Goal: Task Accomplishment & Management: Manage account settings

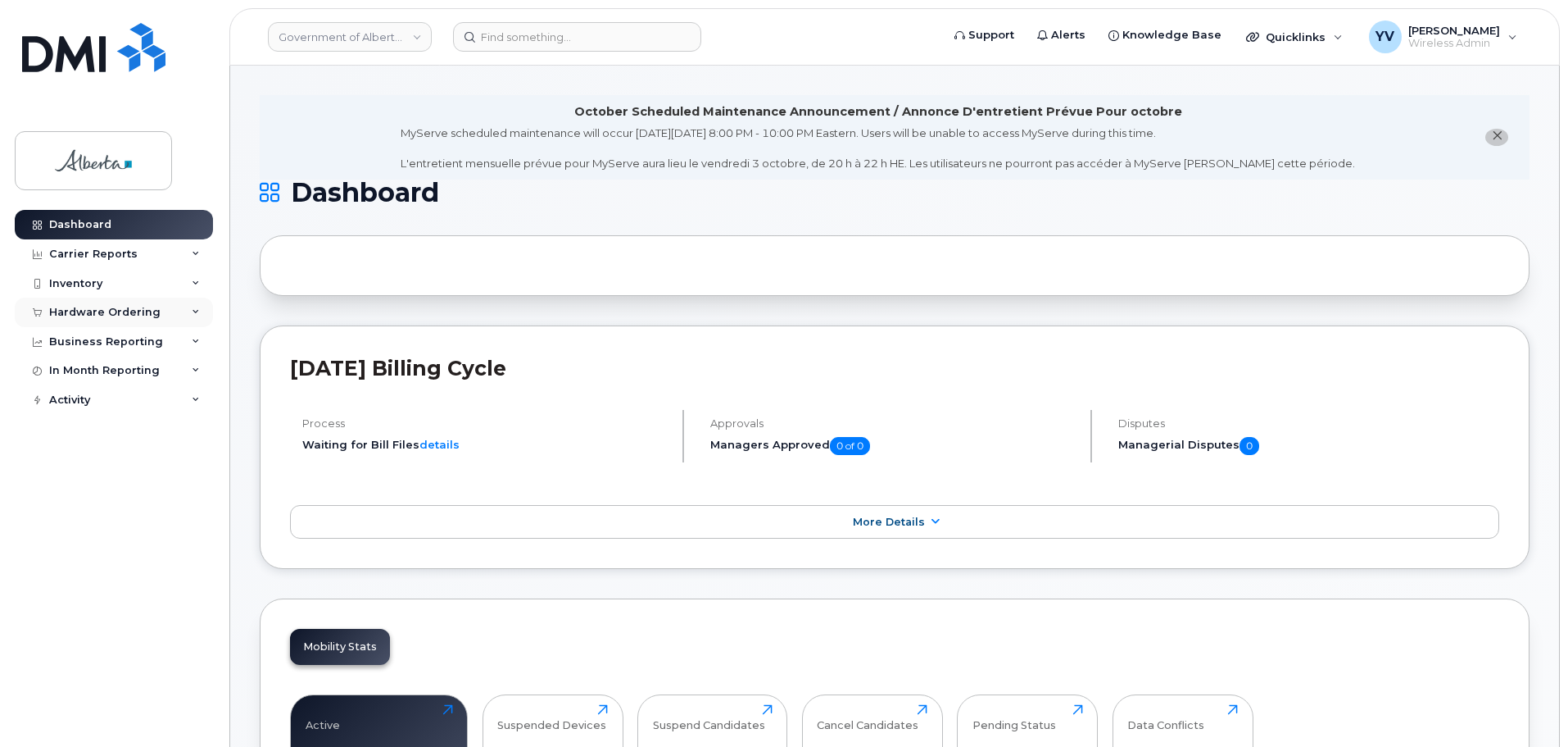
click at [89, 310] on div "Hardware Ordering" at bounding box center [105, 313] width 111 height 13
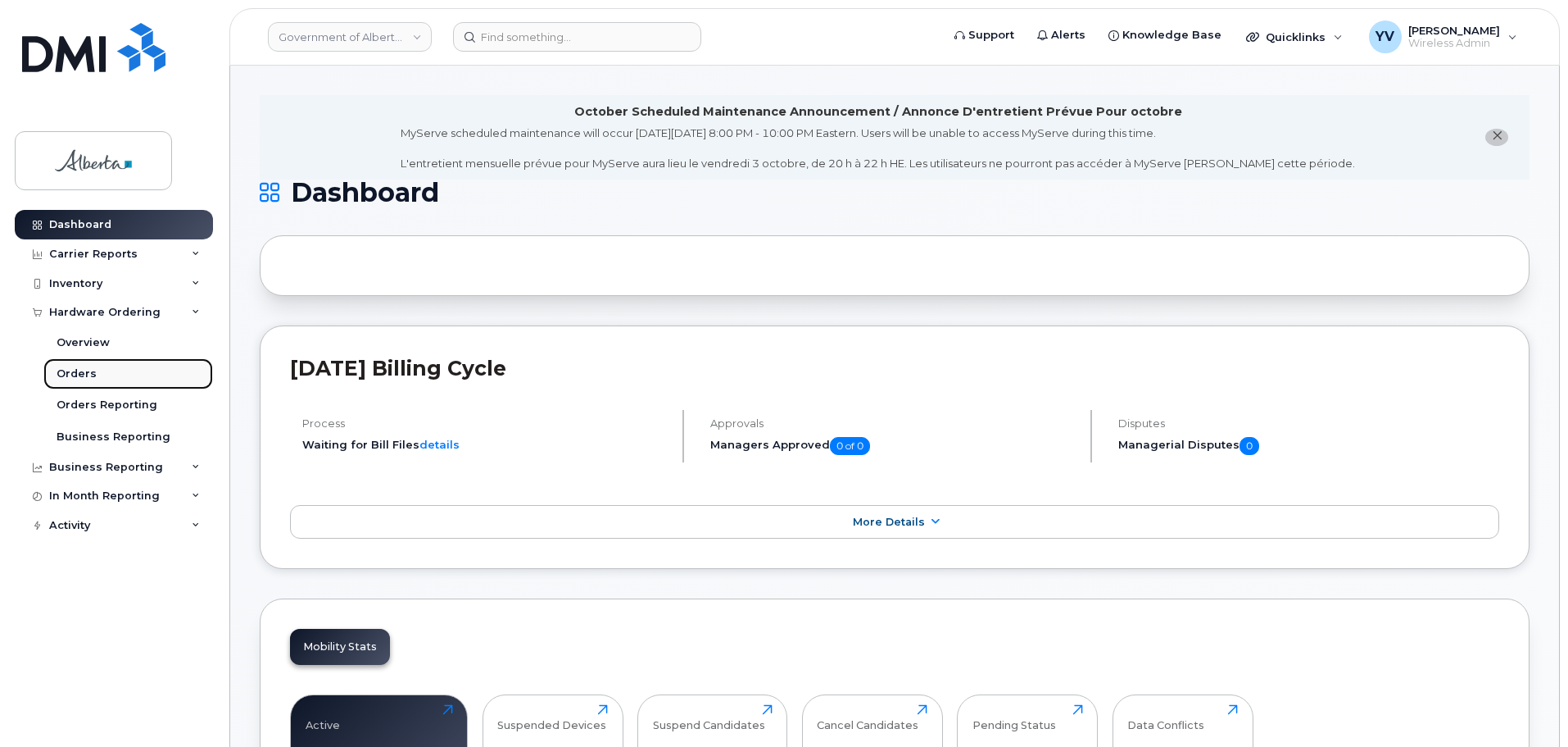
click at [72, 371] on div "Orders" at bounding box center [76, 374] width 40 height 15
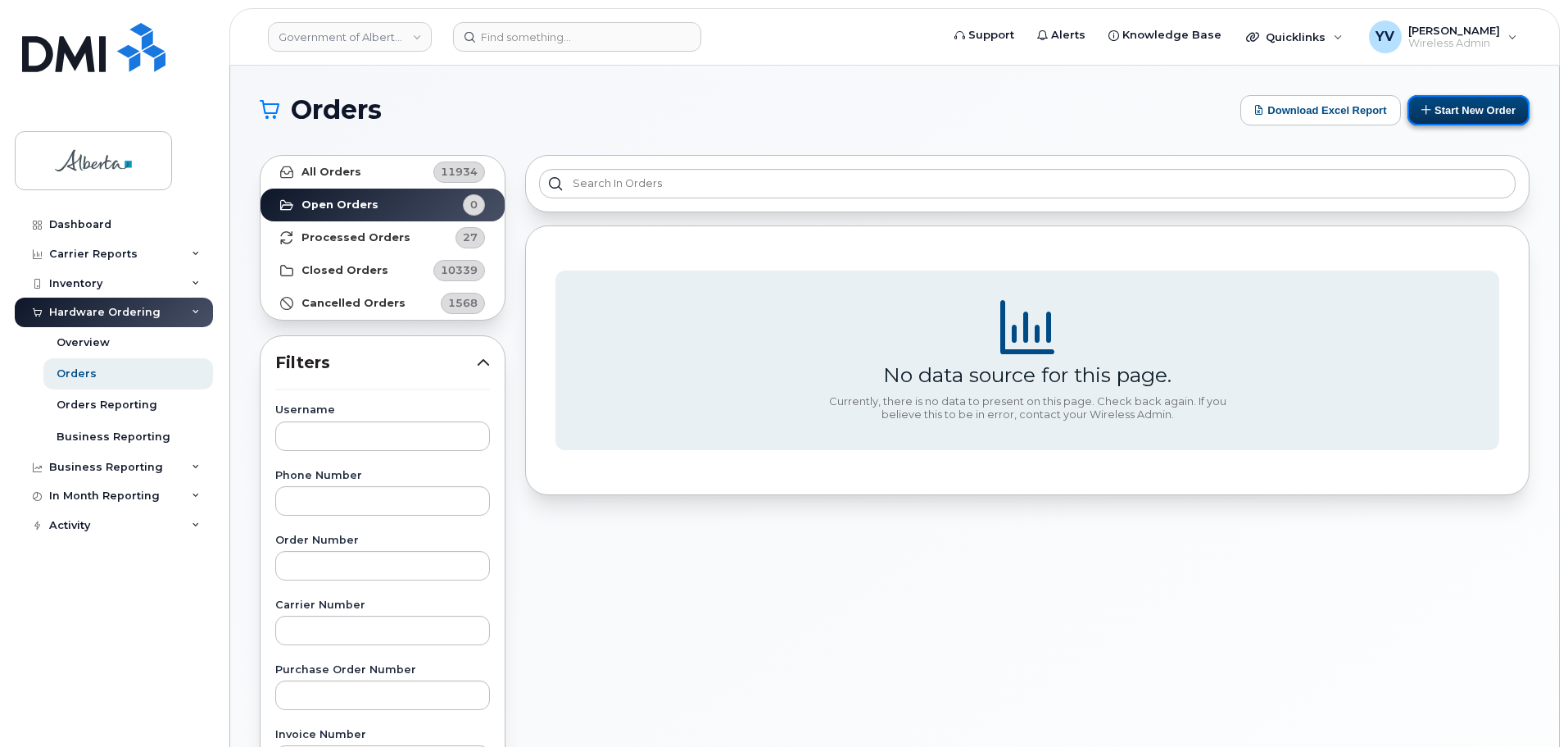
click at [1468, 102] on button "Start New Order" at bounding box center [1469, 110] width 123 height 30
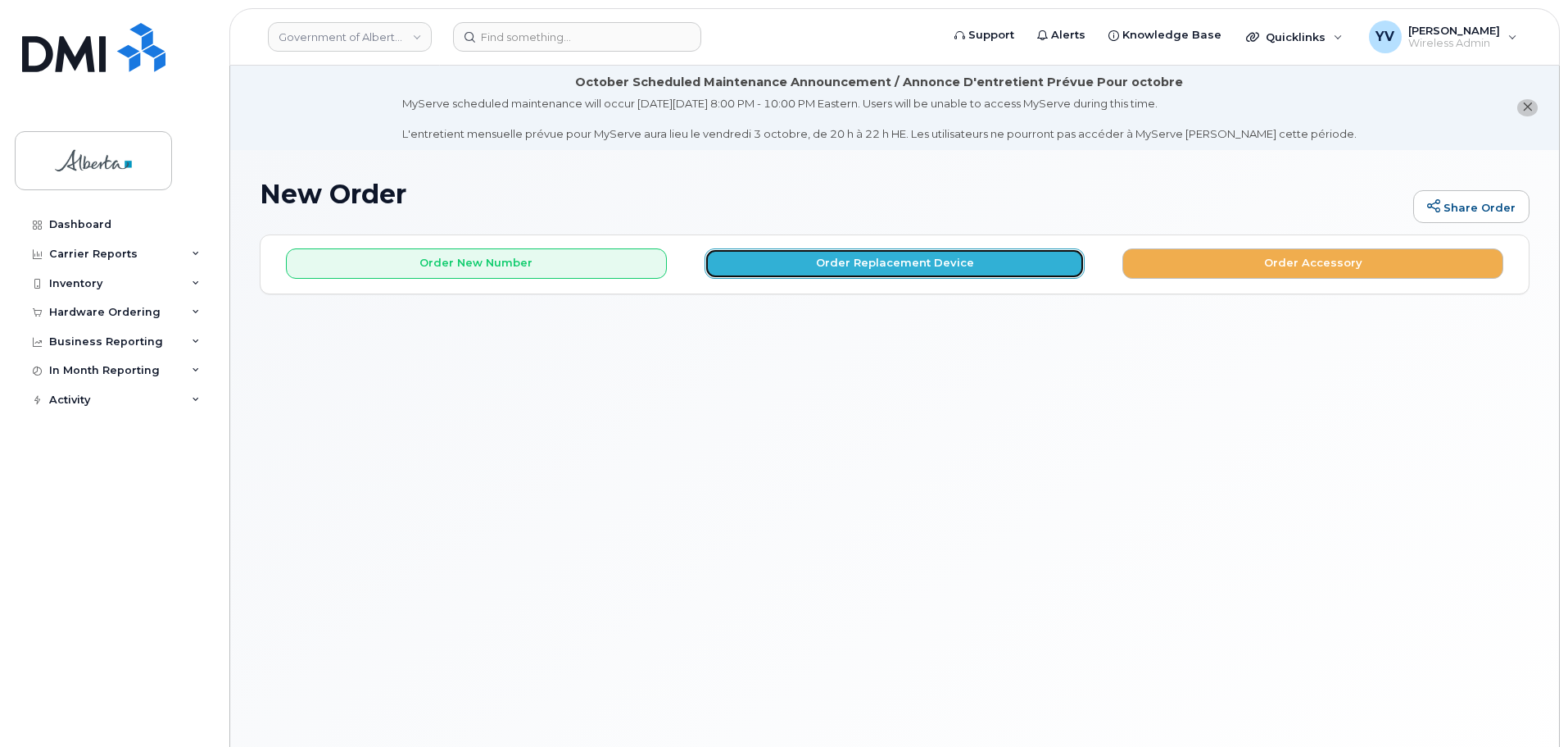
click at [877, 267] on button "Order Replacement Device" at bounding box center [894, 263] width 381 height 30
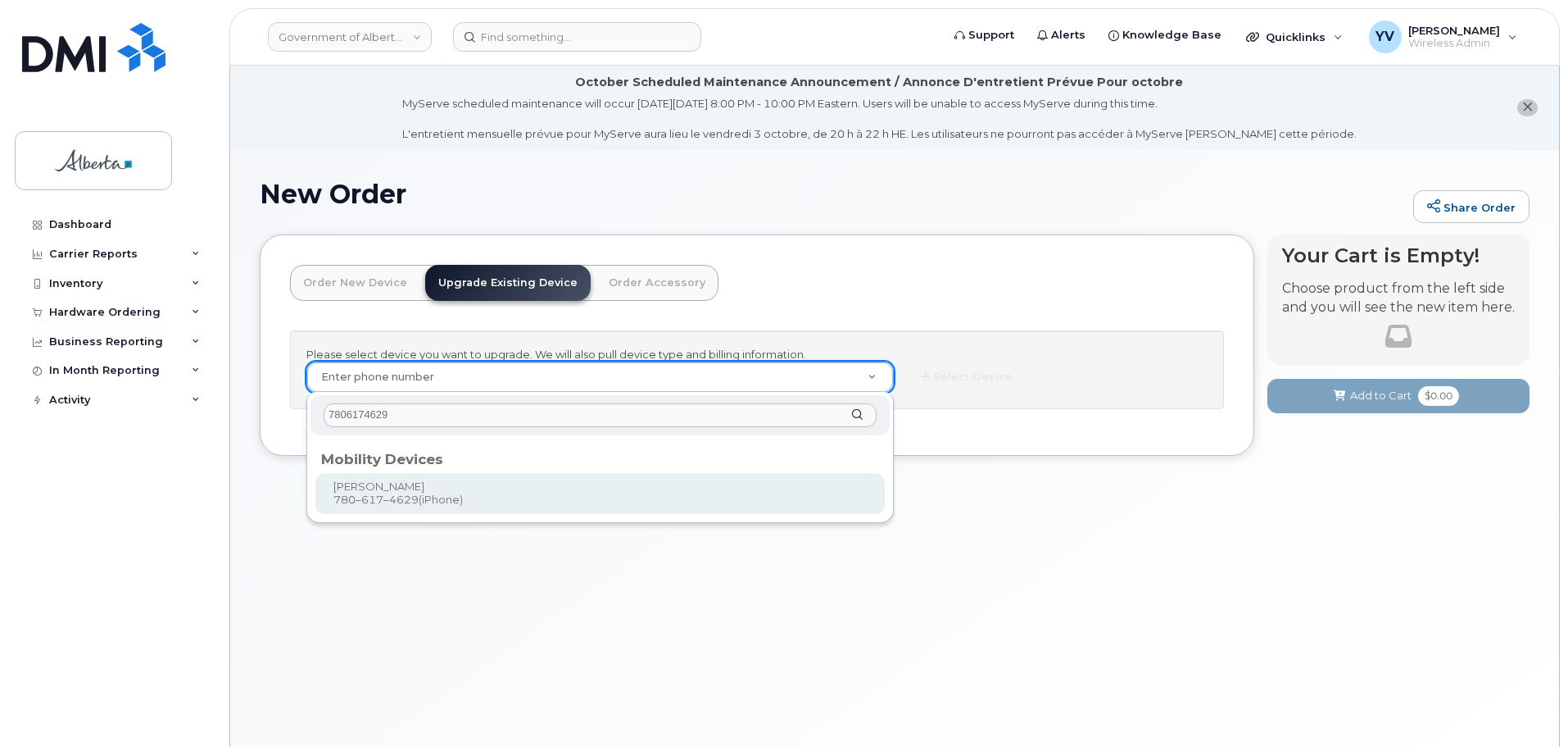
type input "7806174629"
type input "1037818"
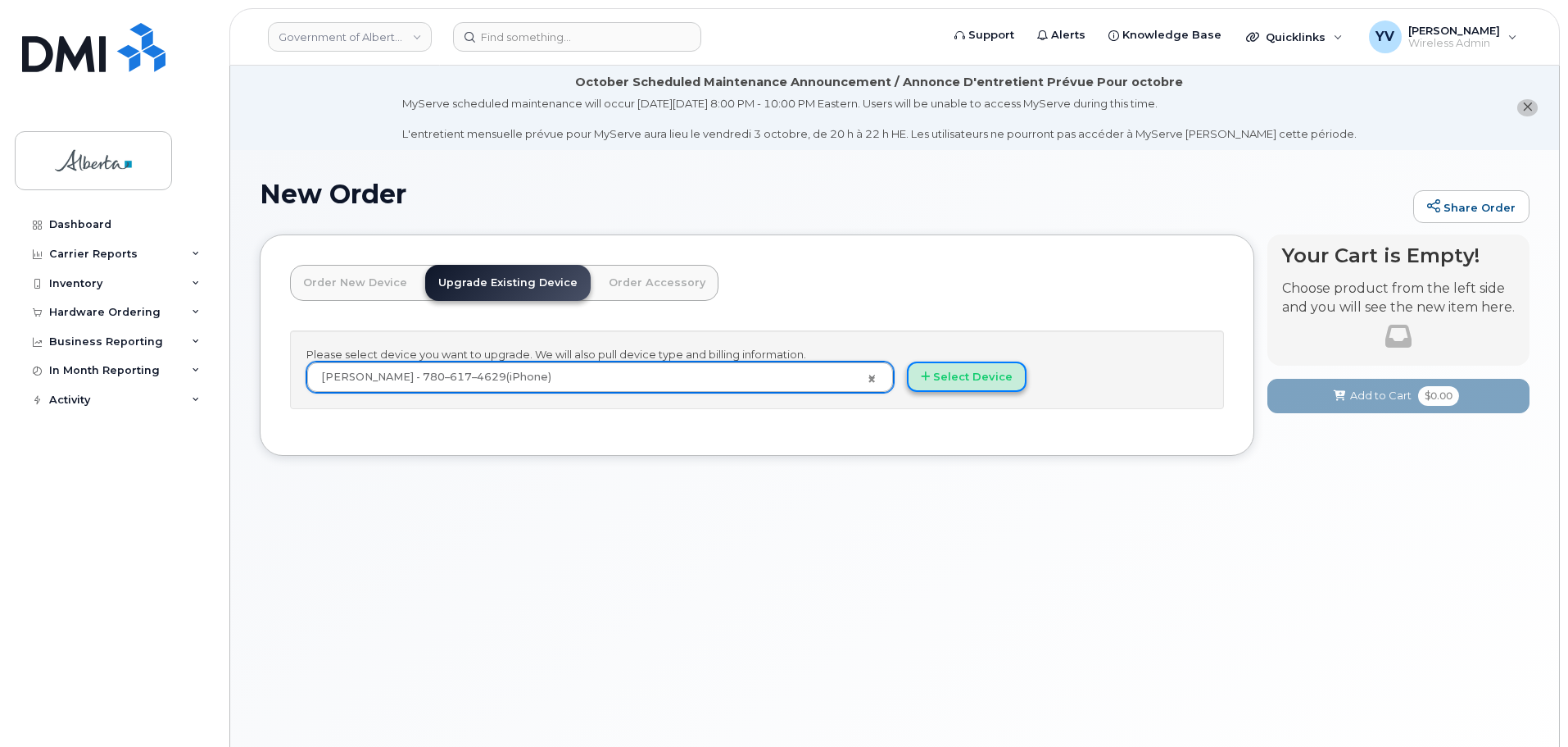
click at [961, 374] on button "Select Device" at bounding box center [967, 376] width 120 height 30
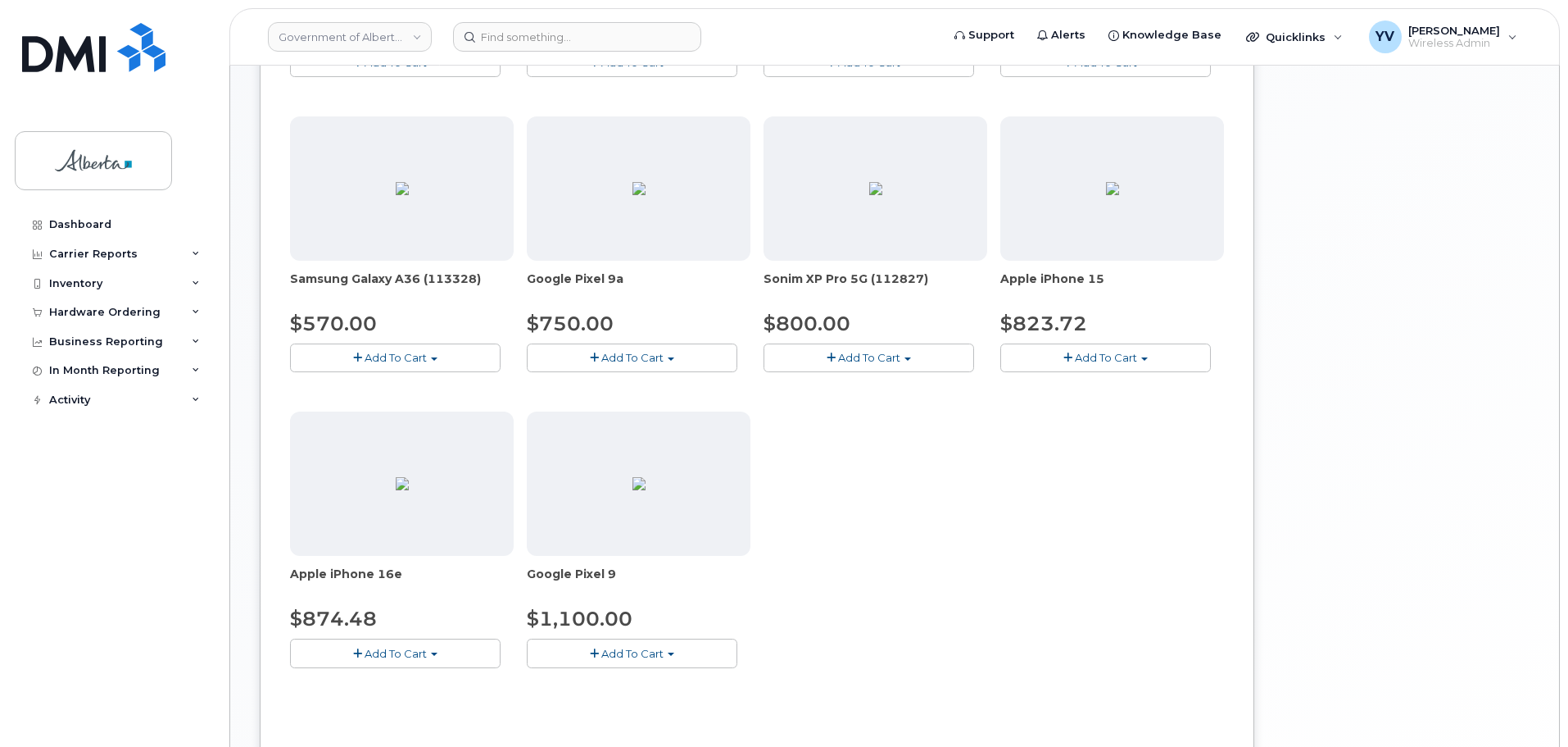
scroll to position [595, 0]
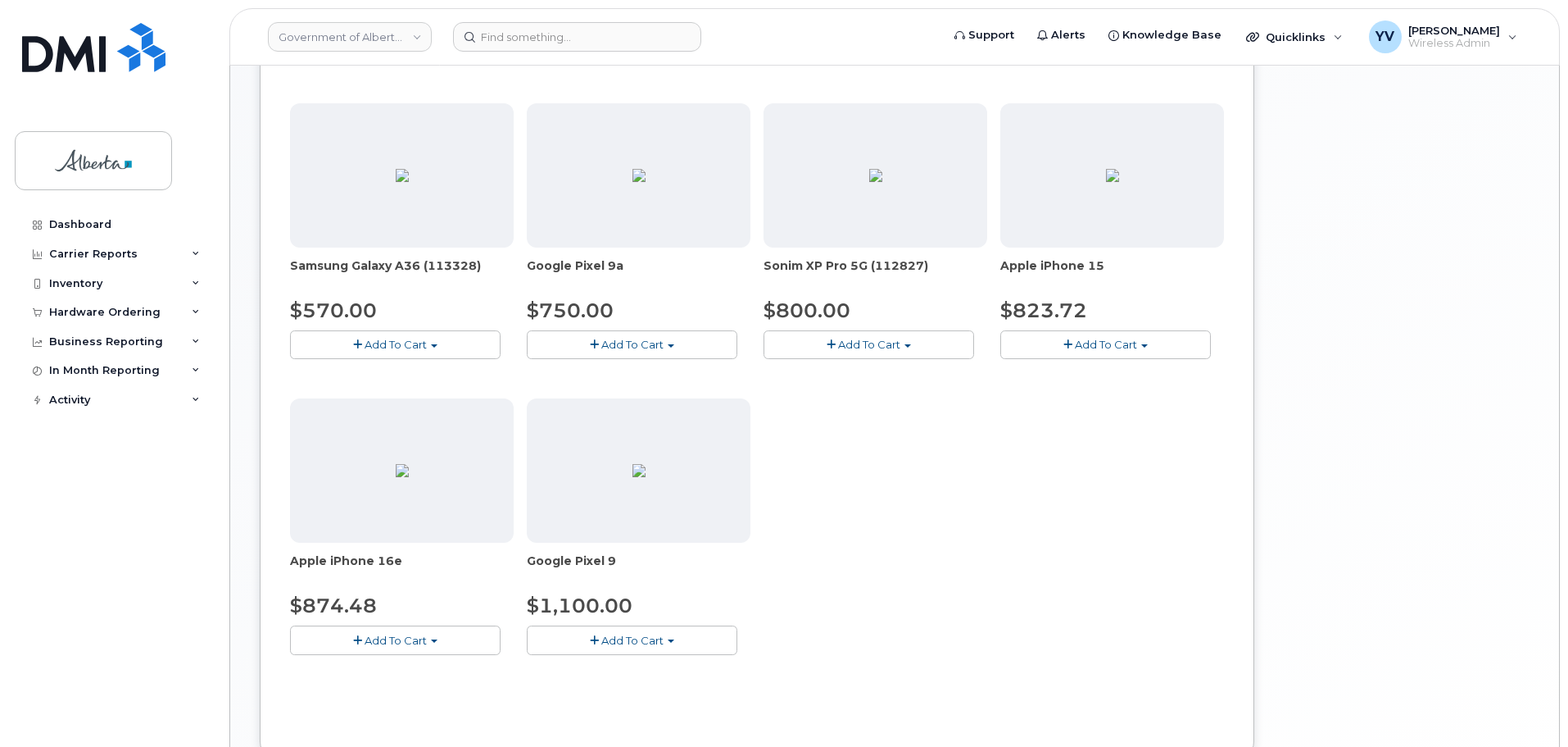
click at [1145, 341] on button "Add To Cart" at bounding box center [1105, 344] width 211 height 29
click at [1153, 395] on link "$823.72 - 30-day upgrade (128GB model)" at bounding box center [1135, 396] width 261 height 21
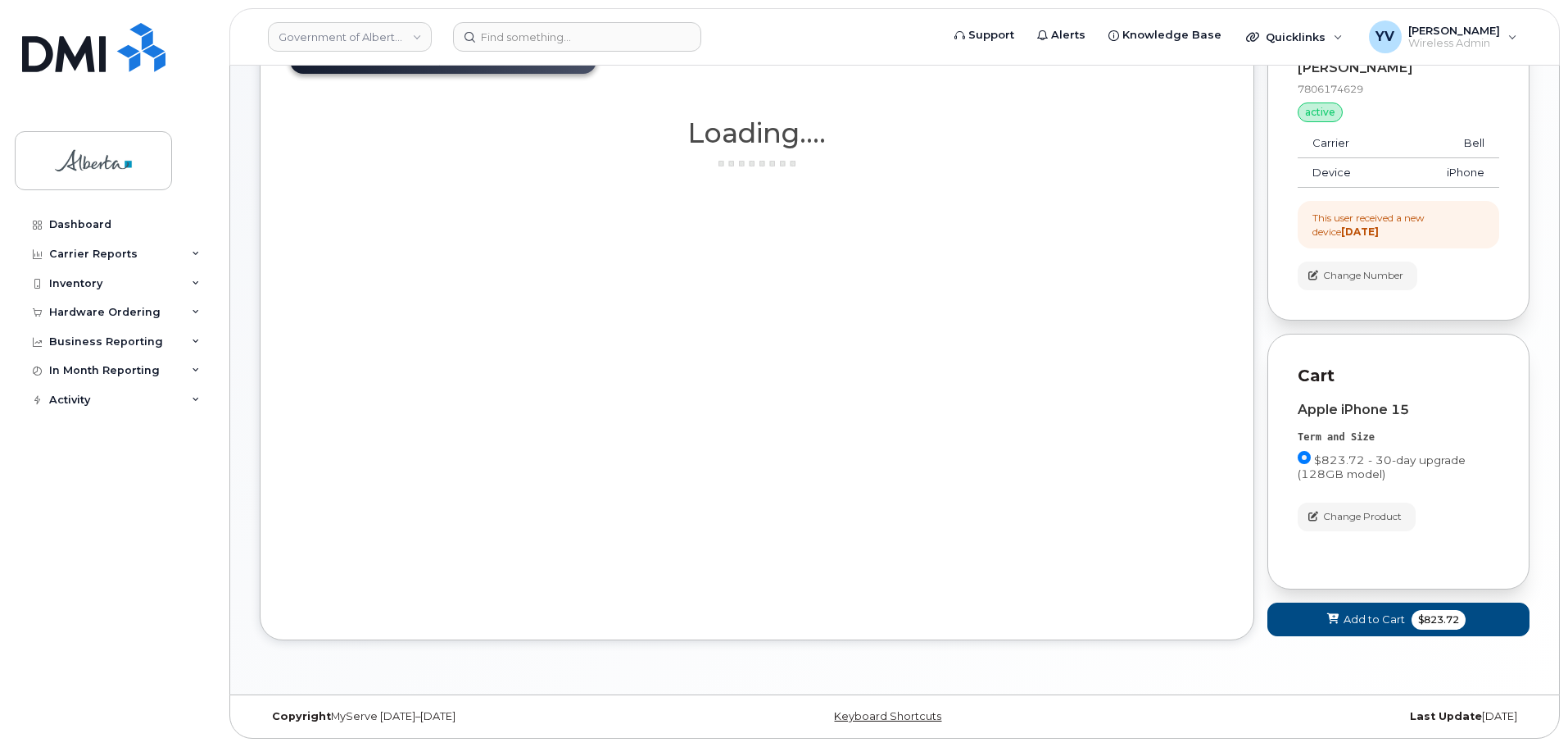
scroll to position [227, 0]
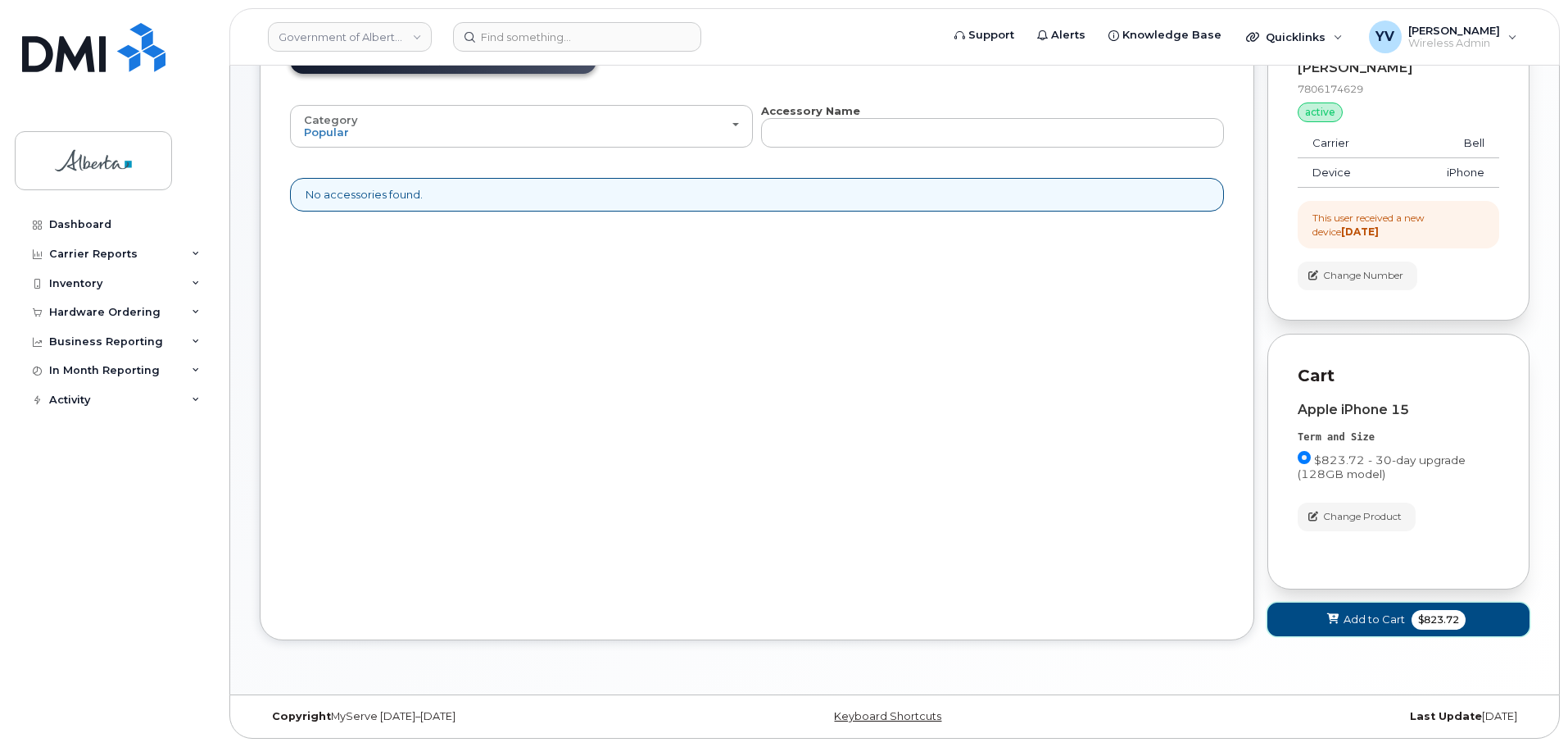
click at [1368, 620] on span "Add to Cart" at bounding box center [1374, 619] width 62 height 16
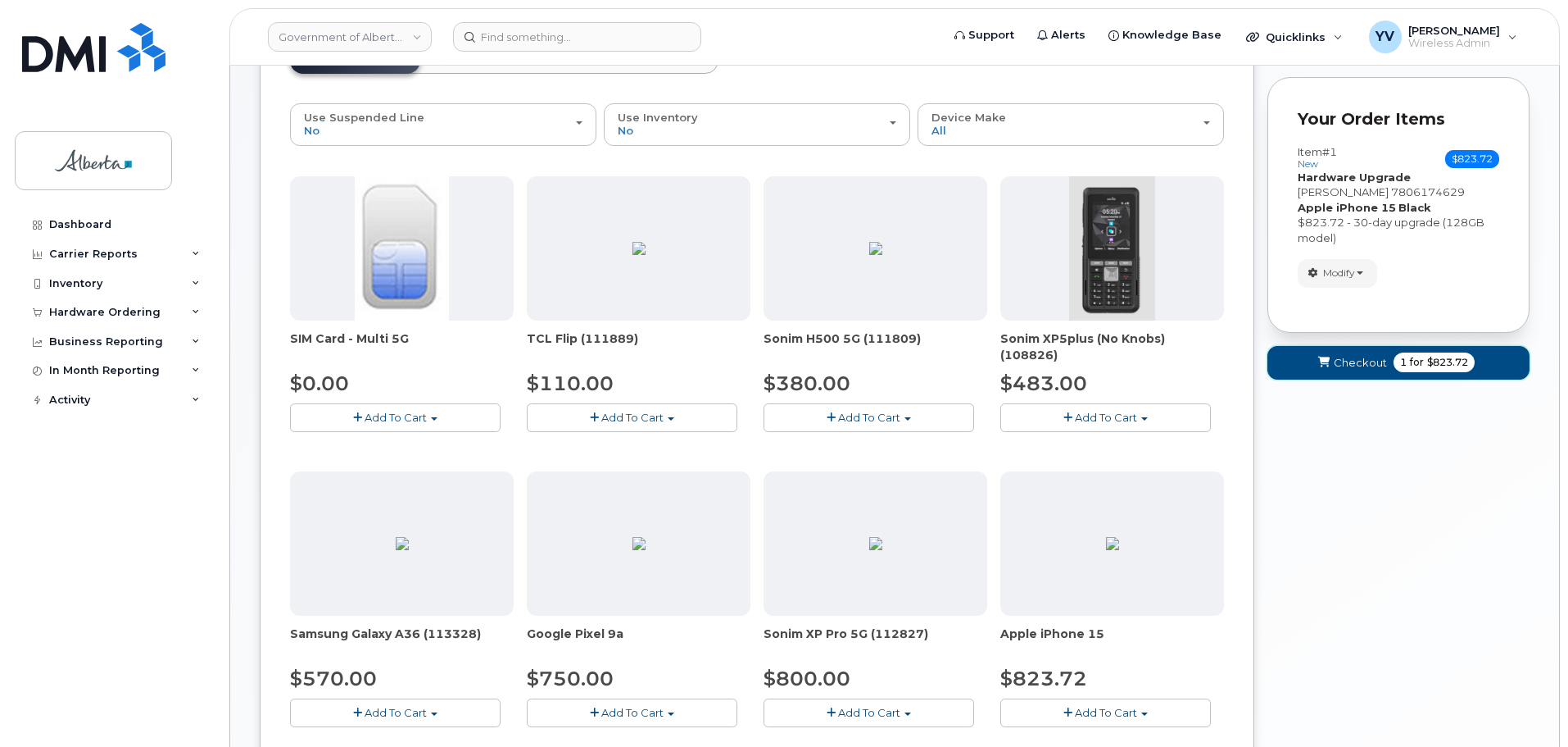
click at [1363, 368] on span "Checkout" at bounding box center [1360, 362] width 53 height 16
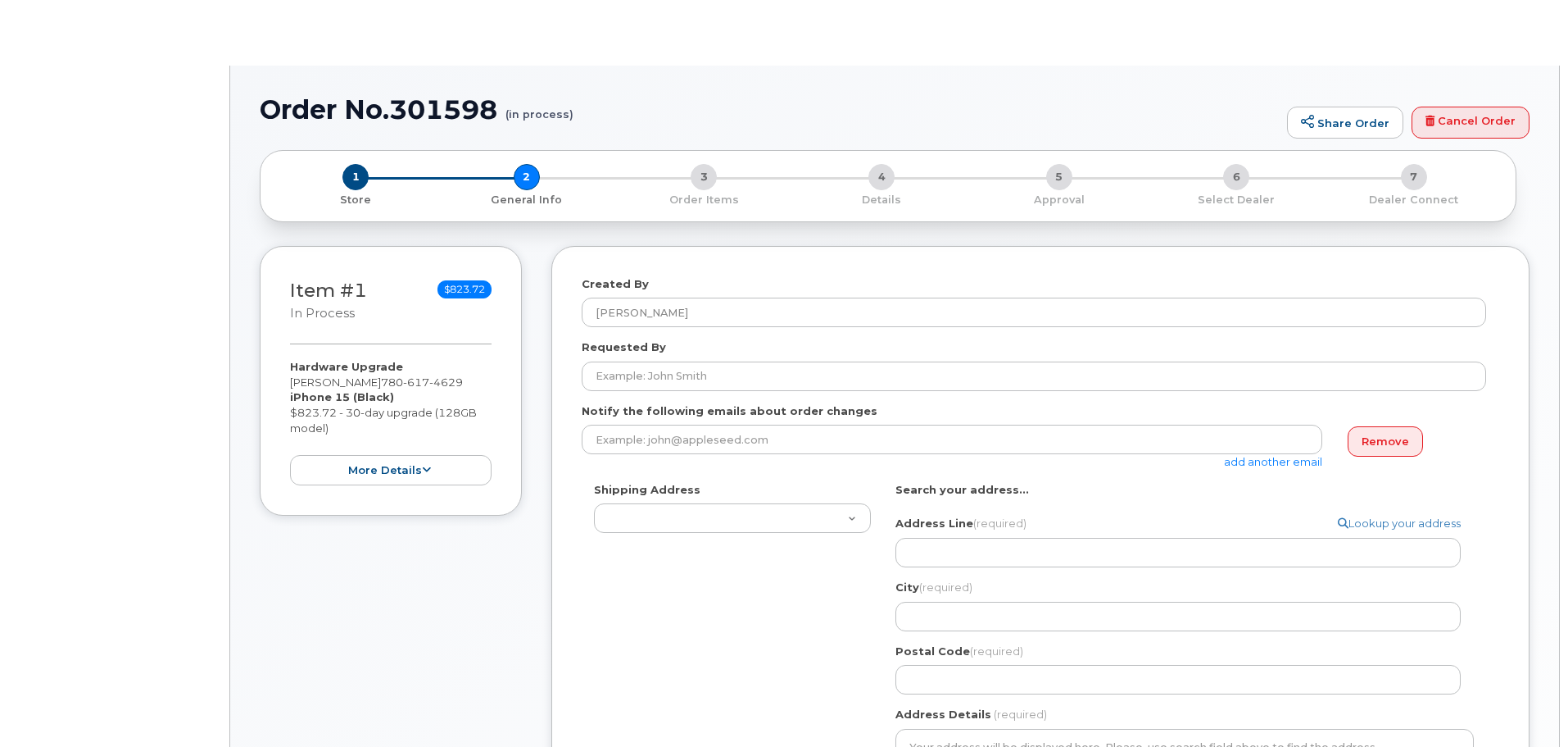
select select
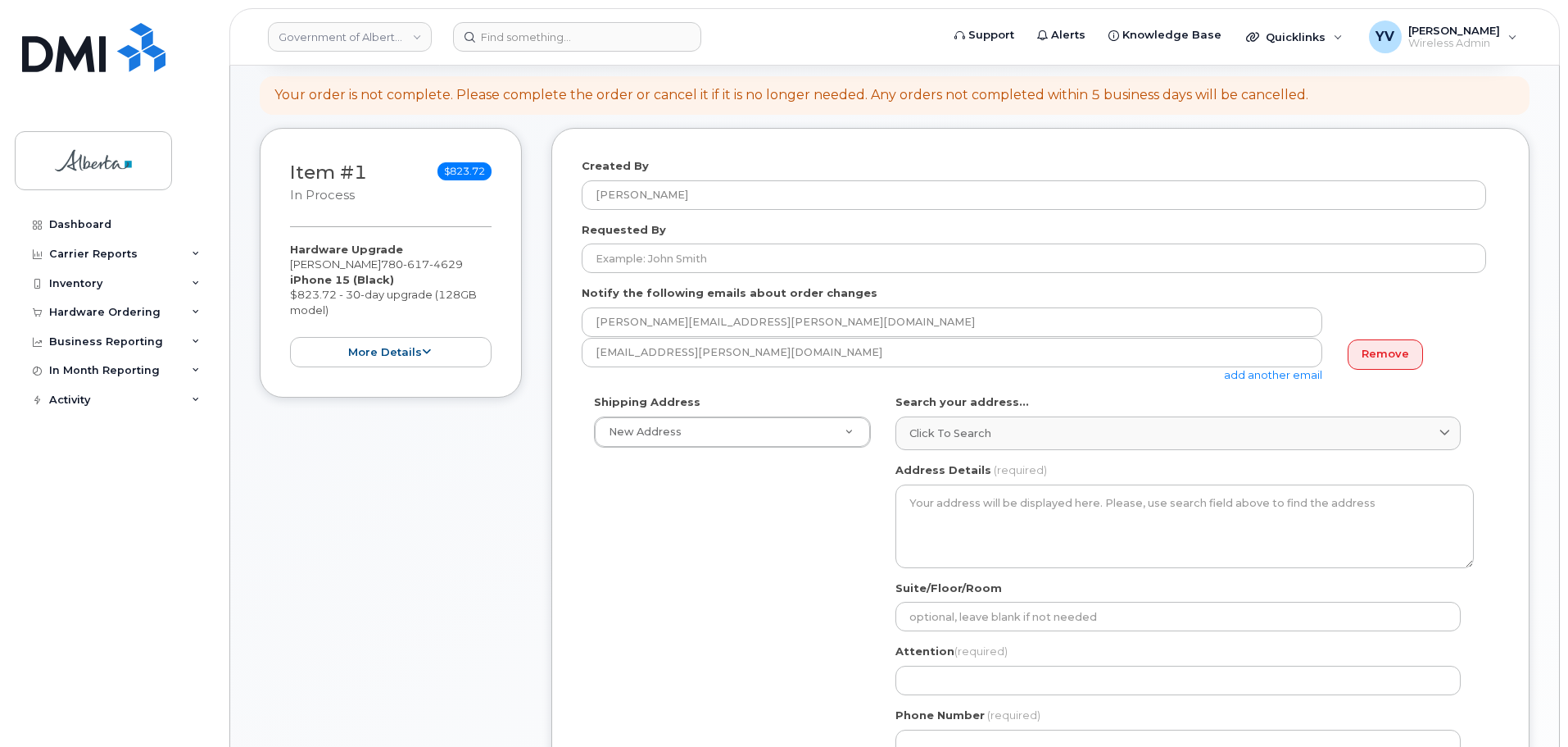
scroll to position [256, 0]
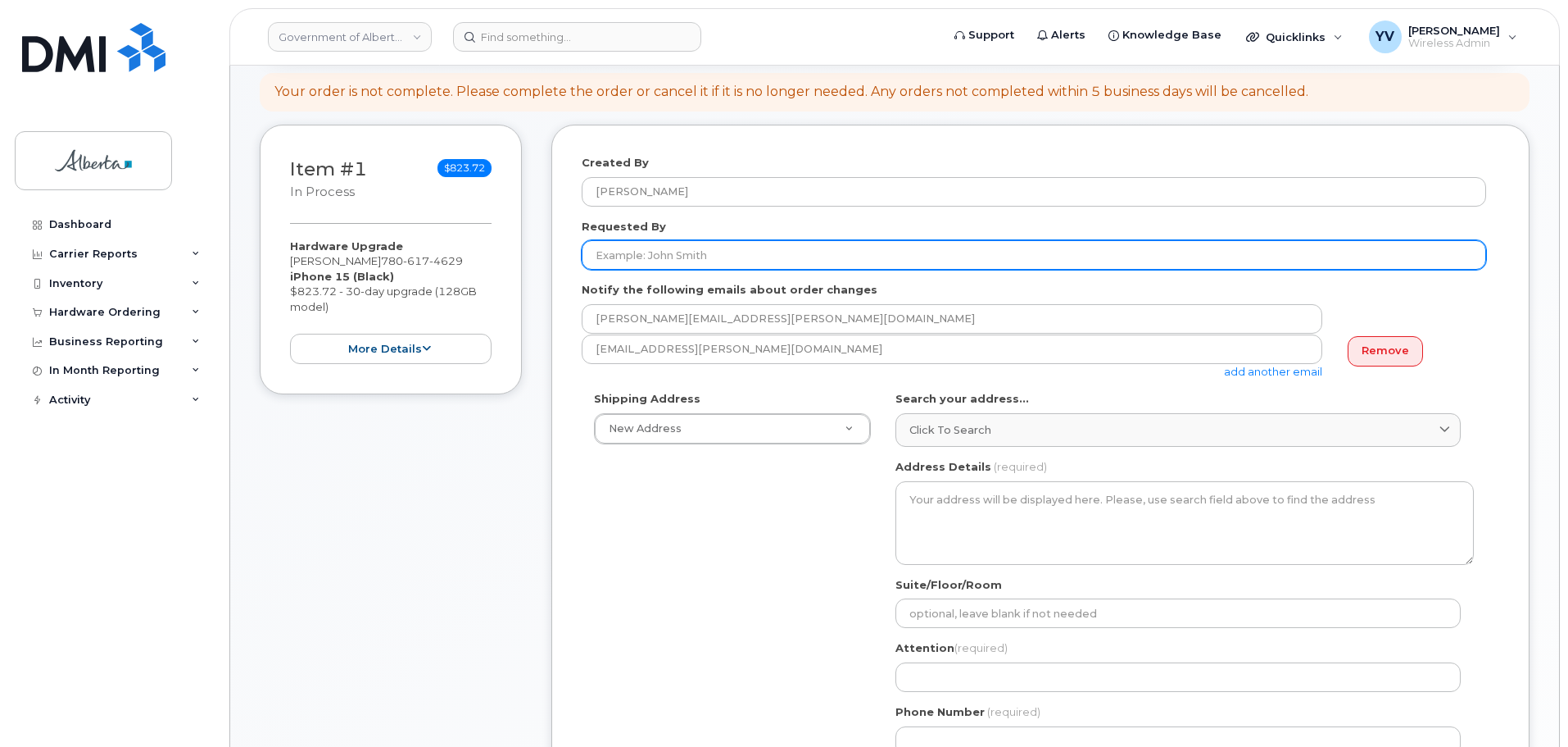
click at [609, 245] on input "Requested By" at bounding box center [1034, 256] width 905 height 30
paste input "[PERSON_NAME]"
type input "[PERSON_NAME]"
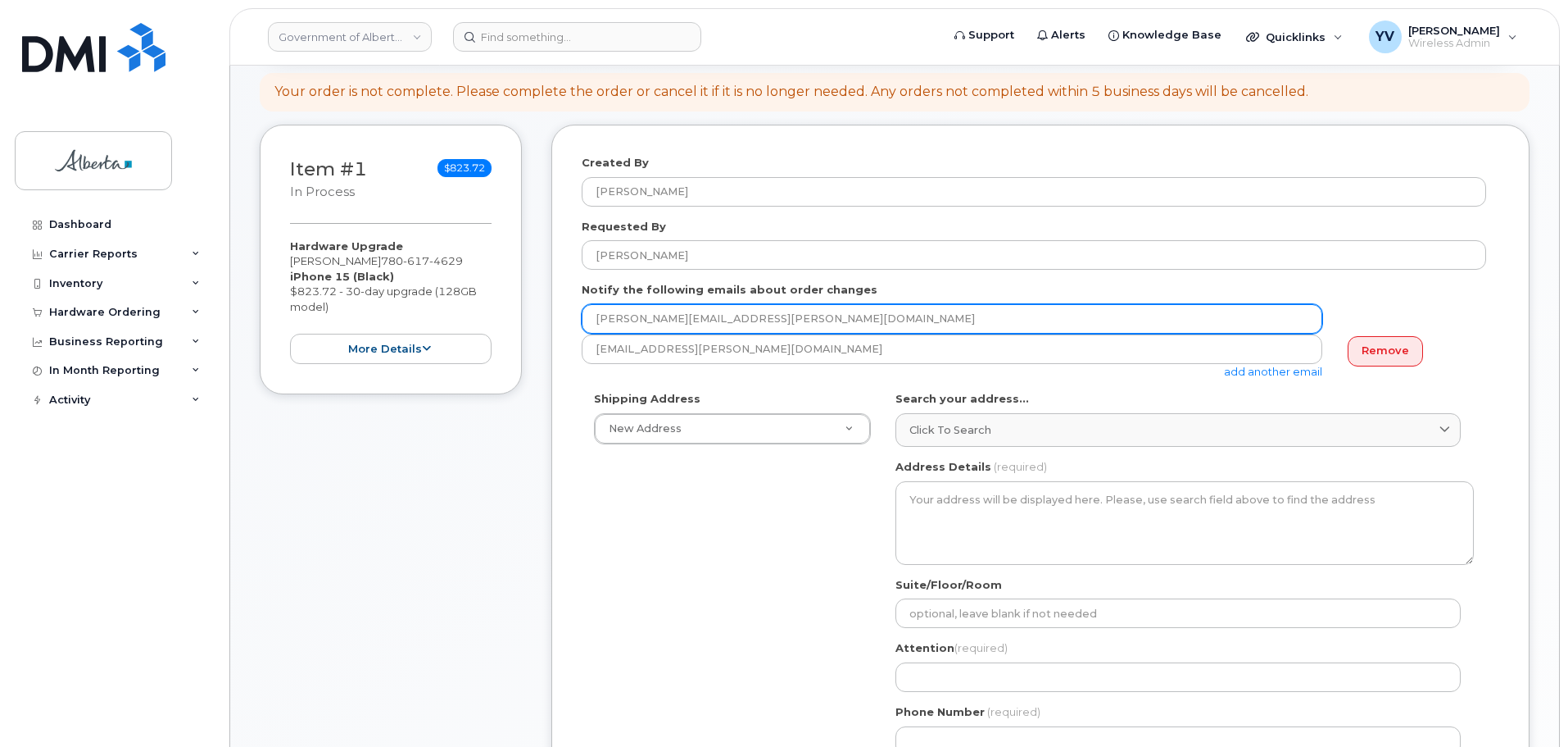
drag, startPoint x: 744, startPoint y: 322, endPoint x: 511, endPoint y: 321, distance: 233.0
click at [511, 321] on div "Item #1 in process $823.72 Hardware Upgrade [PERSON_NAME] [PHONE_NUMBER] iPhone…" at bounding box center [895, 622] width 1270 height 995
paste input "april.[PERSON_NAME]"
type input "[EMAIL_ADDRESS][PERSON_NAME][DOMAIN_NAME]"
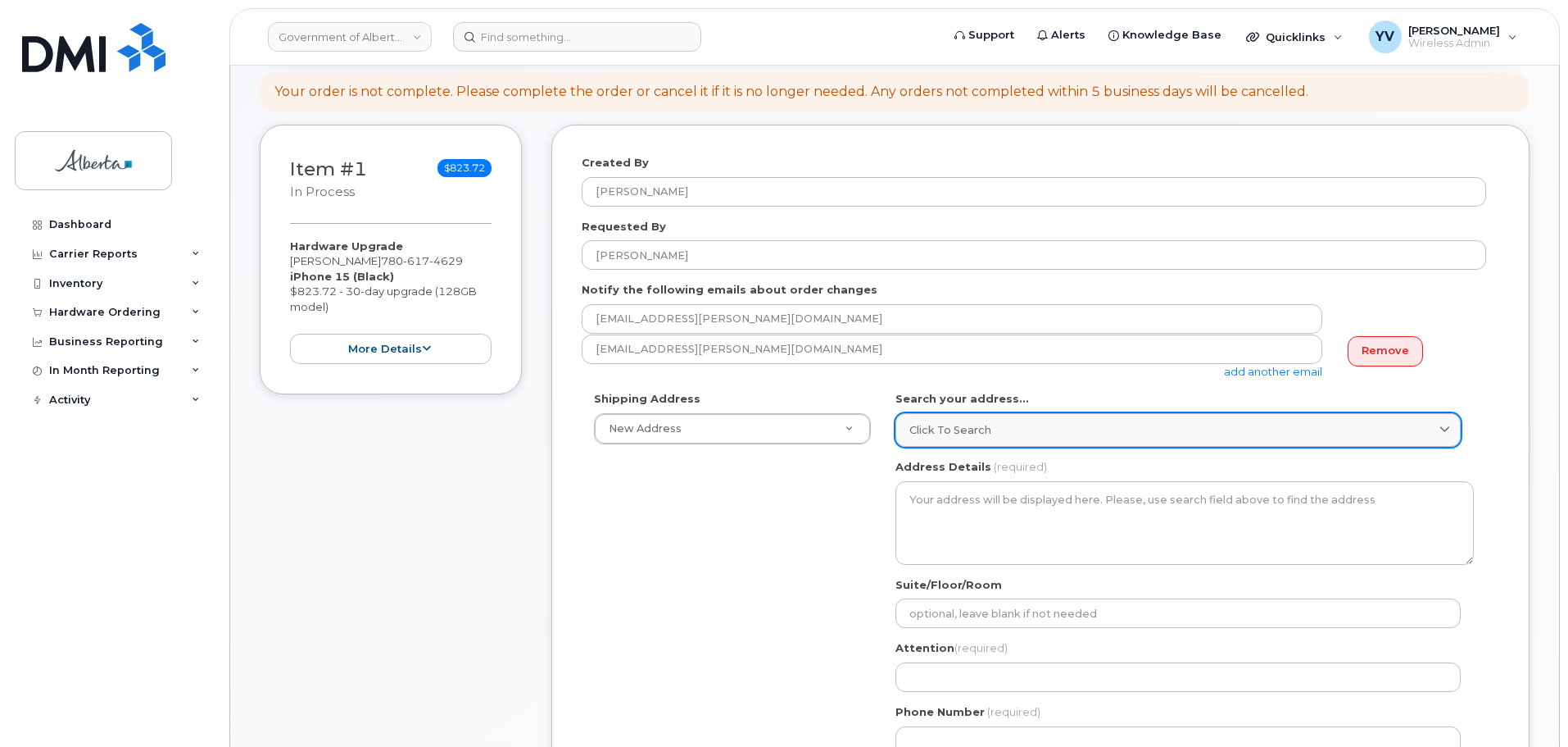
click at [926, 418] on link "Click to search" at bounding box center [1178, 430] width 565 height 34
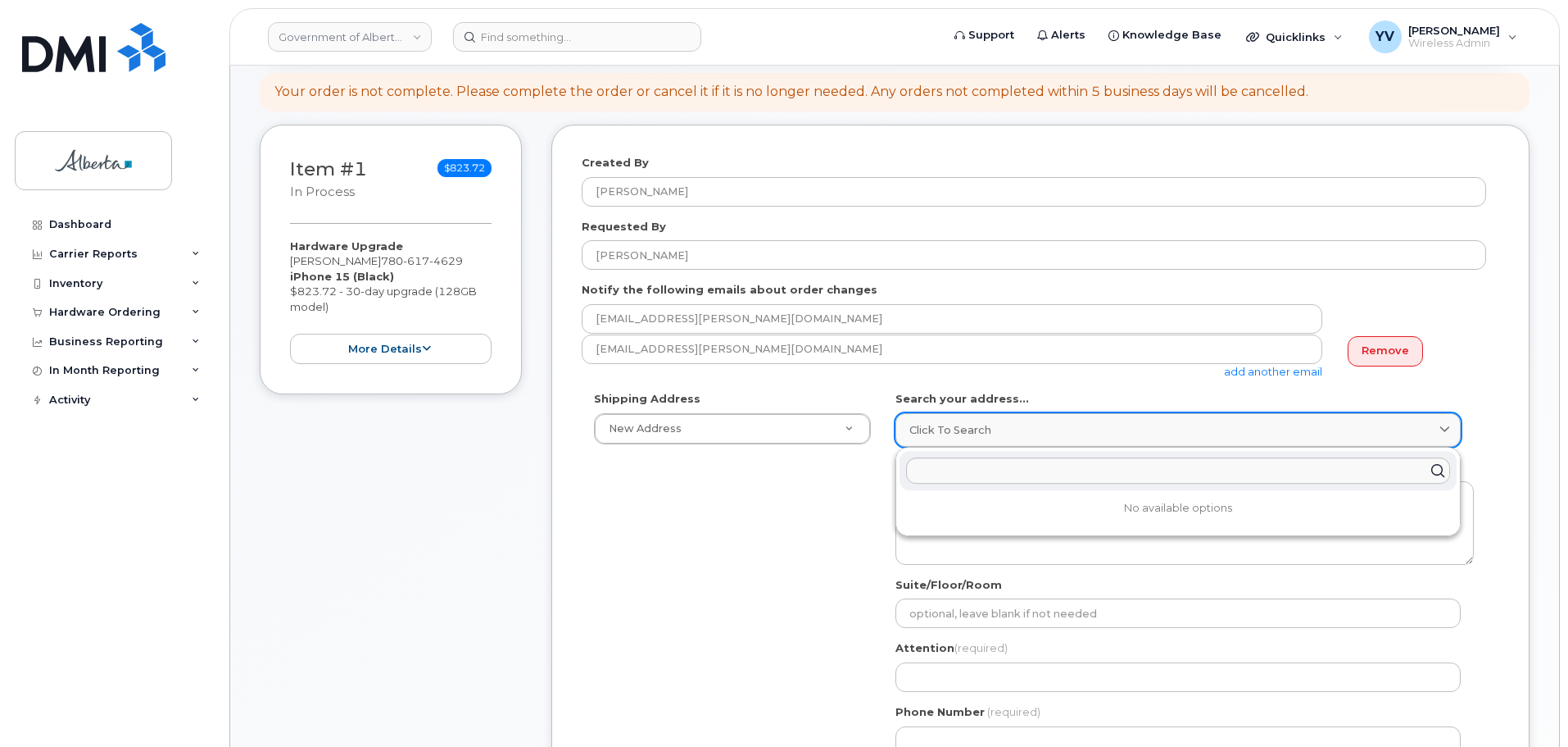
click at [926, 418] on link "Click to search" at bounding box center [1178, 430] width 565 height 34
paste input "9621 - 96 Avenue"
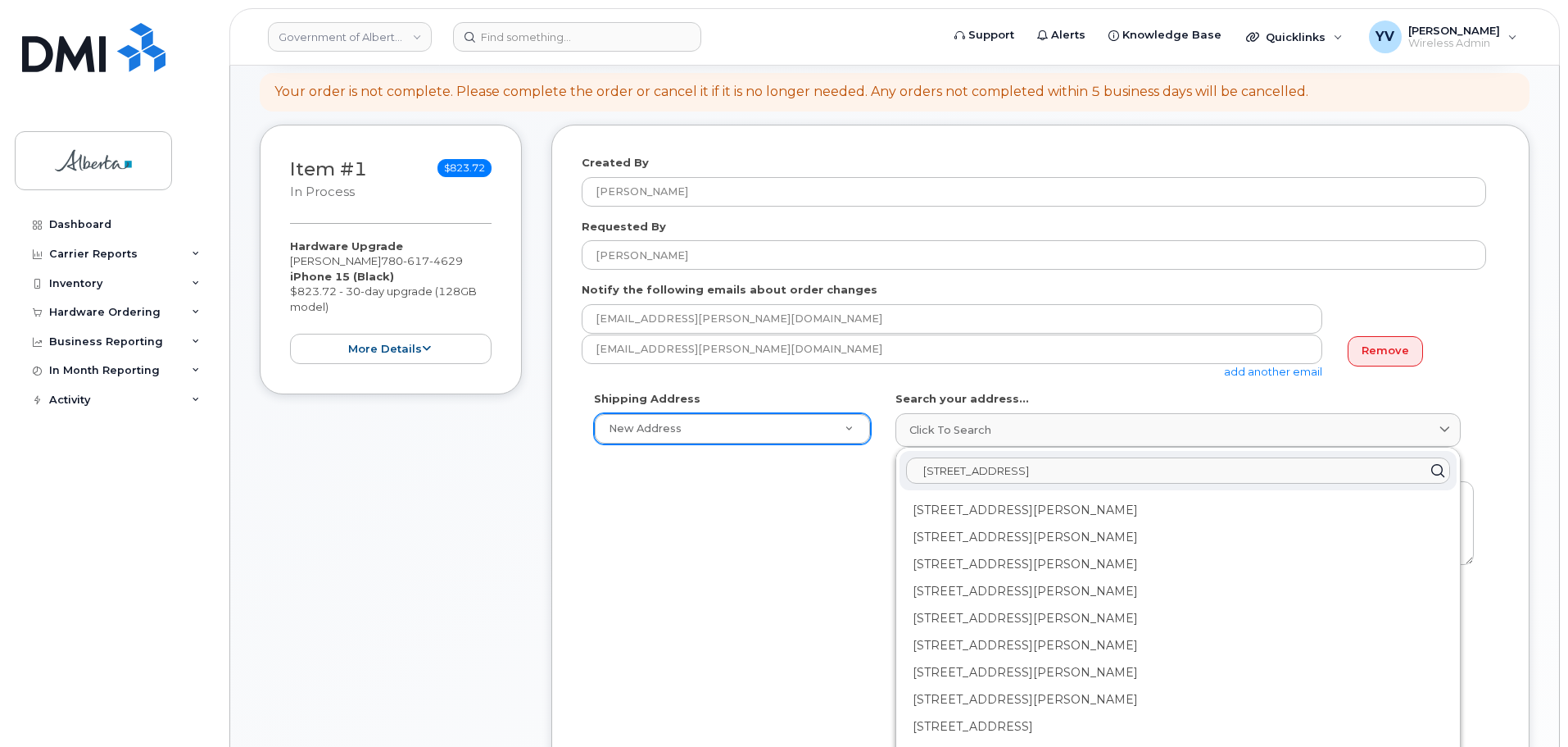
type input "9621 - 96 Avenue"
paste input "9621 - 96 Avenue"
type input "9621 - 96 Avenue"
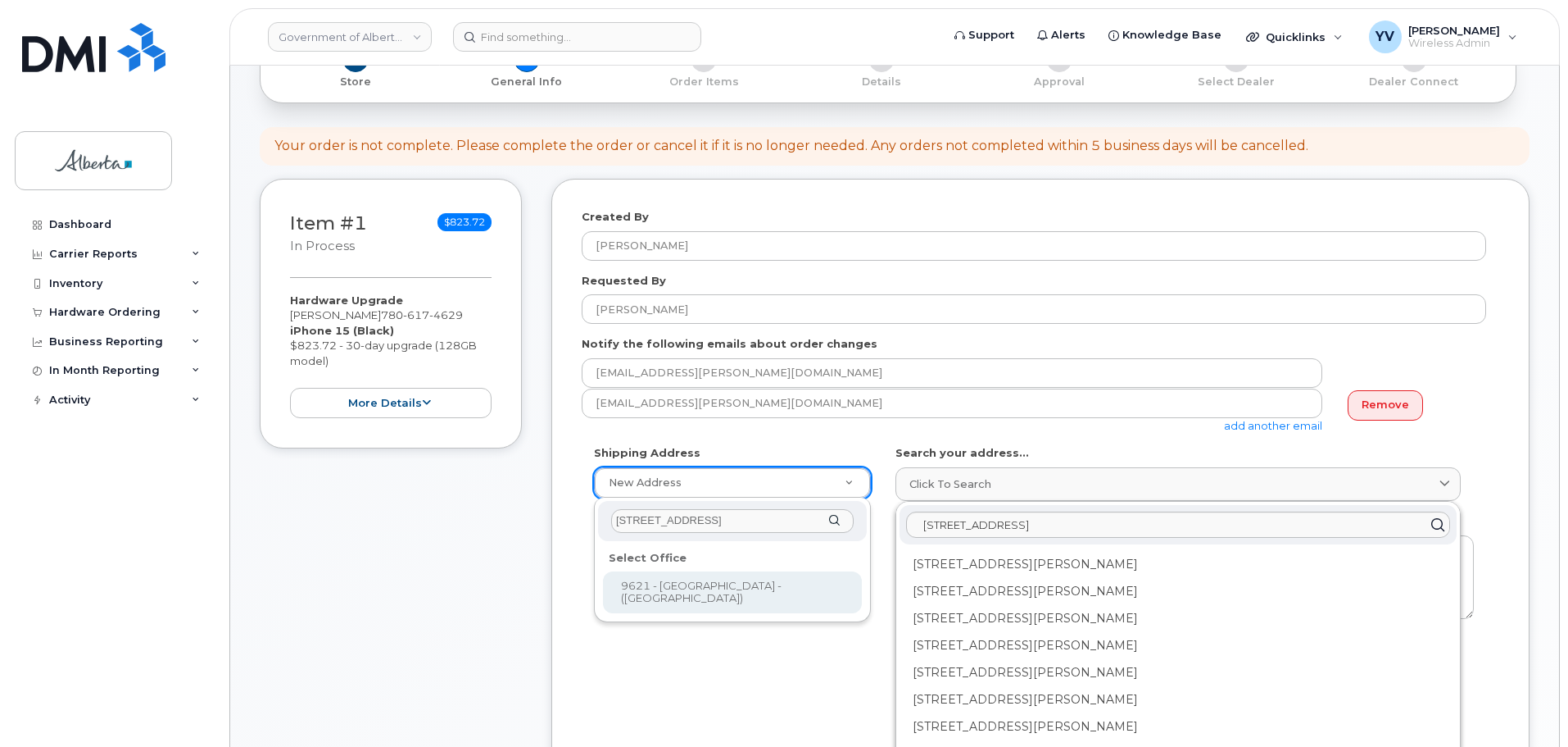
scroll to position [175, 0]
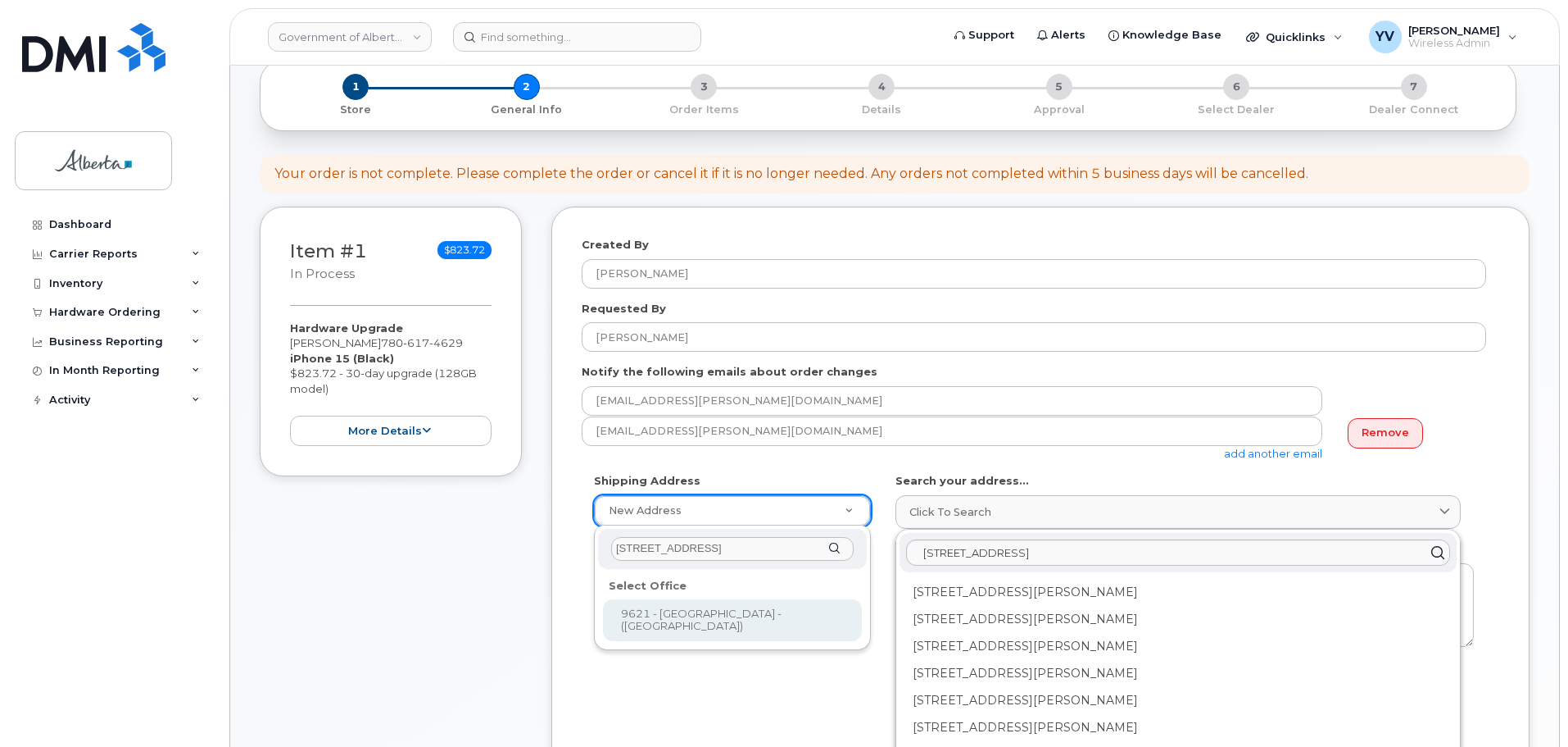
select select
type textarea "9621 - 96 Avenue Peace River Alberta T8S1T4"
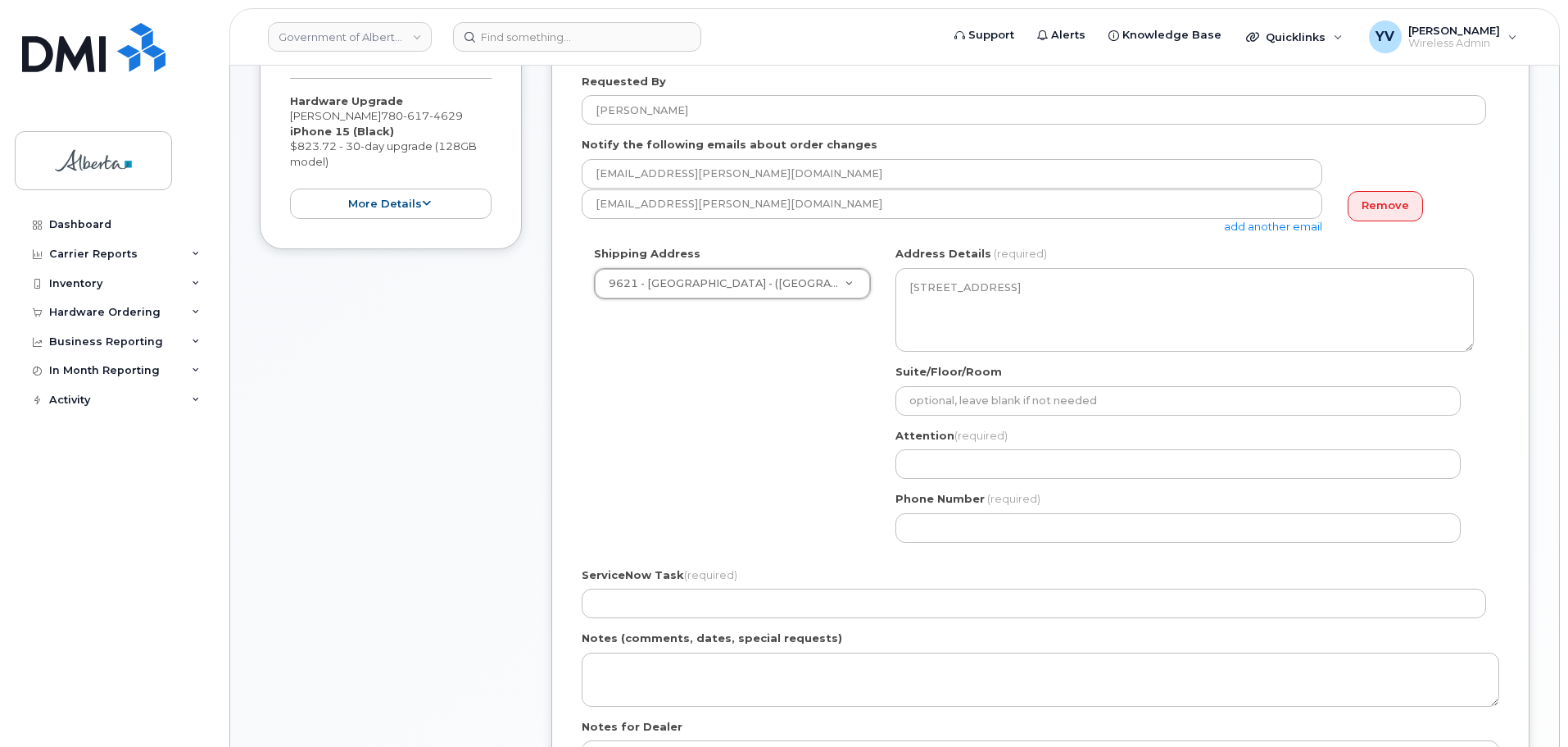
scroll to position [476, 0]
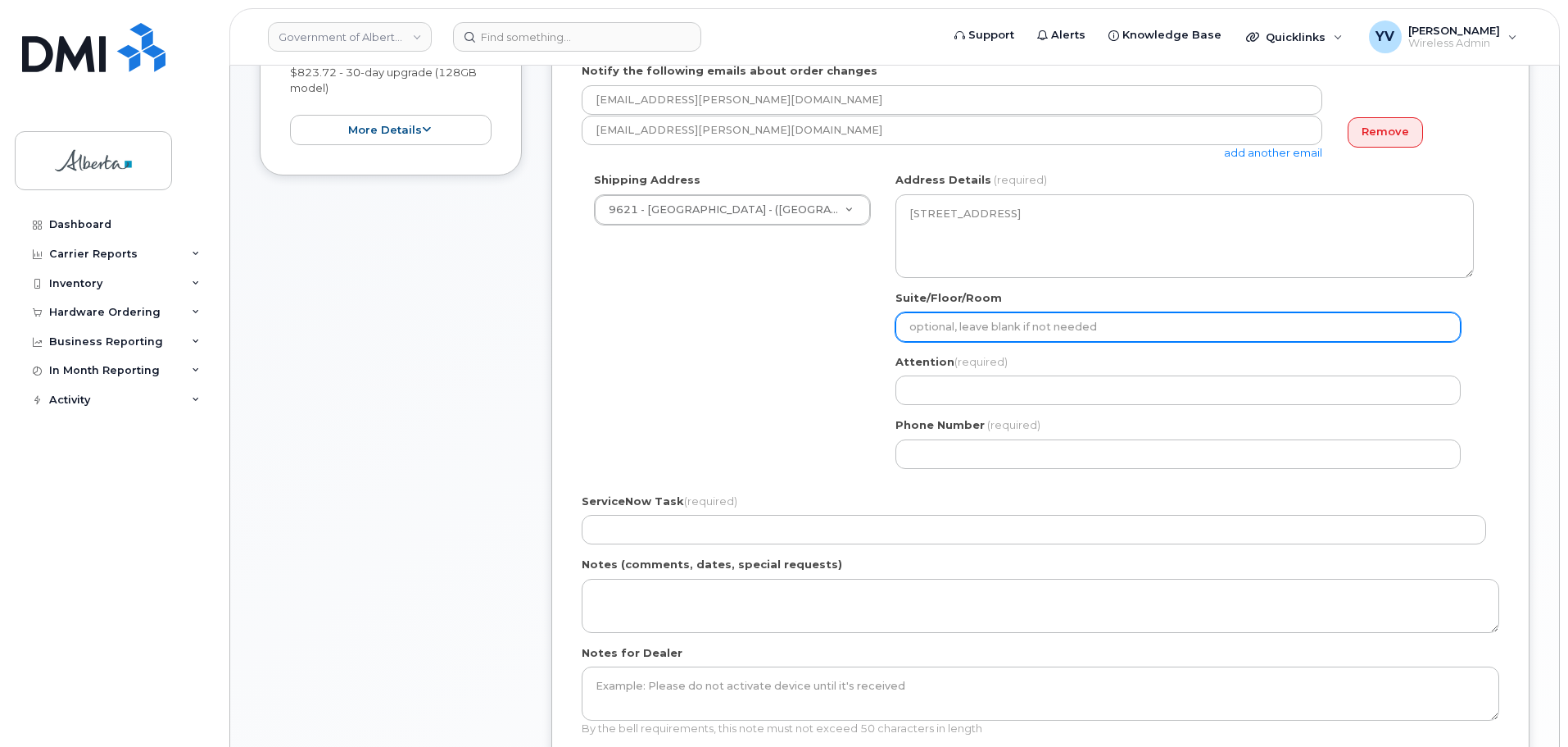
click at [930, 334] on input "Suite/Floor/Room" at bounding box center [1178, 328] width 565 height 30
paste input "Room 1030"
select select
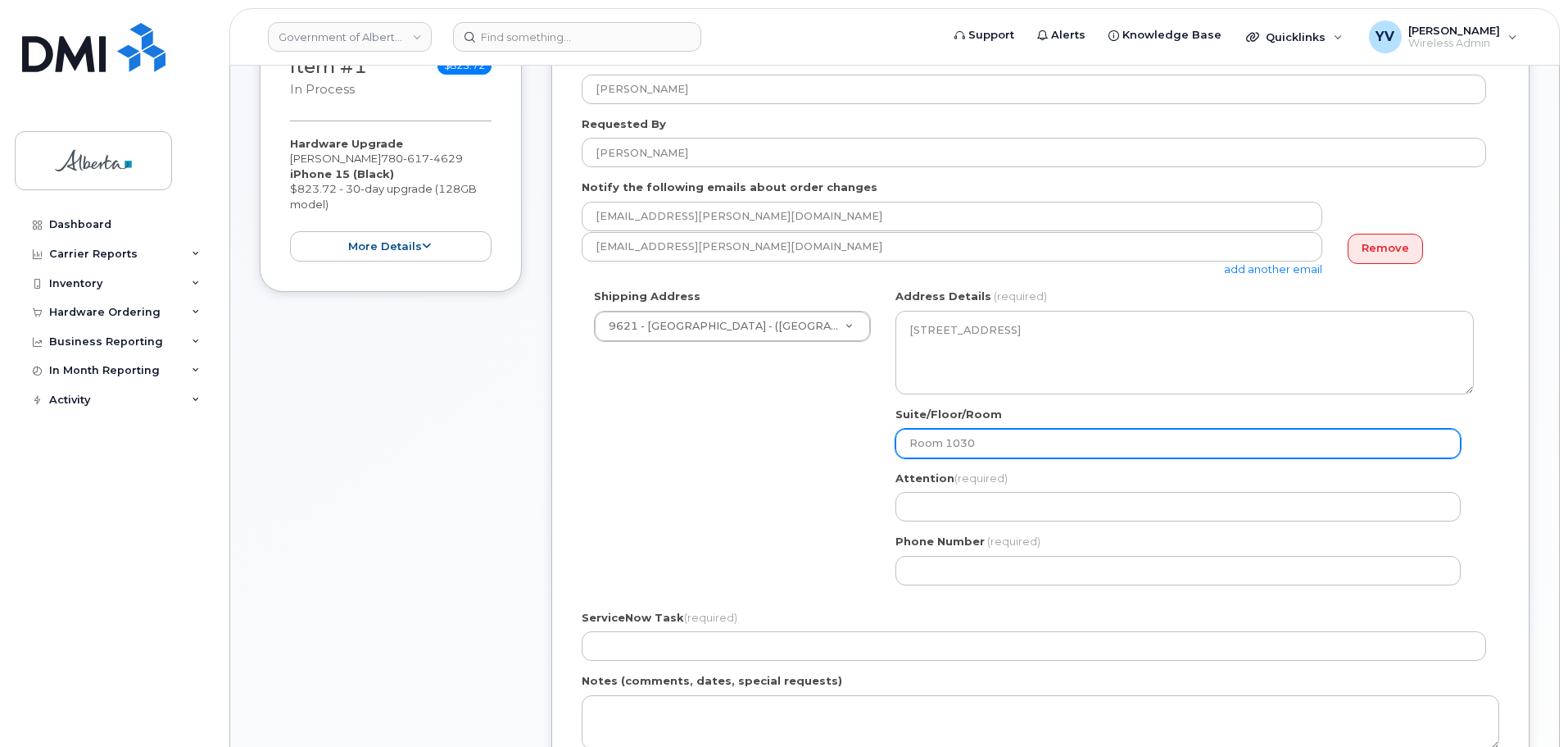
scroll to position [320, 0]
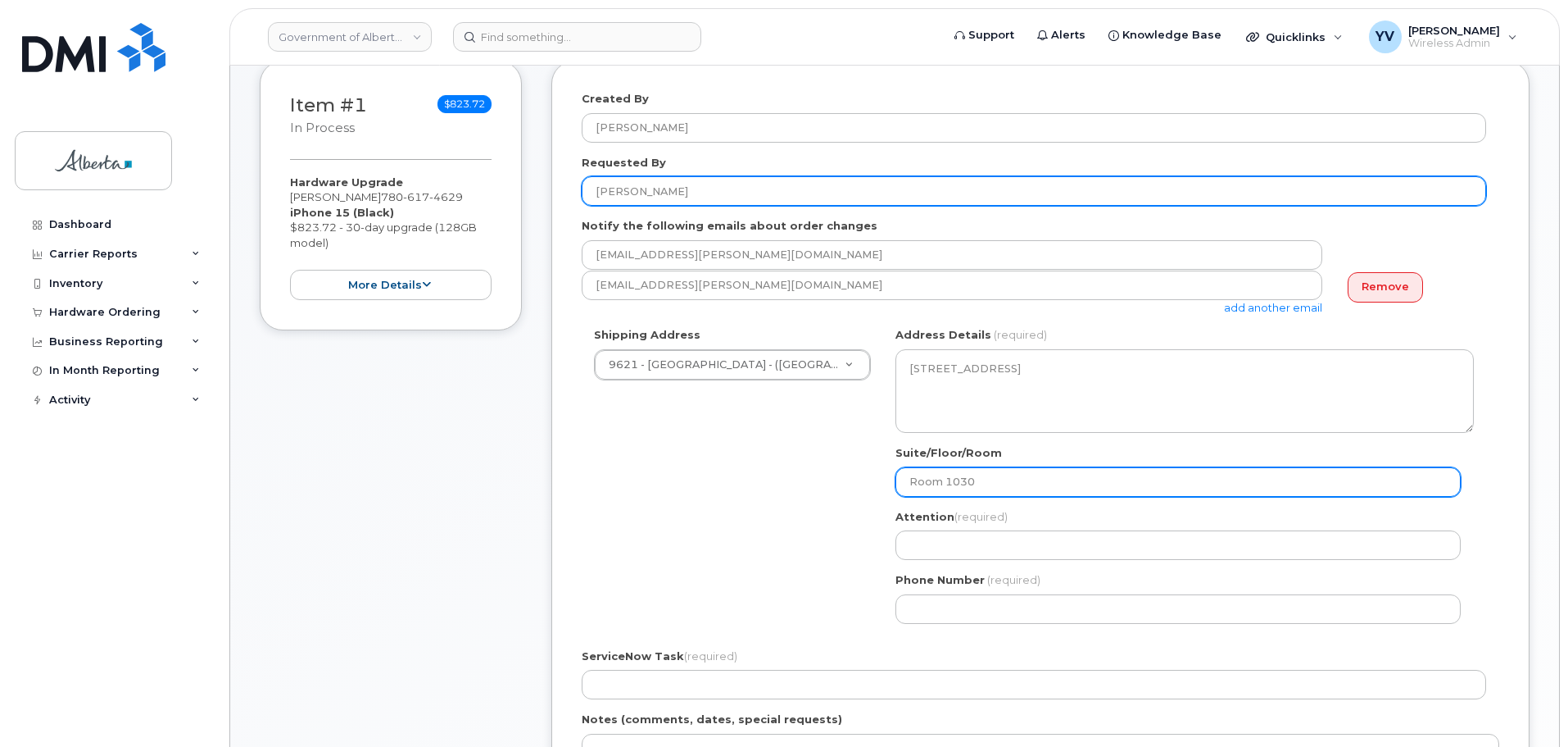
type input "Room 1030"
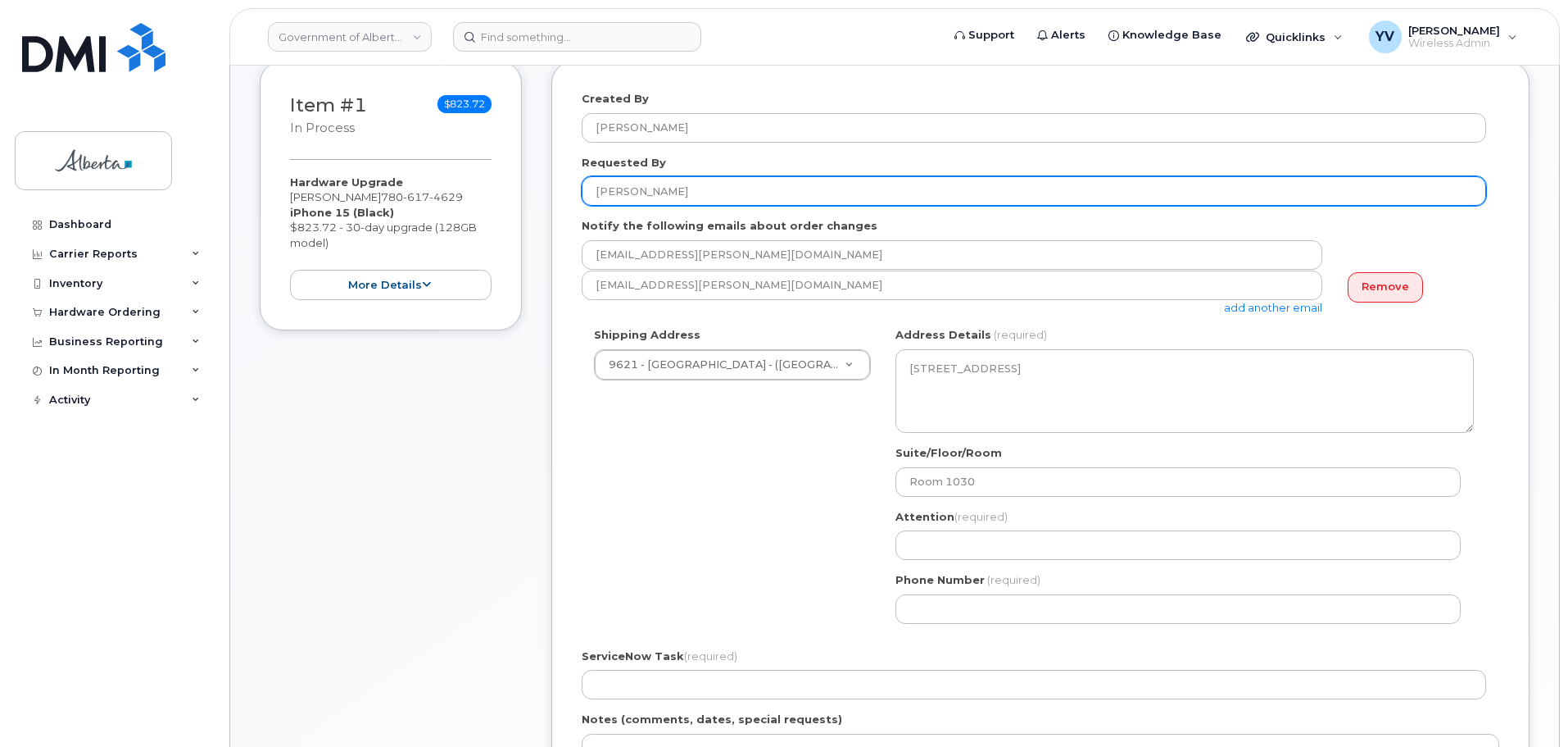
drag, startPoint x: 663, startPoint y: 189, endPoint x: 584, endPoint y: 194, distance: 79.2
click at [584, 194] on input "April Holt" at bounding box center [1034, 191] width 905 height 30
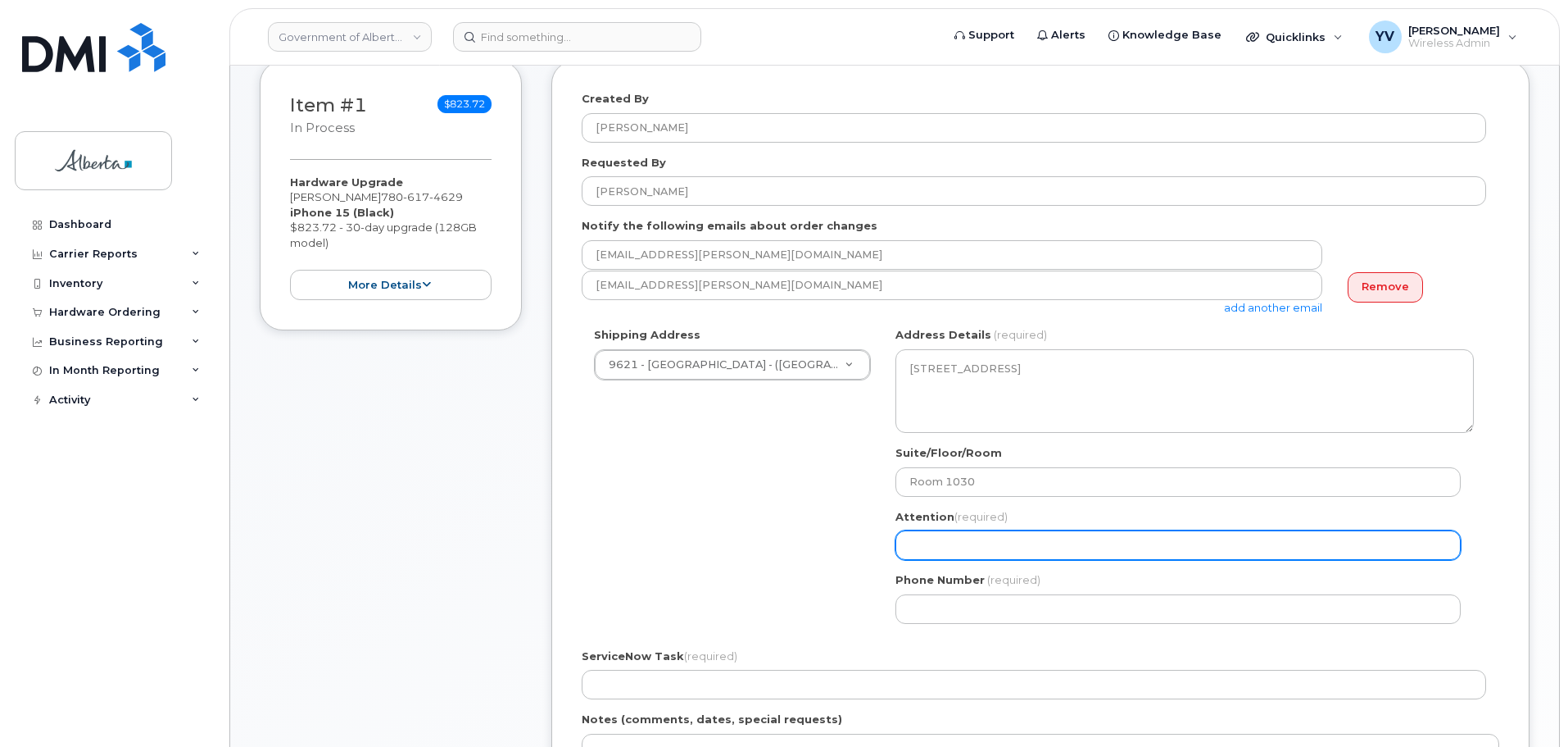
click at [942, 539] on input "Attention (required)" at bounding box center [1178, 546] width 565 height 30
paste input "April Holt"
select select
type input "April Holt"
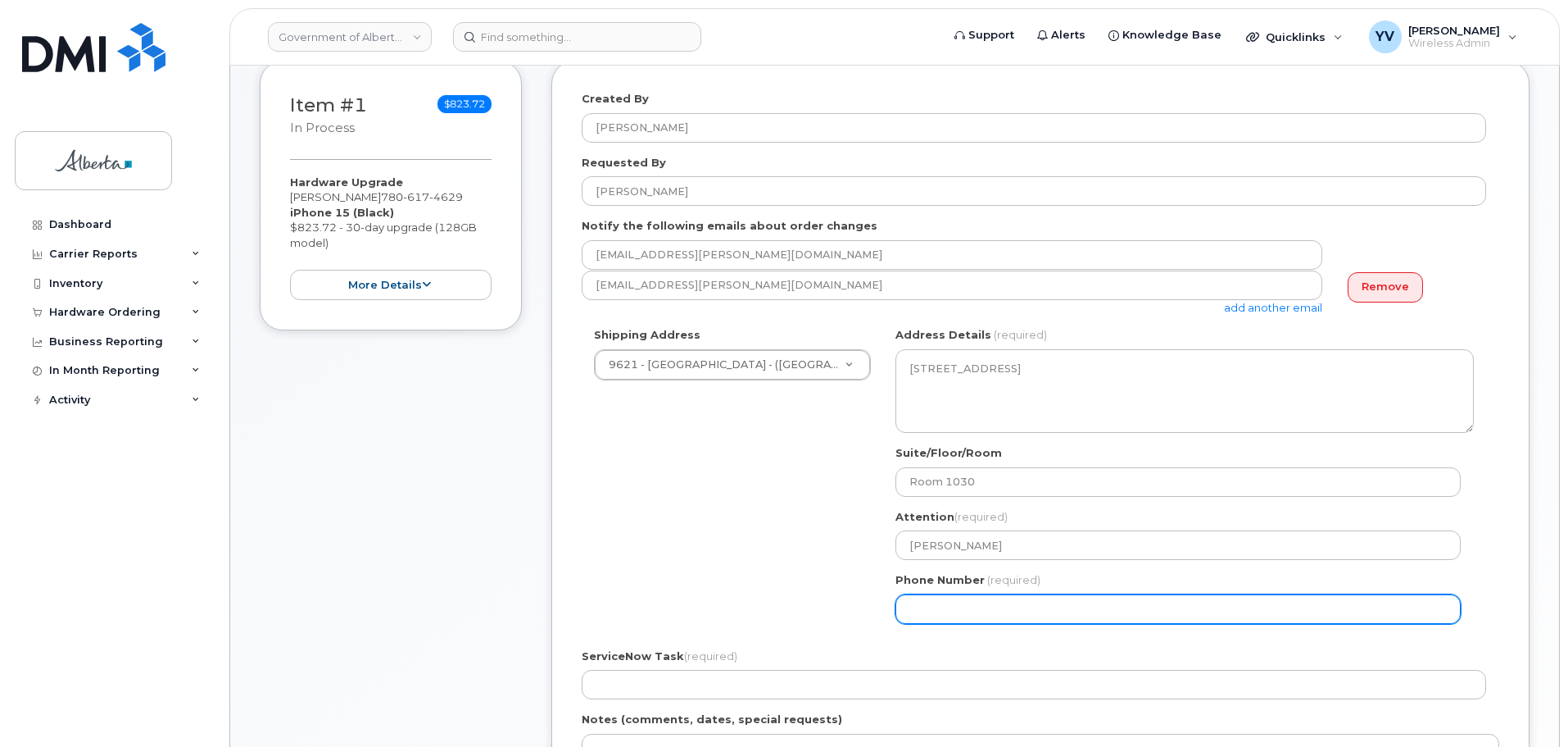
click at [926, 610] on input "Phone Number" at bounding box center [1178, 609] width 565 height 30
paste input "7806246284"
select select
type input "7806246284"
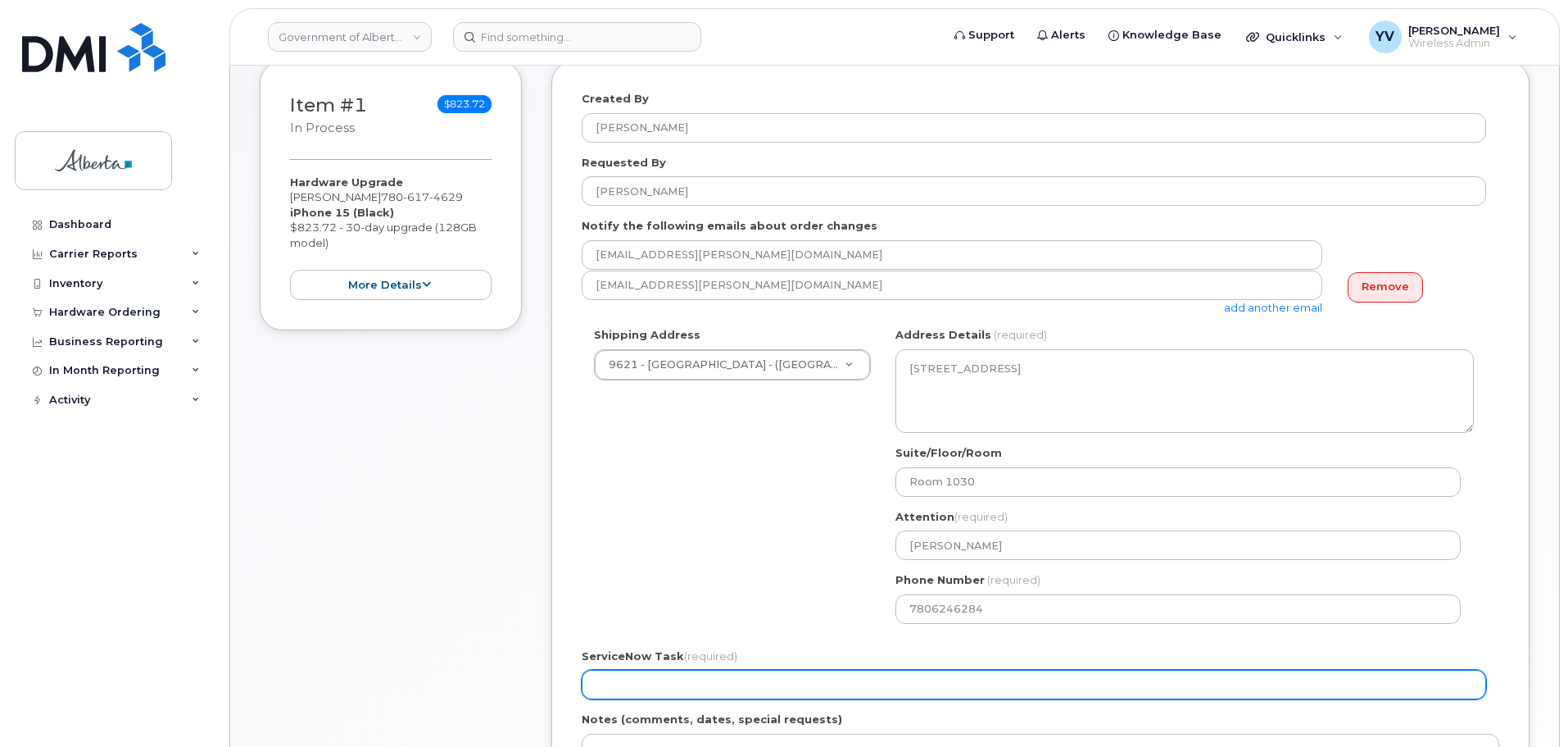
click at [599, 694] on input "ServiceNow Task (required)" at bounding box center [1034, 685] width 905 height 30
paste input "SCTASK0853680"
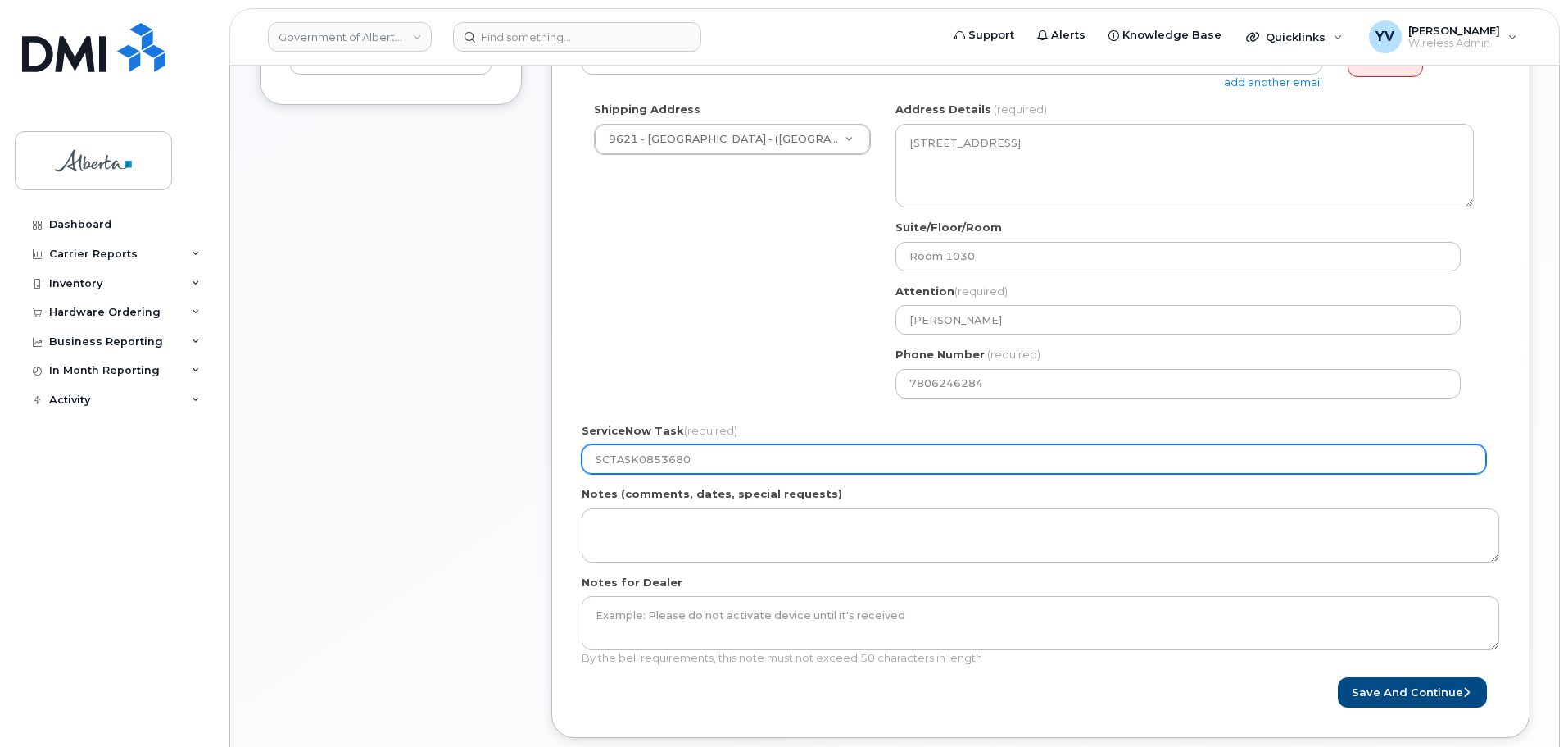
scroll to position [547, 0]
type input "SCTASK0853680"
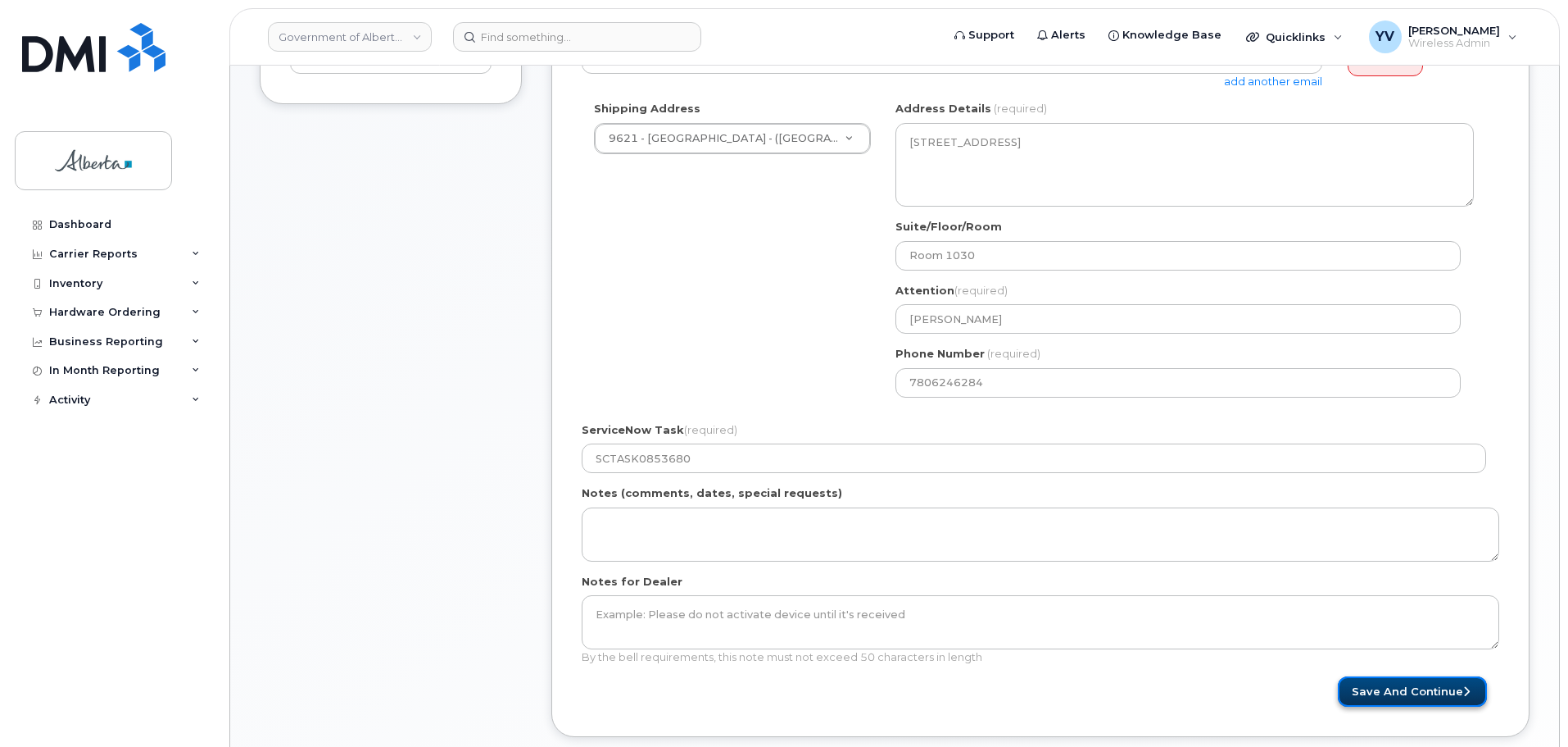
click at [1410, 686] on button "Save and Continue" at bounding box center [1412, 692] width 149 height 30
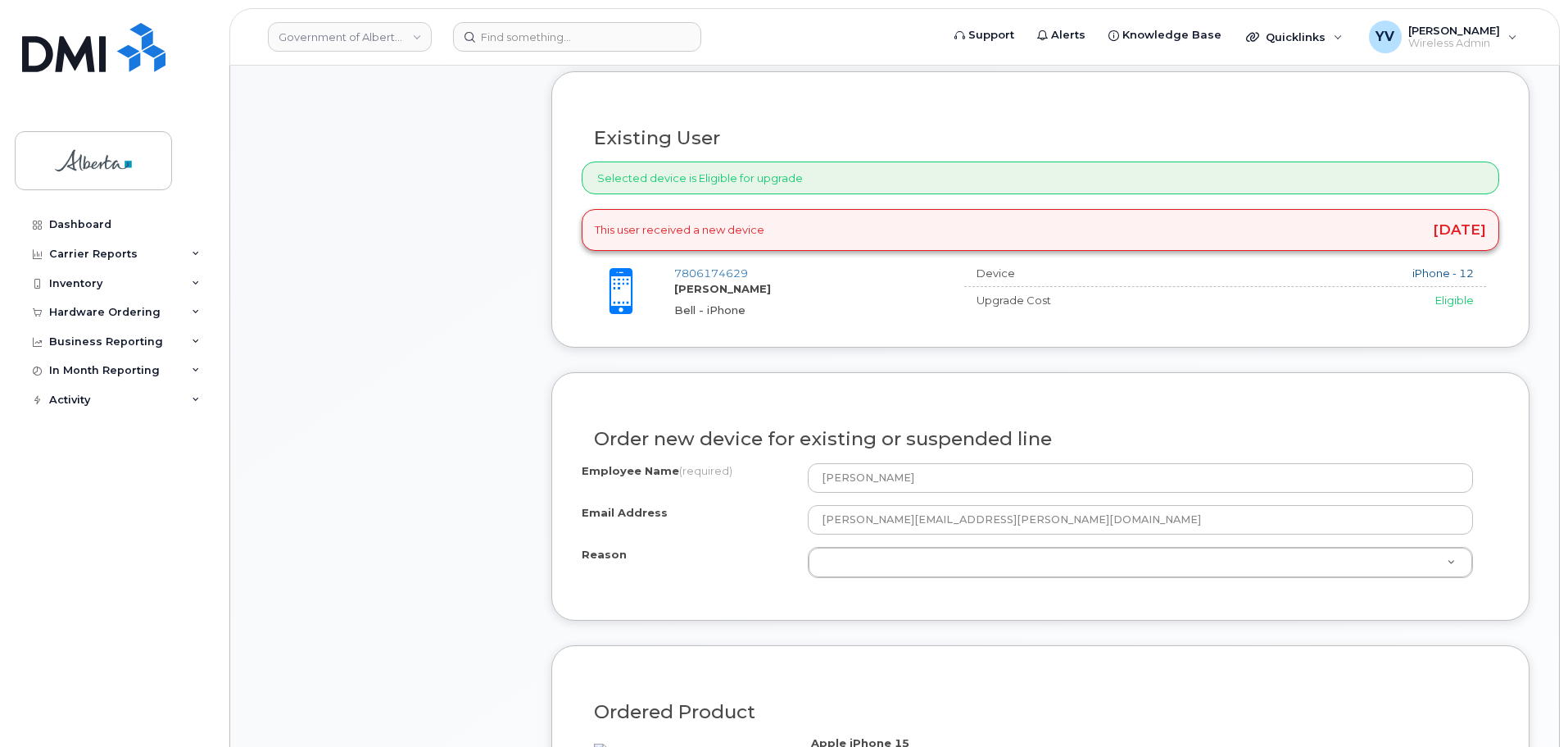
scroll to position [701, 0]
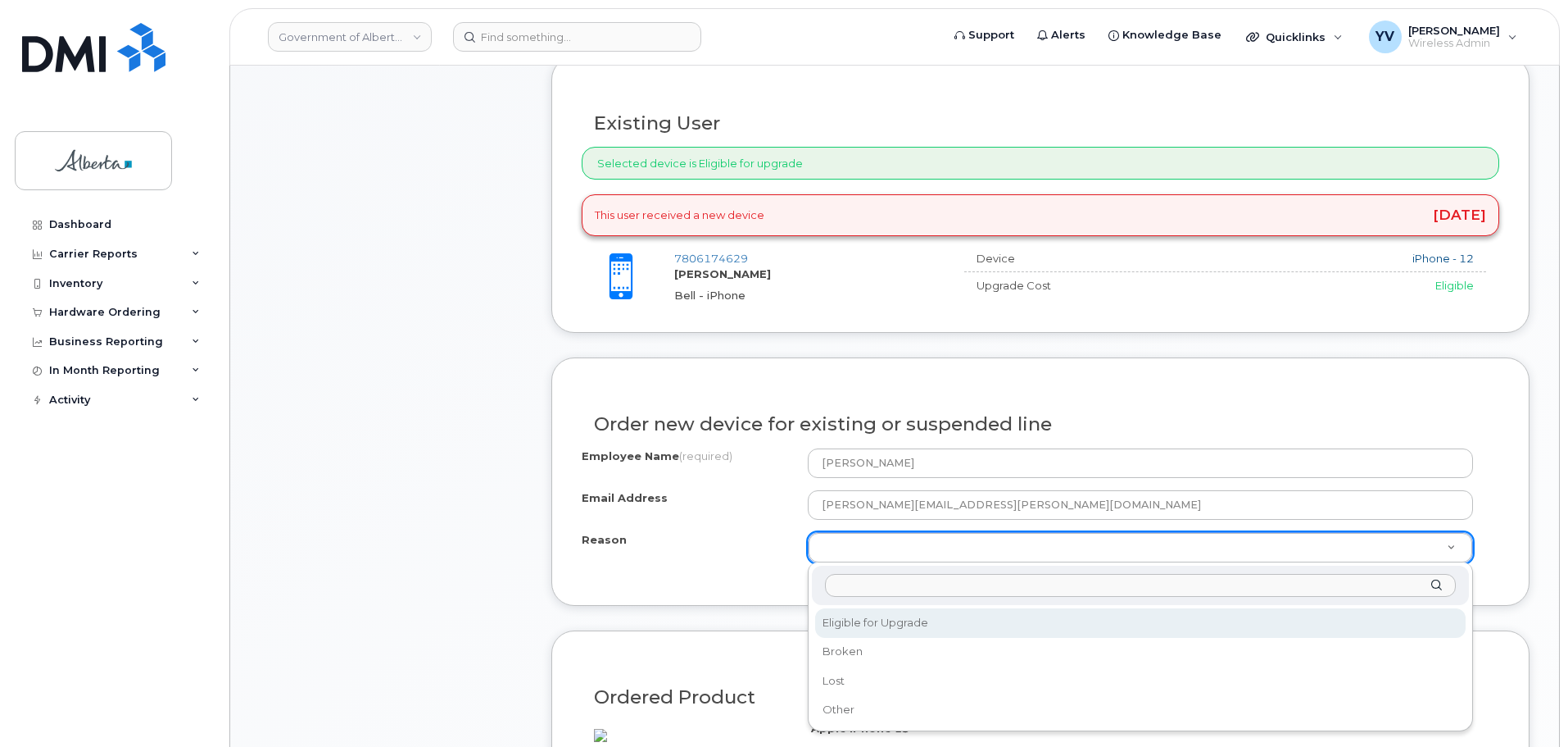
select select "eligible_for_upgrade"
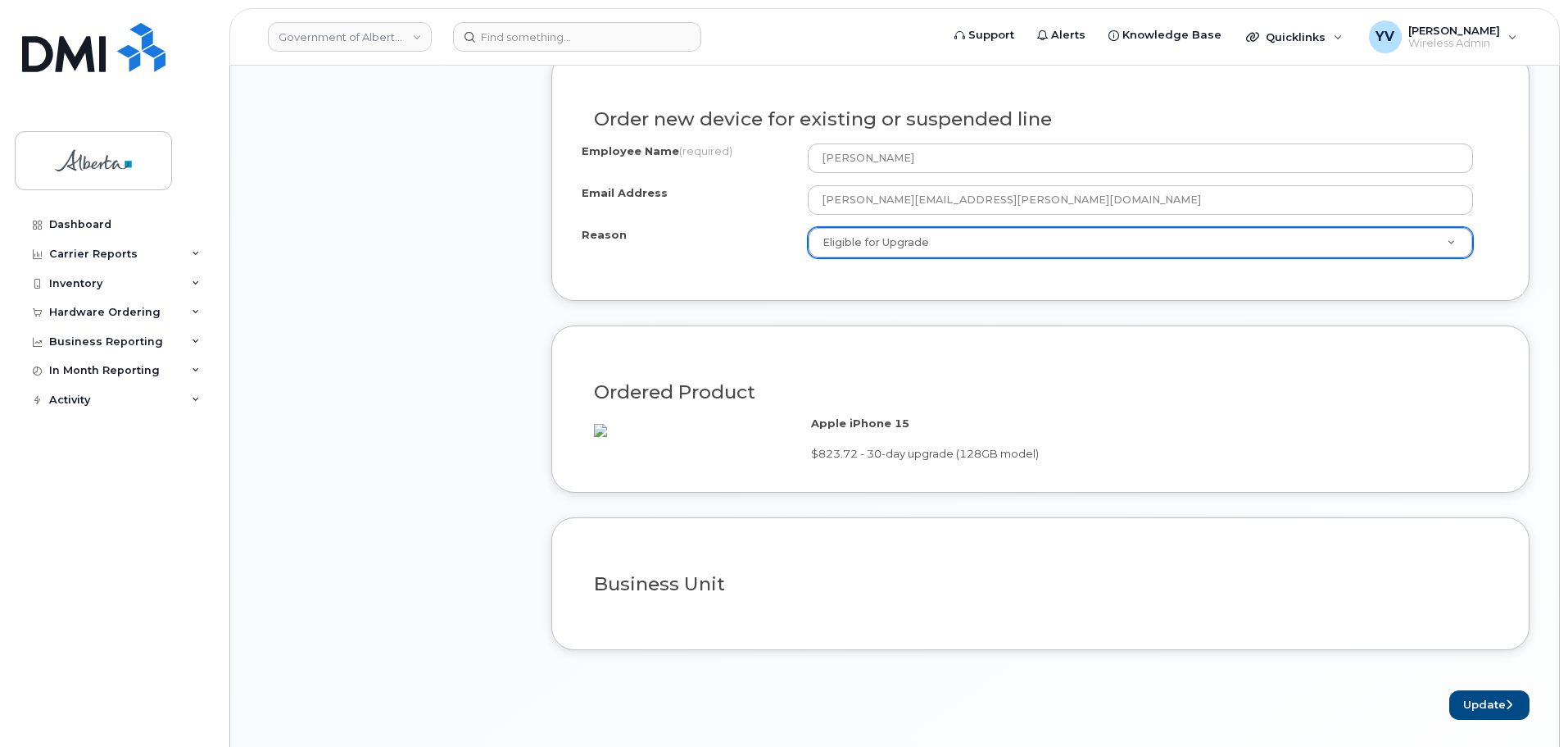
scroll to position [1060, 0]
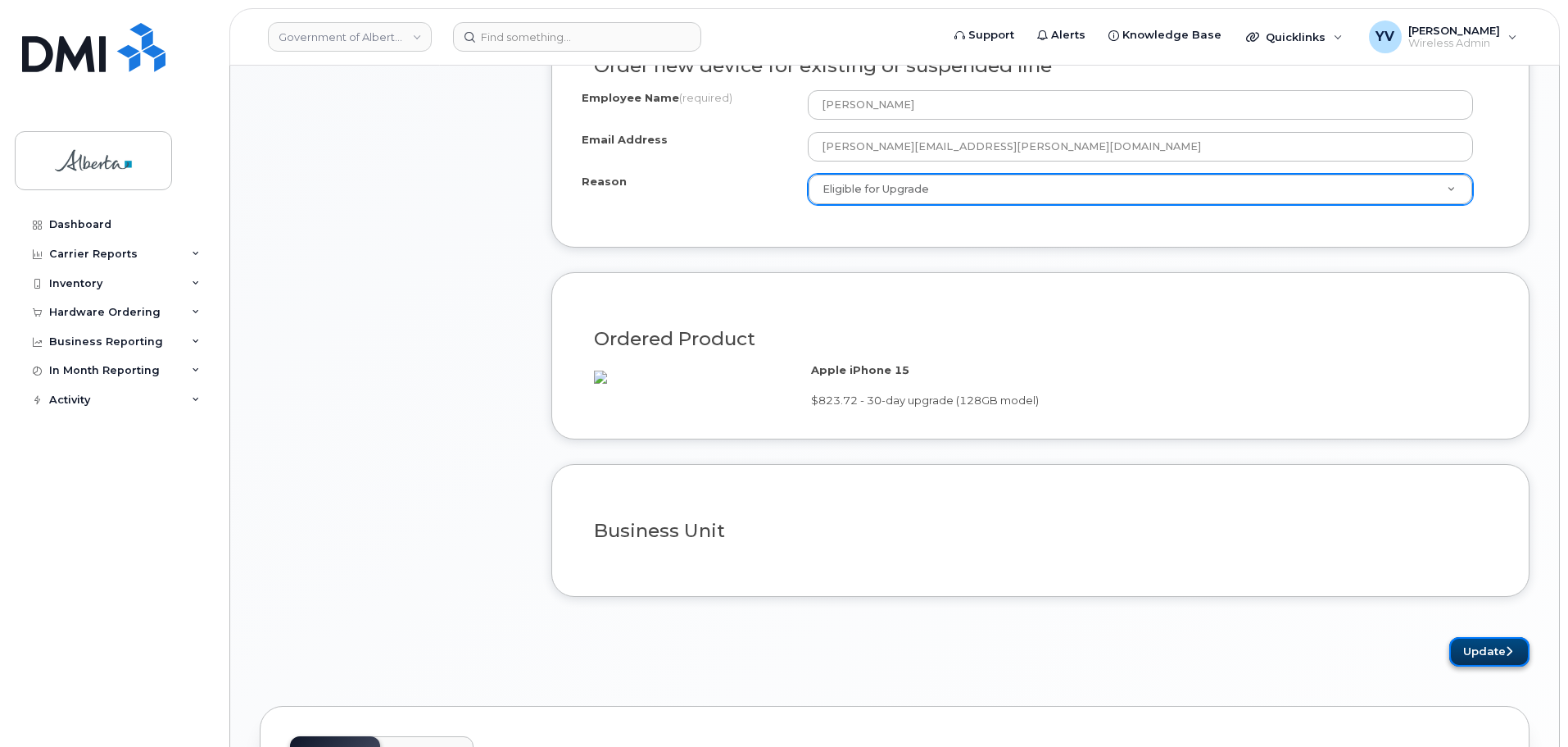
click at [1468, 667] on button "Update" at bounding box center [1489, 652] width 80 height 30
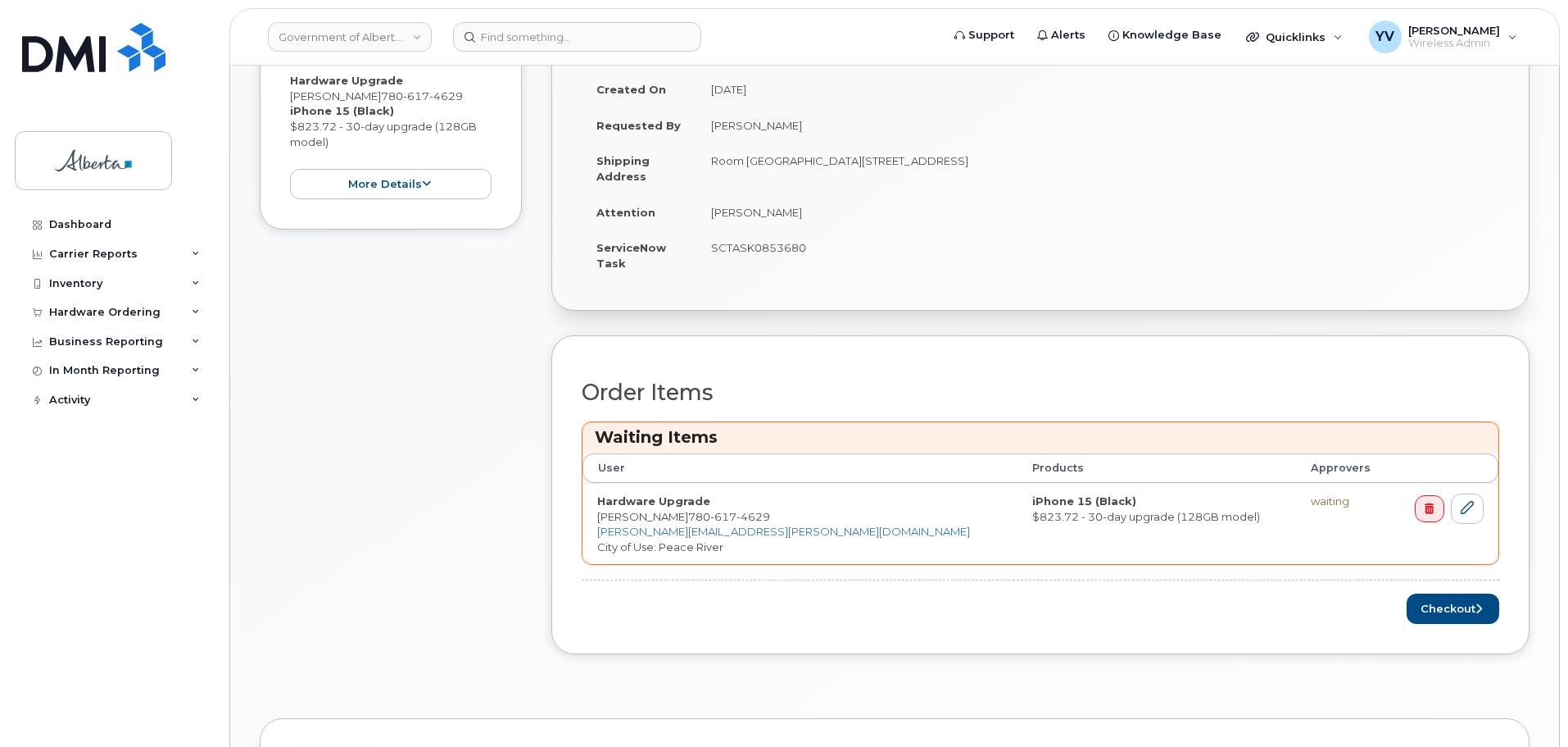
scroll to position [542, 0]
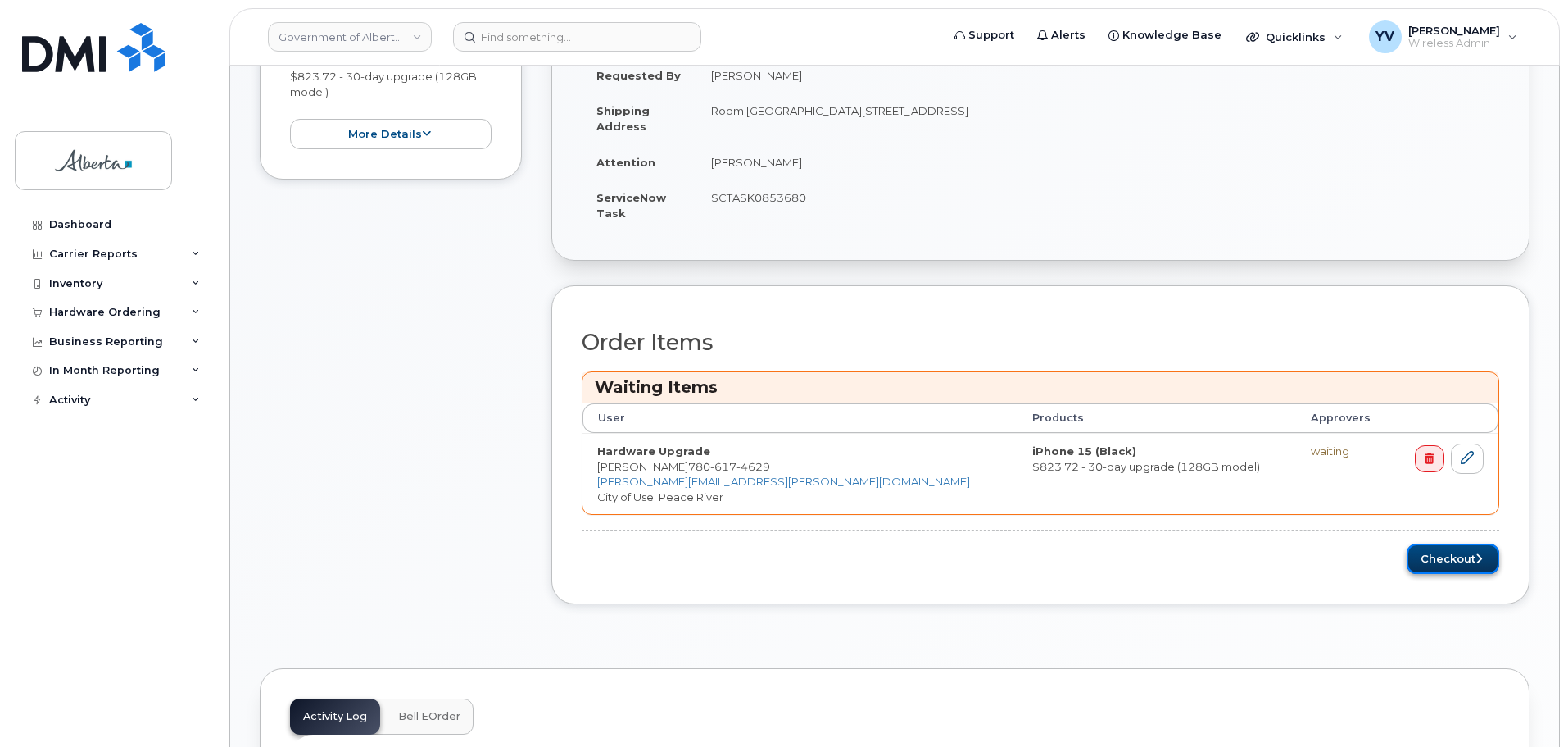
click at [1449, 551] on button "Checkout" at bounding box center [1453, 559] width 93 height 30
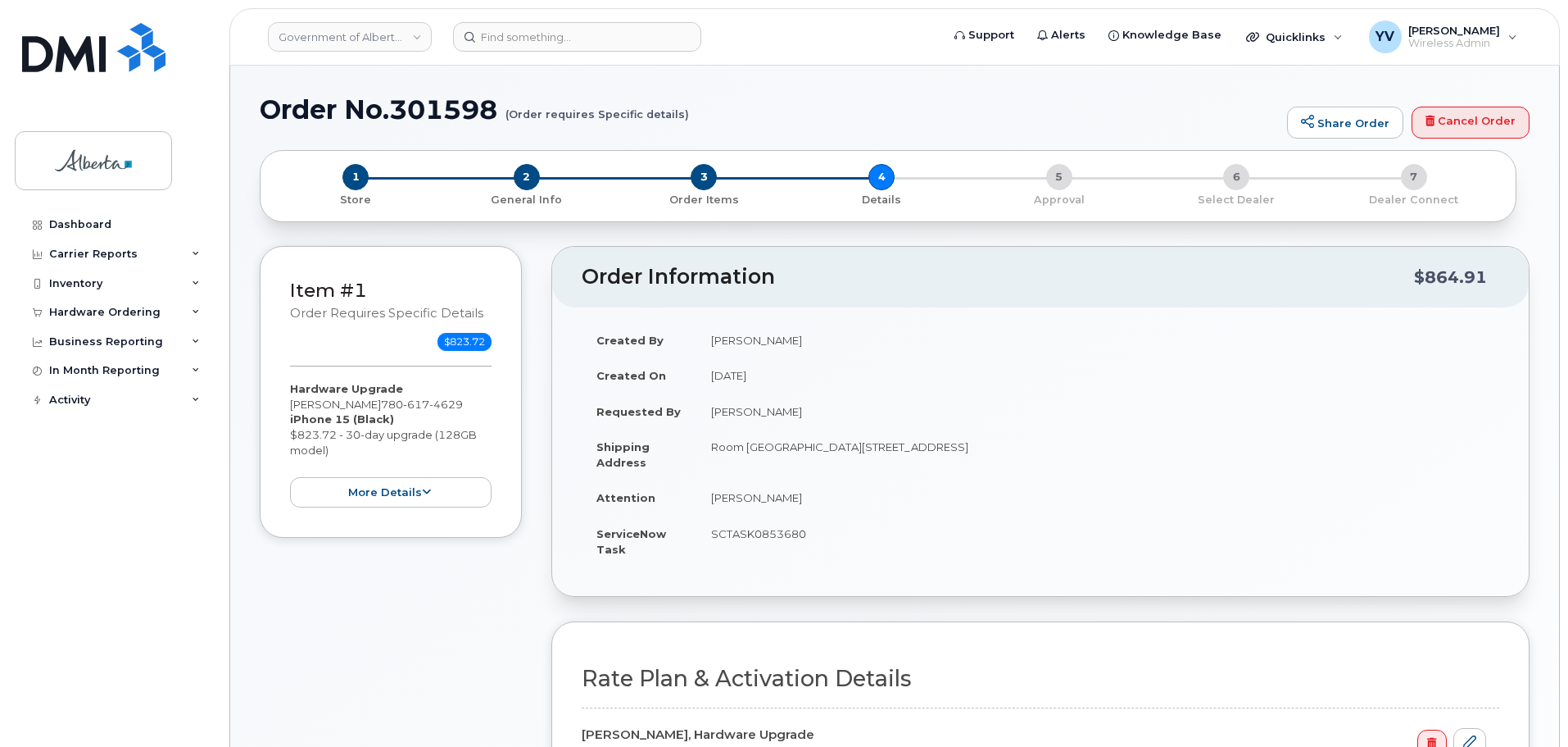
select select
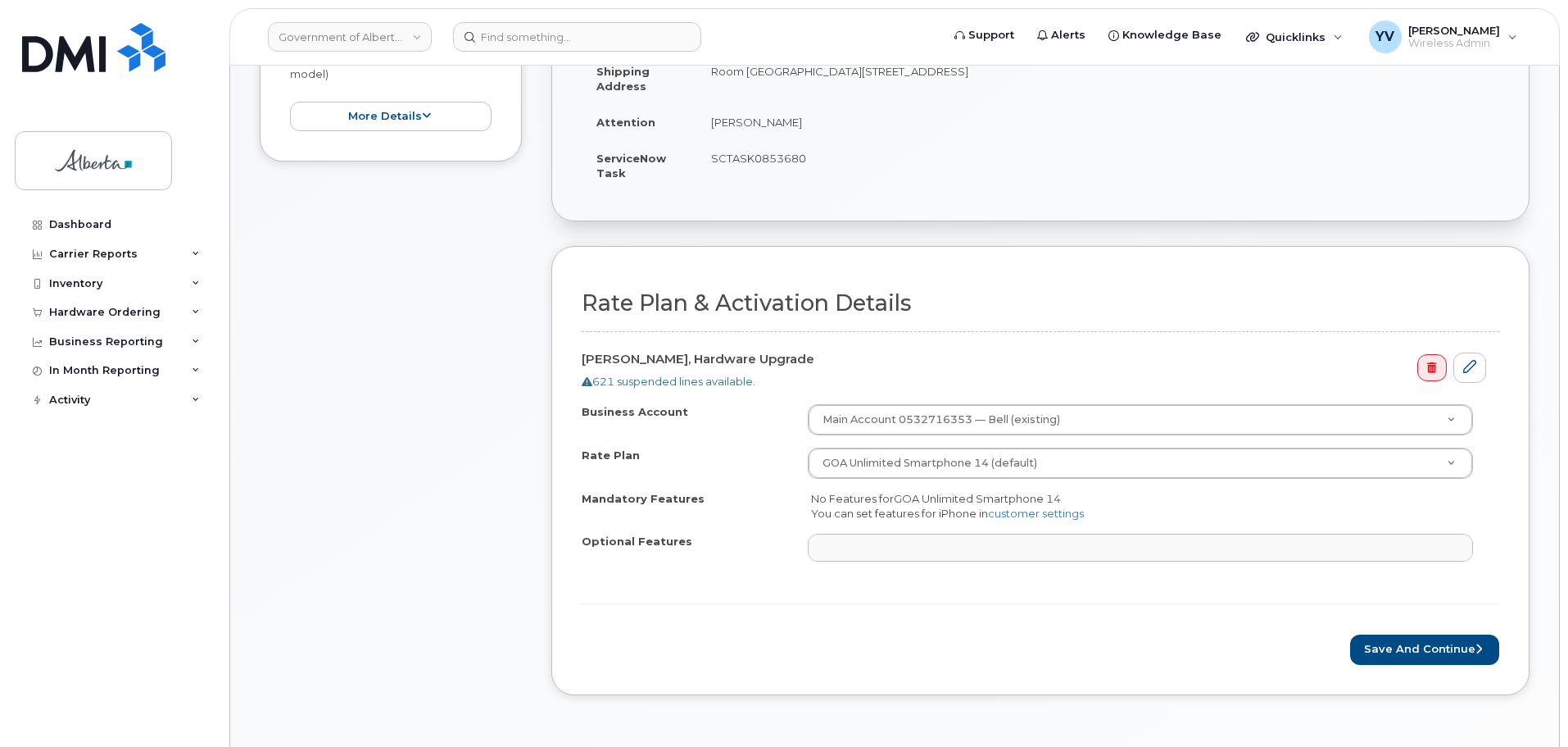
scroll to position [486, 0]
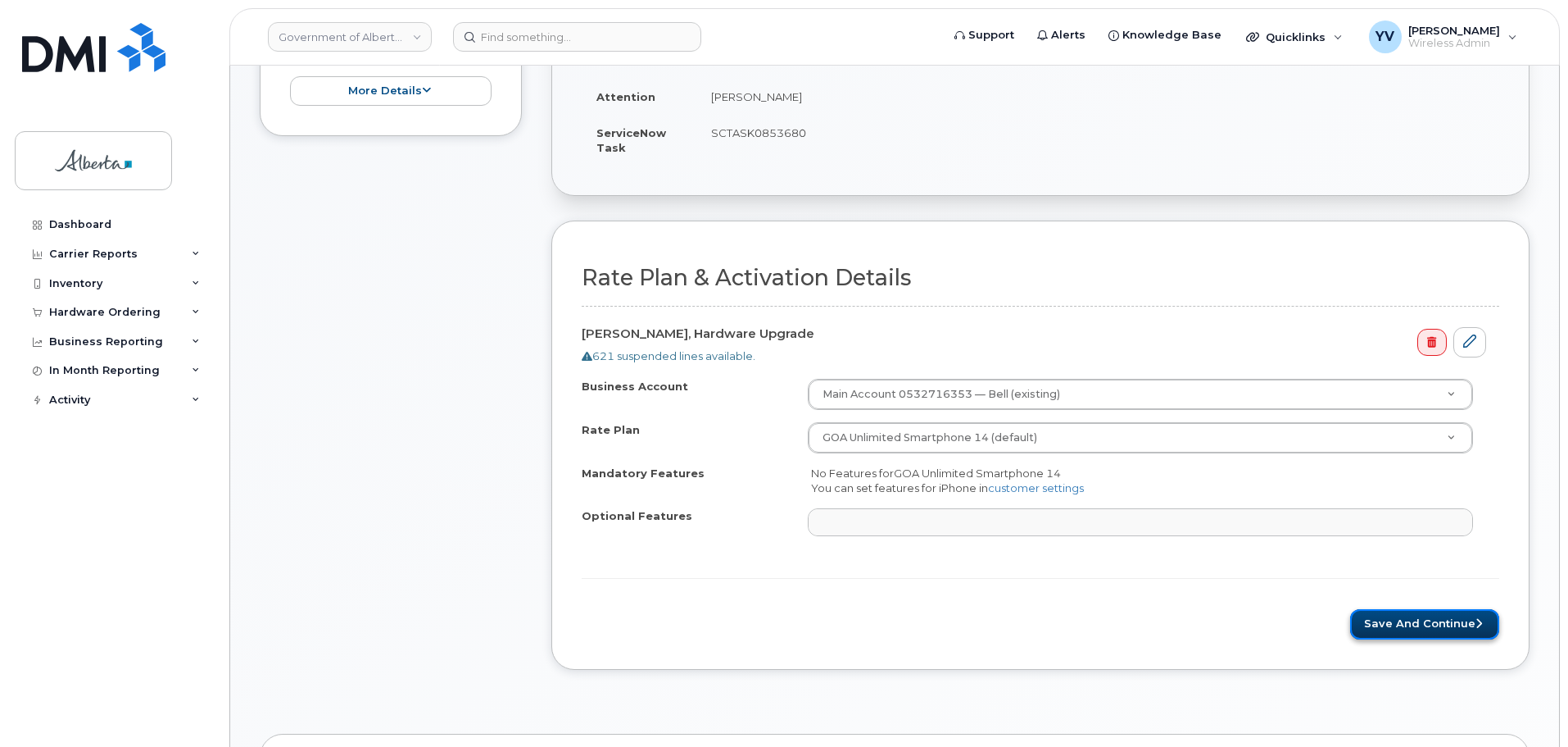
click at [1426, 619] on button "Save and Continue" at bounding box center [1424, 624] width 149 height 30
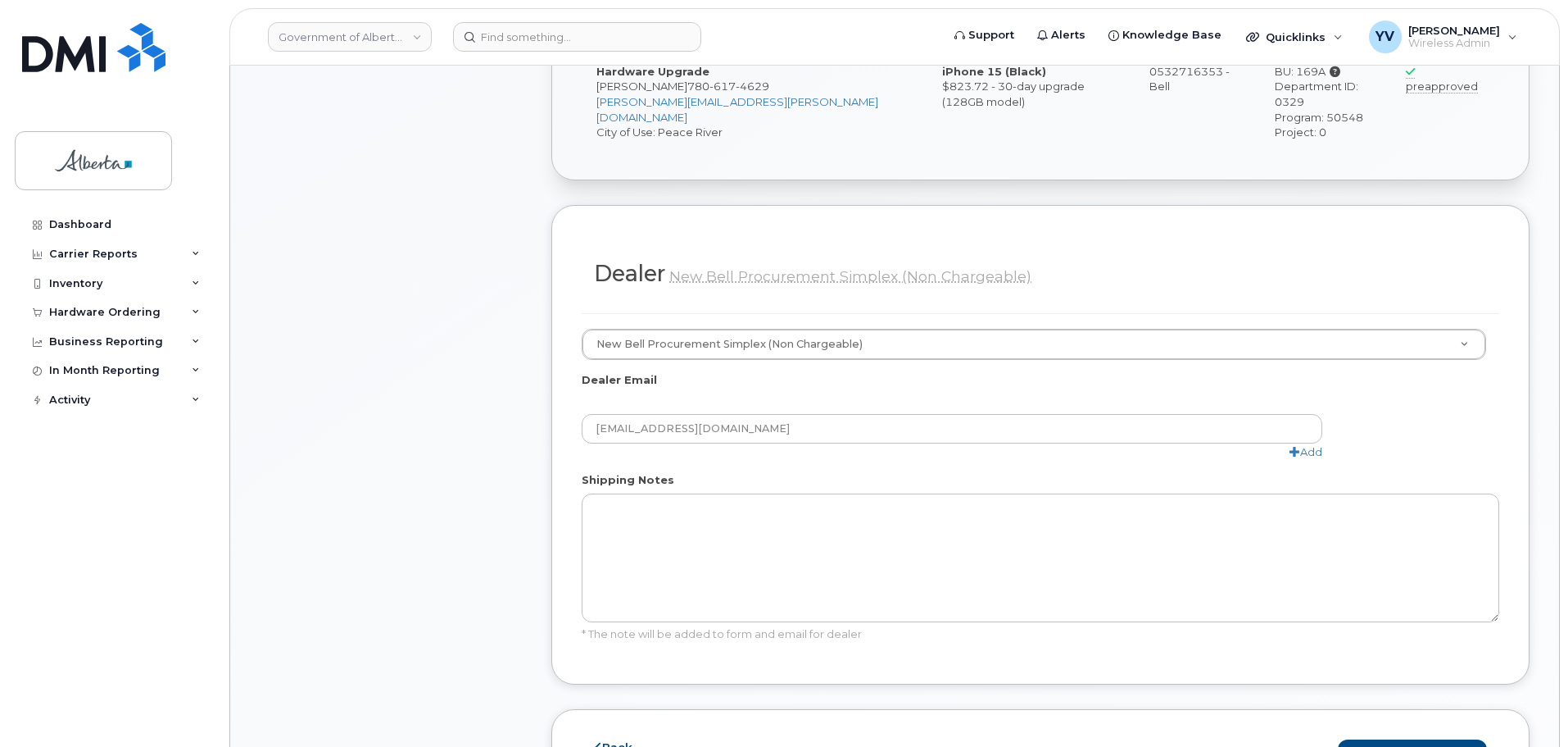
scroll to position [964, 0]
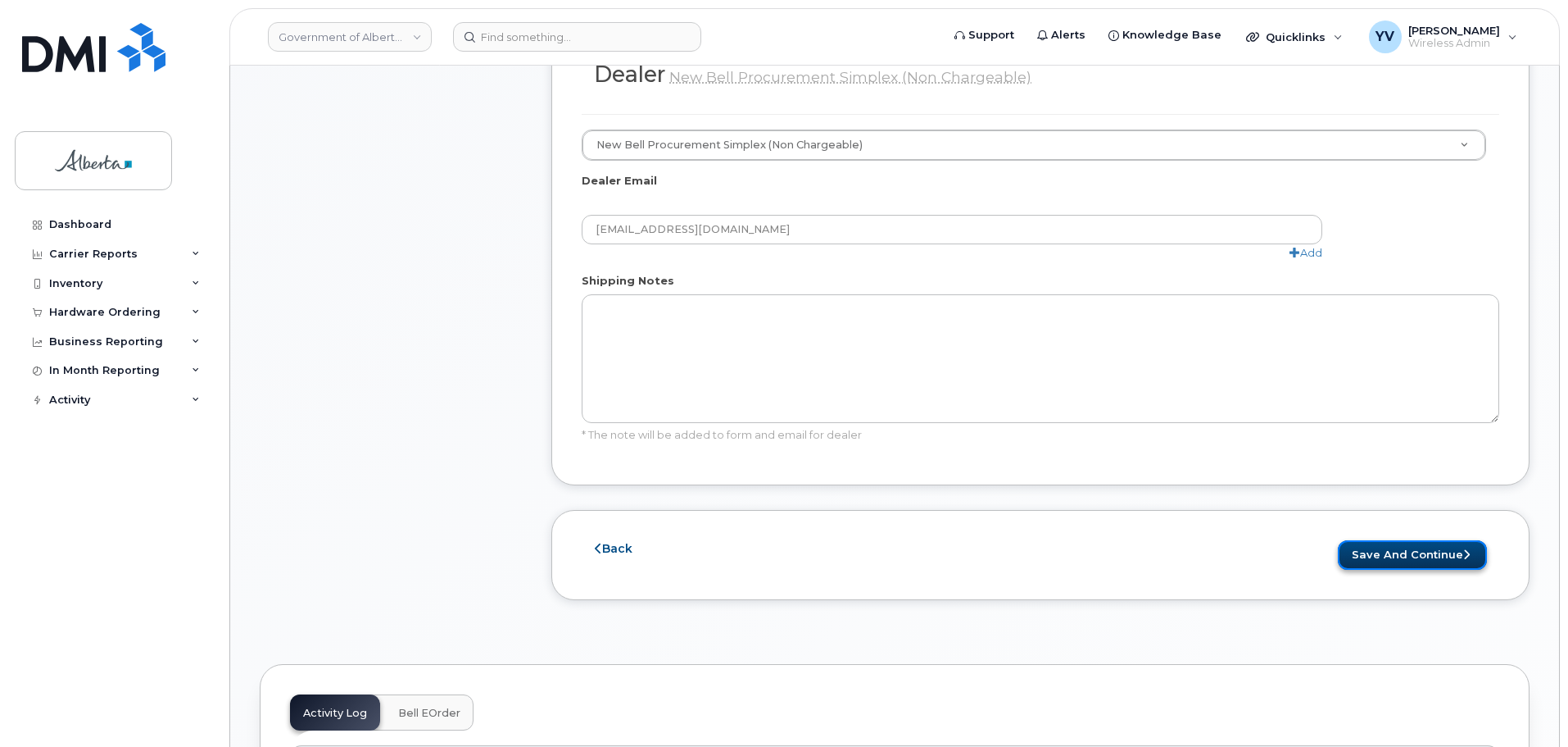
click at [1408, 540] on button "Save and Continue" at bounding box center [1412, 555] width 149 height 30
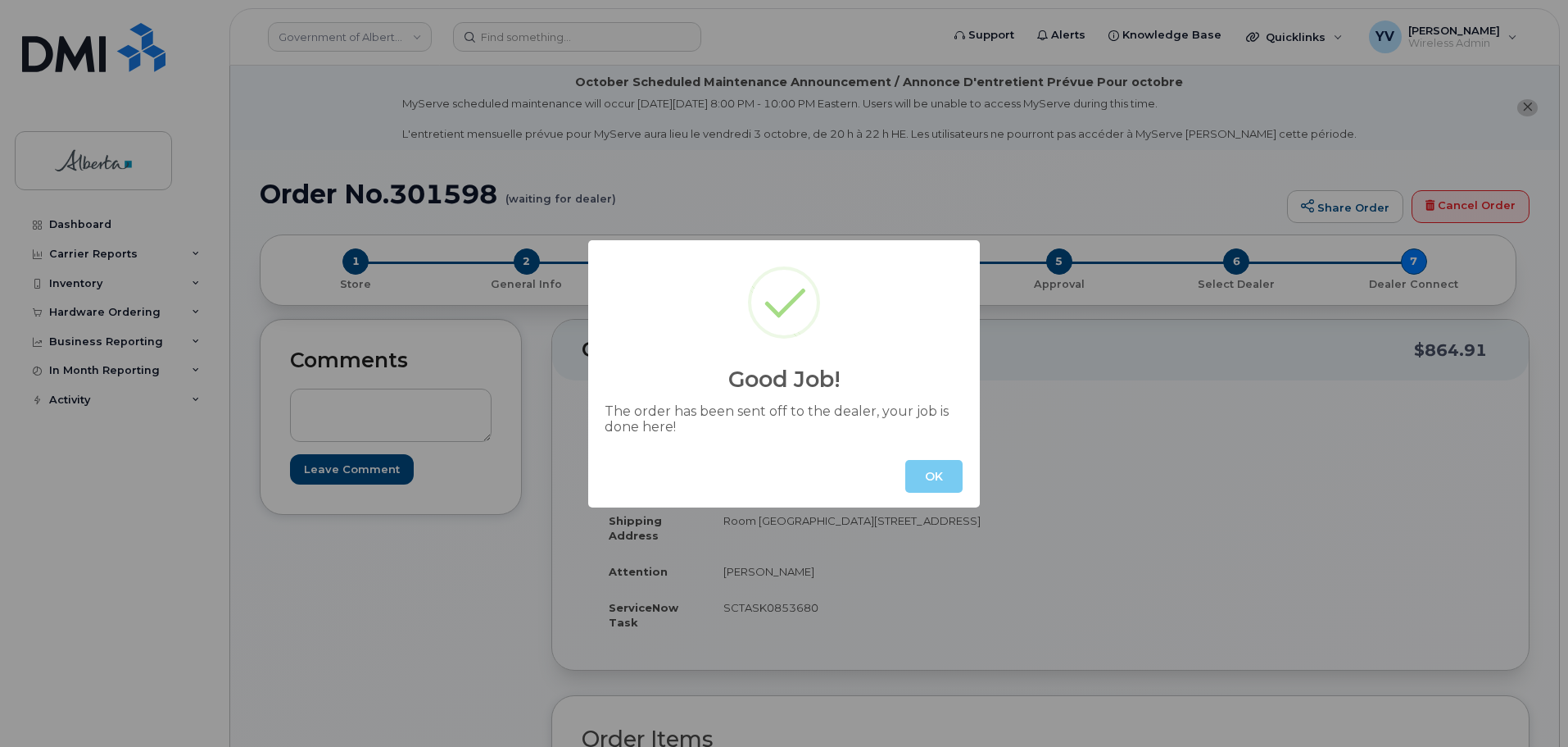
click at [944, 463] on button "OK" at bounding box center [934, 476] width 57 height 33
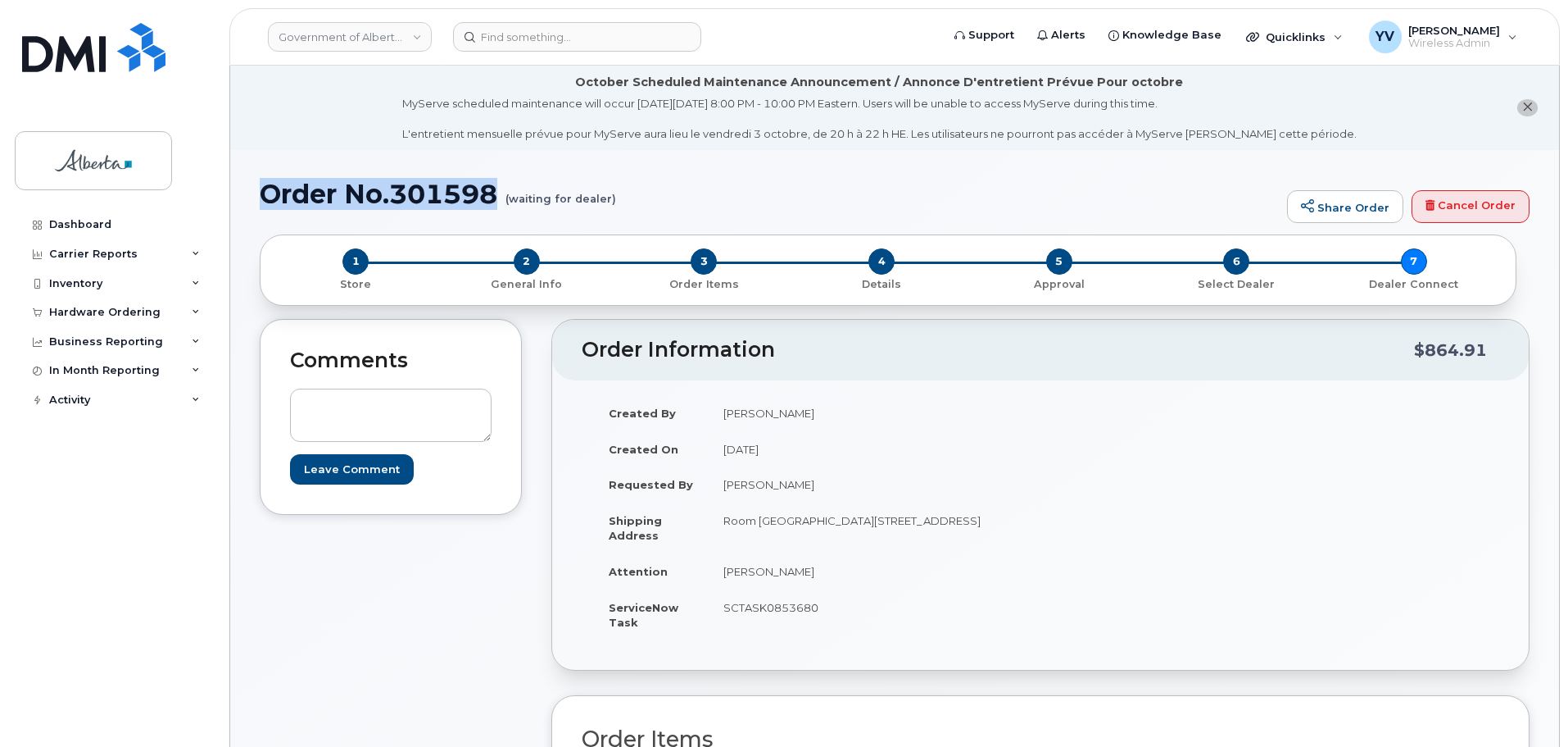
drag, startPoint x: 499, startPoint y: 192, endPoint x: 269, endPoint y: 201, distance: 230.2
click at [269, 201] on h1 "Order No.301598 (waiting for dealer)" at bounding box center [770, 194] width 1020 height 29
copy h1 "Order No.301598"
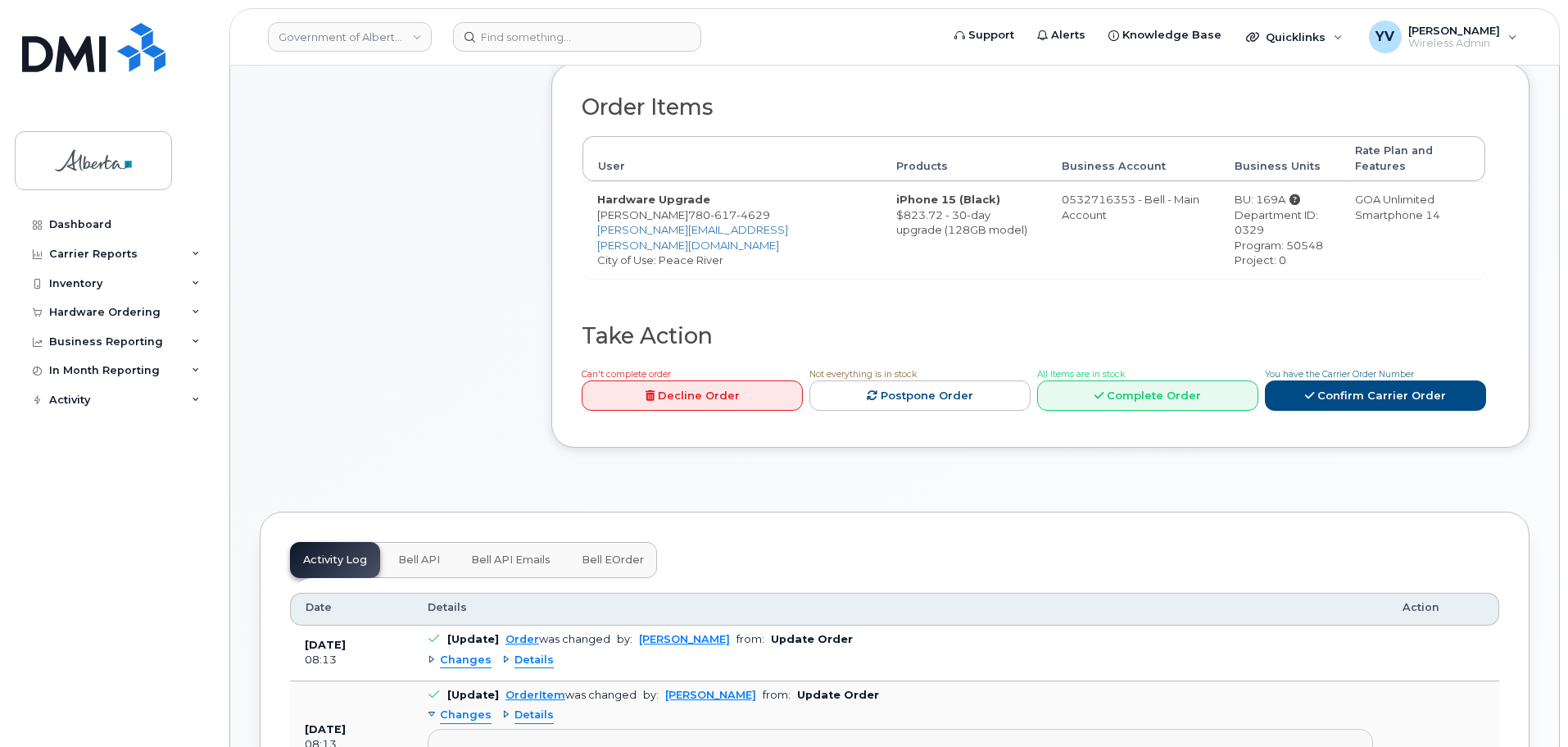
scroll to position [635, 0]
click at [414, 539] on button "Bell API" at bounding box center [419, 557] width 68 height 37
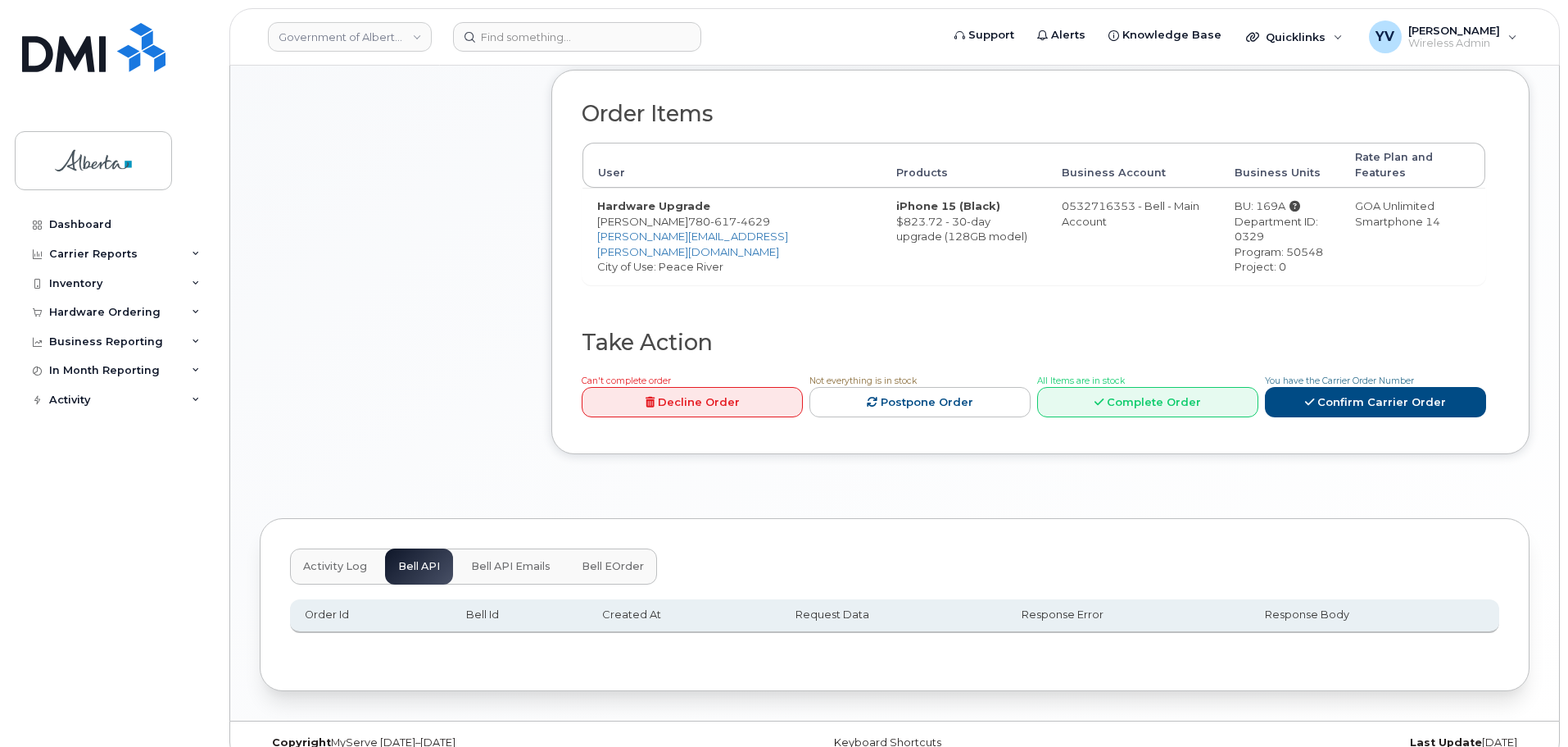
scroll to position [0, 0]
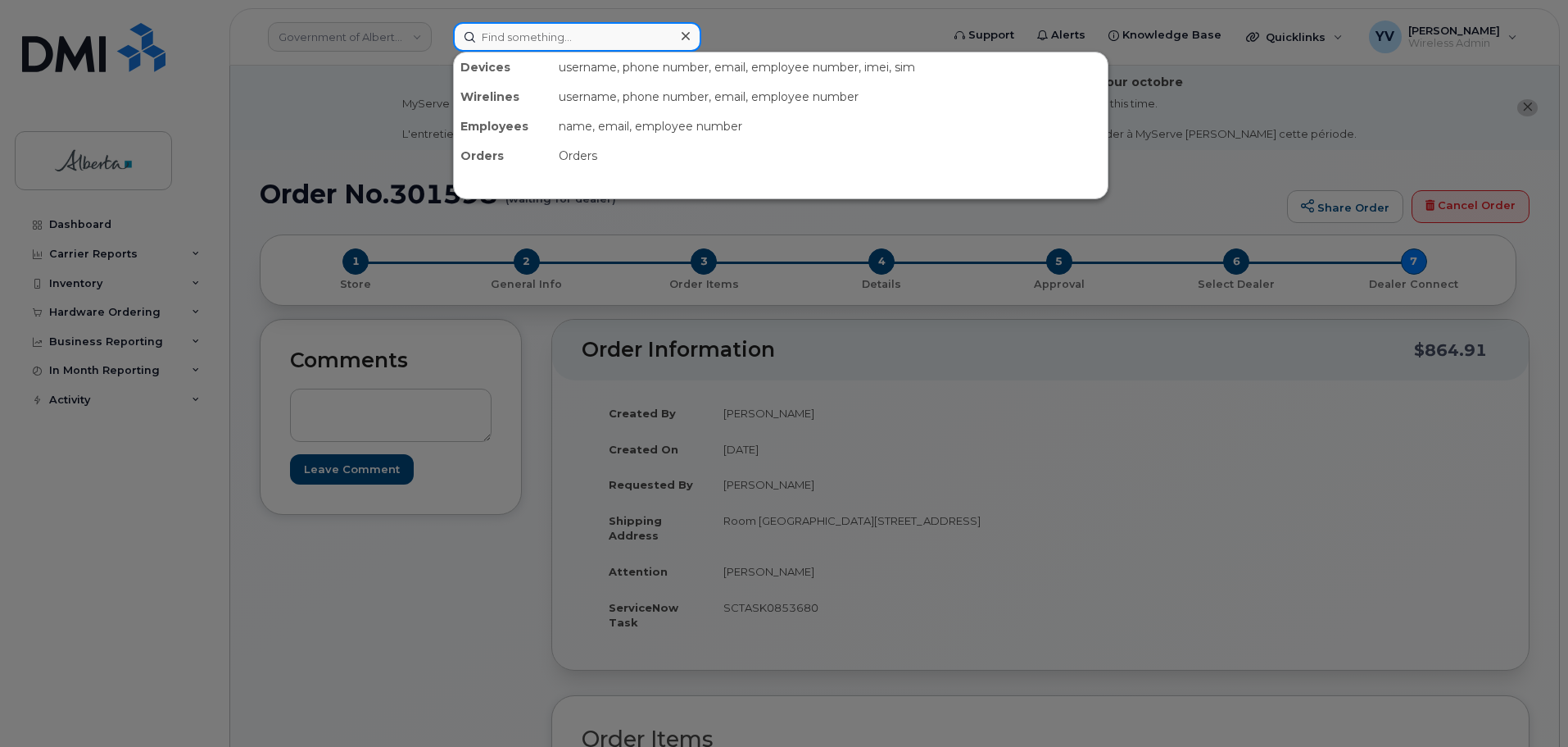
click at [512, 34] on input at bounding box center [576, 37] width 248 height 30
paste input "7806174629"
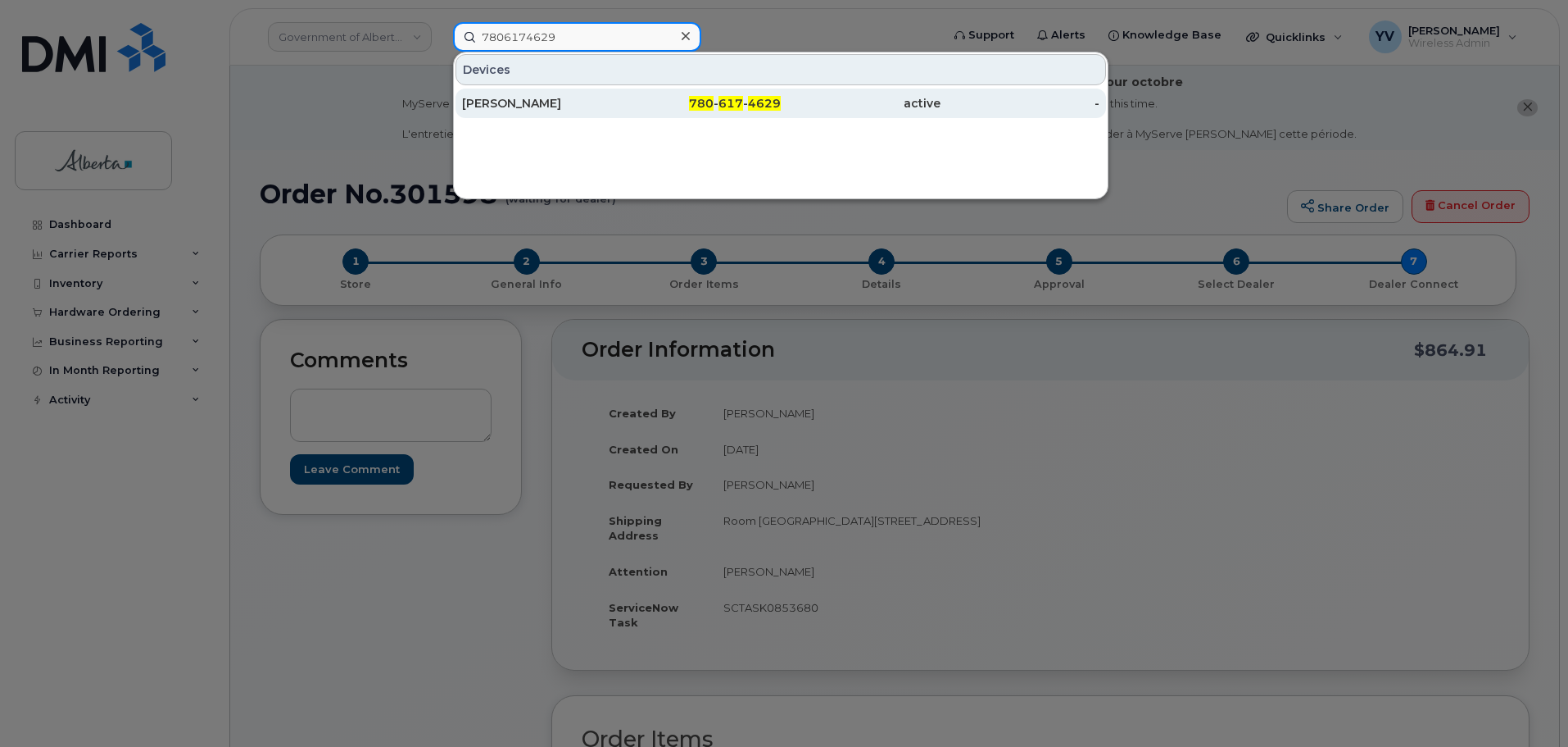
type input "7806174629"
click at [732, 98] on span "617" at bounding box center [731, 103] width 24 height 15
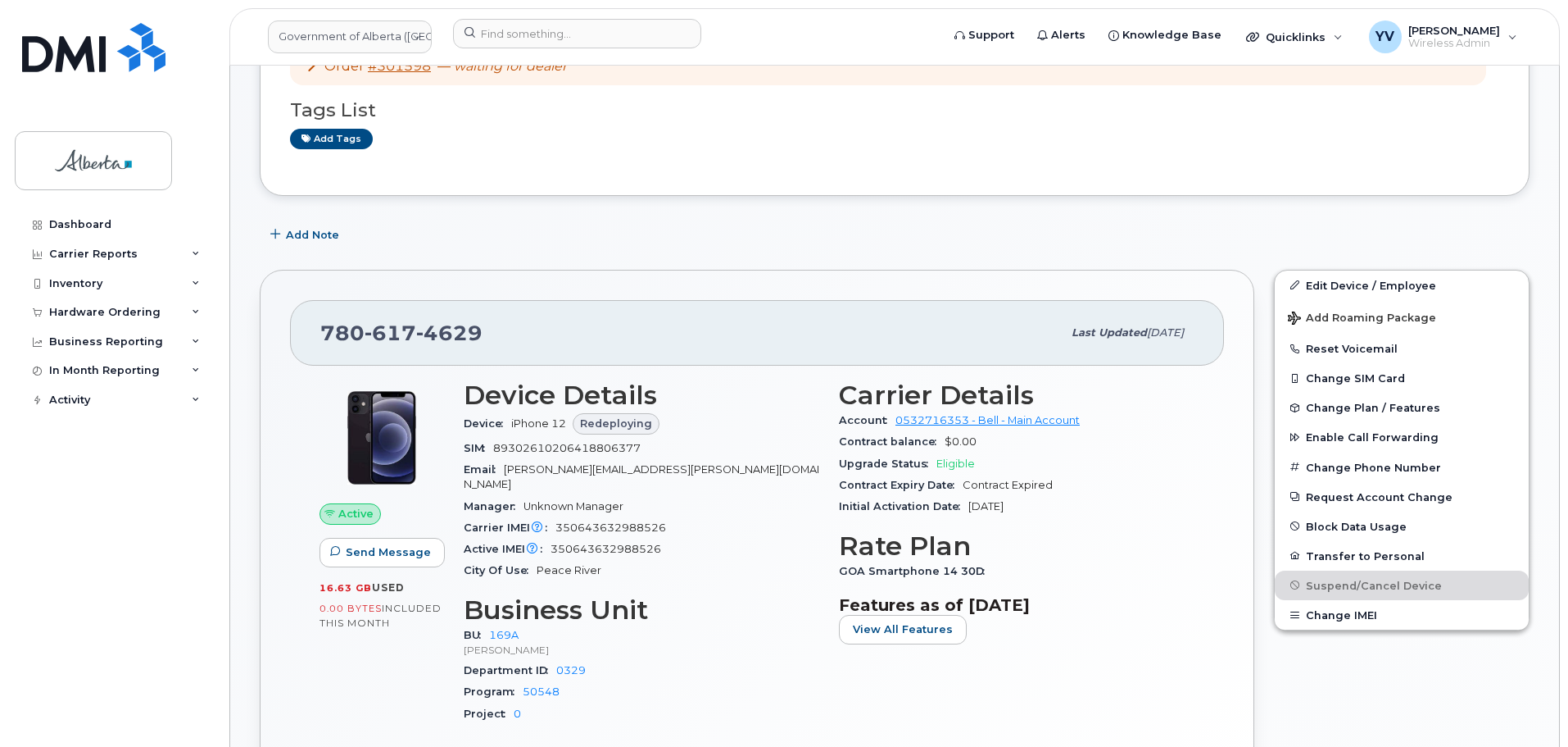
scroll to position [393, 0]
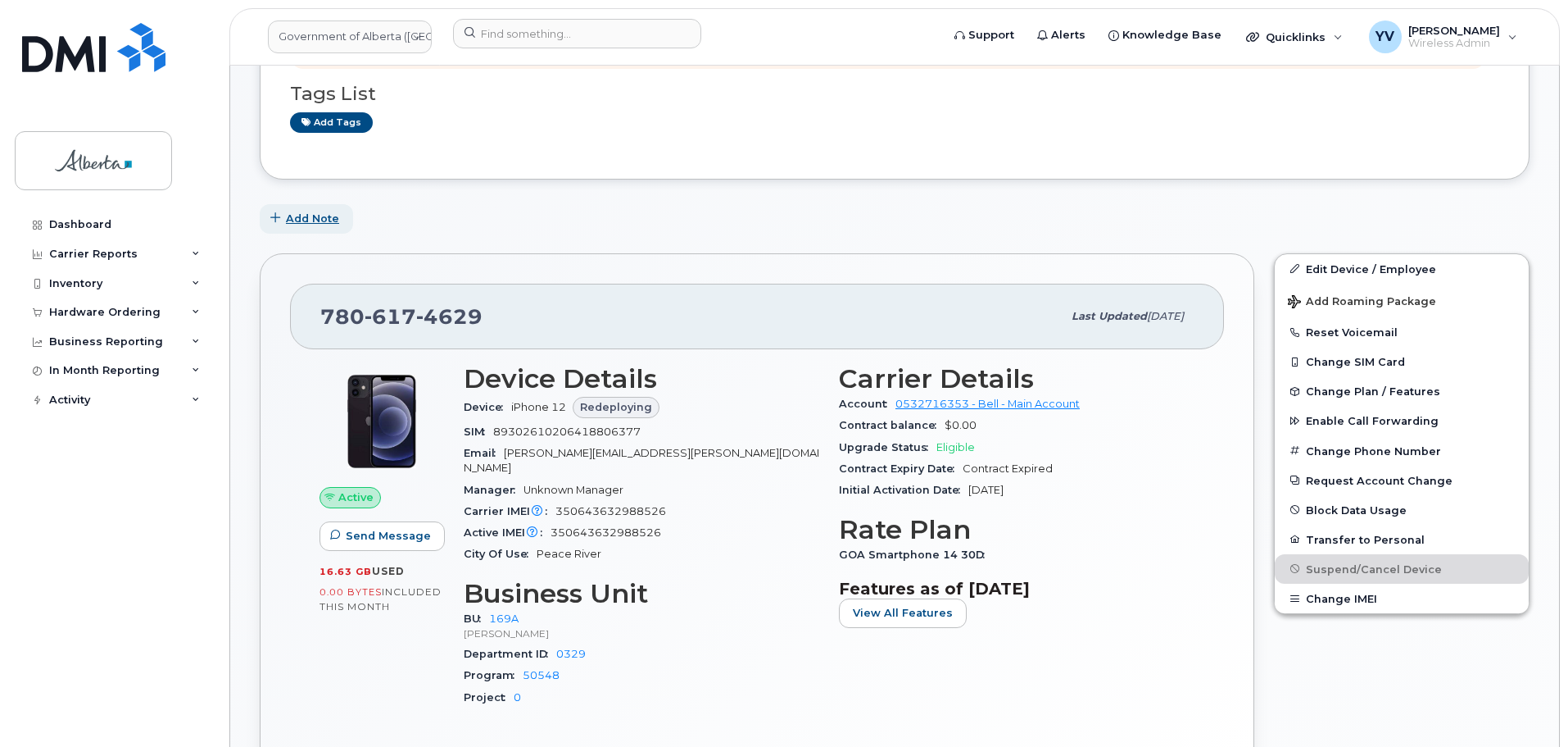
click at [298, 216] on span "Add Note" at bounding box center [312, 218] width 53 height 16
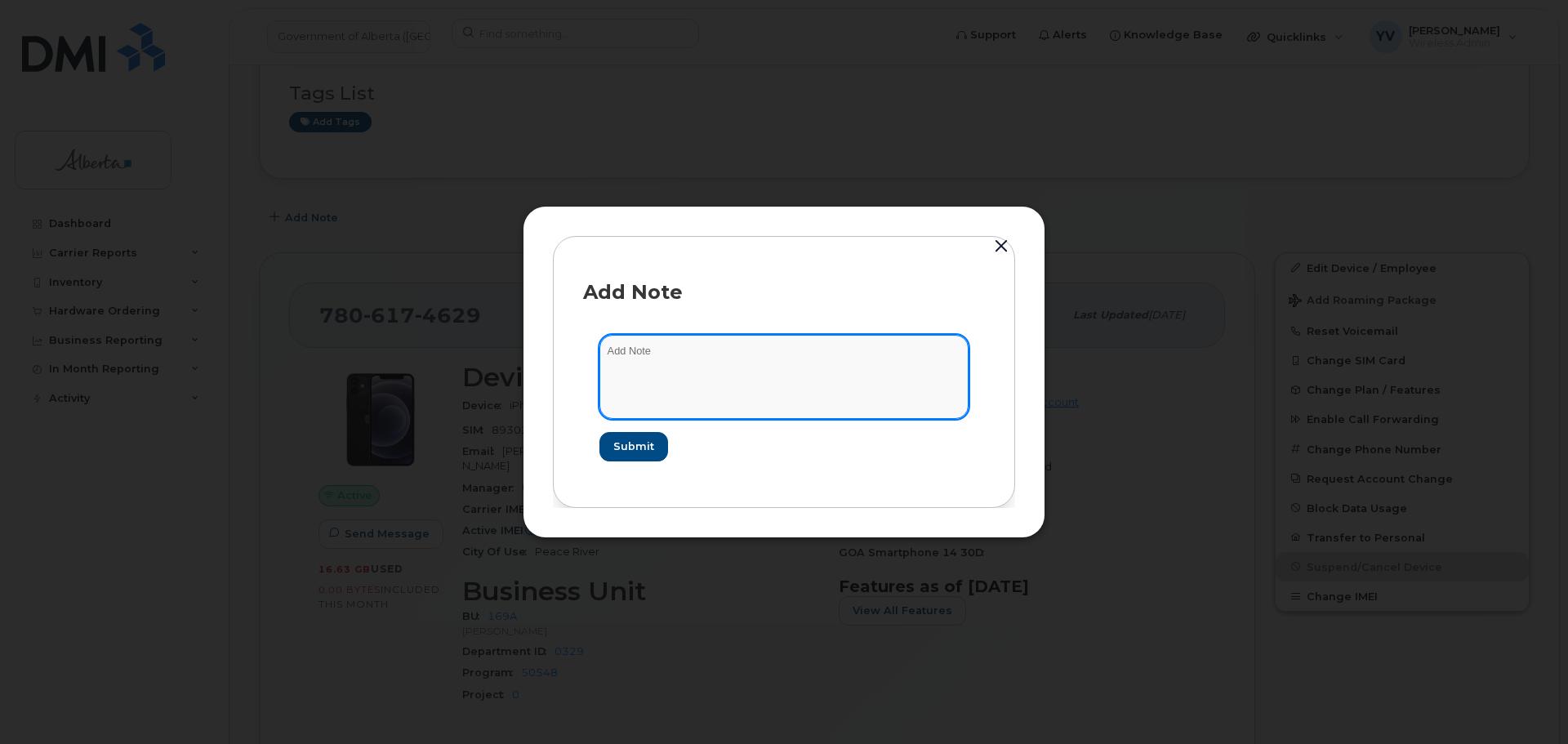
click at [626, 355] on textarea at bounding box center [784, 376] width 369 height 83
paste textarea "SCTASK0853680 Device Replace - (1"
type textarea "SCTASK0853680 Device Replace - (1)"
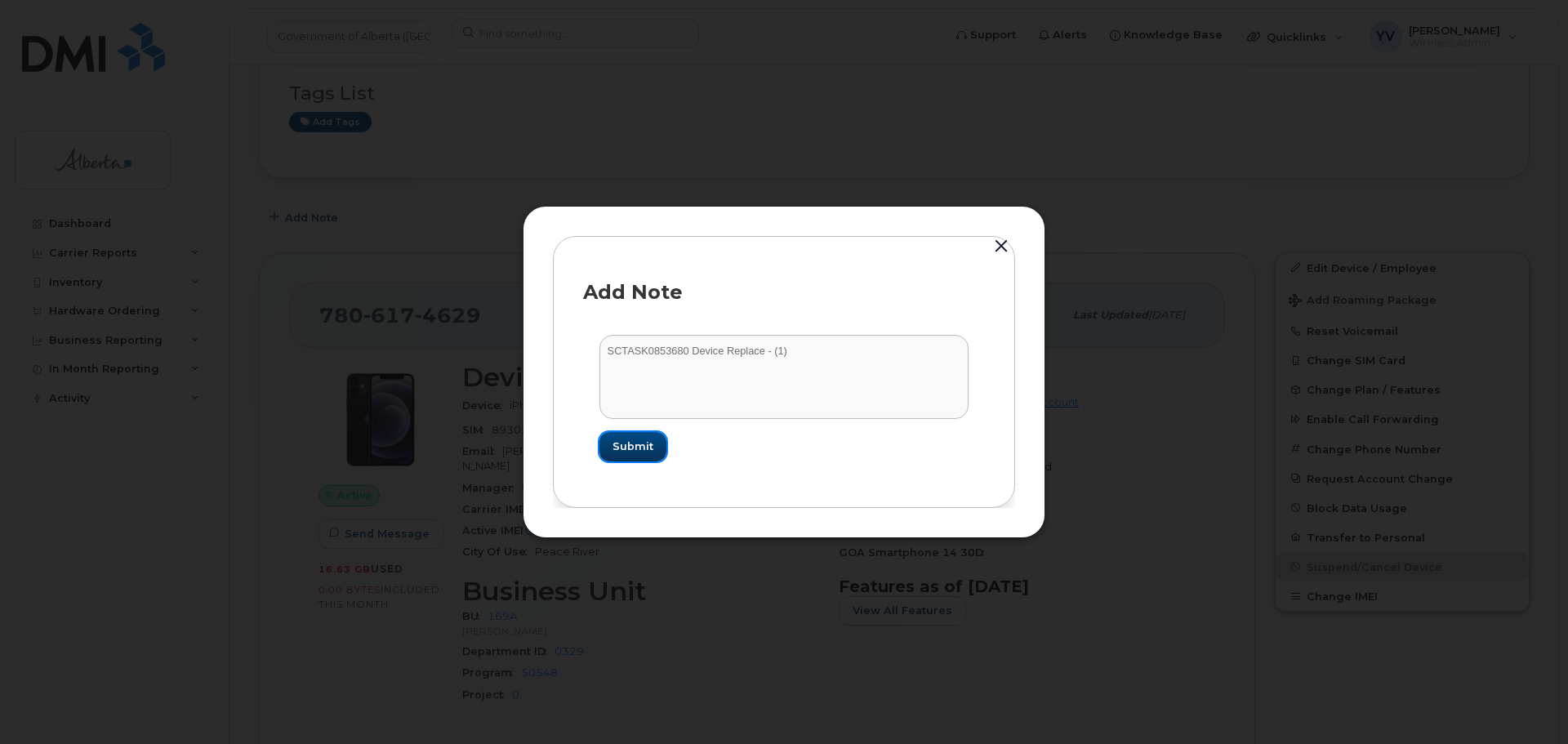
click at [617, 450] on span "Submit" at bounding box center [633, 446] width 41 height 16
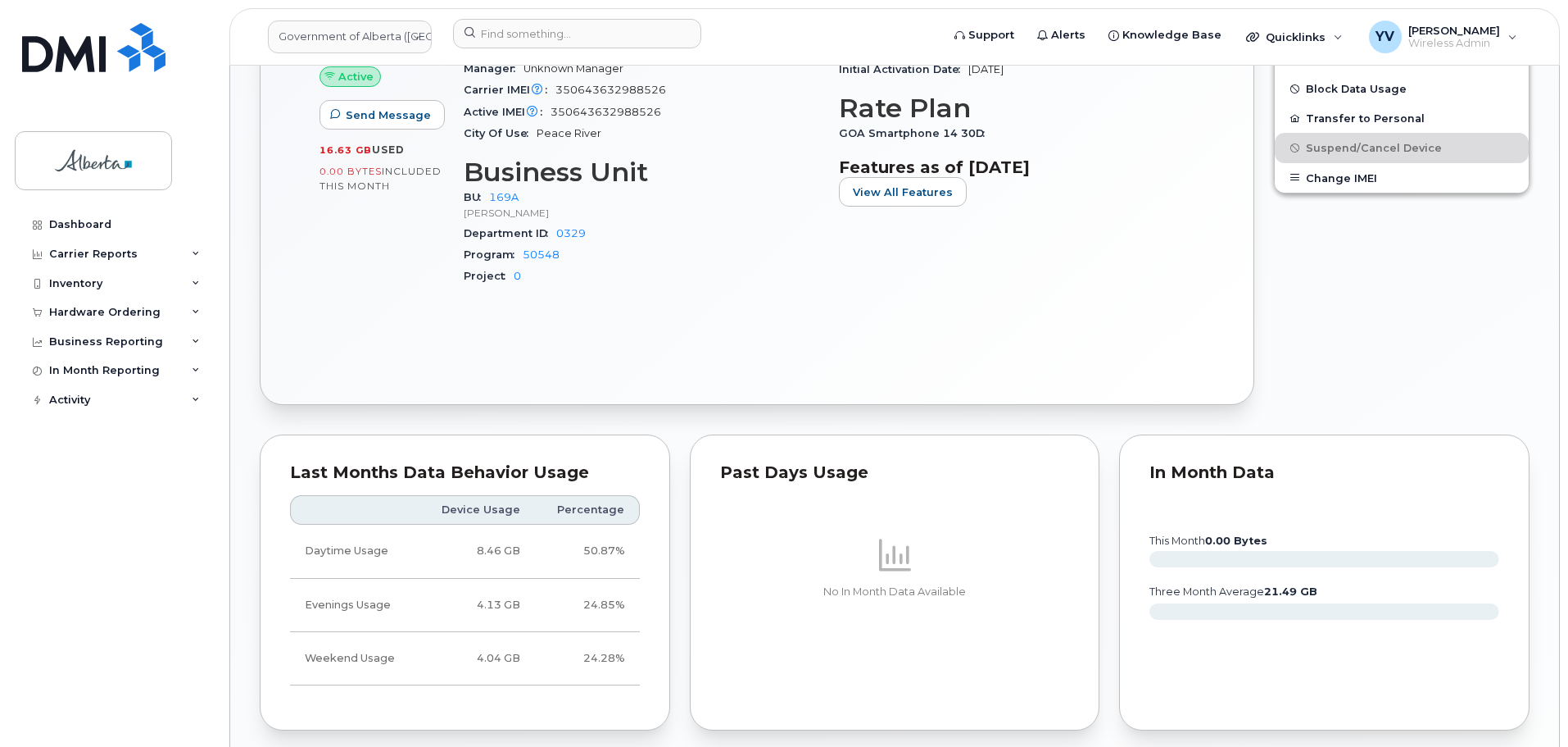
scroll to position [924, 0]
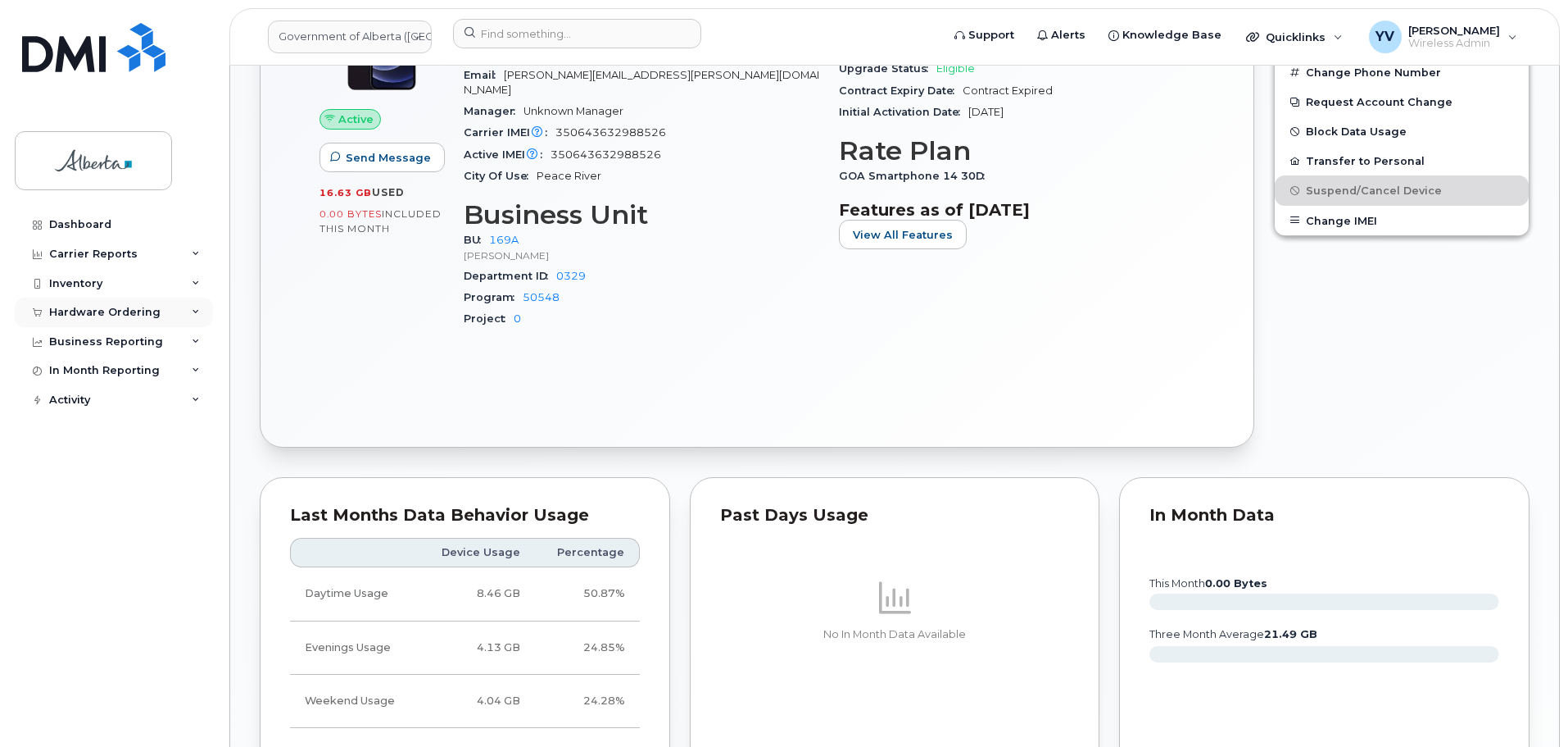
click at [80, 310] on div "Hardware Ordering" at bounding box center [105, 313] width 111 height 13
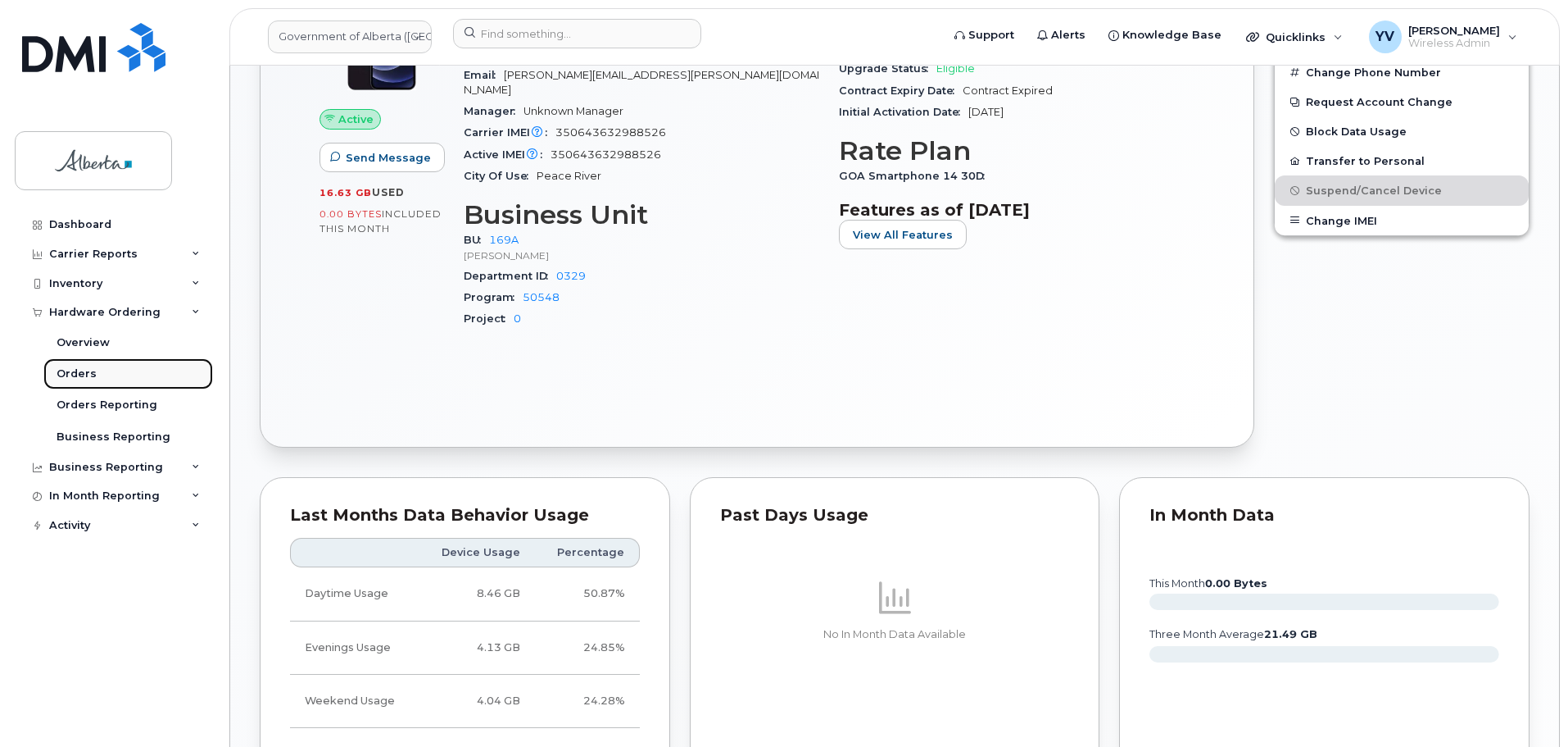
click at [76, 372] on div "Orders" at bounding box center [76, 374] width 40 height 15
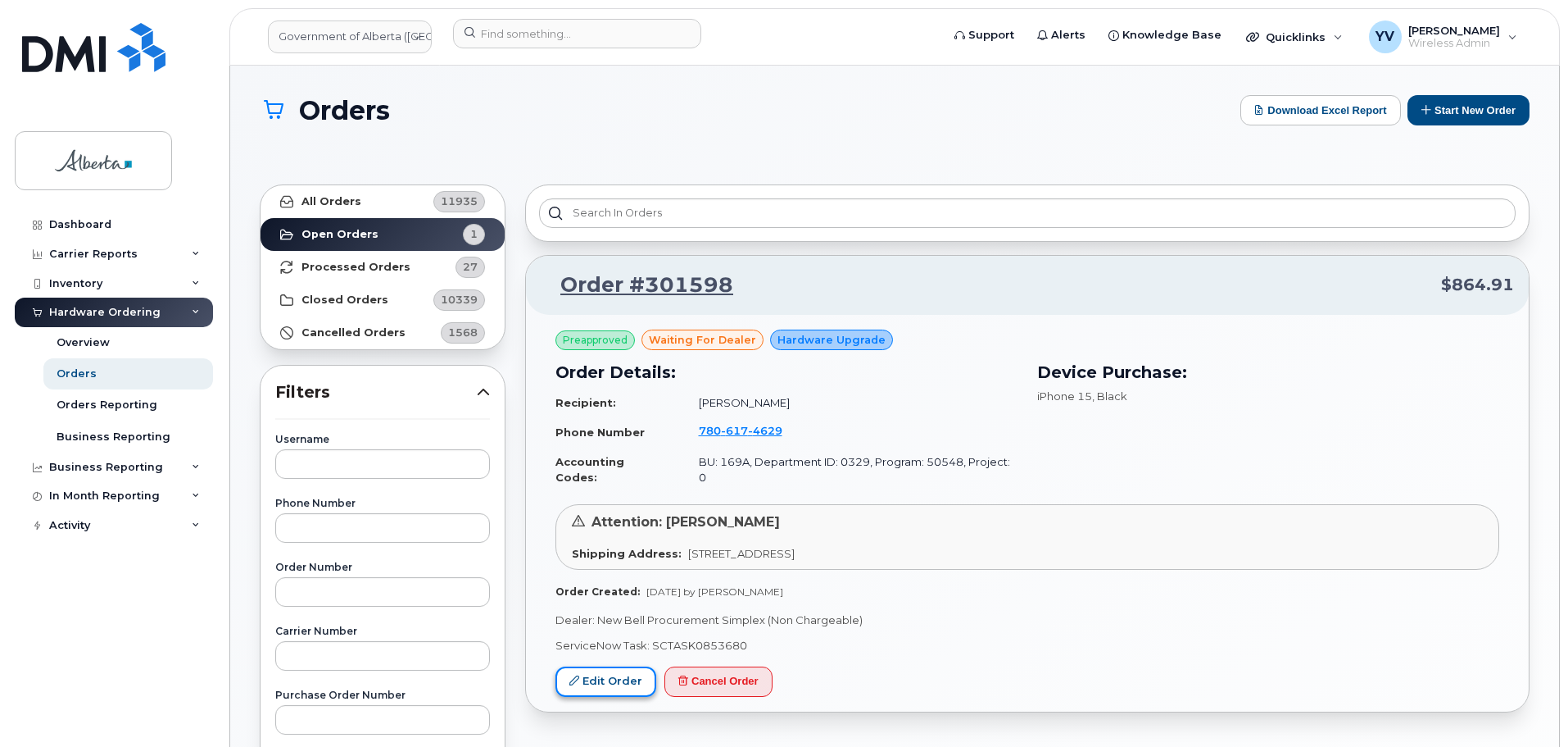
click at [600, 666] on link "Edit Order" at bounding box center [606, 681] width 101 height 30
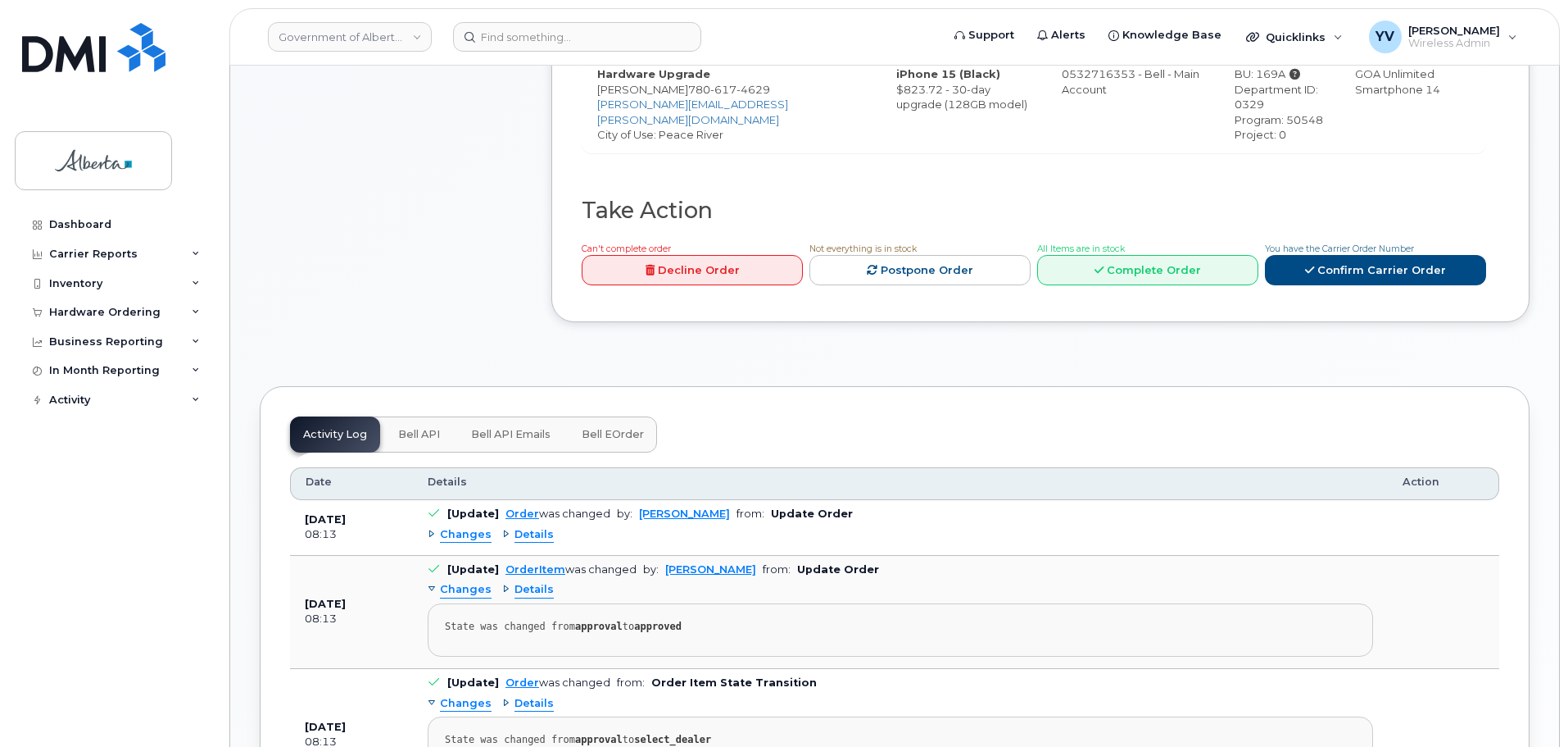
scroll to position [835, 0]
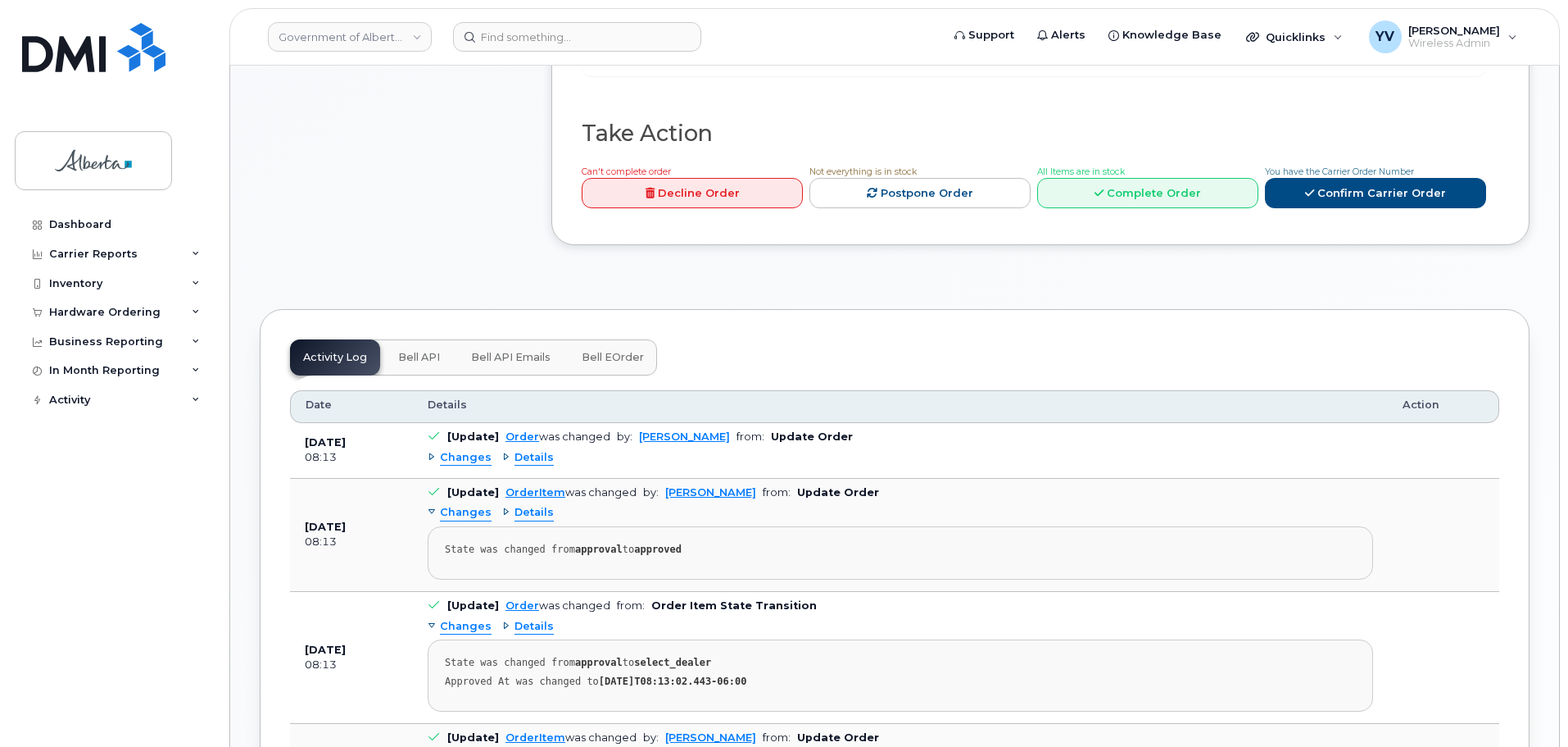
click at [401, 340] on button "Bell API" at bounding box center [419, 358] width 68 height 37
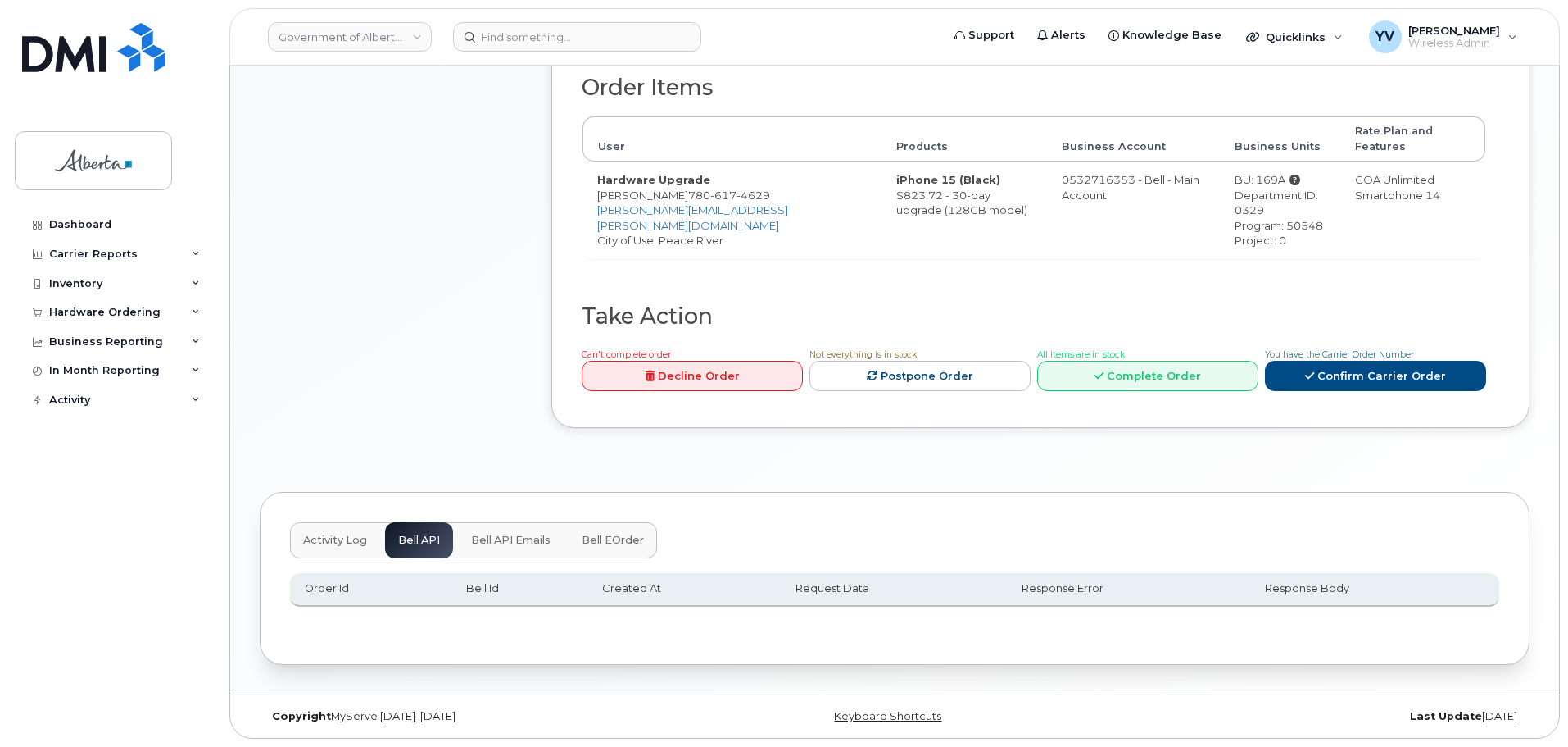
scroll to position [637, 0]
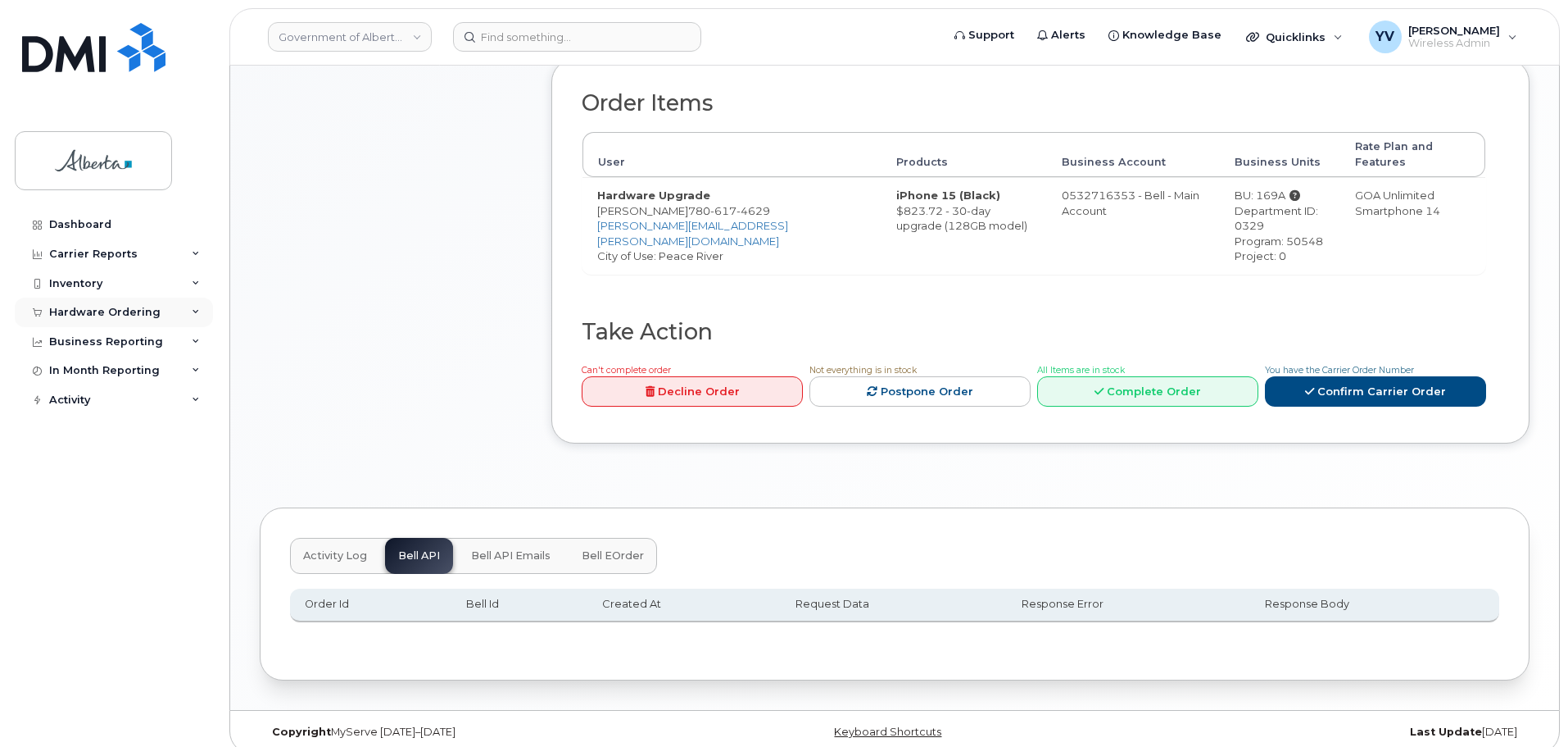
click at [82, 304] on div "Hardware Ordering" at bounding box center [114, 313] width 198 height 30
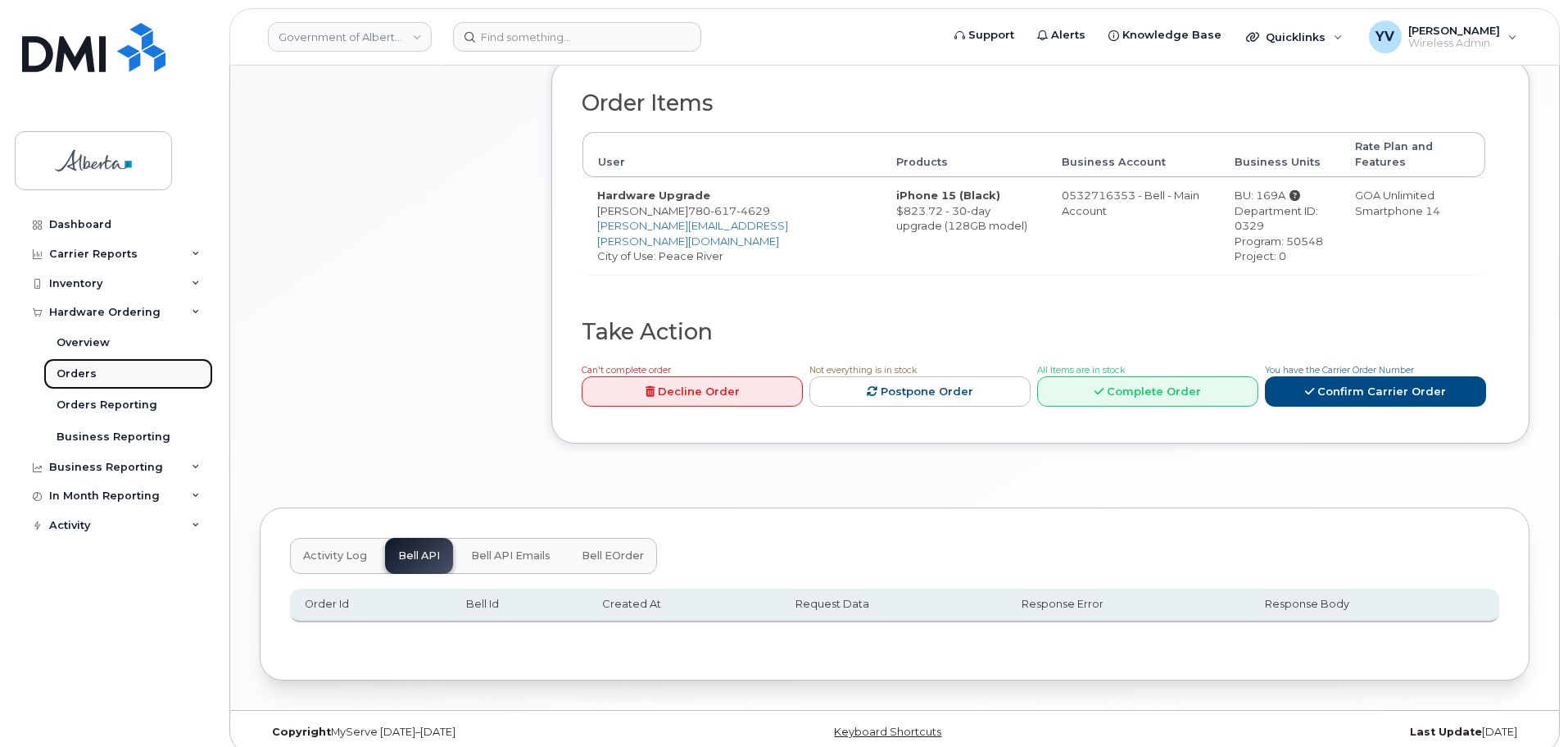
click at [66, 373] on div "Orders" at bounding box center [76, 374] width 40 height 15
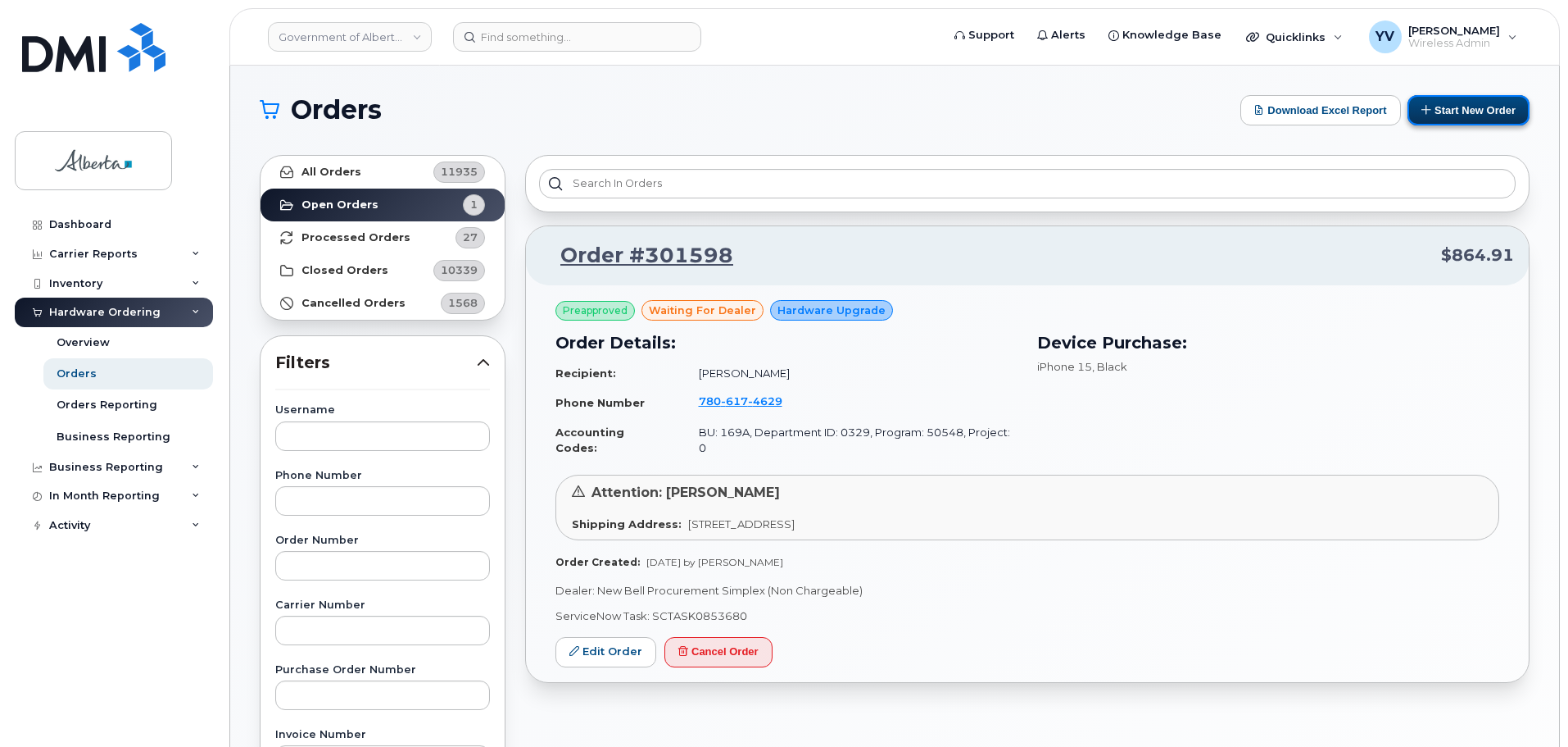
click at [1456, 102] on button "Start New Order" at bounding box center [1469, 110] width 123 height 30
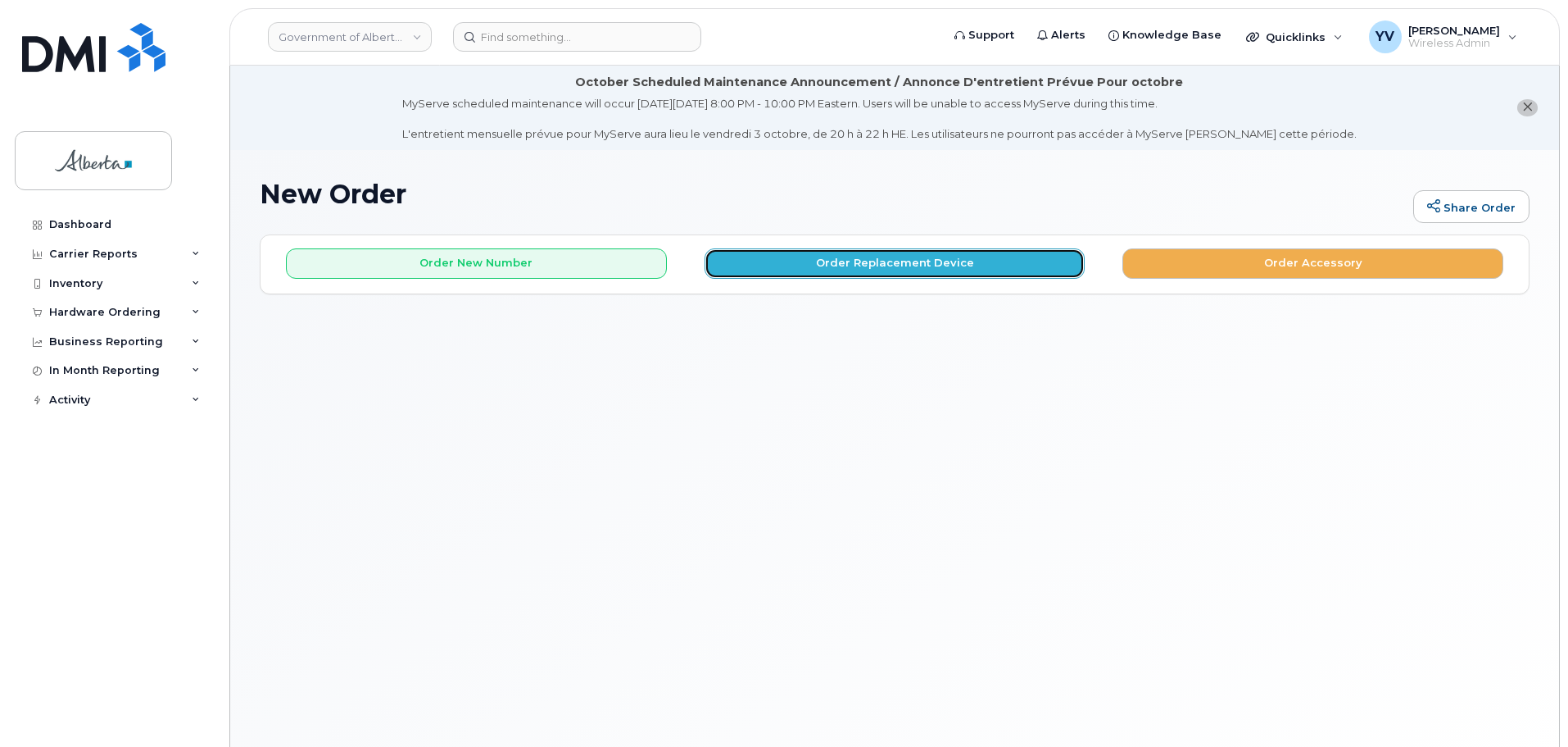
click at [903, 258] on button "Order Replacement Device" at bounding box center [894, 263] width 381 height 30
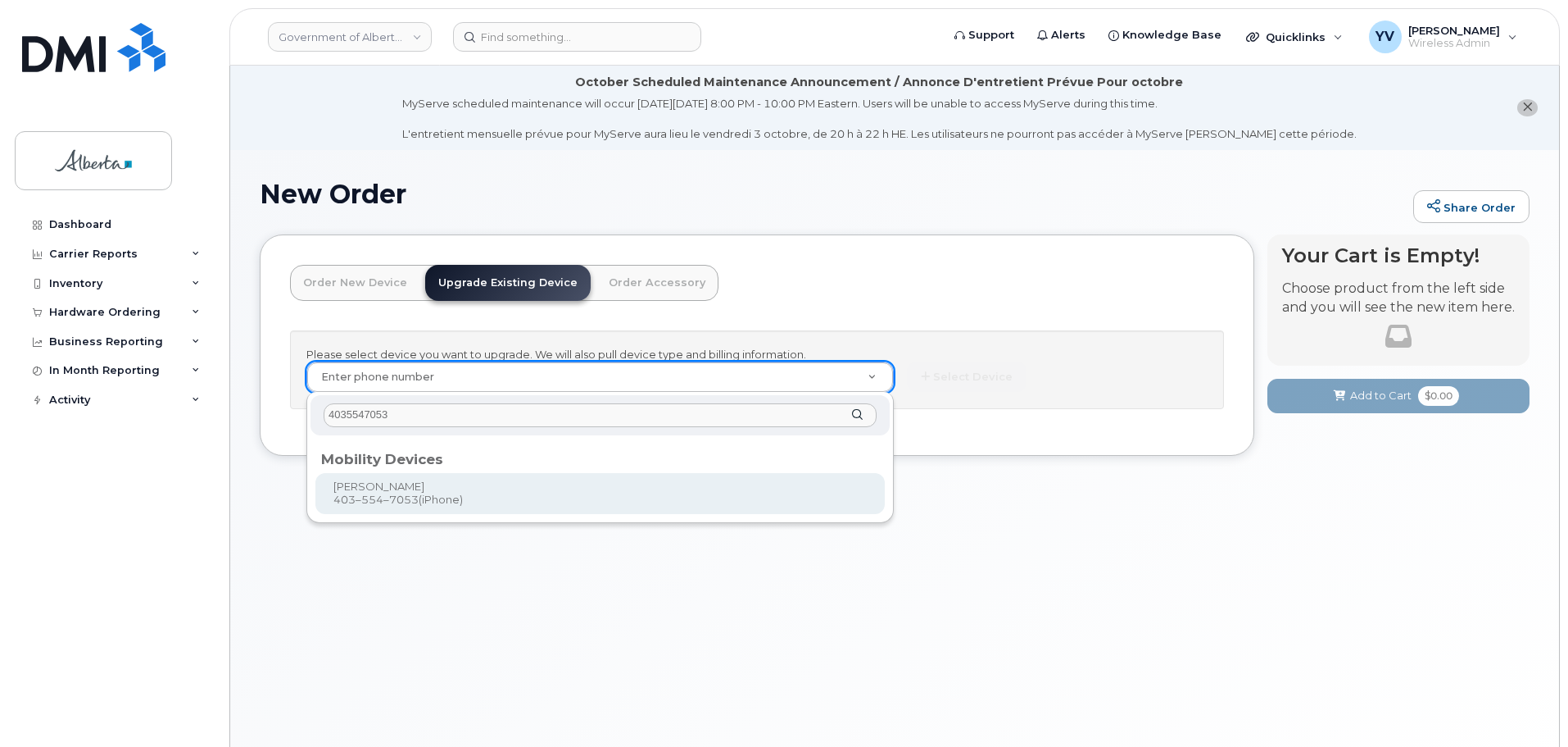
type input "4035547053"
type input "789216"
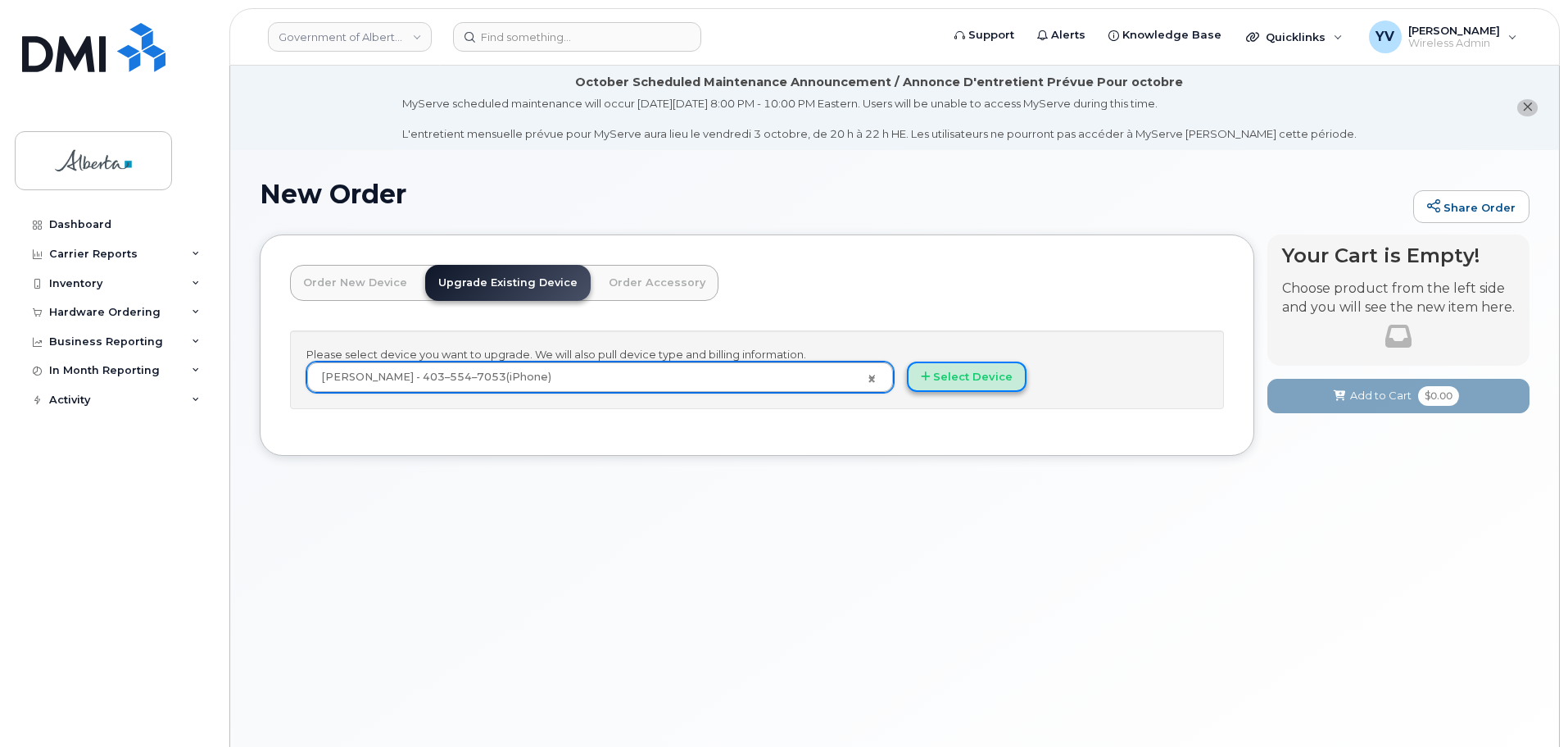
click at [958, 374] on button "Select Device" at bounding box center [967, 376] width 120 height 30
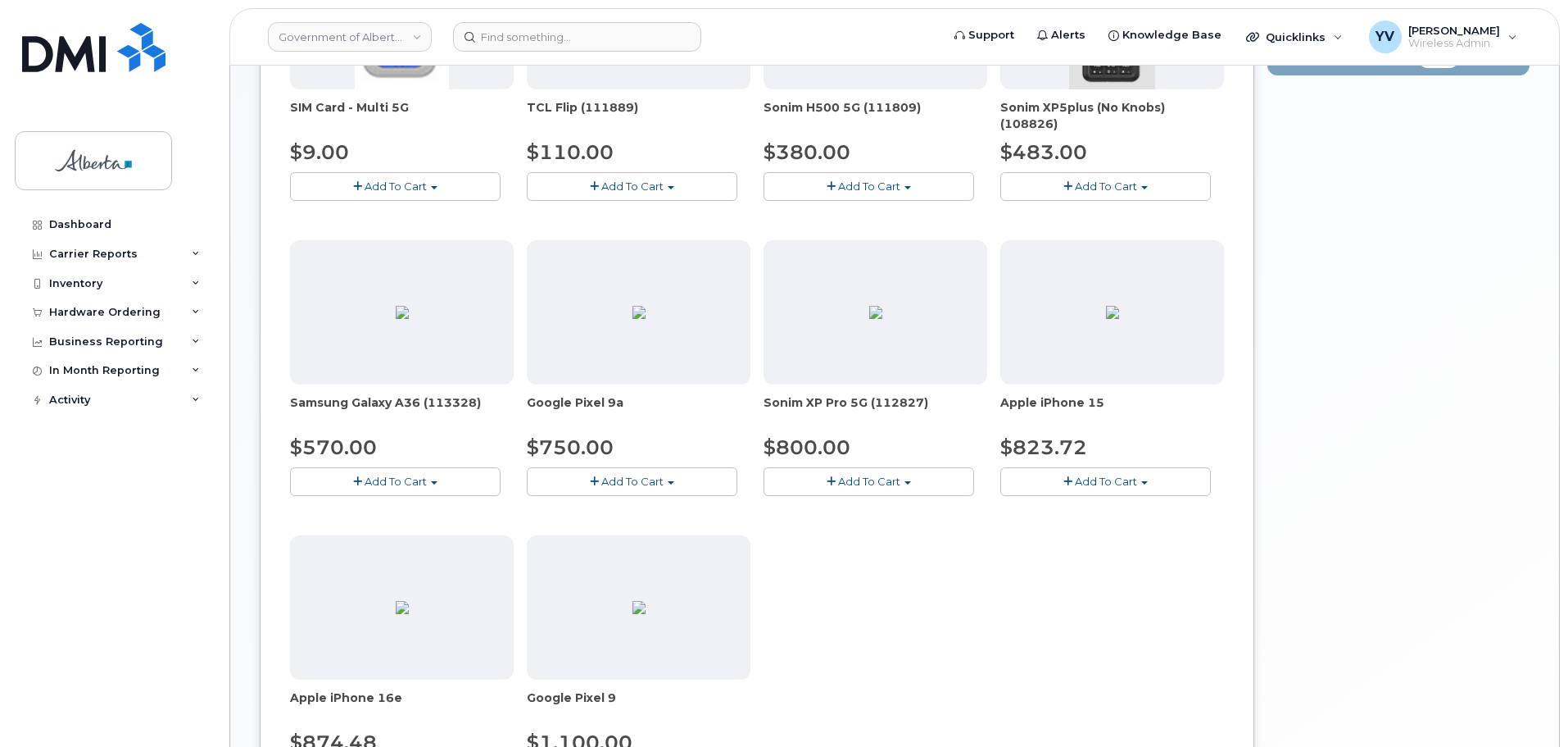
scroll to position [493, 0]
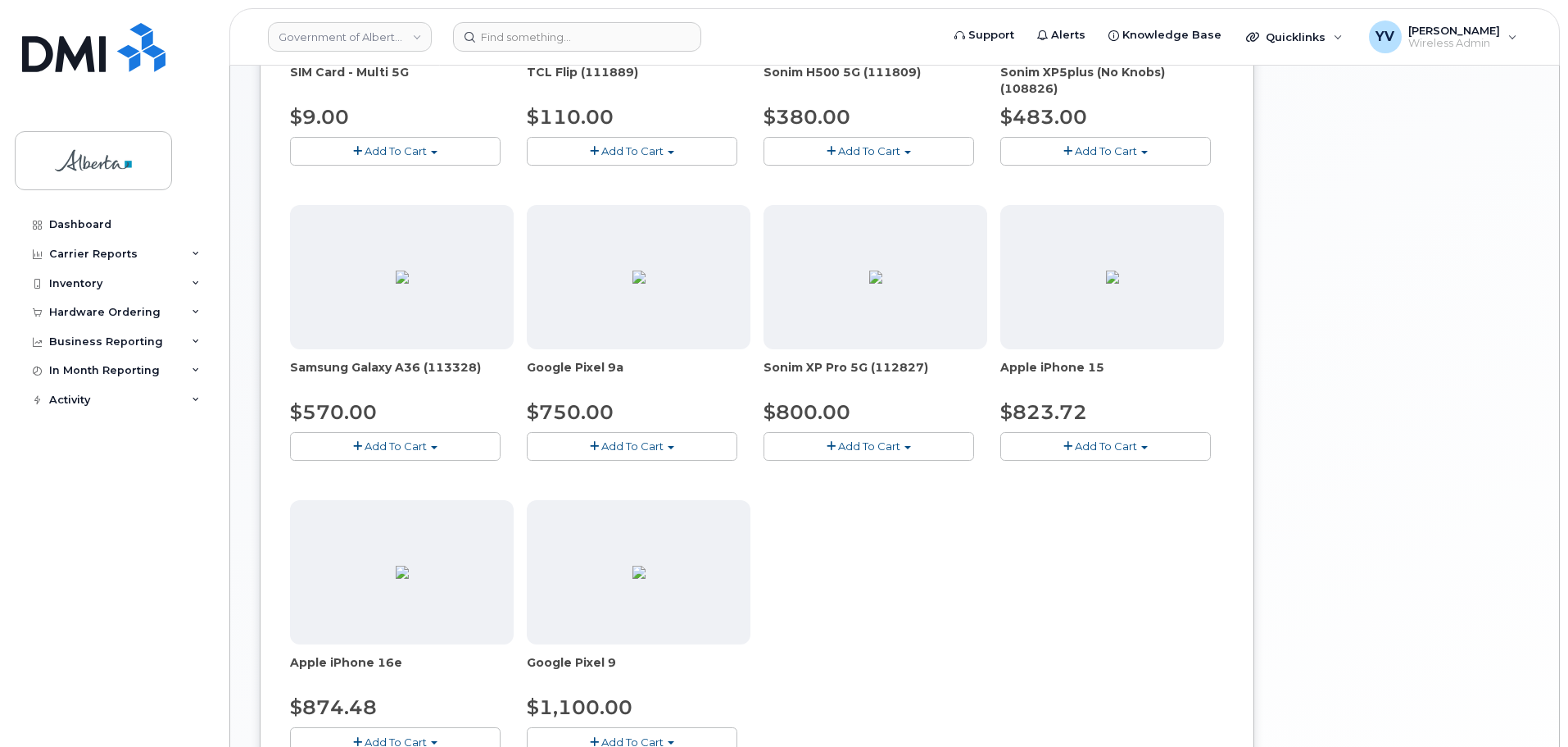
click at [1145, 446] on span "button" at bounding box center [1144, 447] width 7 height 4
click at [1142, 492] on link "$823.72 - 30-day upgrade (128GB model)" at bounding box center [1135, 497] width 261 height 21
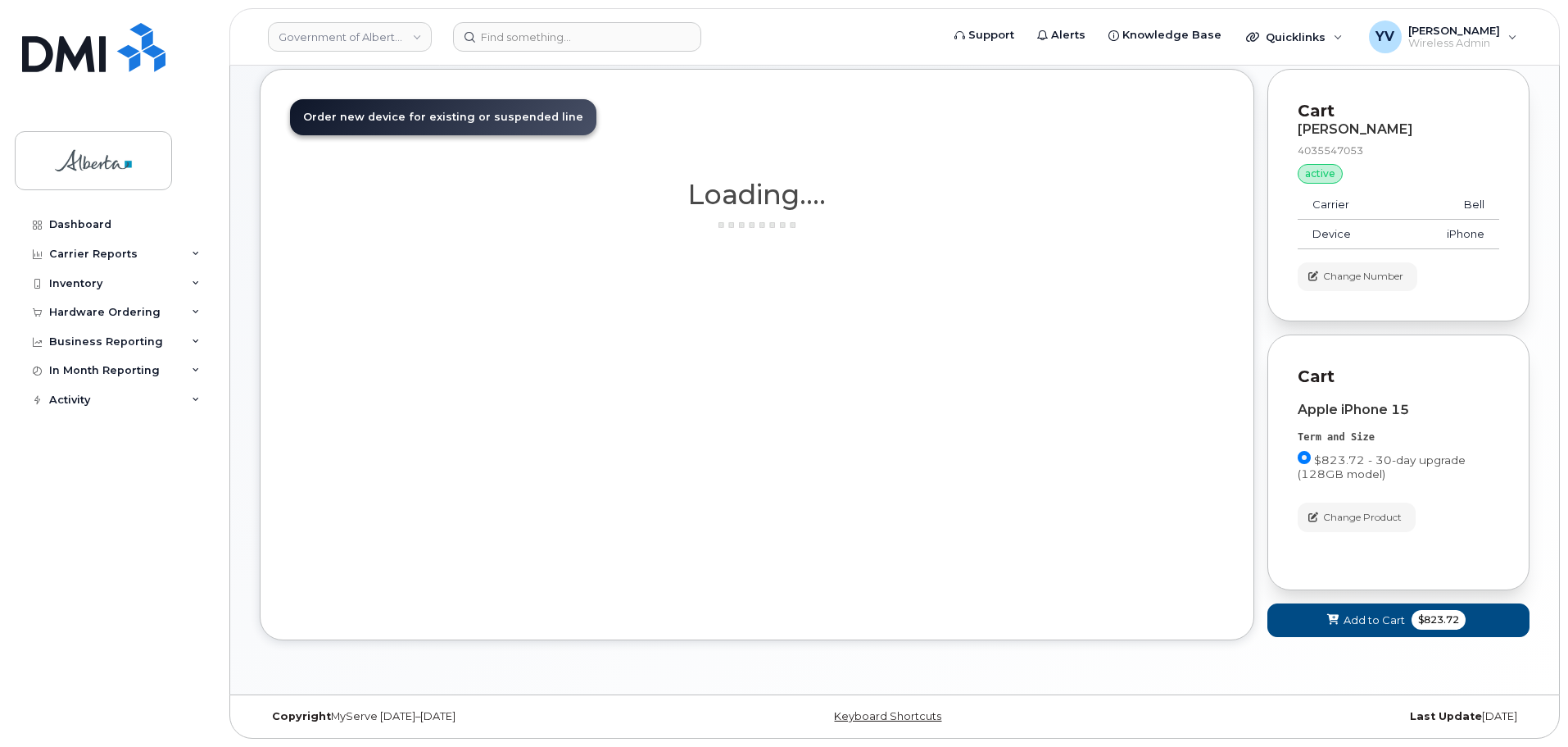
scroll to position [166, 0]
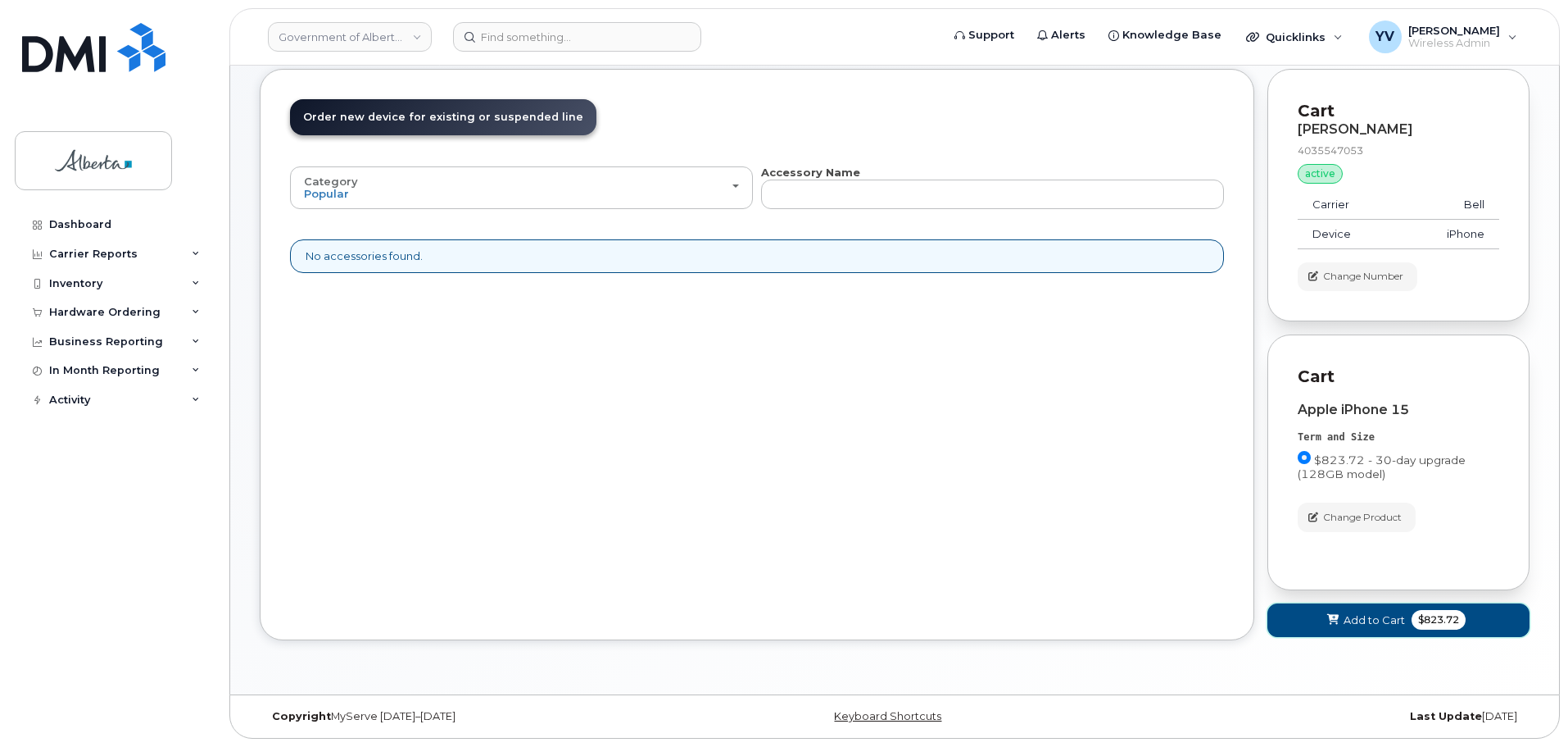
click at [1360, 617] on span "Add to Cart" at bounding box center [1374, 620] width 62 height 16
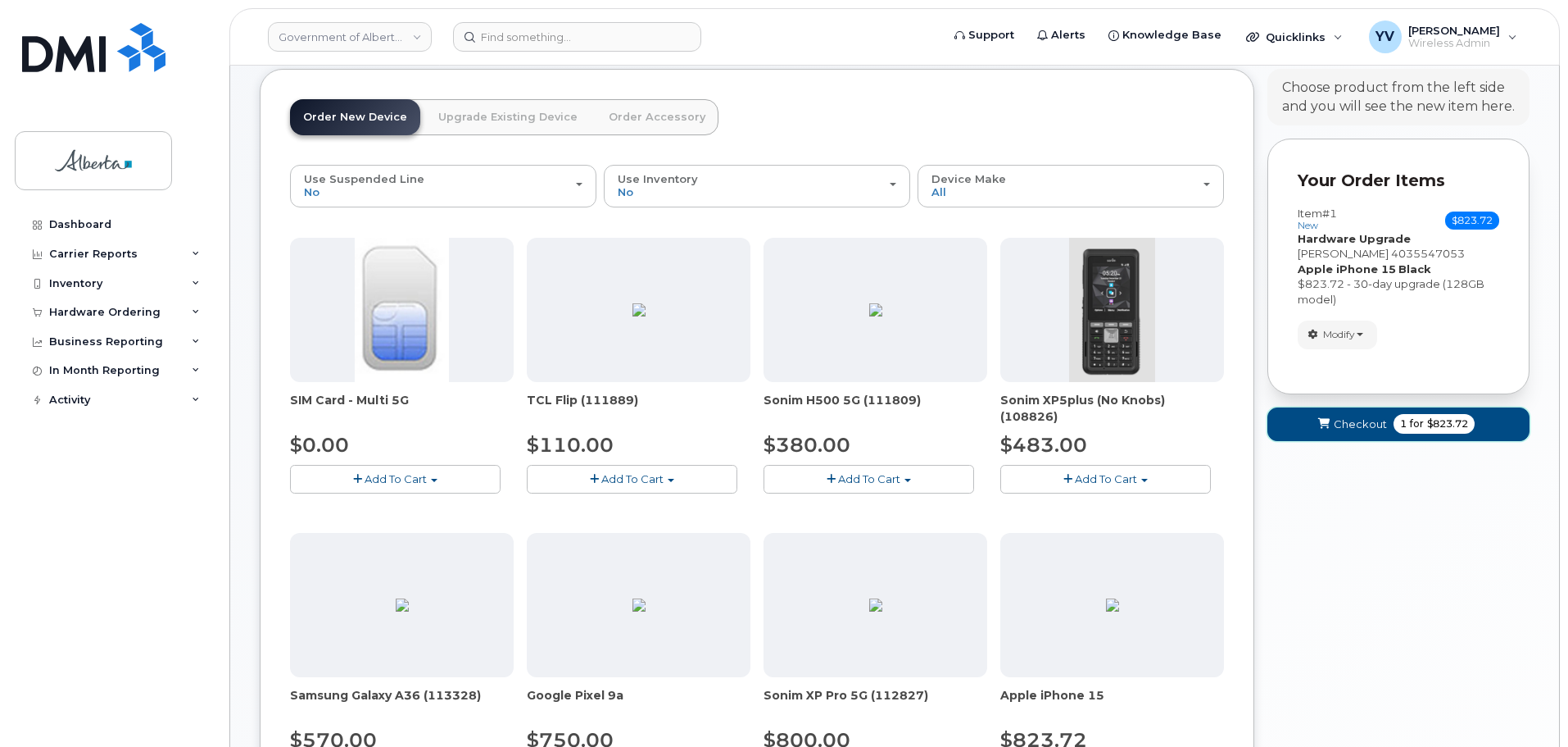
click at [1349, 419] on span "Checkout" at bounding box center [1360, 424] width 53 height 16
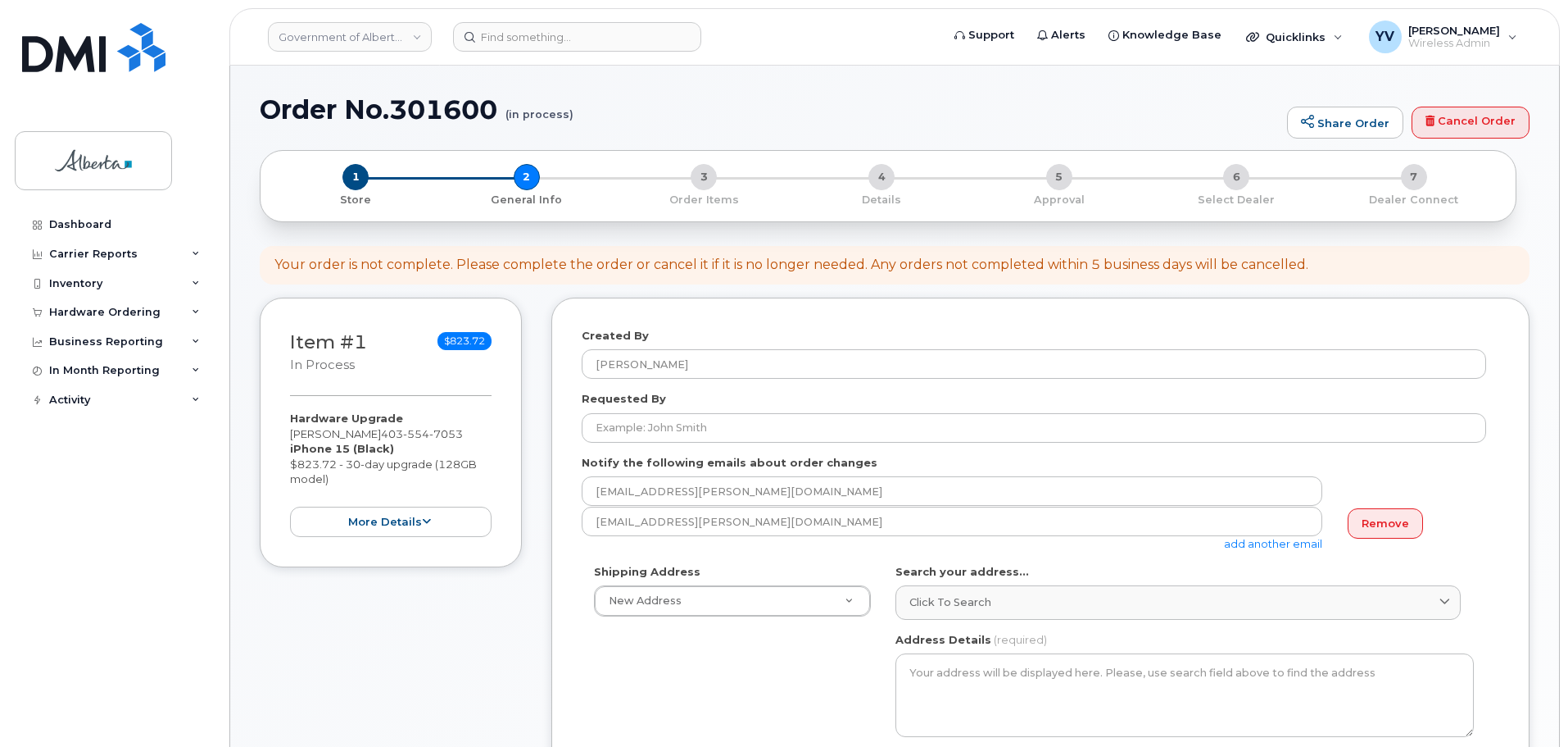
select select
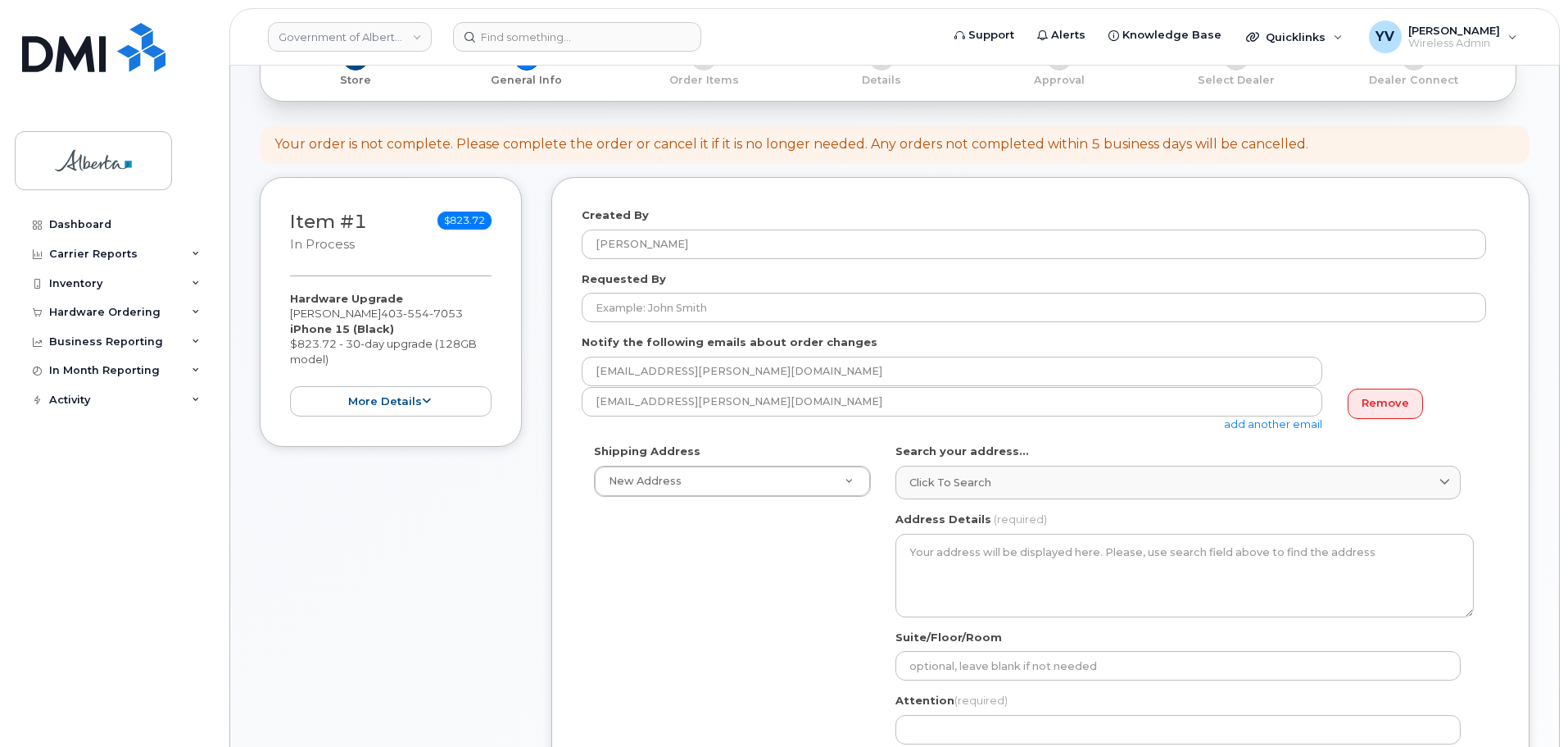
scroll to position [293, 0]
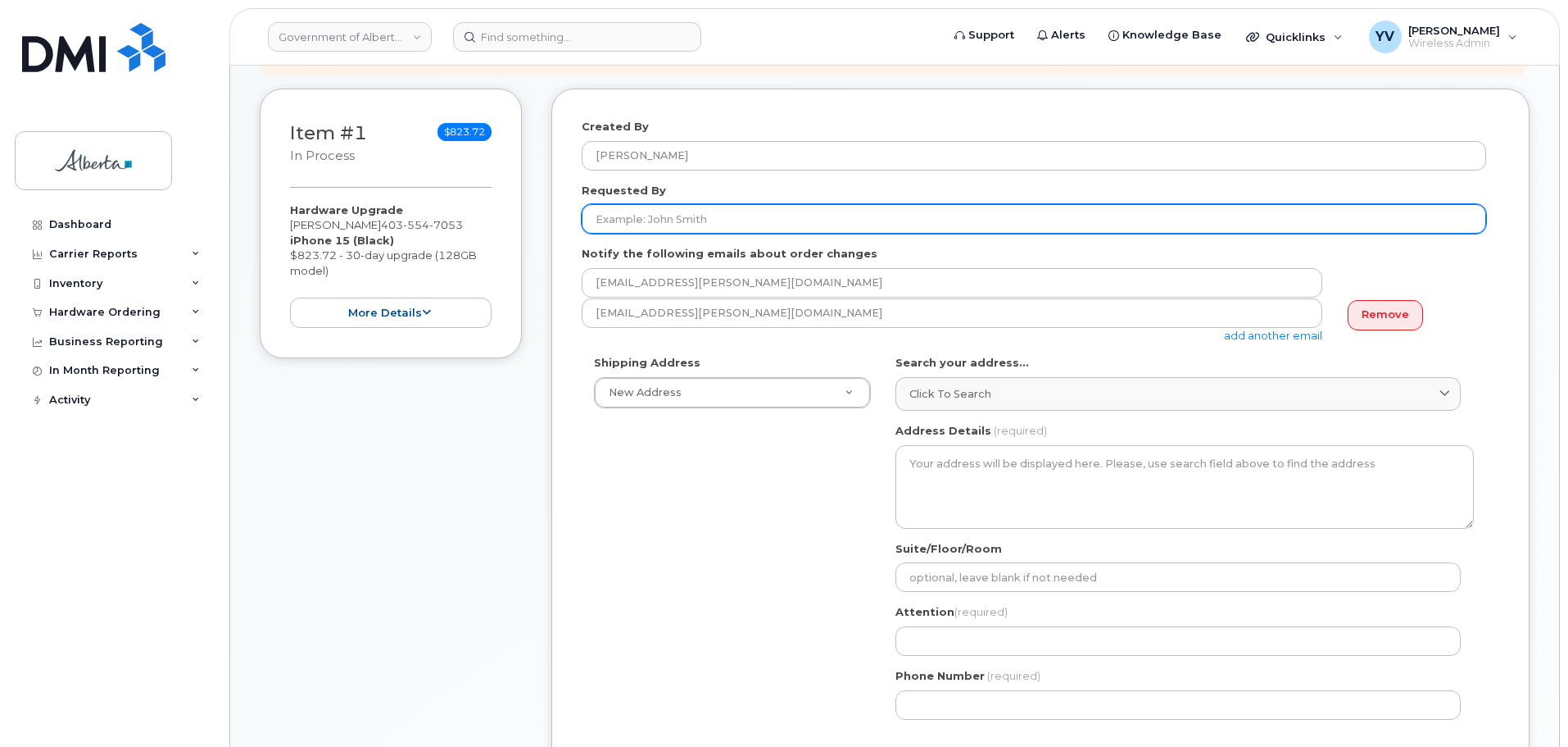
click at [618, 225] on input "Requested By" at bounding box center [1034, 219] width 905 height 30
paste input "[PERSON_NAME] Youzwishen"
type input "[PERSON_NAME] Youzwishen"
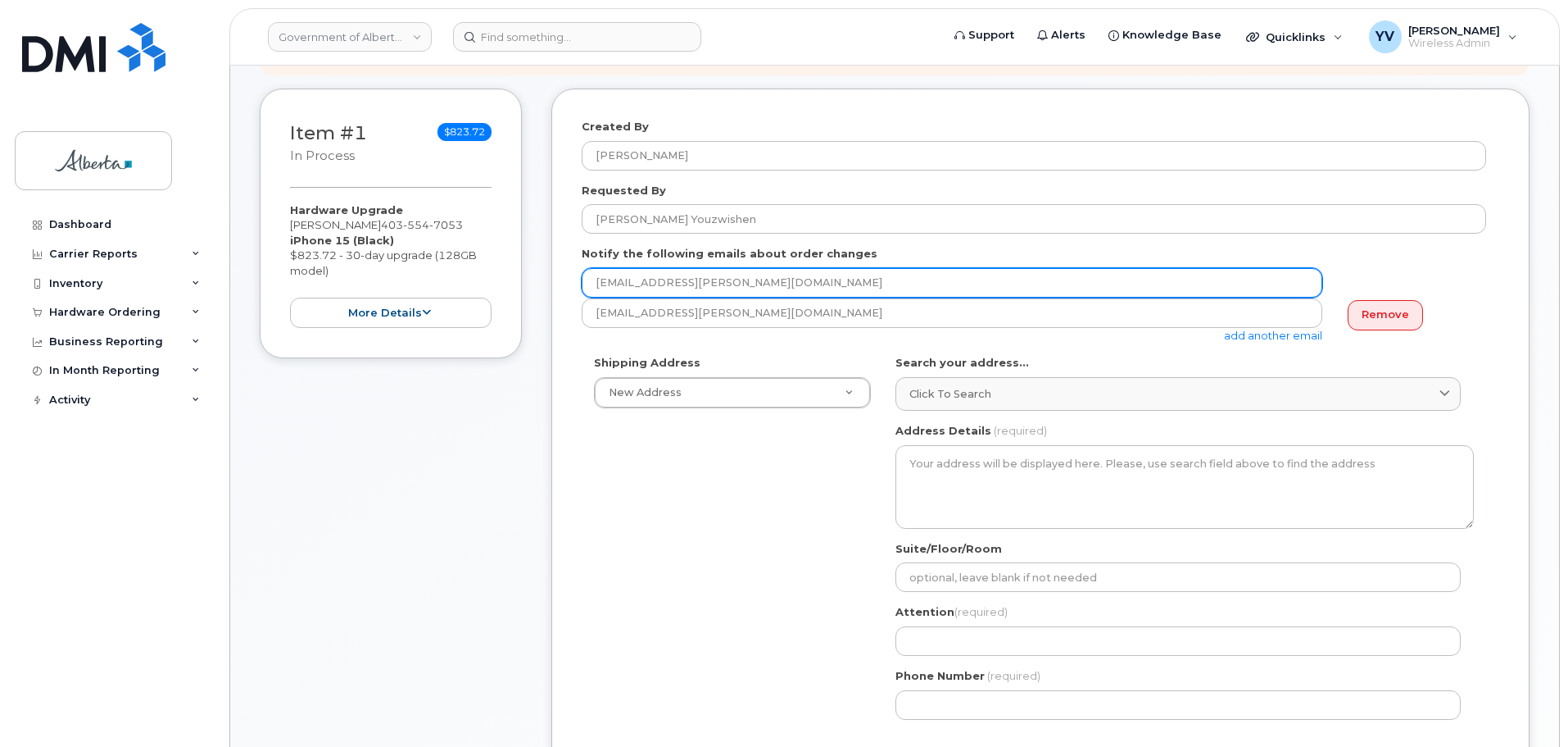
drag, startPoint x: 732, startPoint y: 277, endPoint x: 588, endPoint y: 278, distance: 144.0
click at [588, 278] on input "[EMAIL_ADDRESS][PERSON_NAME][DOMAIN_NAME]" at bounding box center [952, 283] width 741 height 30
paste input "[PERSON_NAME].Youzwishe"
type input "[PERSON_NAME][EMAIL_ADDRESS][DOMAIN_NAME]"
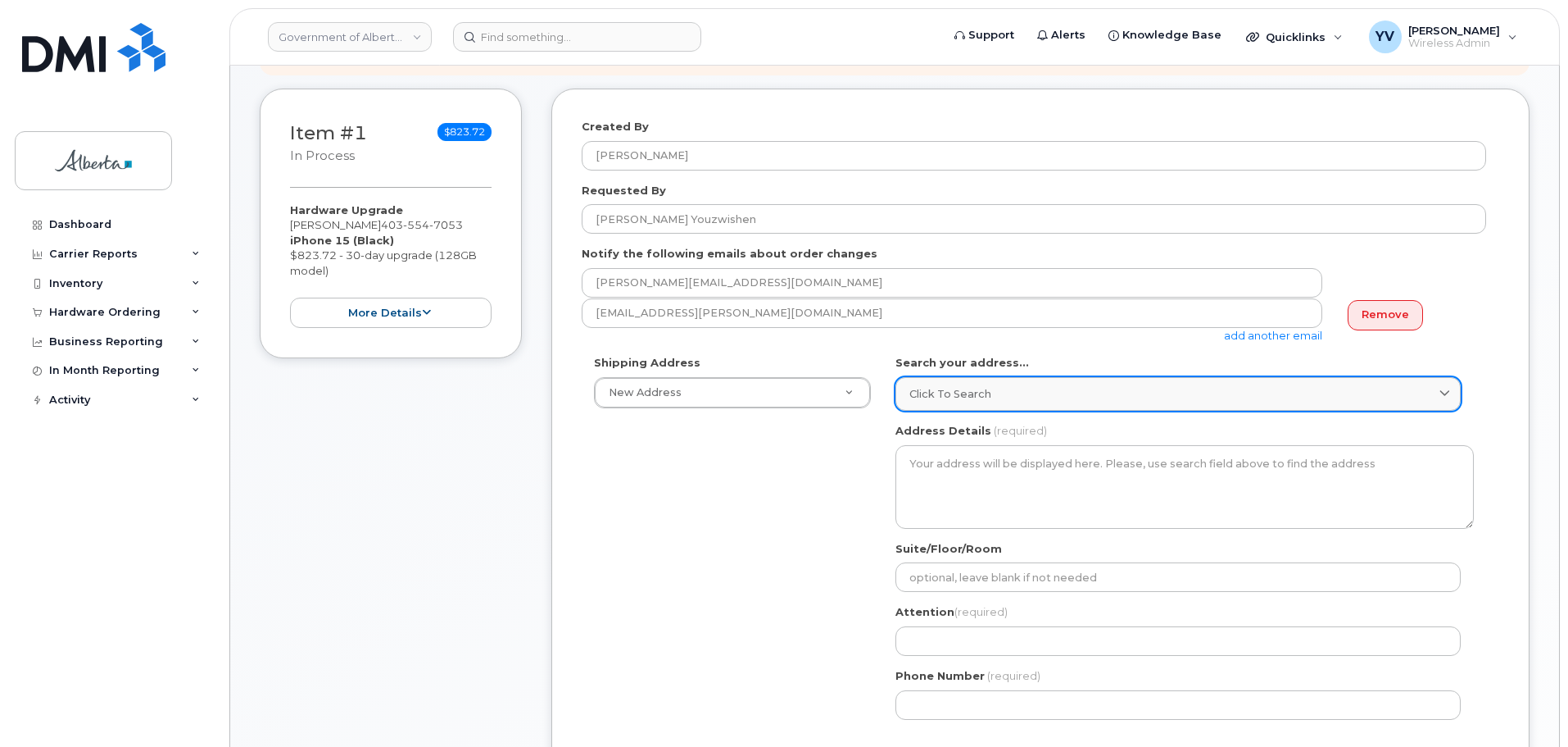
click at [943, 387] on span "Click to search" at bounding box center [951, 394] width 82 height 16
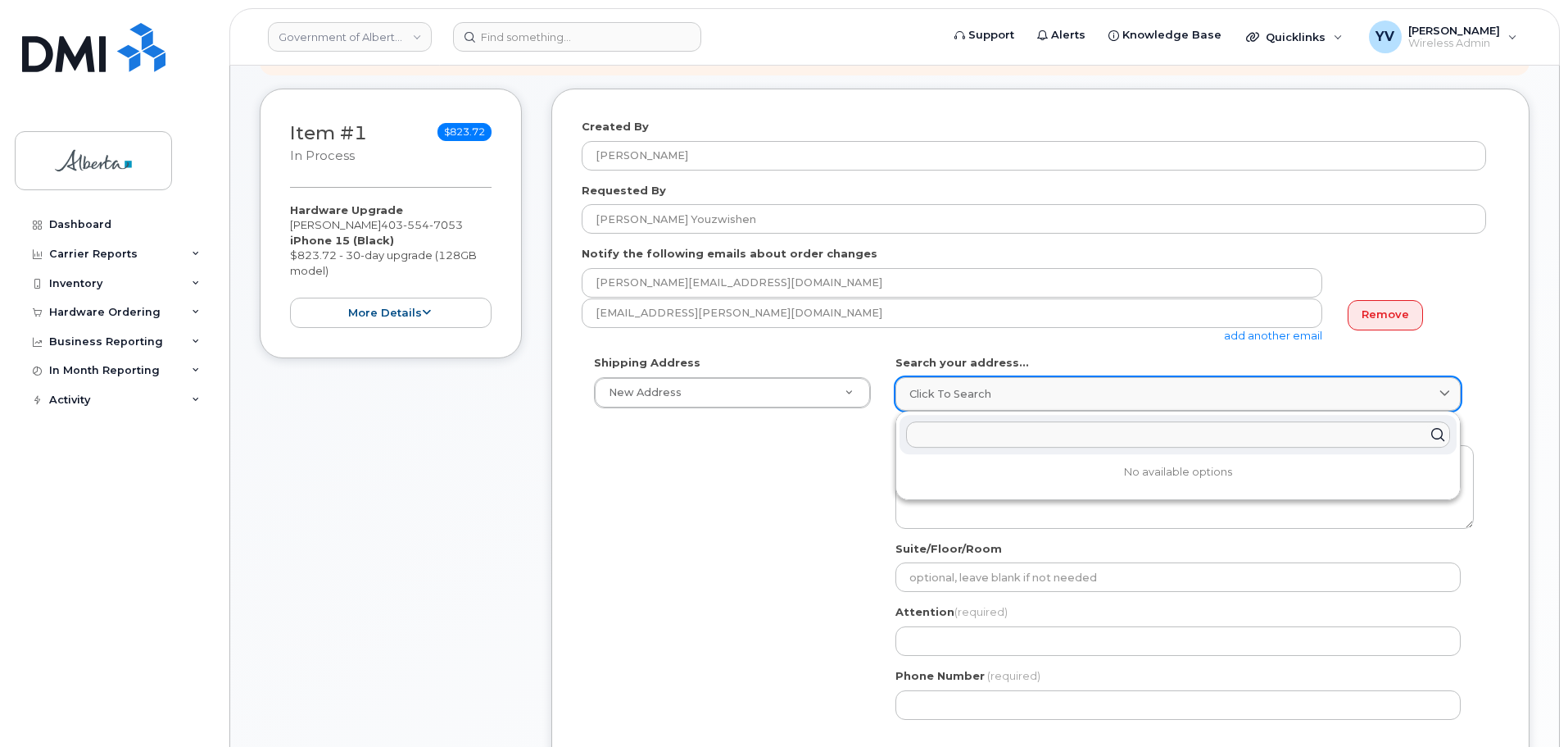
paste input "[STREET_ADDRESS]"
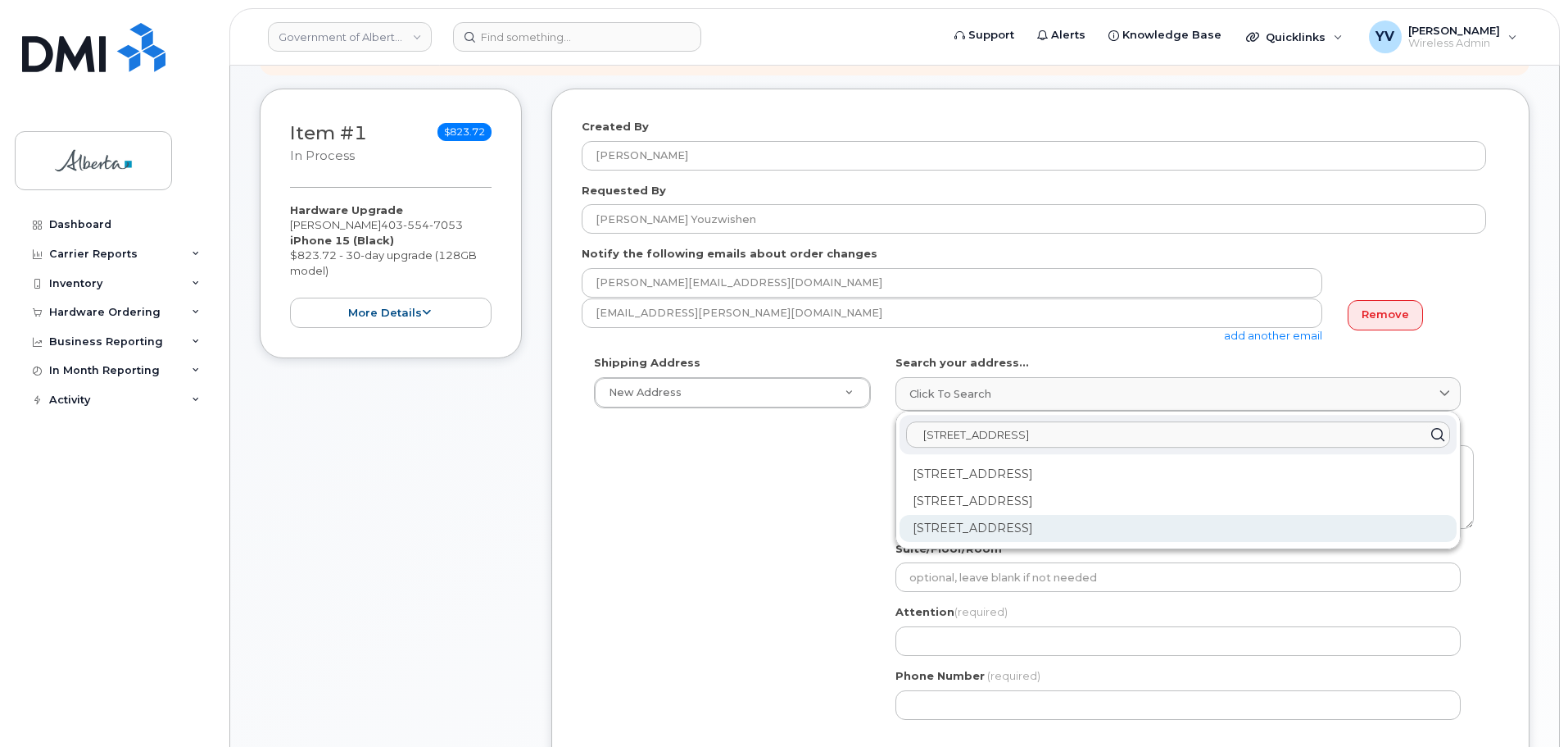
type input "[STREET_ADDRESS]"
click at [1003, 525] on div "[STREET_ADDRESS]" at bounding box center [1179, 528] width 558 height 27
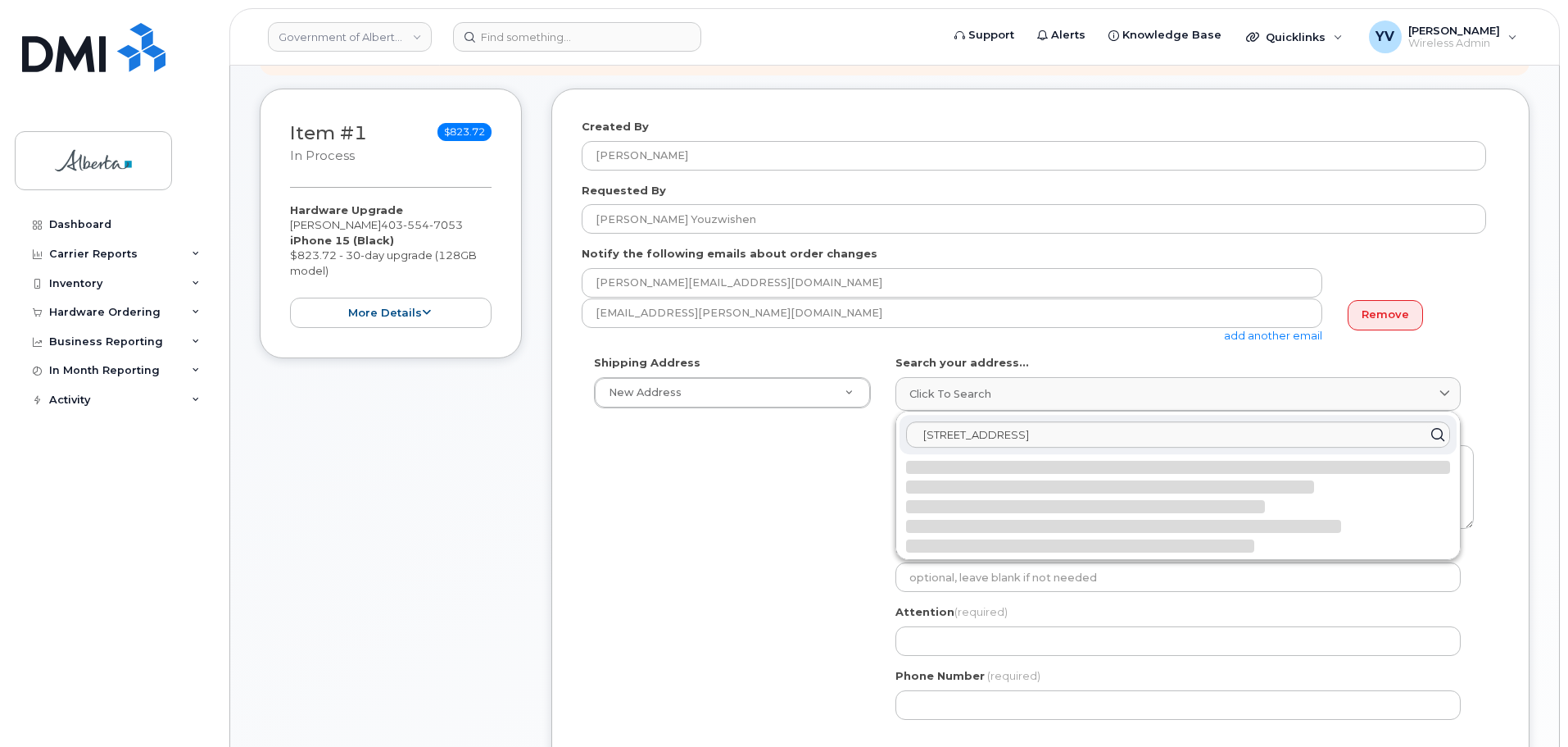
click at [1003, 525] on div at bounding box center [1124, 526] width 435 height 13
select select
type textarea "[STREET_ADDRESS]"
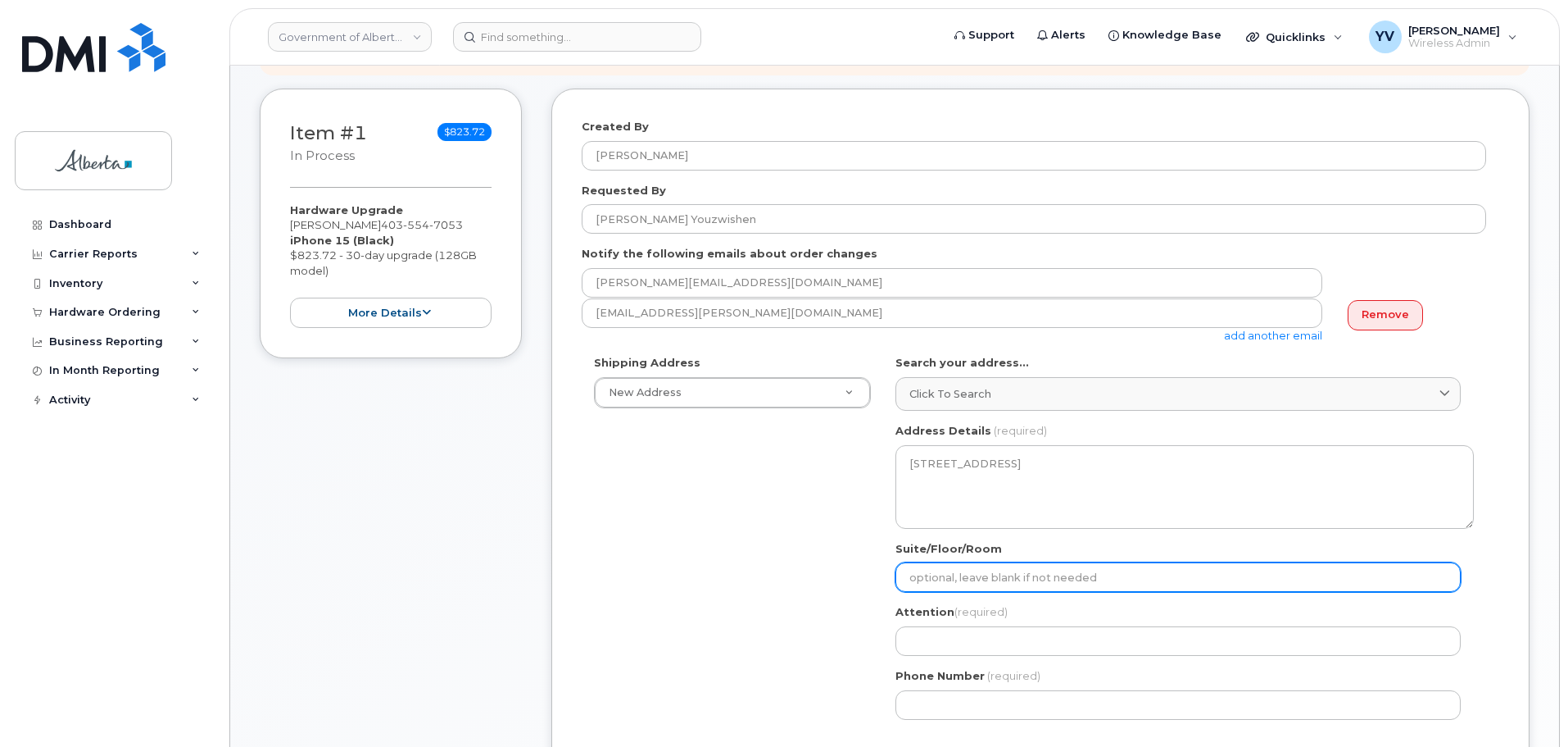
click at [940, 577] on input "Suite/Floor/Room" at bounding box center [1178, 578] width 565 height 30
paste input "Room 1001"
select select
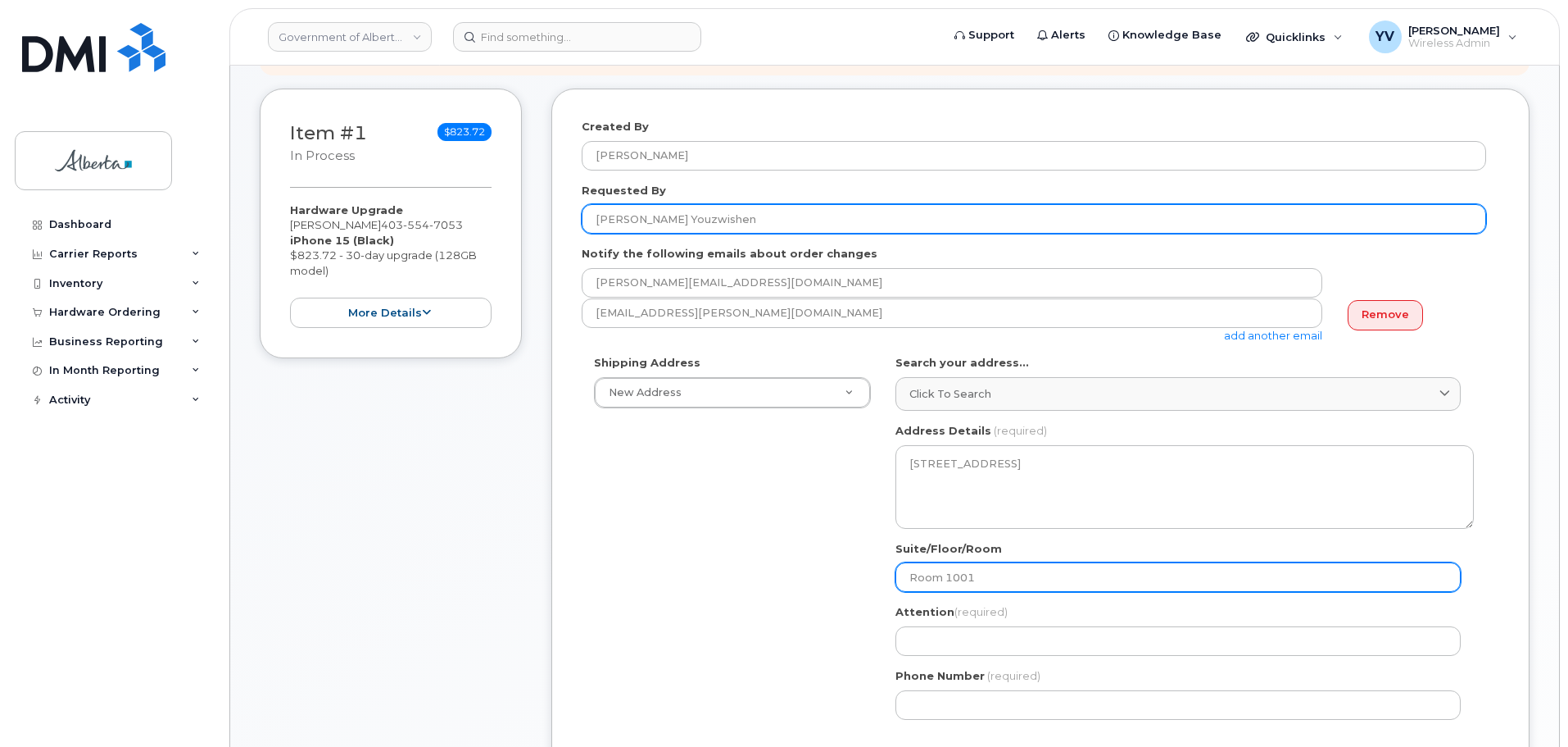
type input "Room 1001"
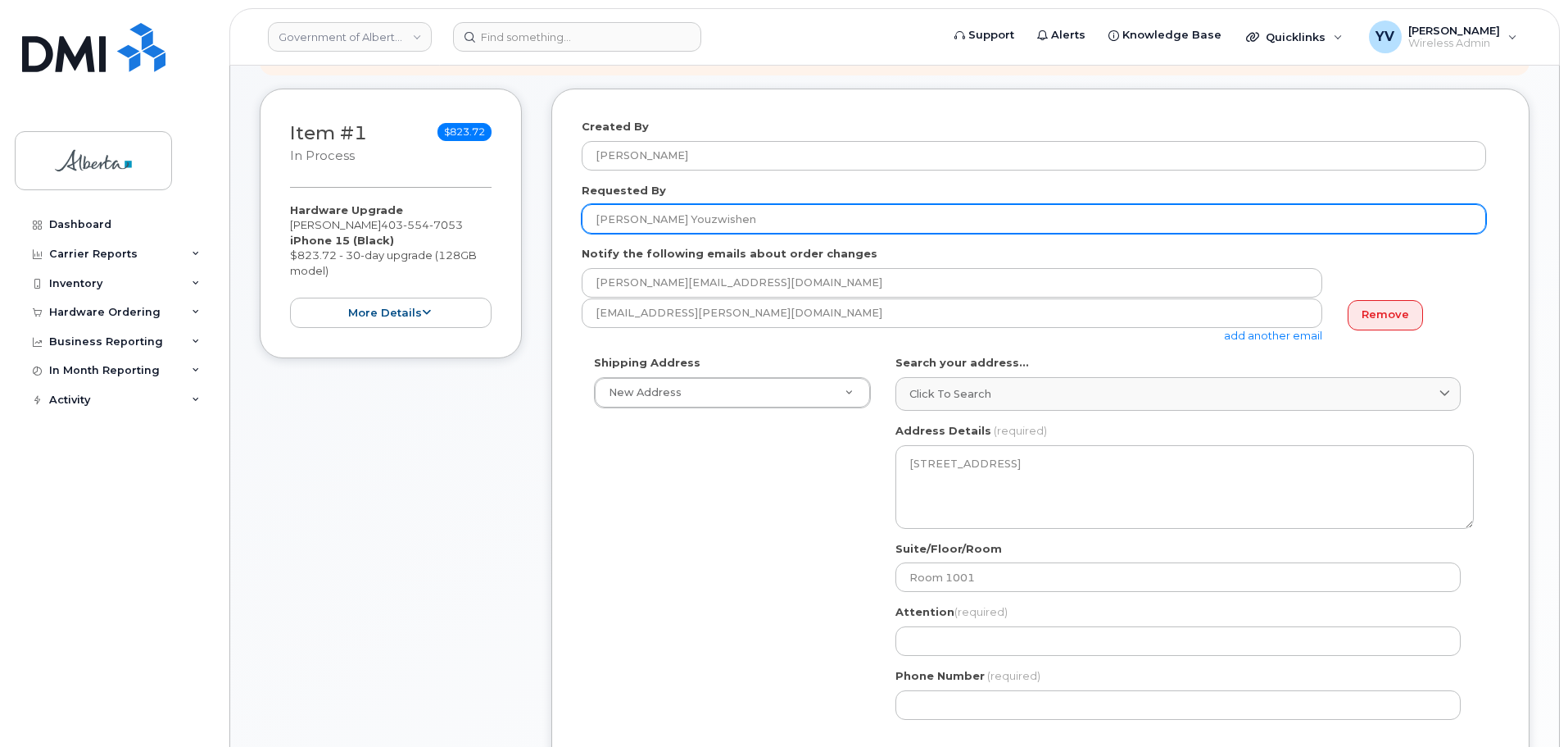
drag, startPoint x: 690, startPoint y: 227, endPoint x: 577, endPoint y: 224, distance: 113.0
click at [577, 224] on div "Created By Yen Vong Requested By Barb Youzwishen Notify the following emails ab…" at bounding box center [1040, 574] width 979 height 971
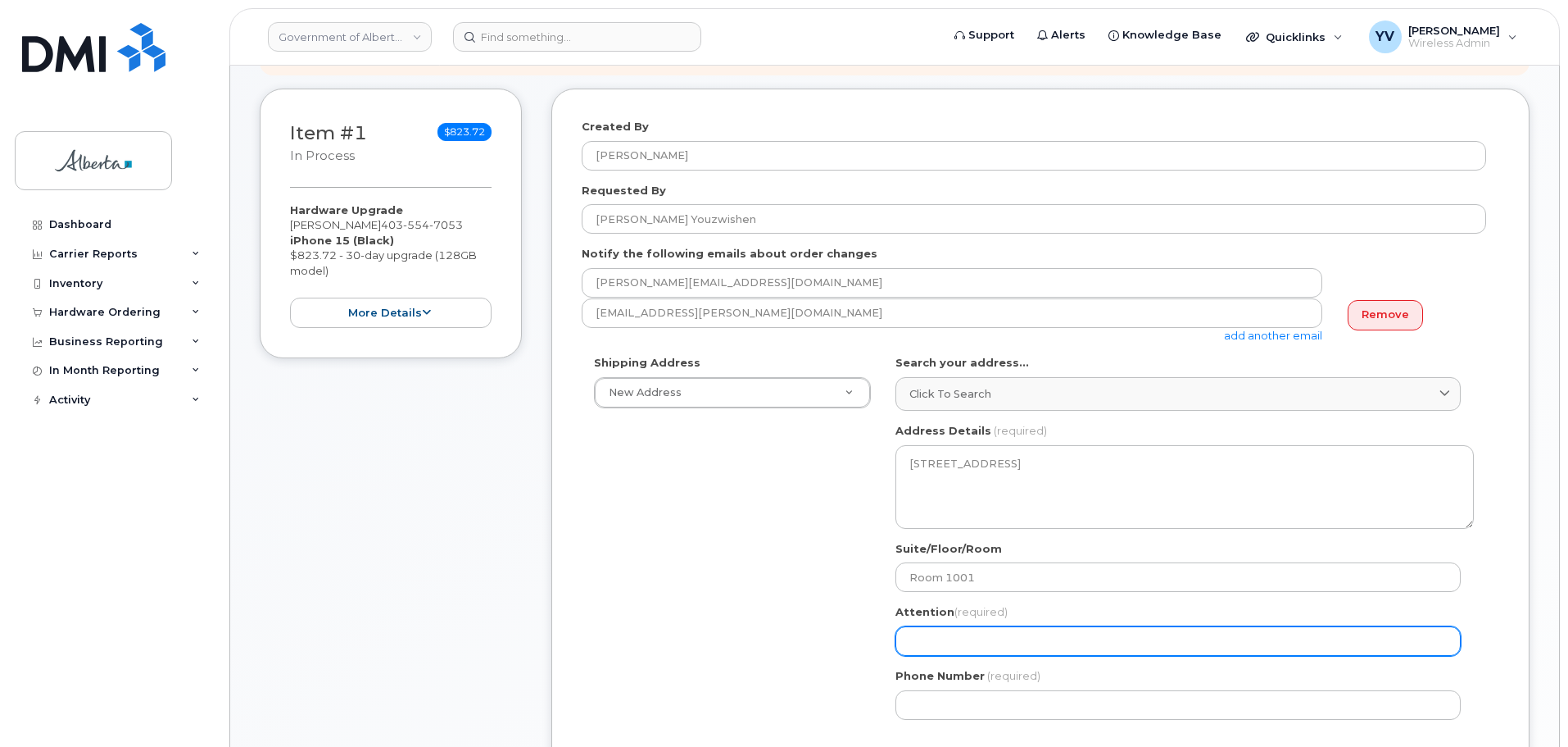
click at [920, 644] on input "Attention (required)" at bounding box center [1178, 641] width 565 height 30
paste input "[PERSON_NAME] Youzwishen"
select select
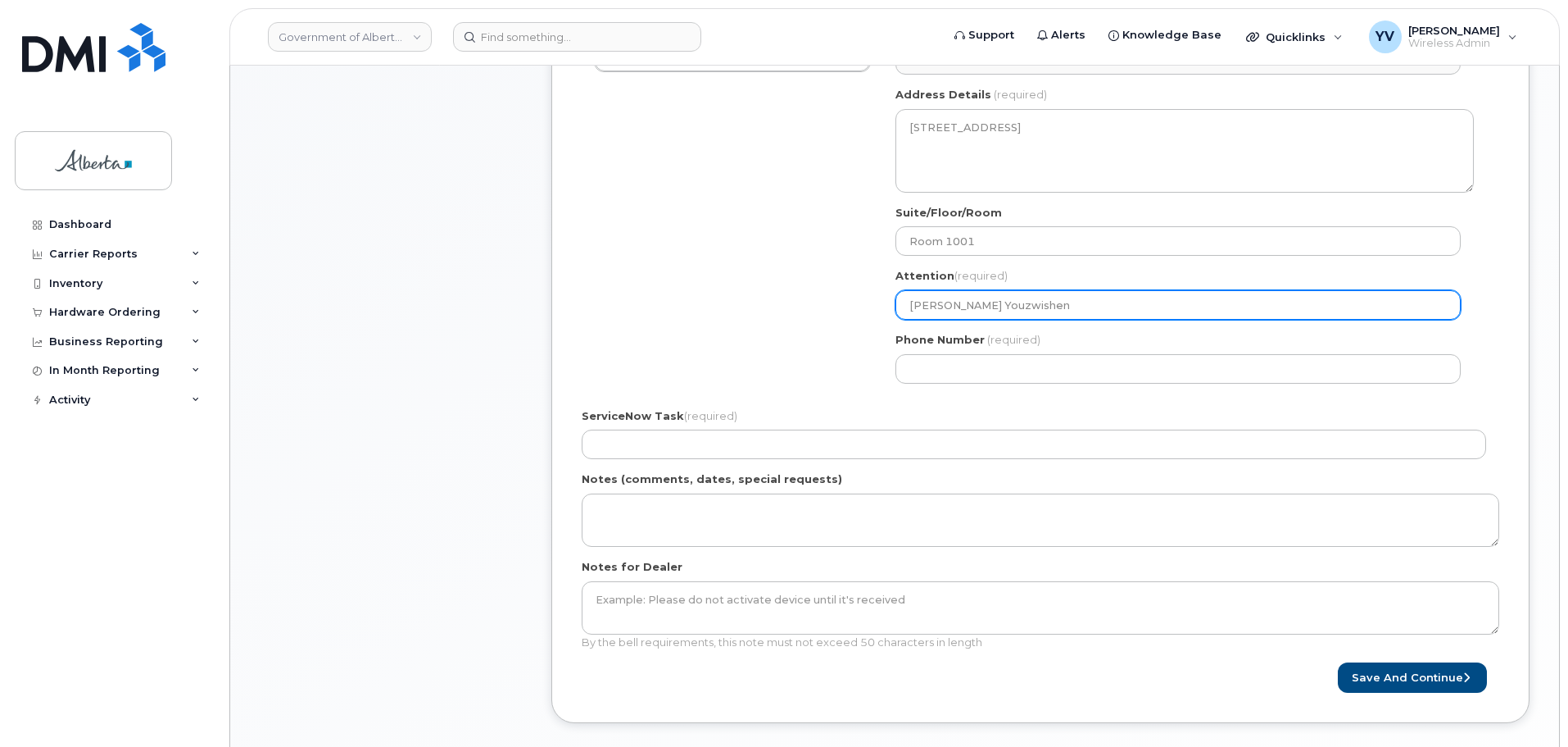
scroll to position [634, 0]
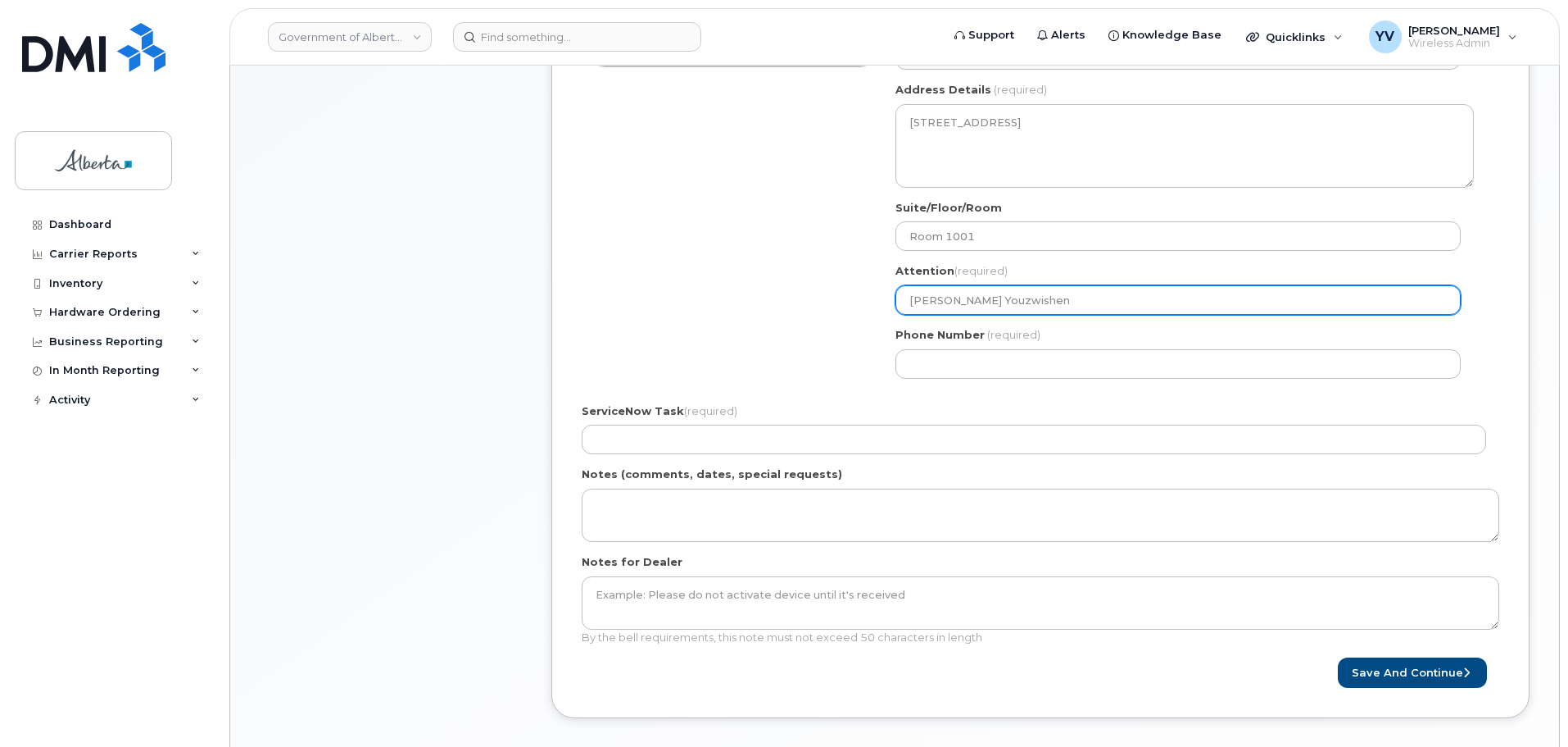
type input "[PERSON_NAME] Youzwishen"
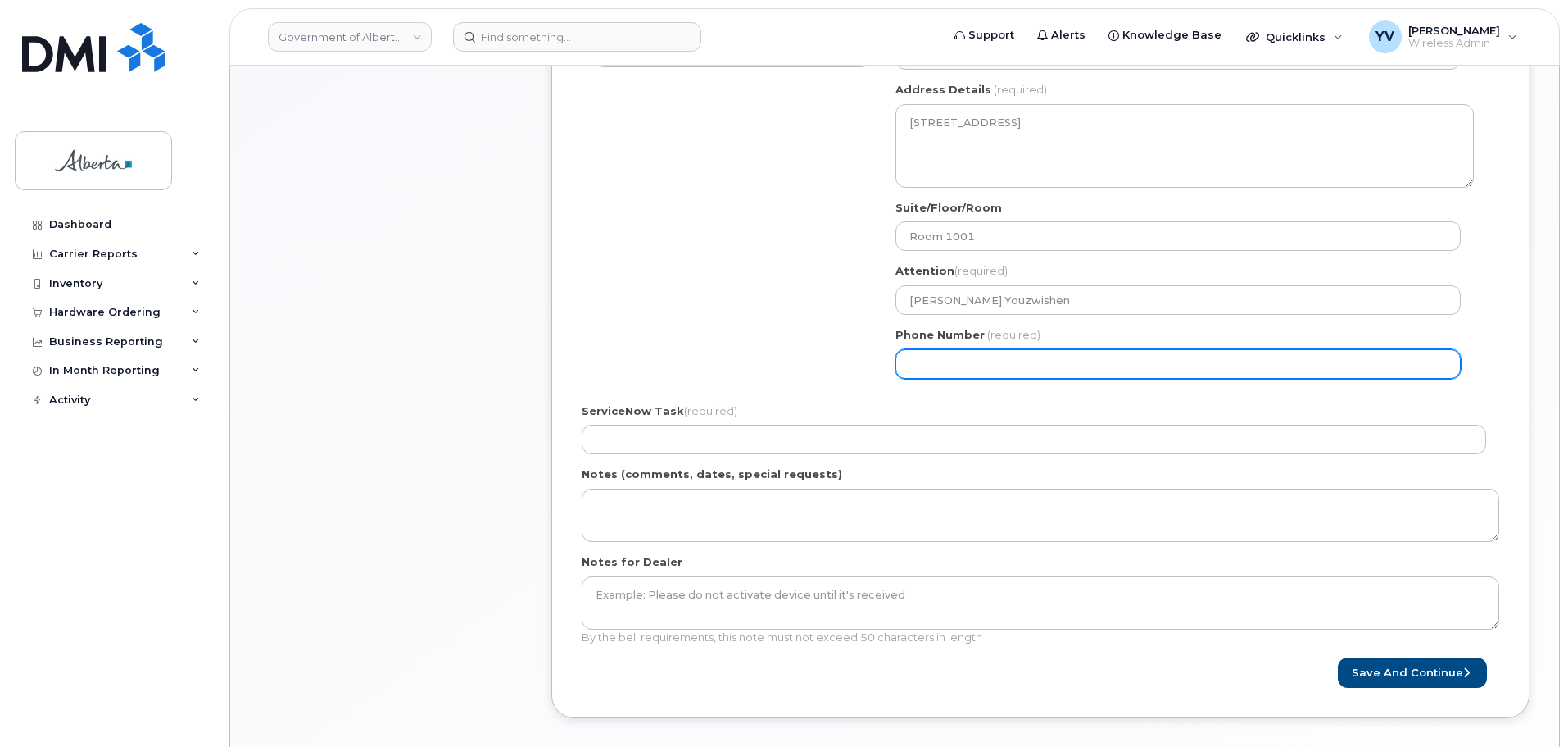
click at [929, 364] on input "Phone Number" at bounding box center [1178, 364] width 565 height 30
paste input "4032973240"
select select
type input "4032973240"
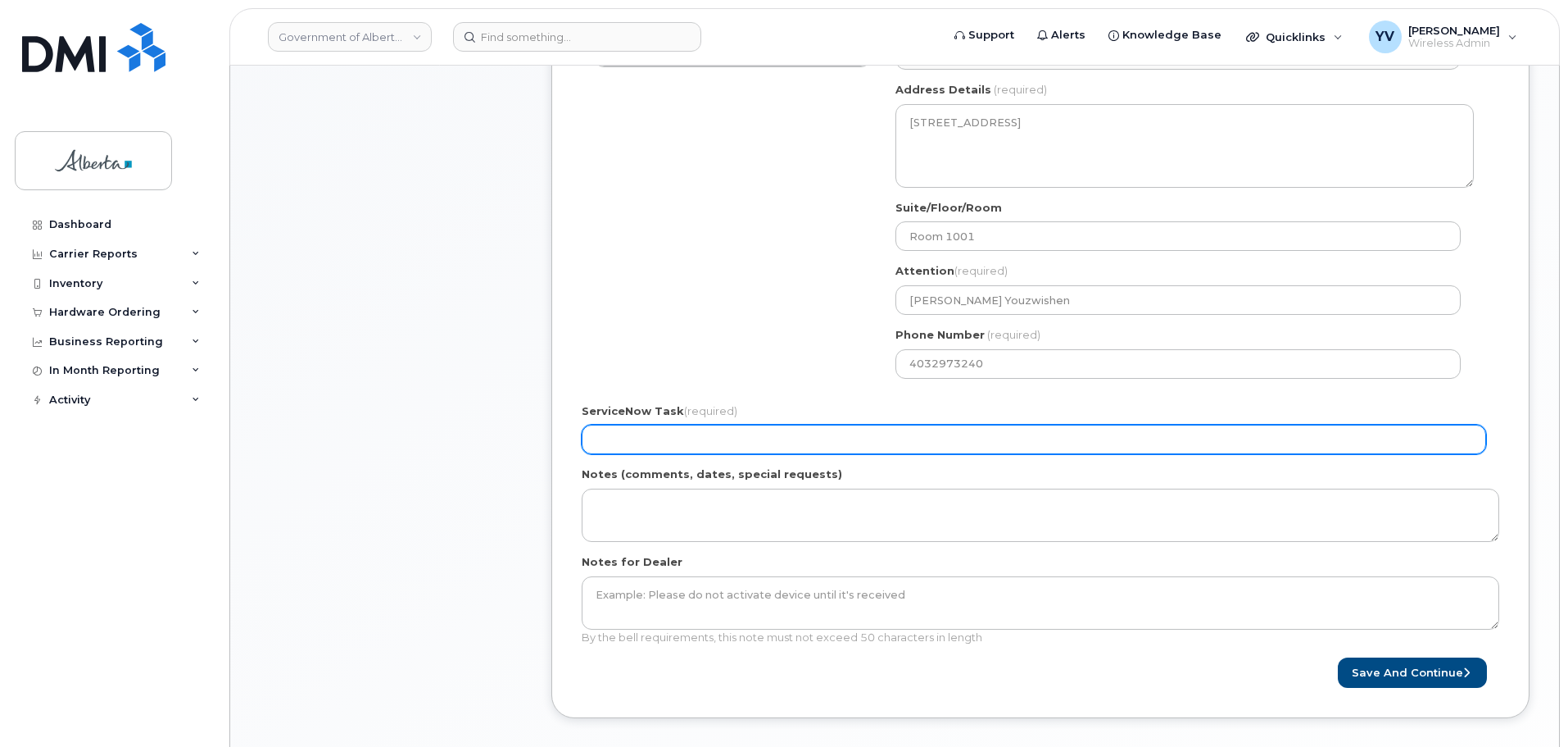
drag, startPoint x: 619, startPoint y: 442, endPoint x: 631, endPoint y: 432, distance: 15.6
click at [619, 442] on input "ServiceNow Task (required)" at bounding box center [1034, 440] width 905 height 30
paste input "SCTASK0854083"
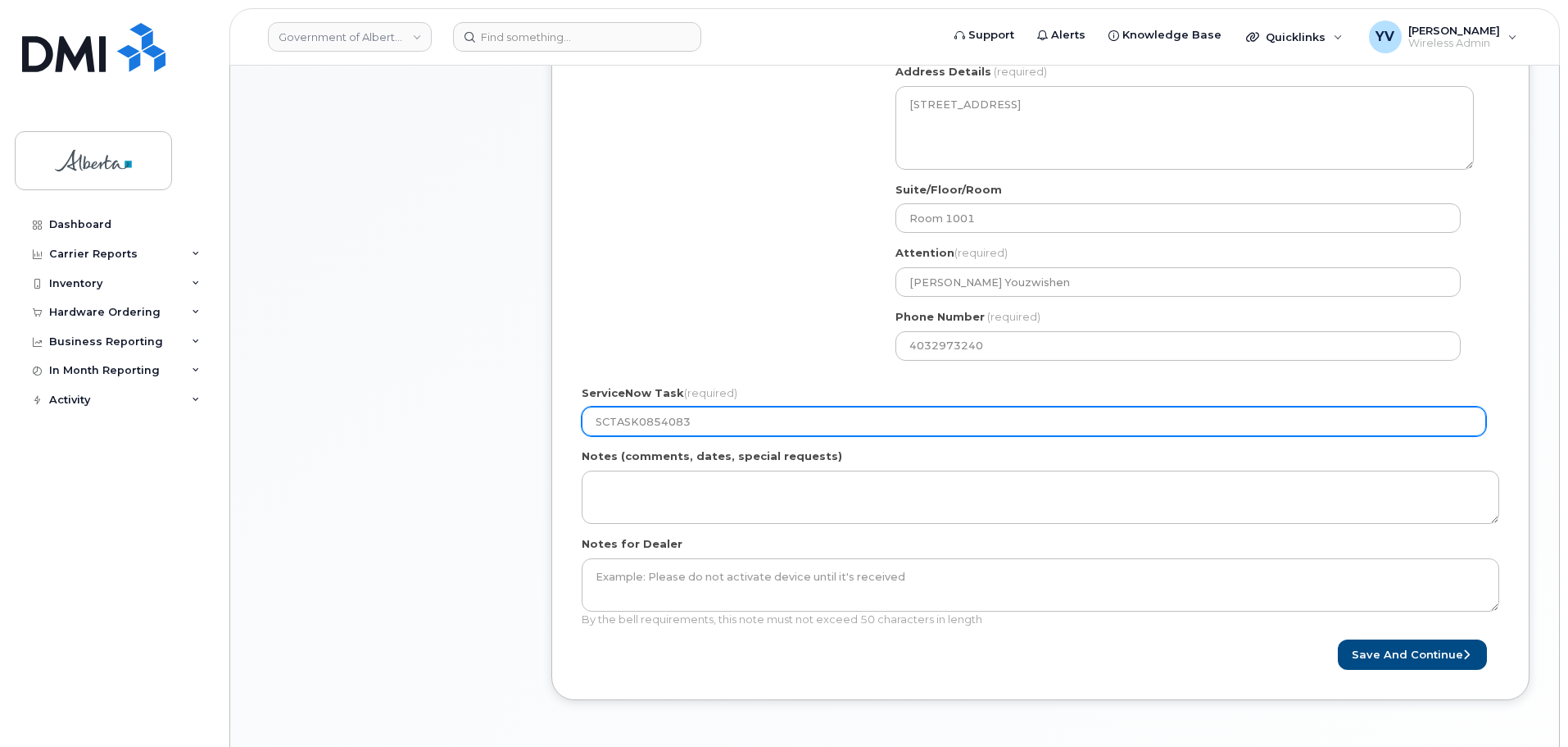
scroll to position [655, 0]
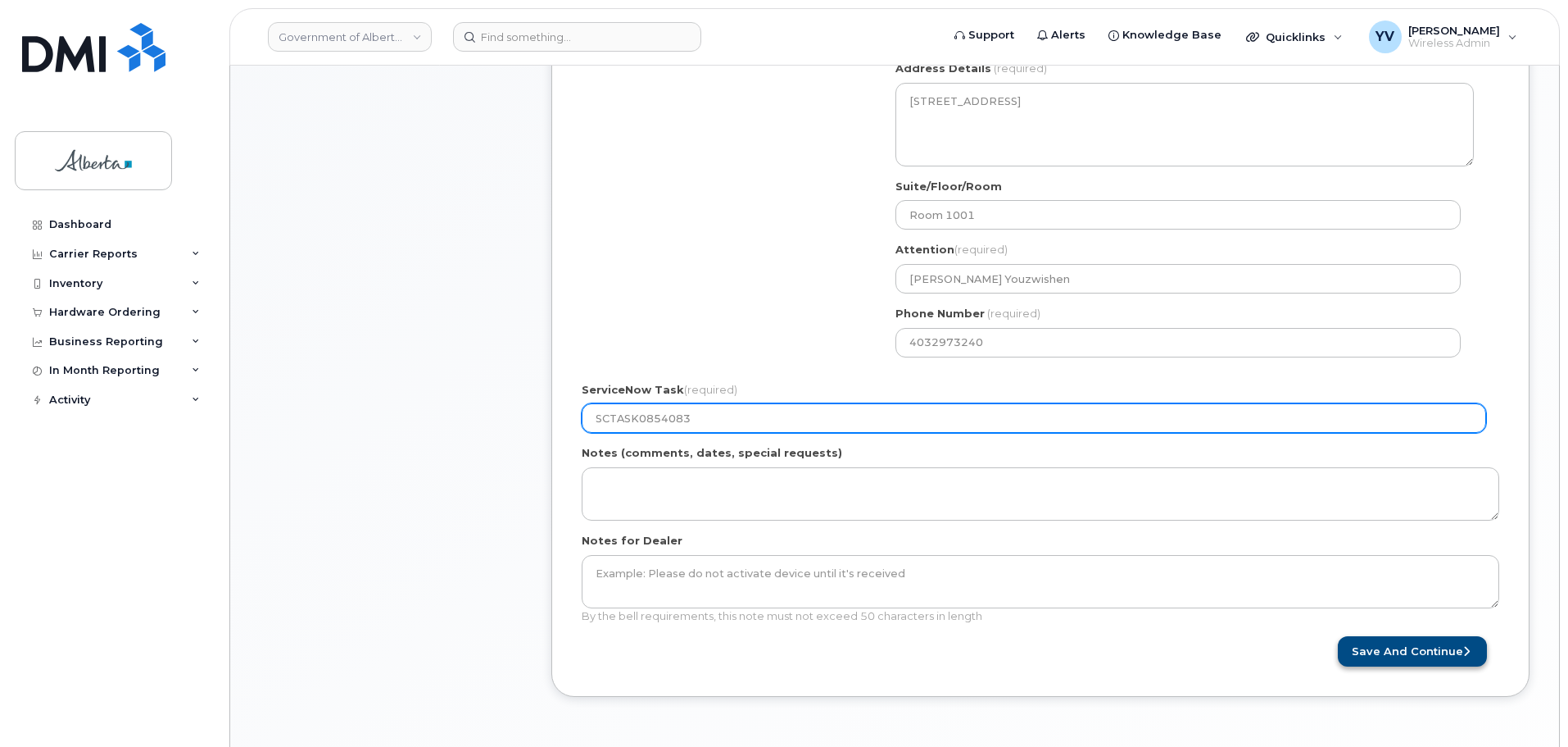
type input "SCTASK0854083"
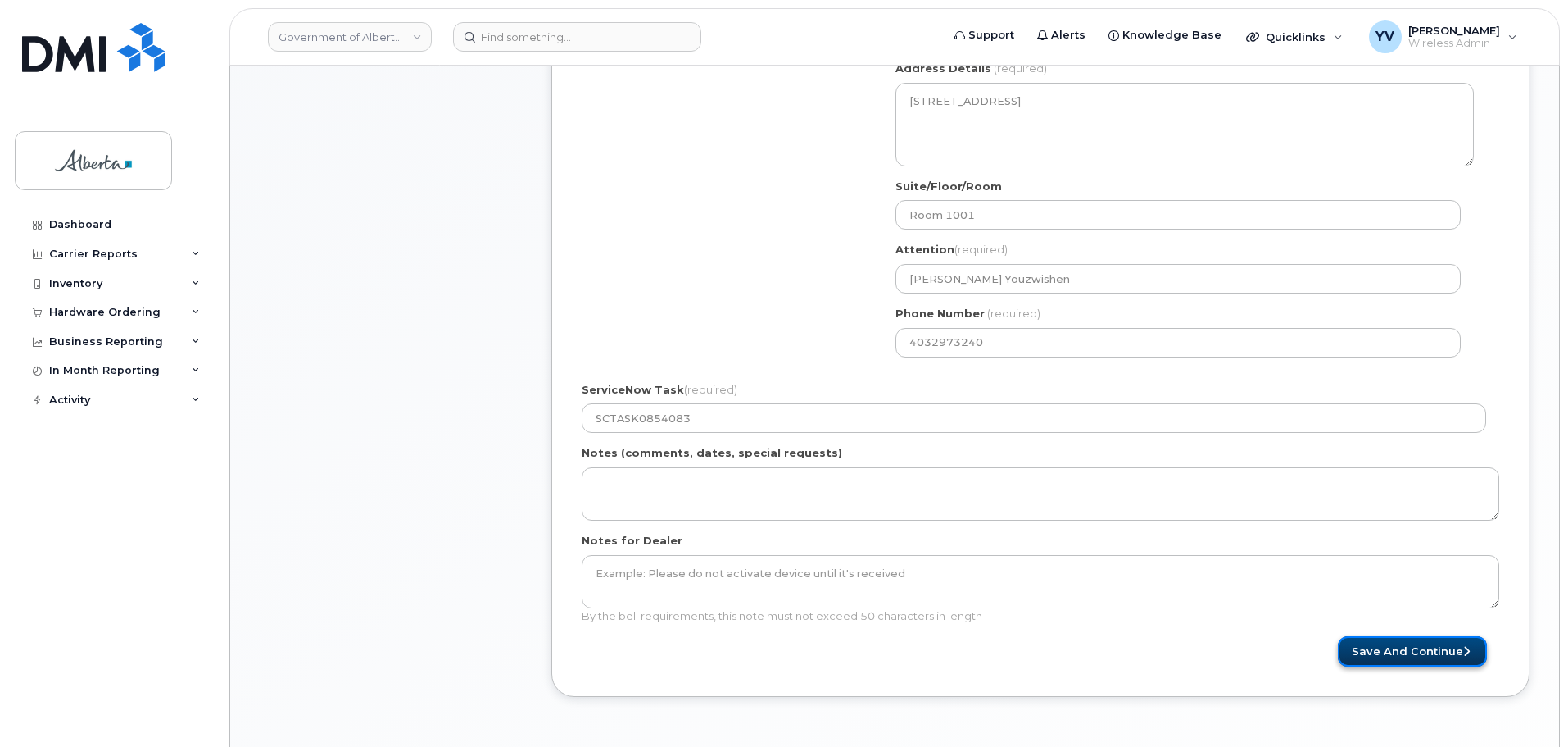
click at [1415, 653] on button "Save and Continue" at bounding box center [1412, 652] width 149 height 30
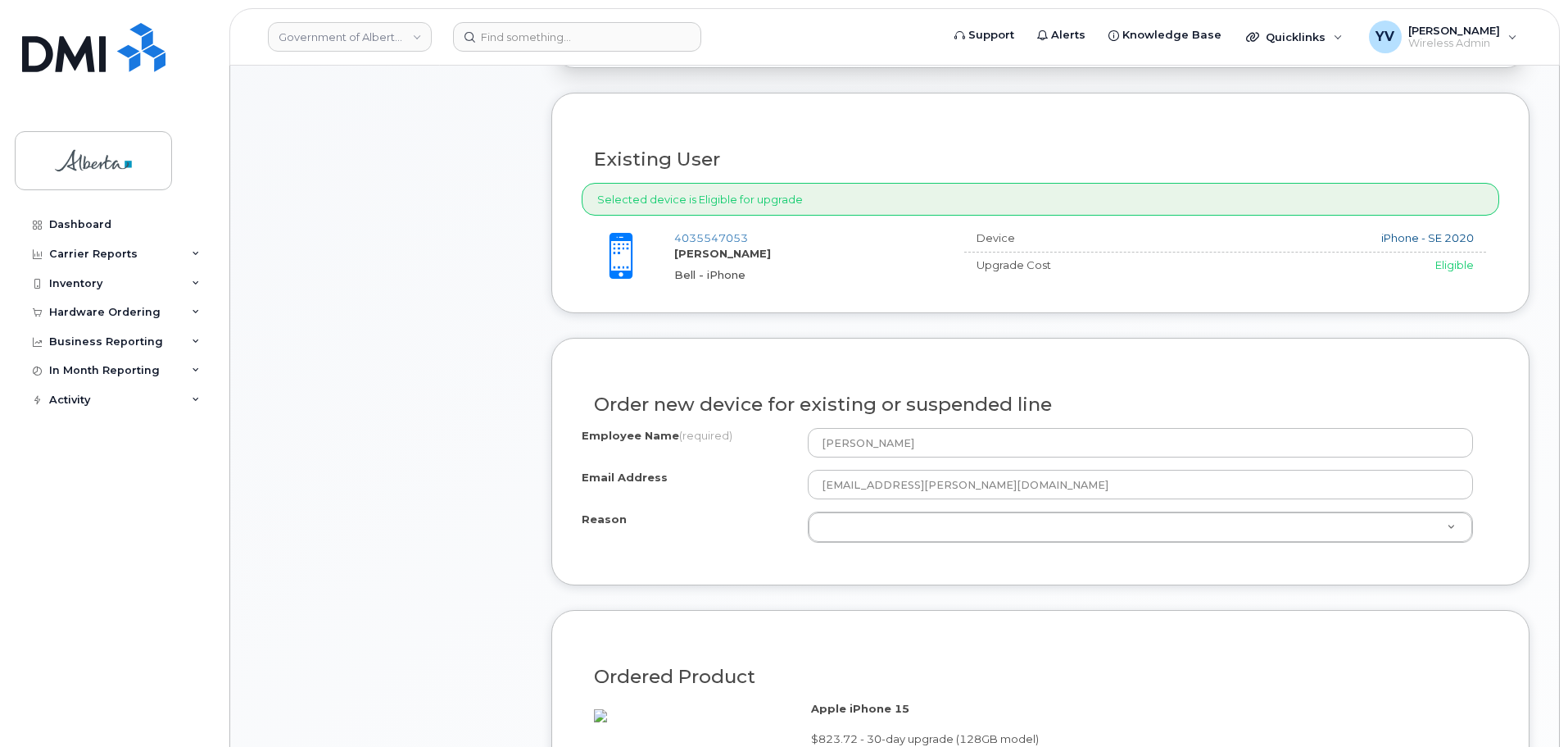
scroll to position [668, 0]
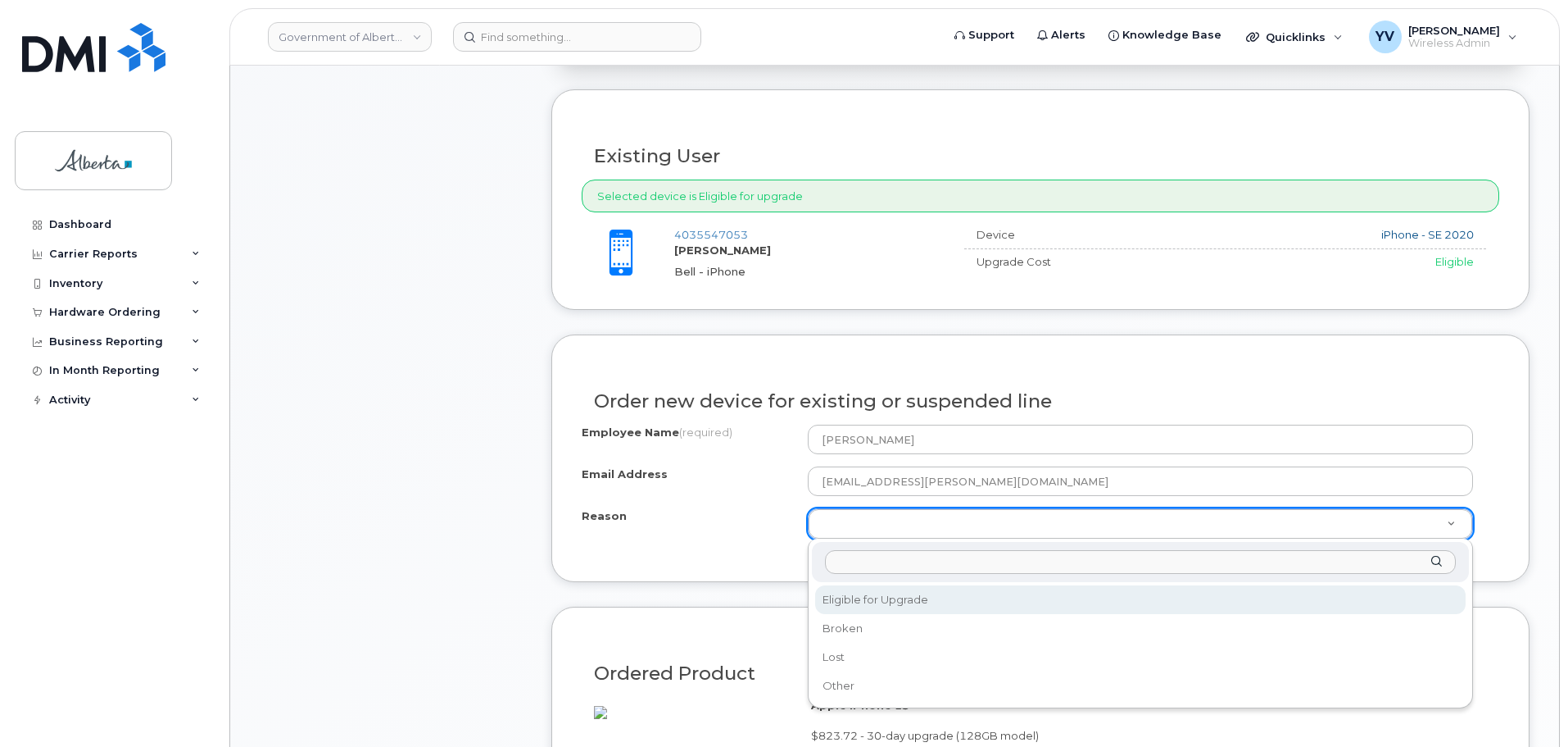
select select "eligible_for_upgrade"
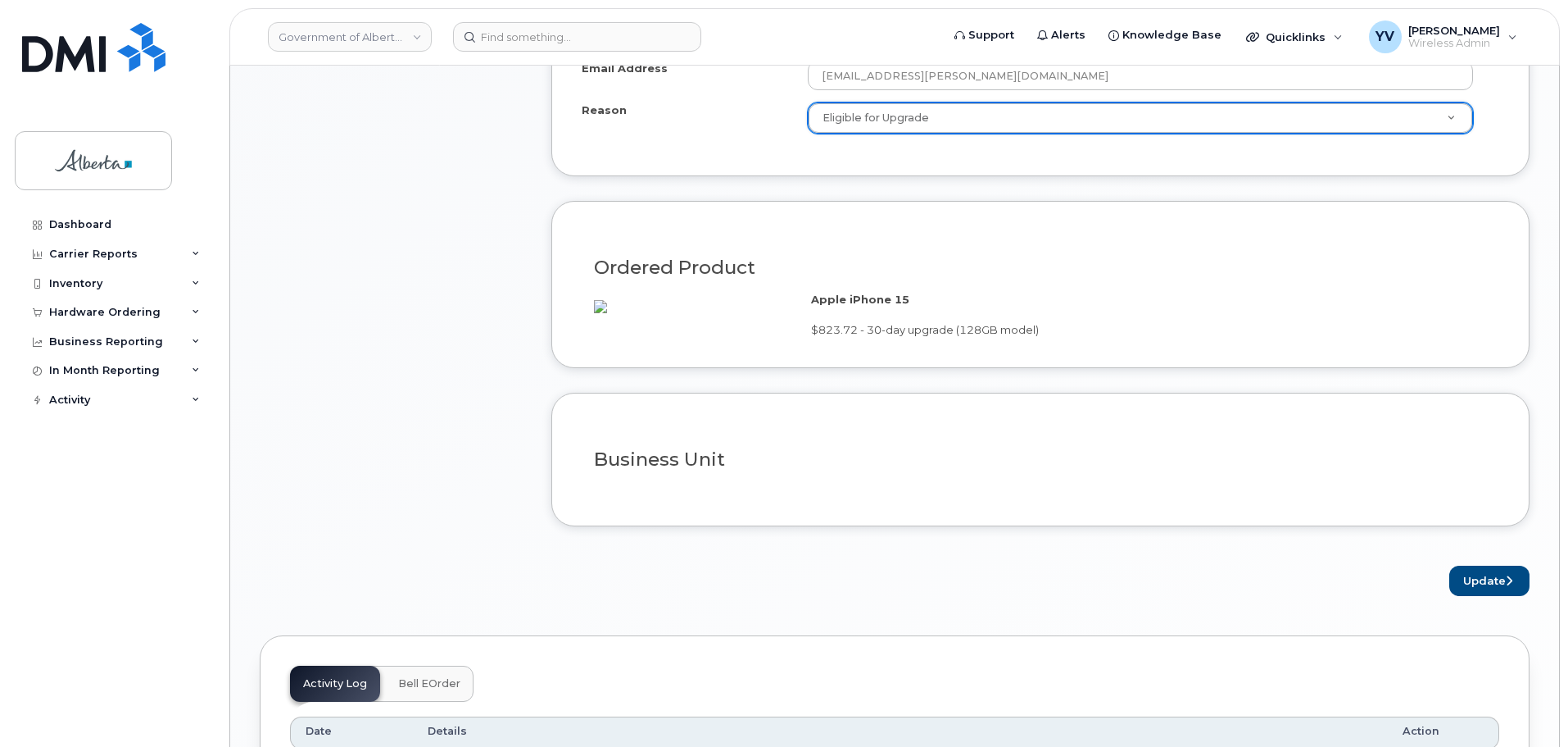
scroll to position [1077, 0]
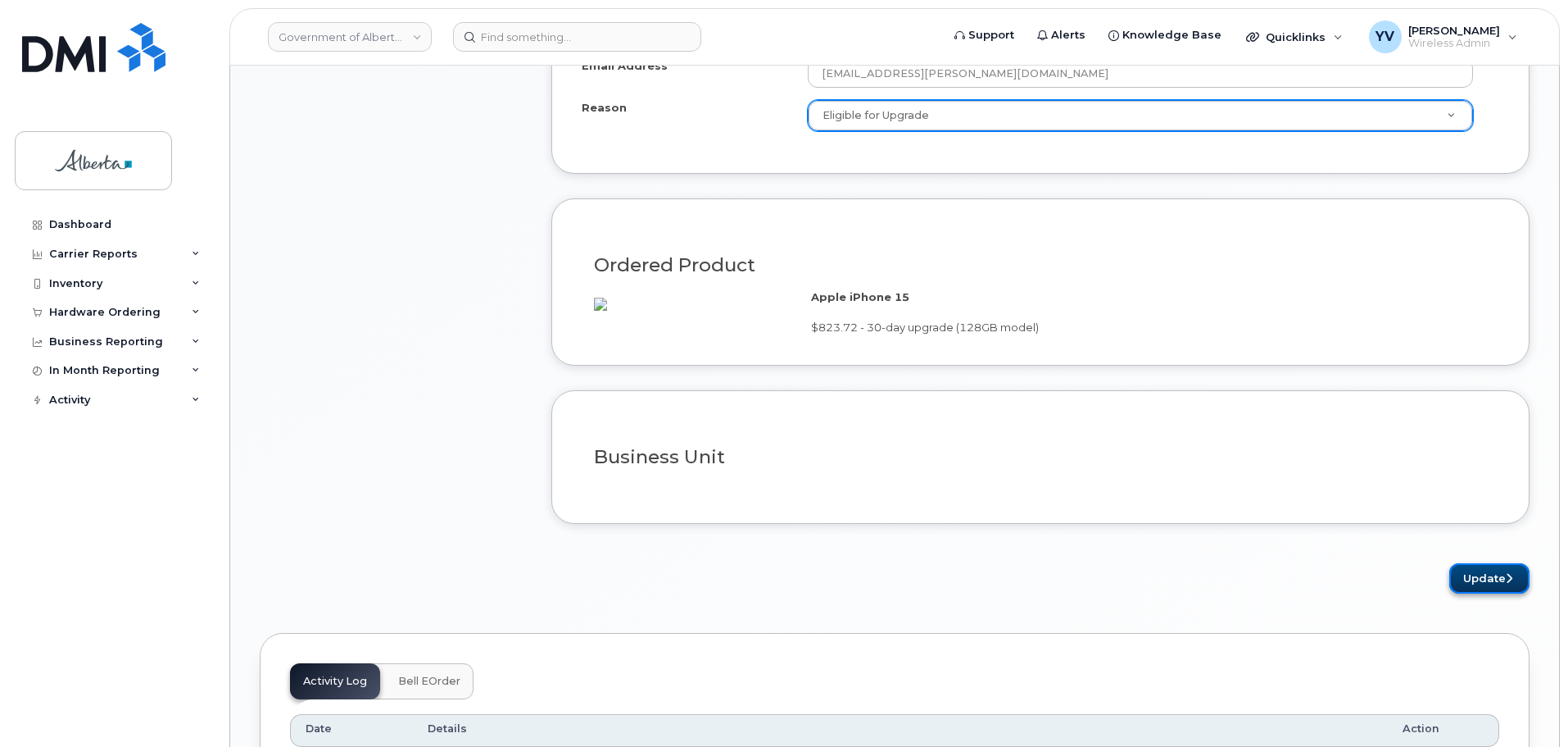
click at [1483, 593] on button "Update" at bounding box center [1489, 579] width 80 height 30
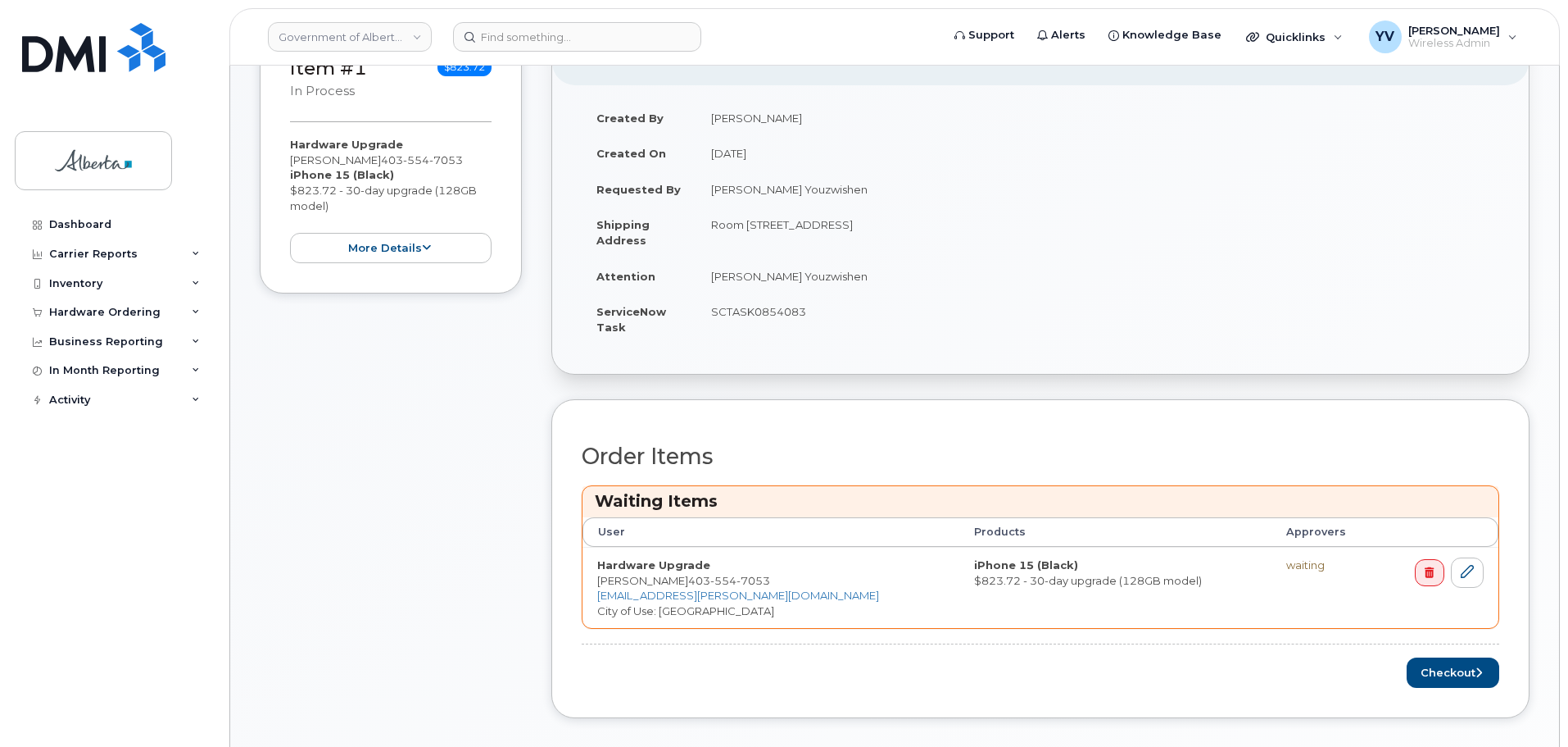
scroll to position [553, 0]
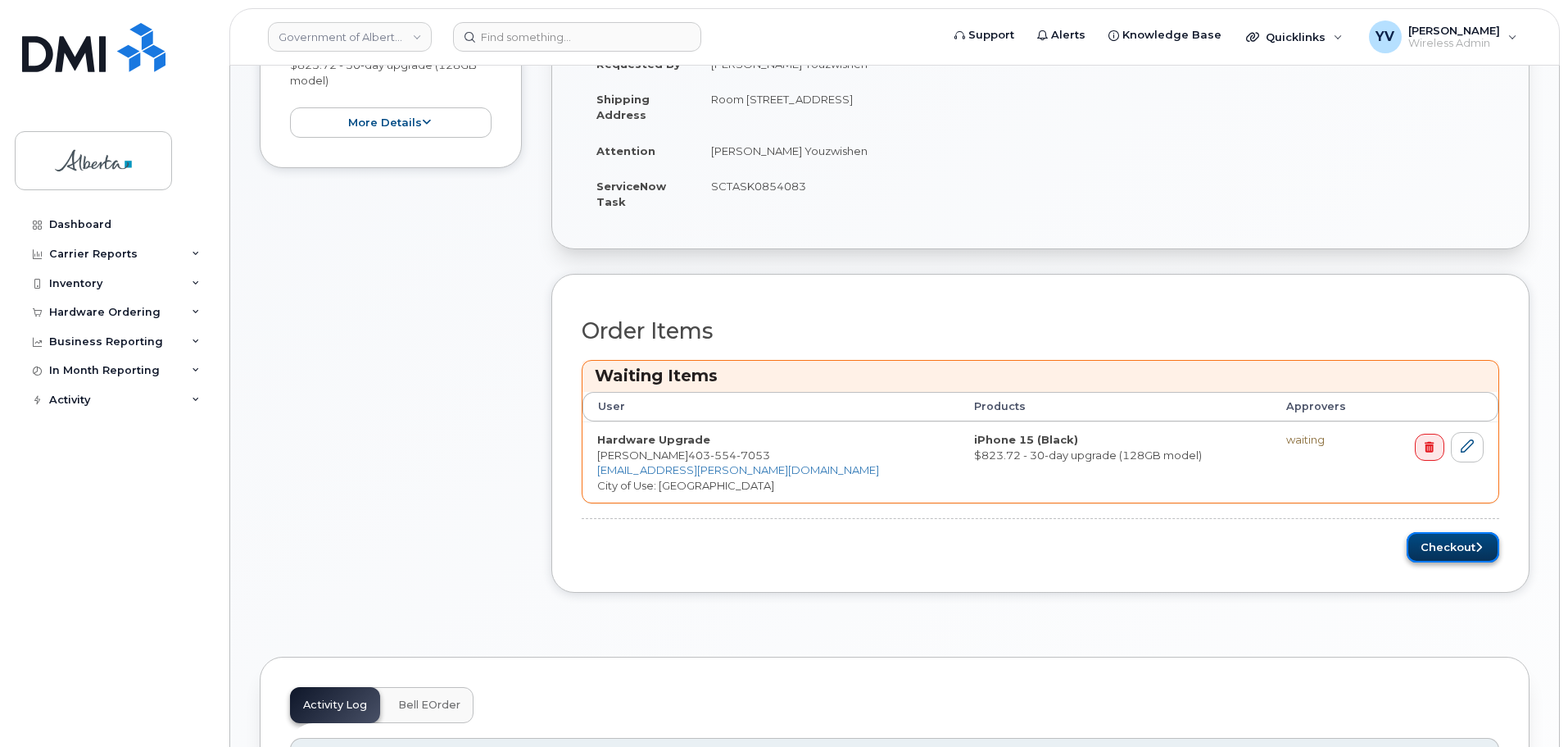
click at [1449, 545] on button "Checkout" at bounding box center [1453, 547] width 93 height 30
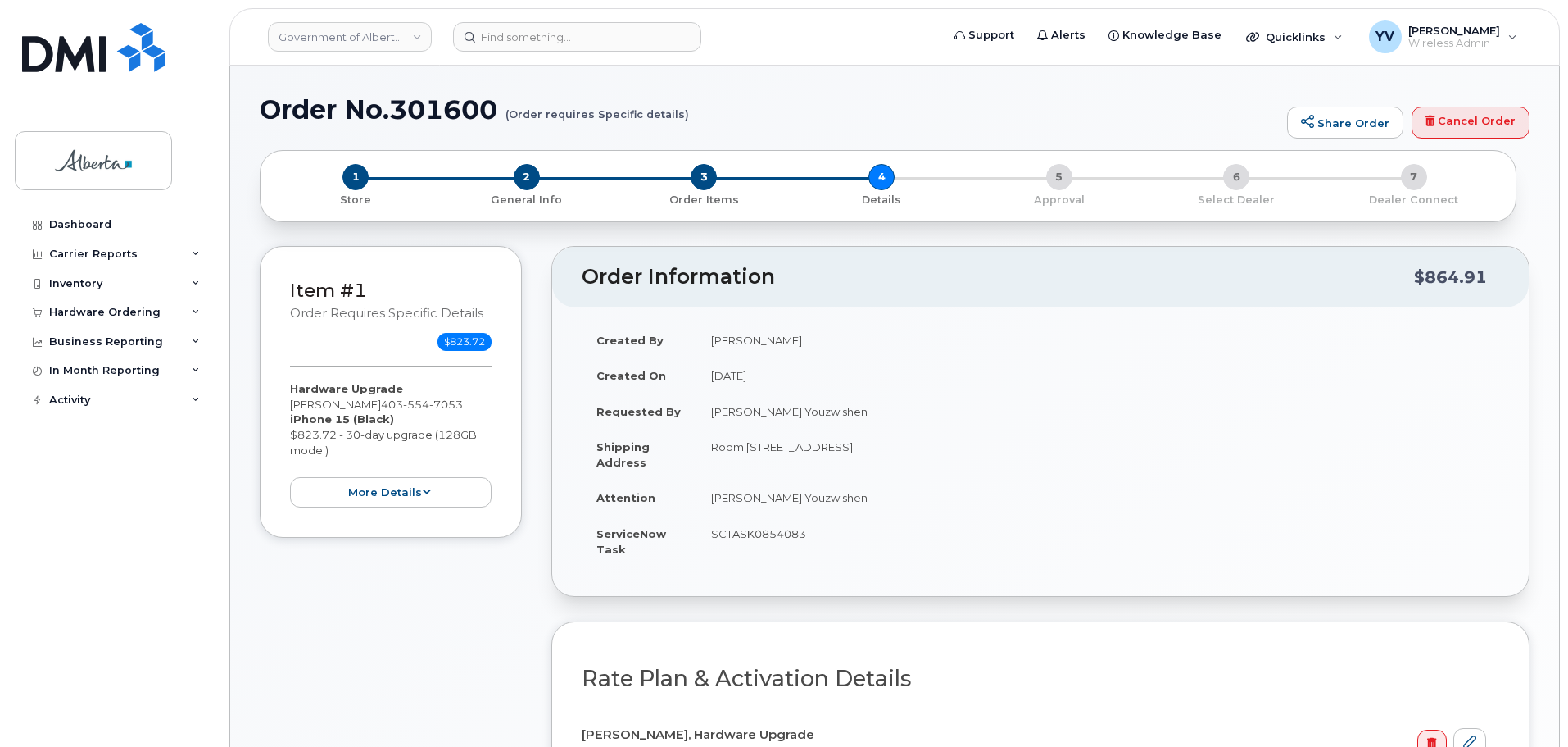
select select
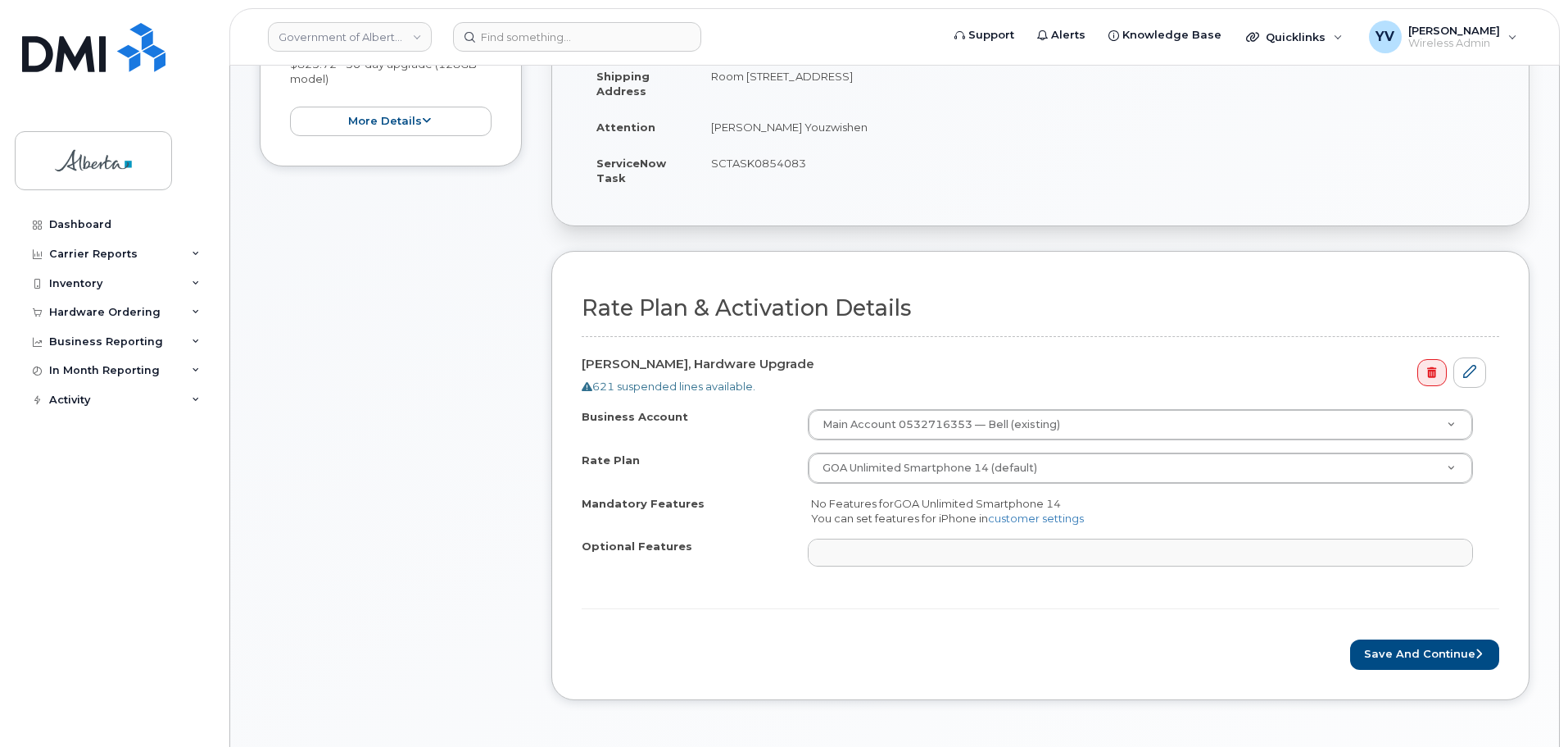
scroll to position [470, 0]
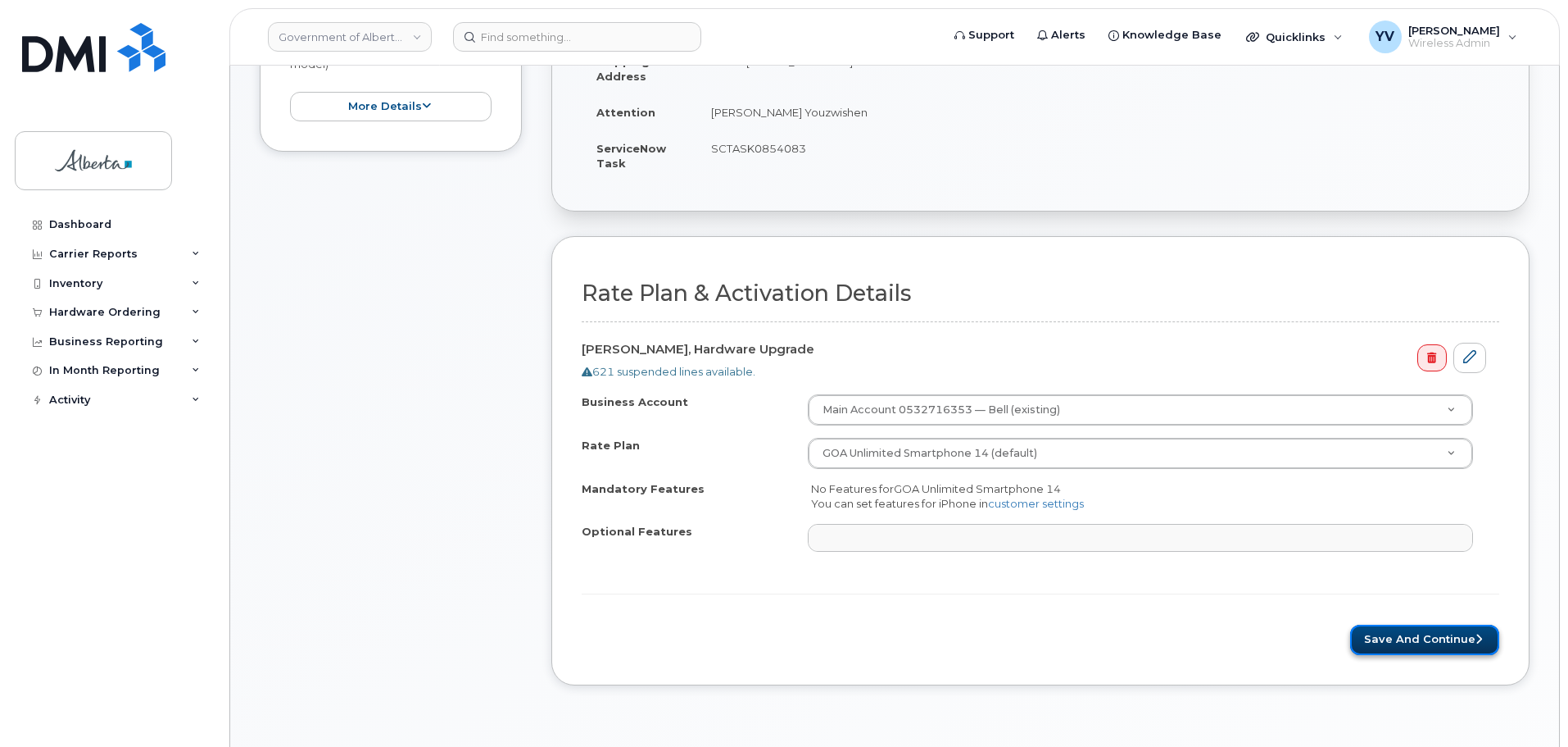
click at [1388, 632] on button "Save and Continue" at bounding box center [1424, 639] width 149 height 30
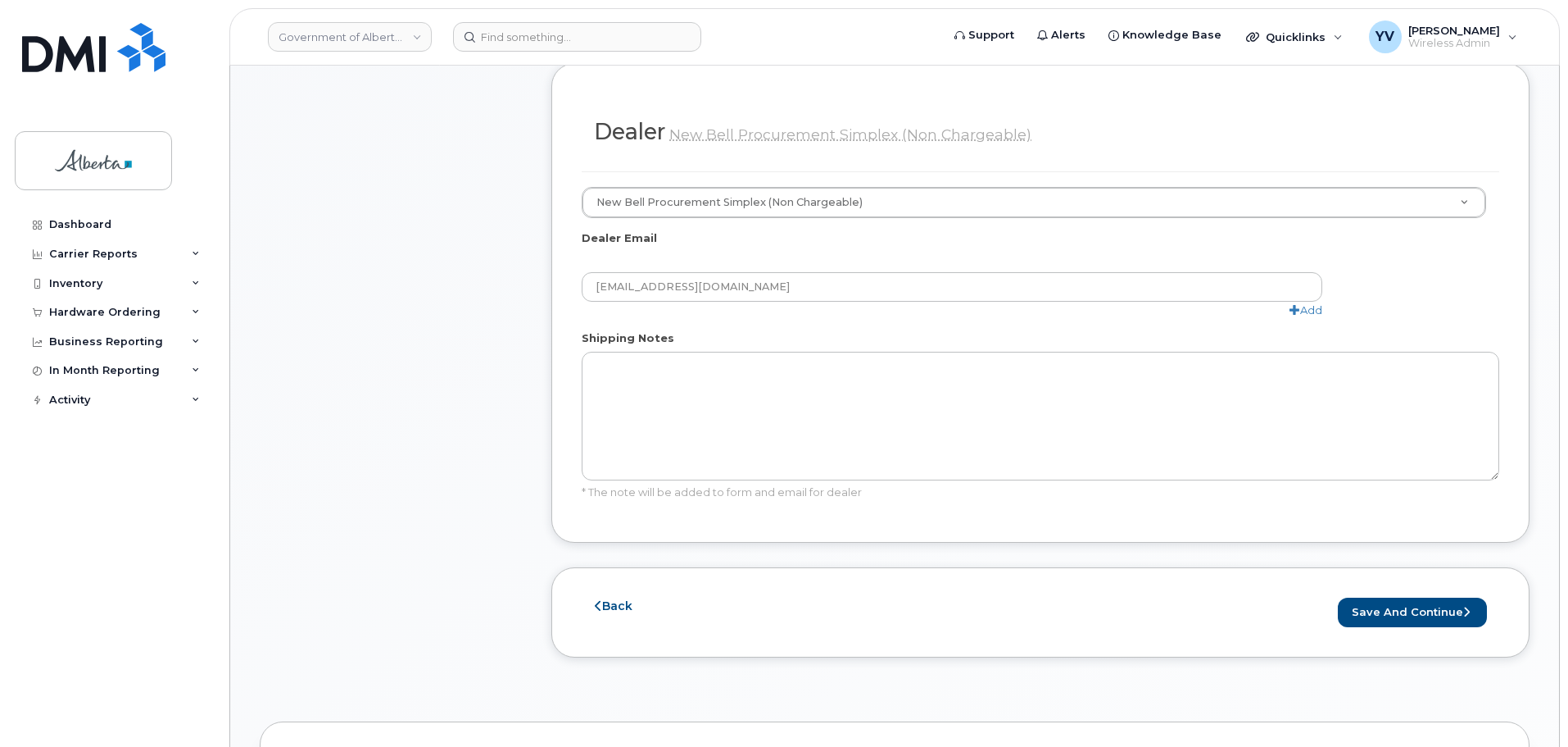
scroll to position [954, 0]
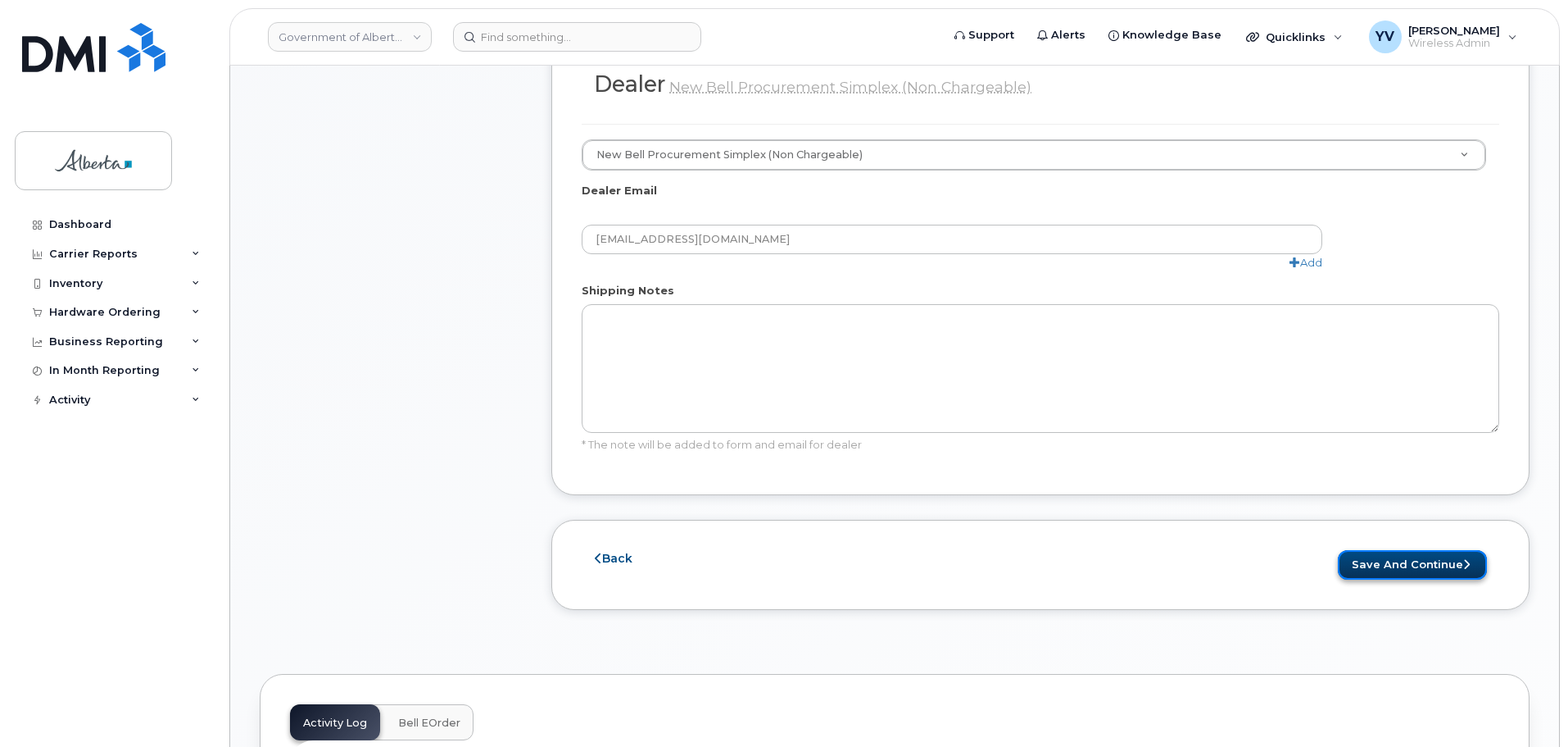
click at [1404, 550] on button "Save and Continue" at bounding box center [1412, 565] width 149 height 30
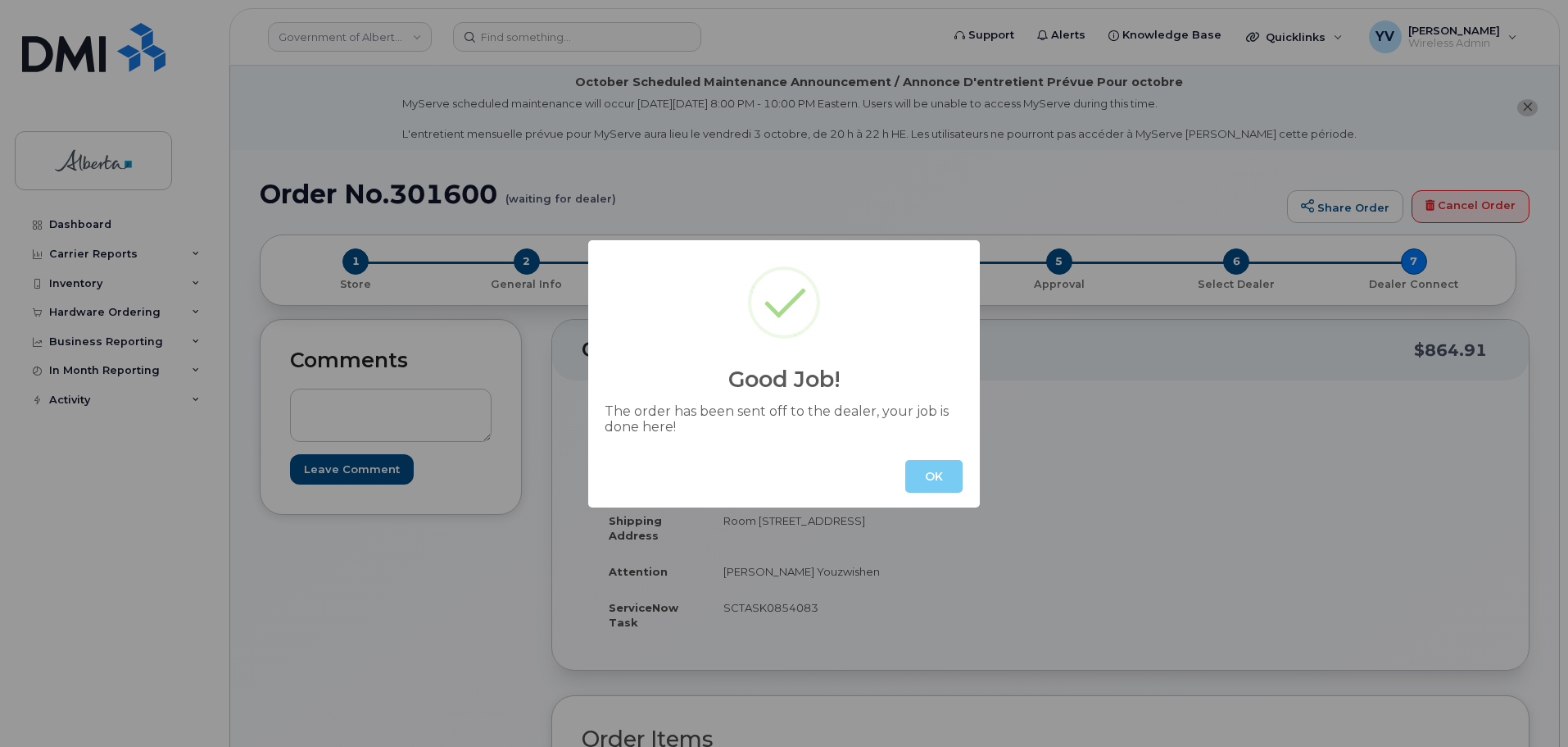
click at [933, 477] on button "OK" at bounding box center [934, 476] width 57 height 33
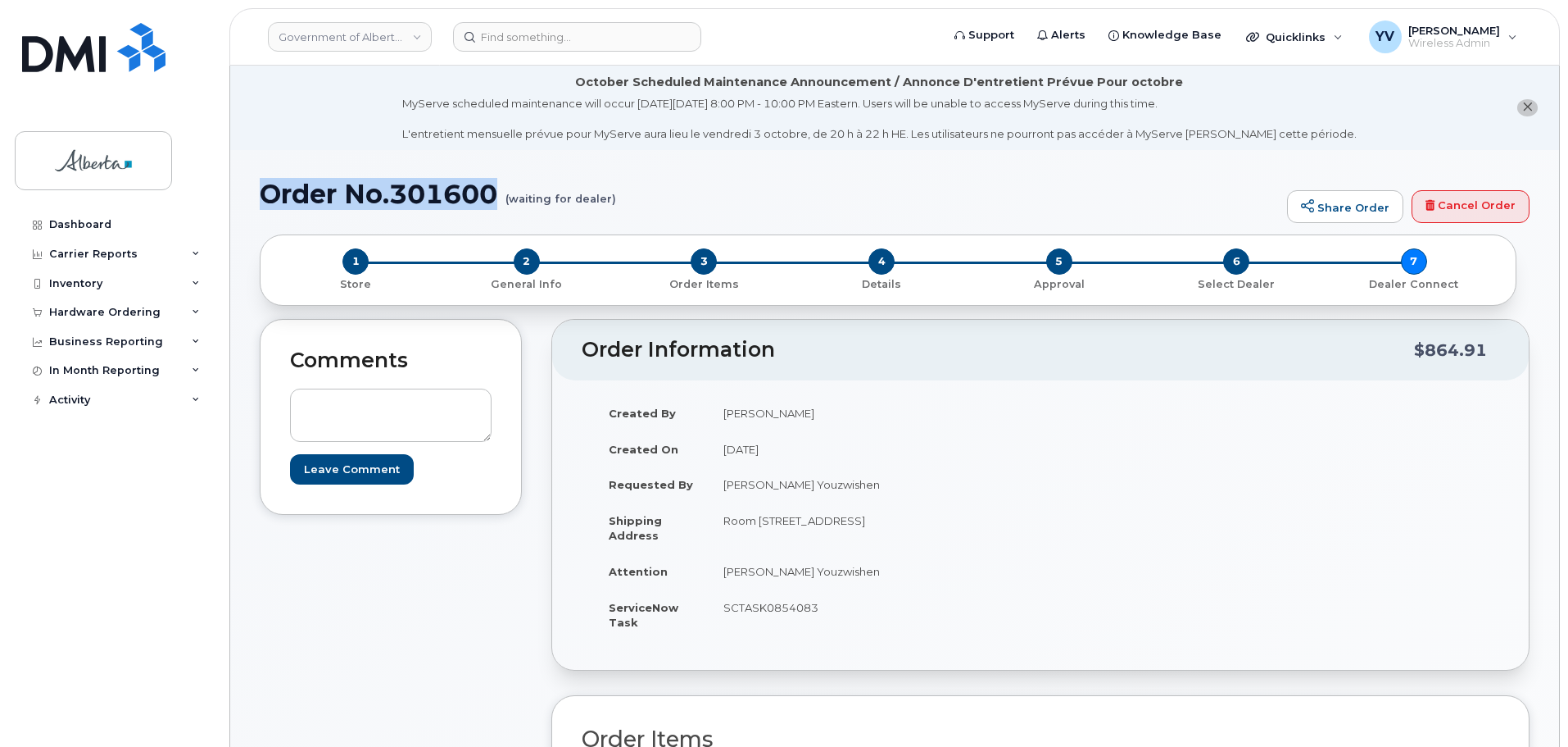
drag, startPoint x: 501, startPoint y: 195, endPoint x: 260, endPoint y: 192, distance: 241.0
click at [260, 192] on h1 "Order No.301600 (waiting for dealer)" at bounding box center [770, 194] width 1020 height 29
copy h1 "Order No.301600"
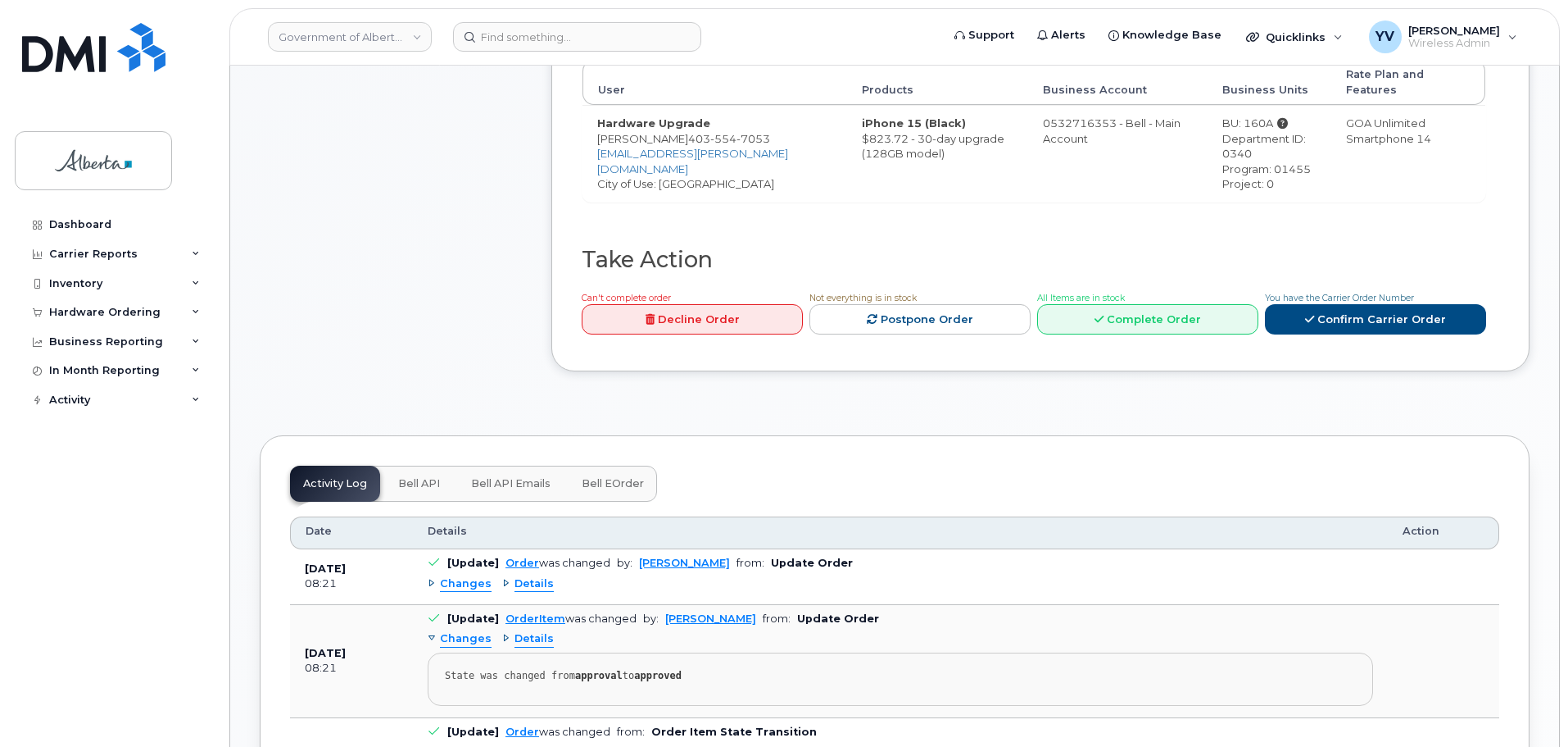
scroll to position [789, 0]
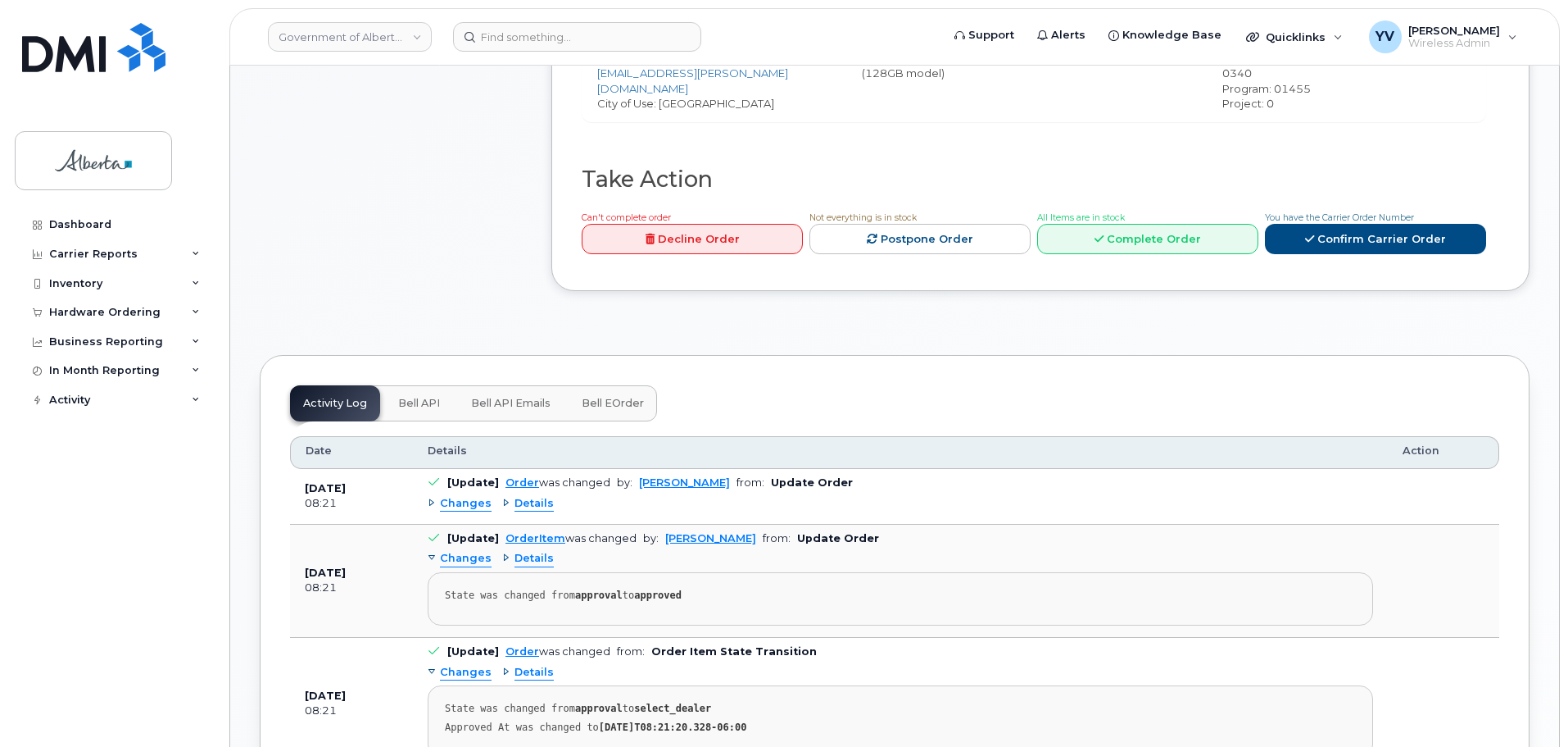
click at [413, 397] on span "Bell API" at bounding box center [419, 403] width 42 height 13
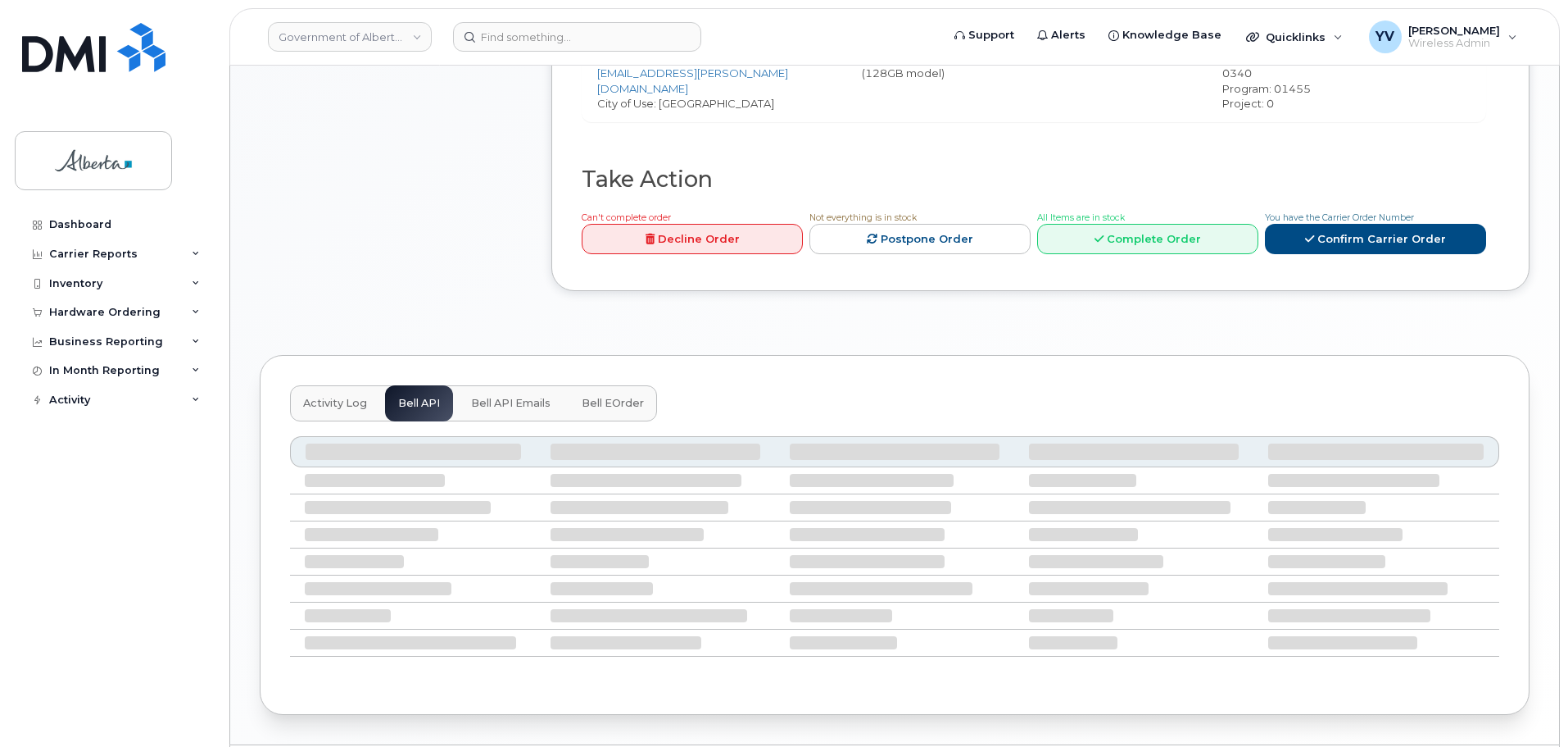
scroll to position [680, 0]
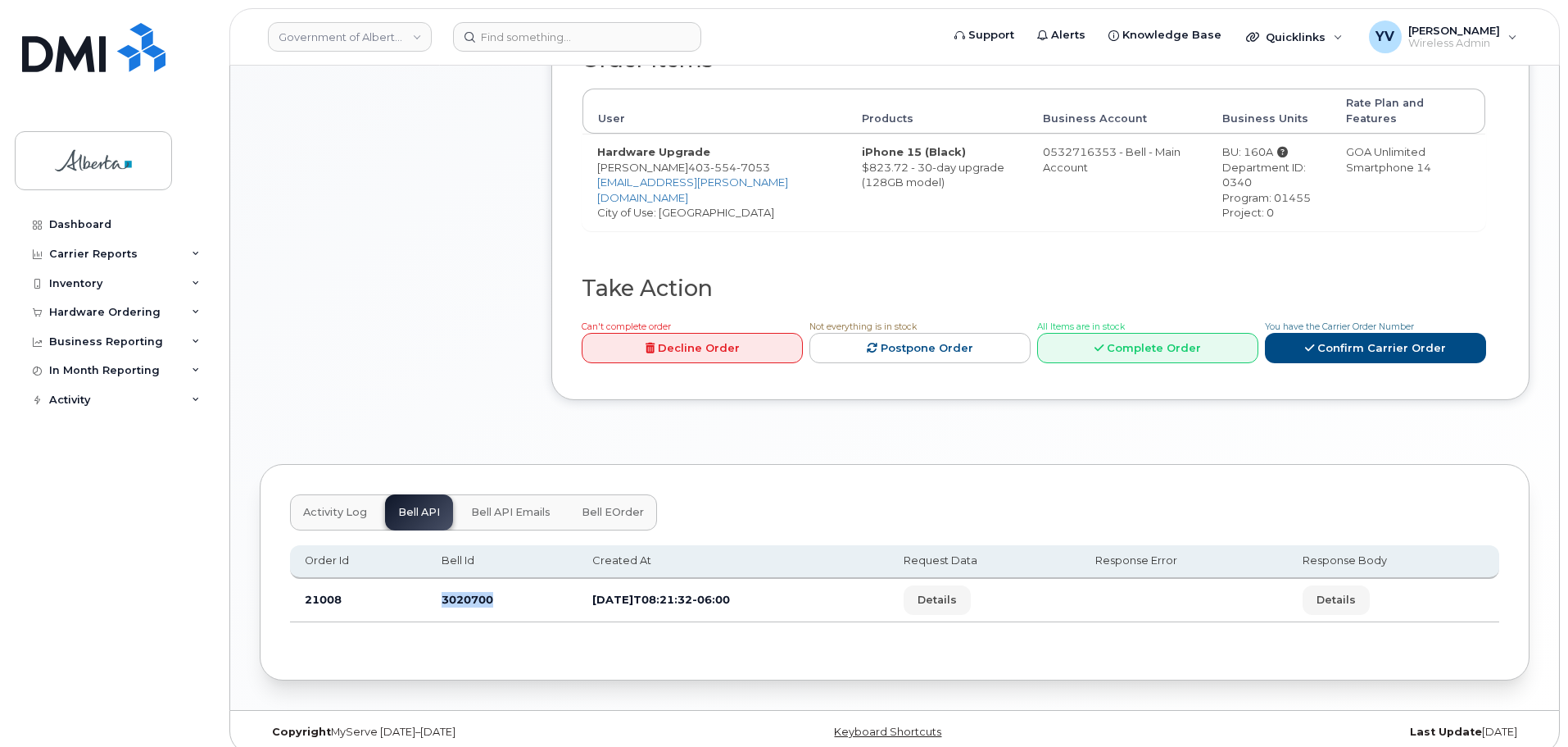
drag, startPoint x: 495, startPoint y: 590, endPoint x: 439, endPoint y: 591, distance: 56.0
click at [439, 591] on td "3020700" at bounding box center [501, 600] width 151 height 43
copy td "3020700"
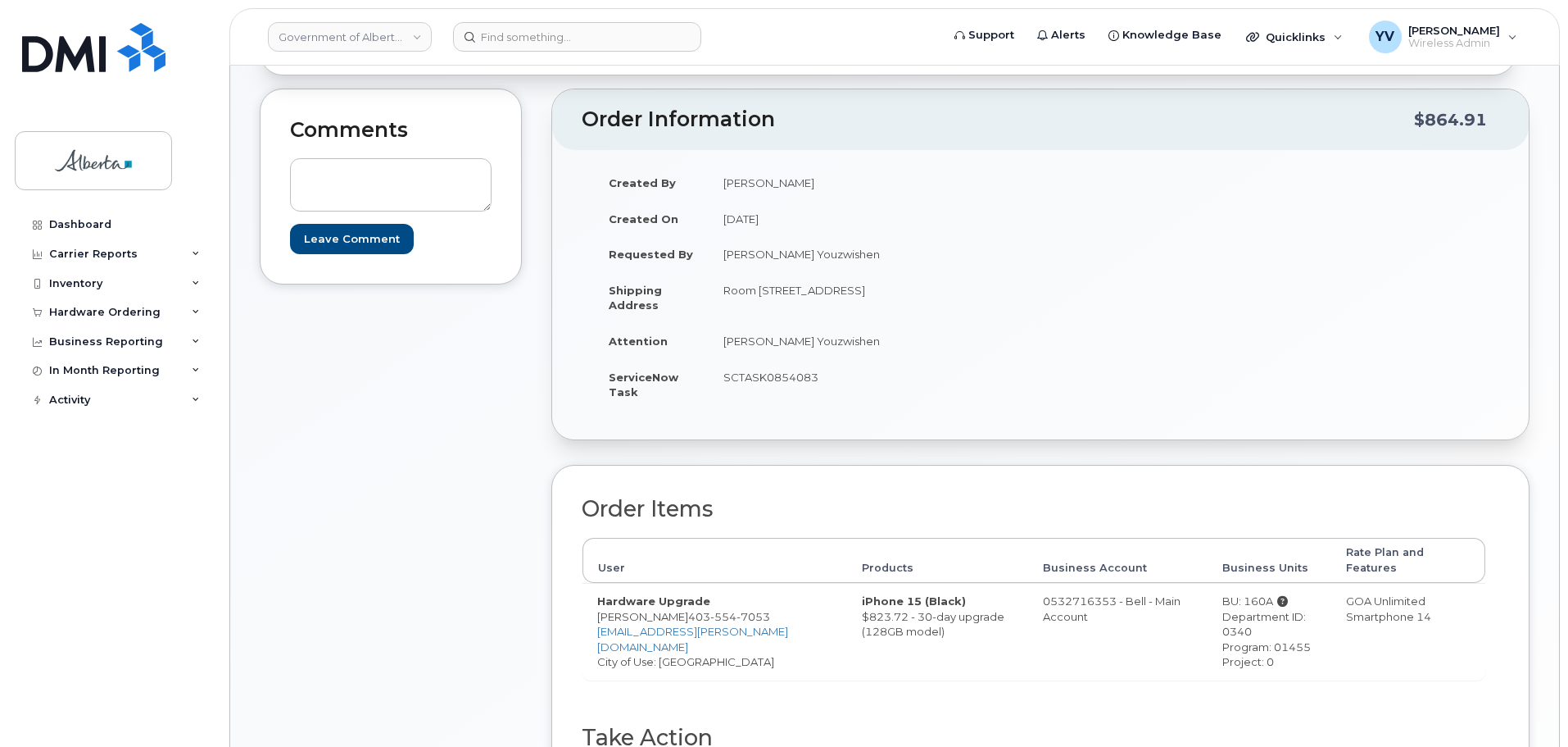
scroll to position [244, 0]
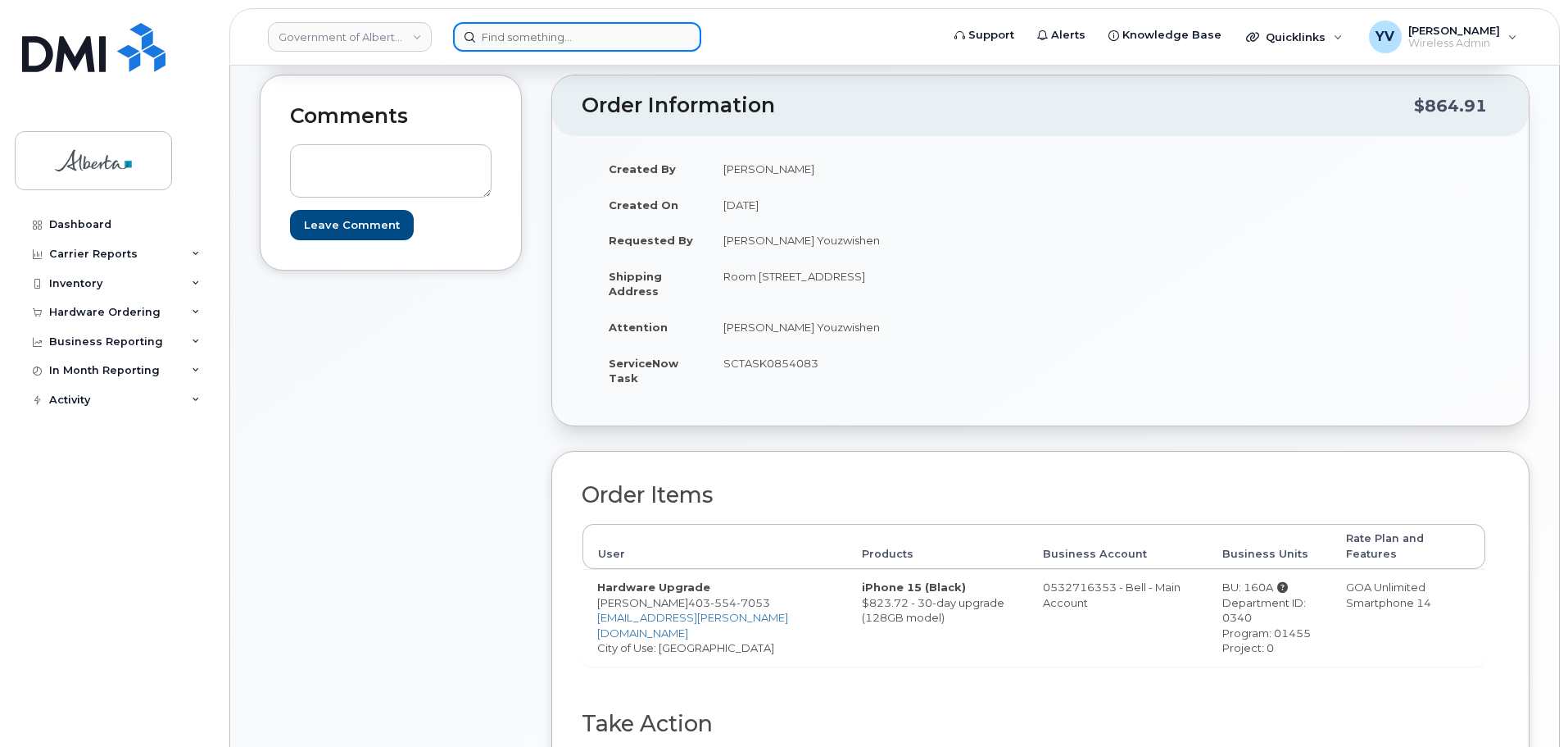
click at [517, 34] on input at bounding box center [576, 37] width 248 height 30
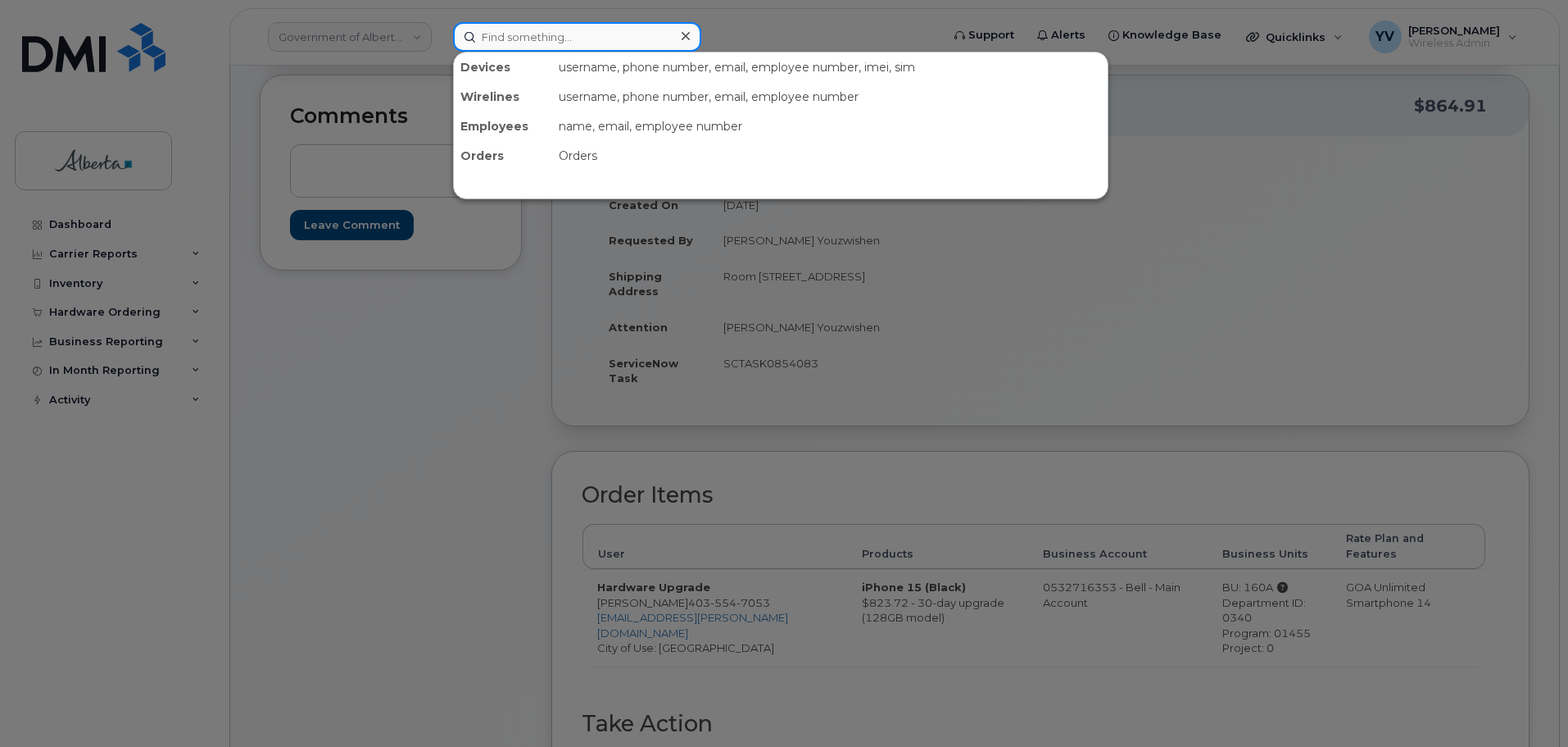
paste input "7805299573"
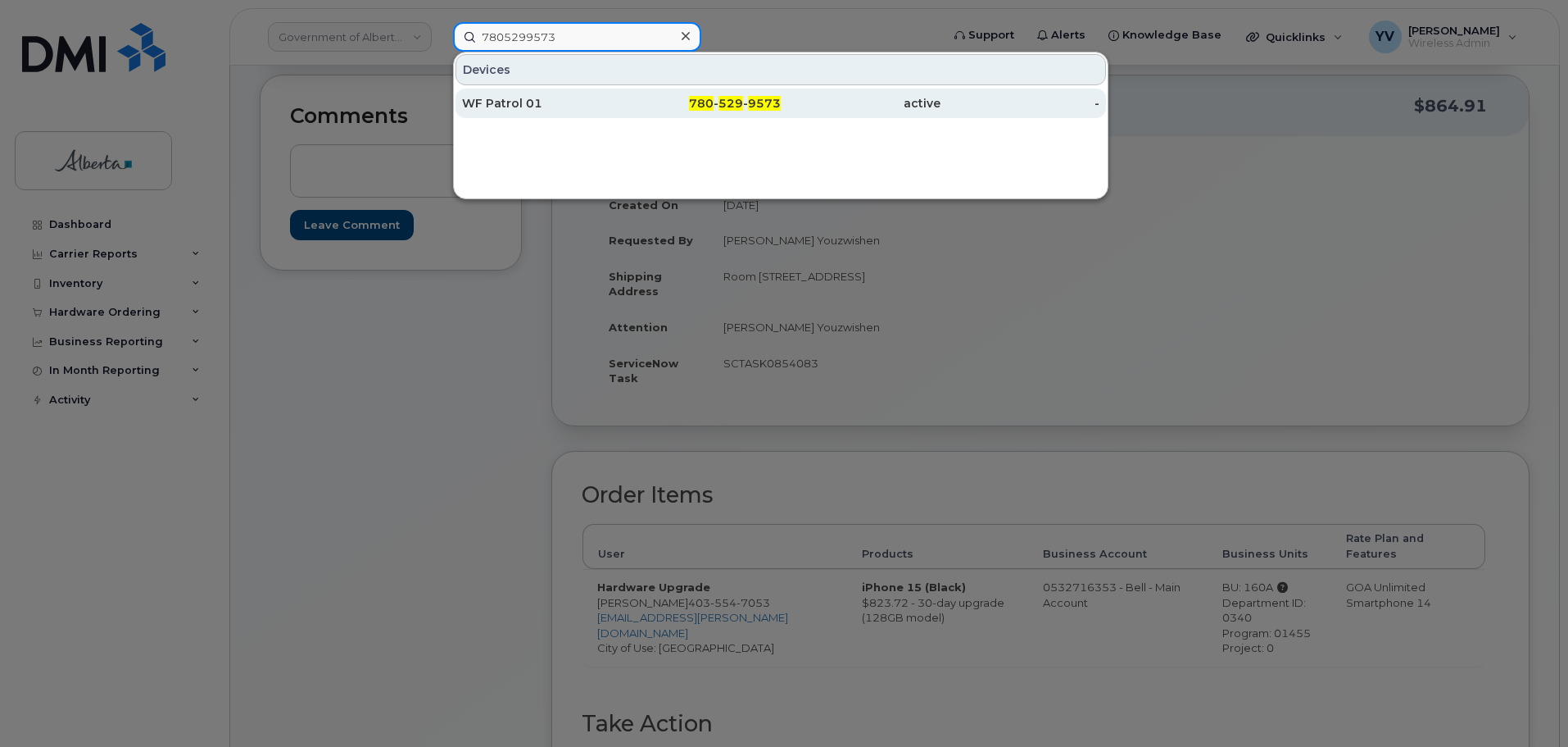
type input "7805299573"
click at [709, 102] on span "780" at bounding box center [702, 103] width 24 height 15
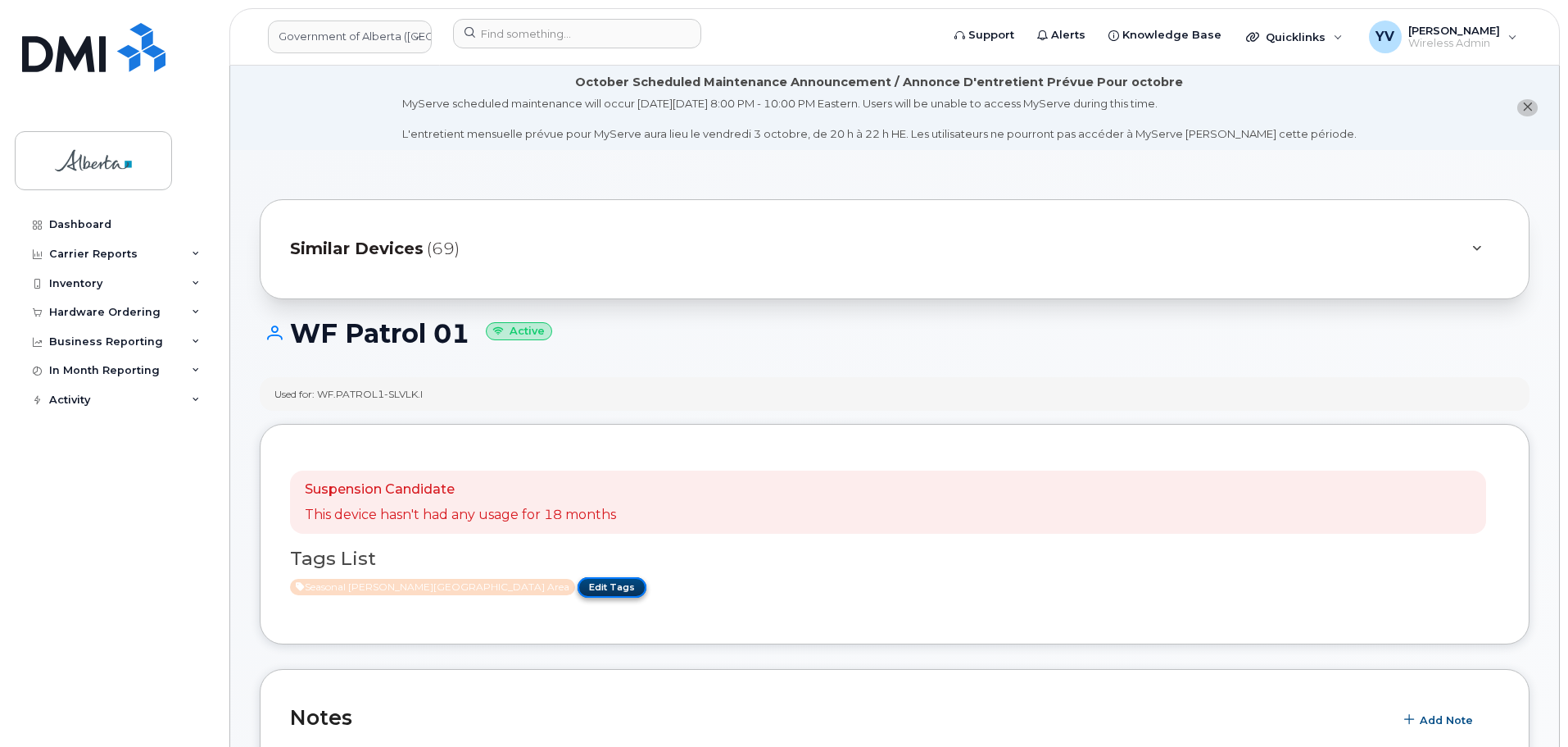
click at [577, 584] on link "Edit Tags" at bounding box center [612, 588] width 69 height 21
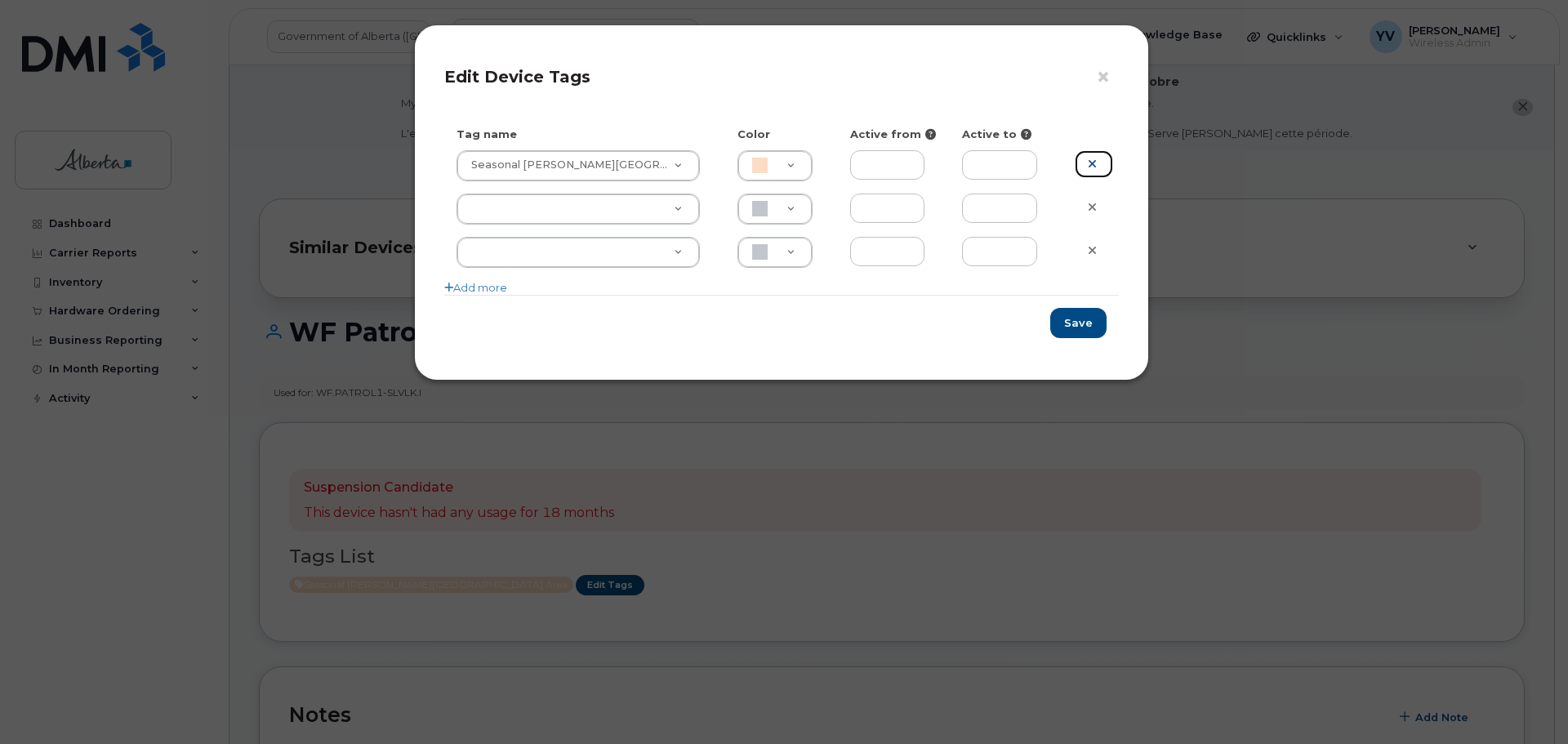
click at [1095, 162] on icon at bounding box center [1093, 163] width 9 height 12
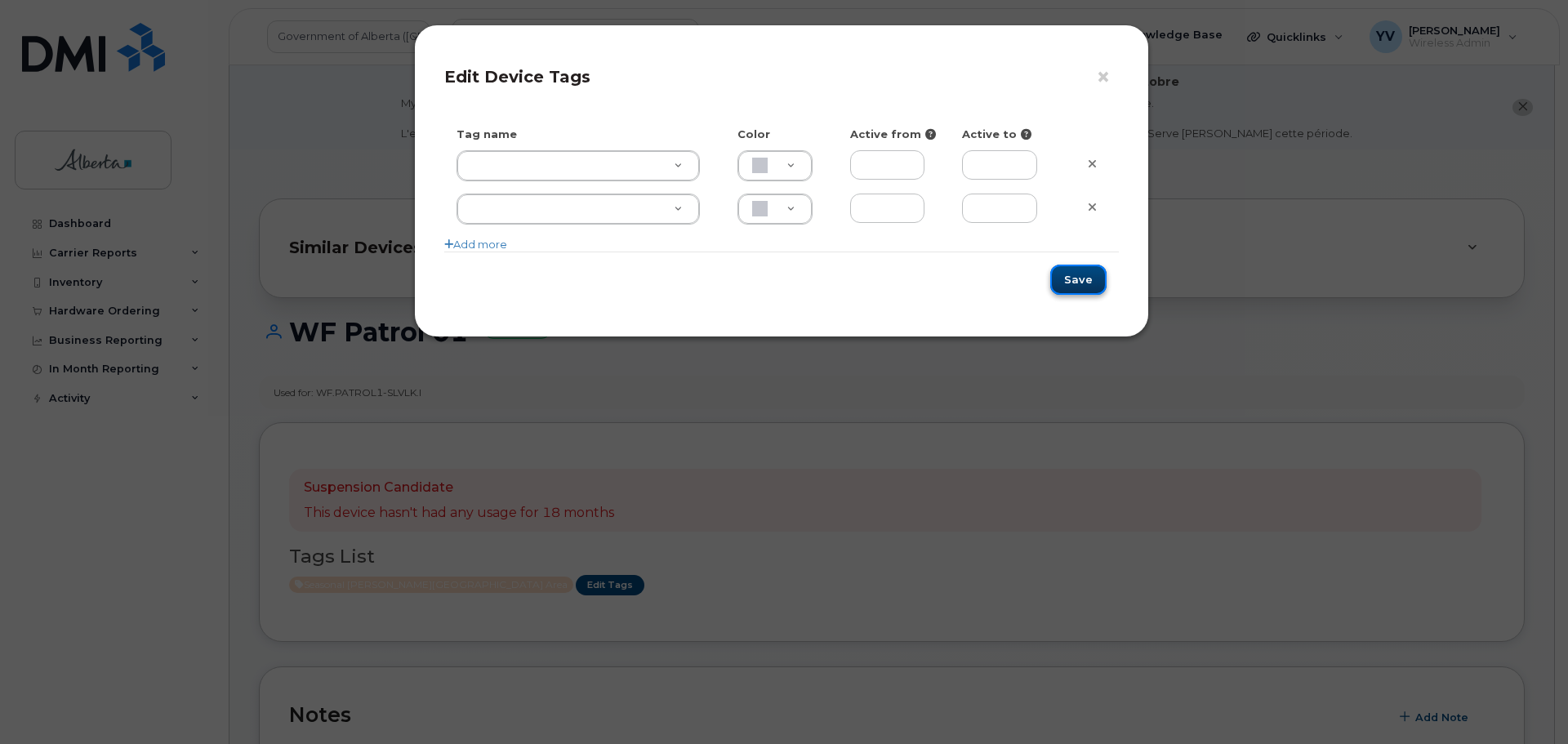
click at [1080, 280] on button "Save" at bounding box center [1078, 280] width 56 height 30
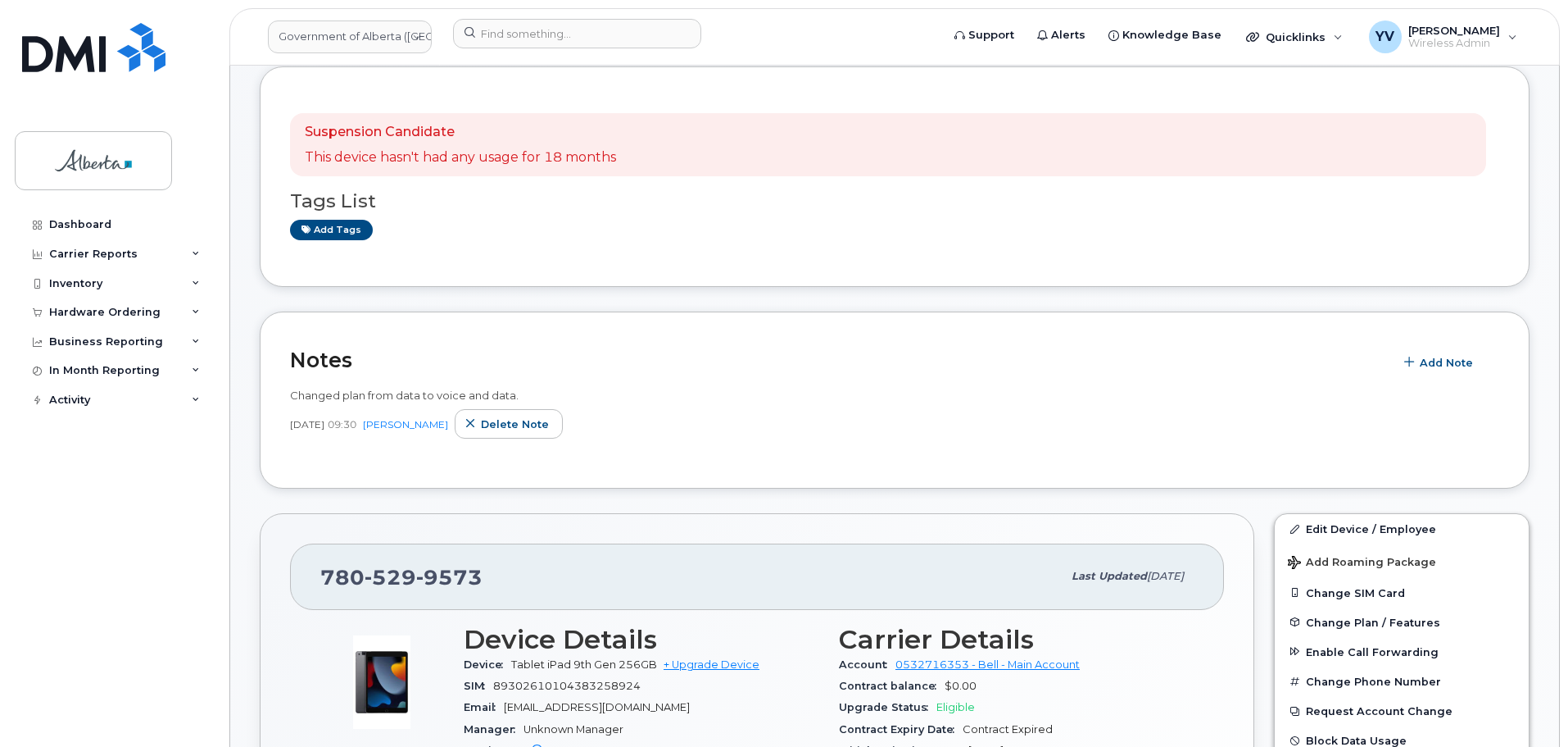
scroll to position [495, 0]
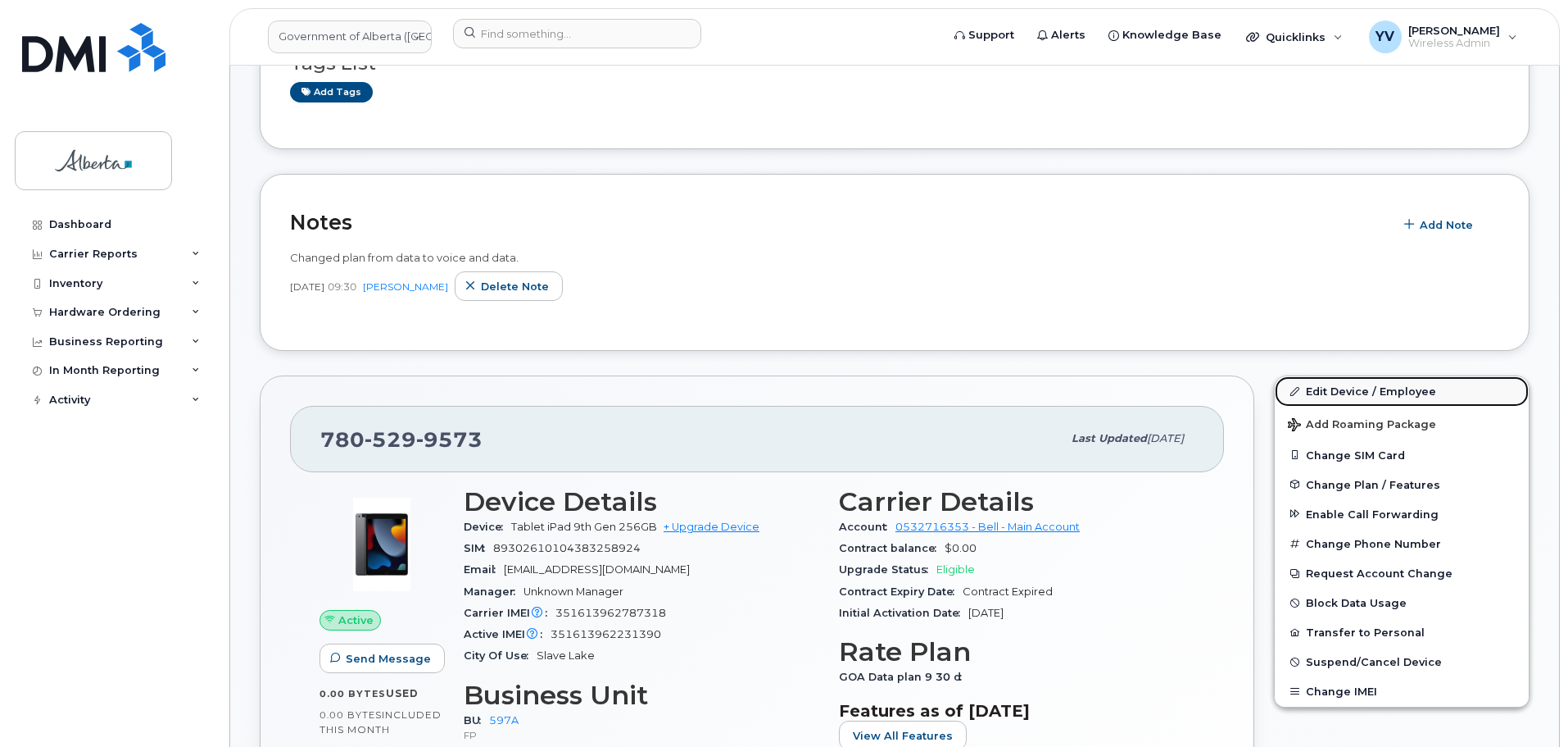
click at [1334, 389] on link "Edit Device / Employee" at bounding box center [1402, 391] width 254 height 30
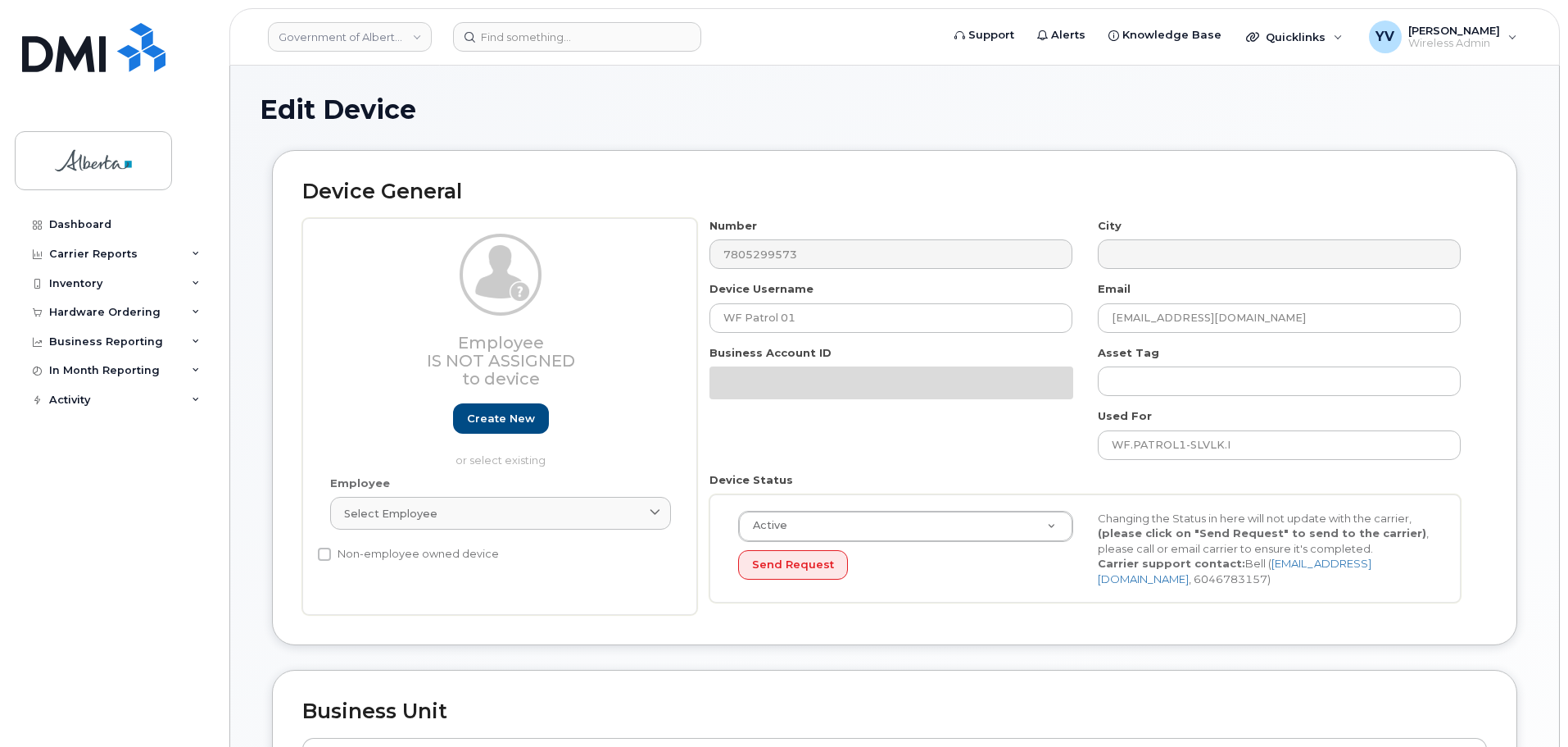
select select "4797726"
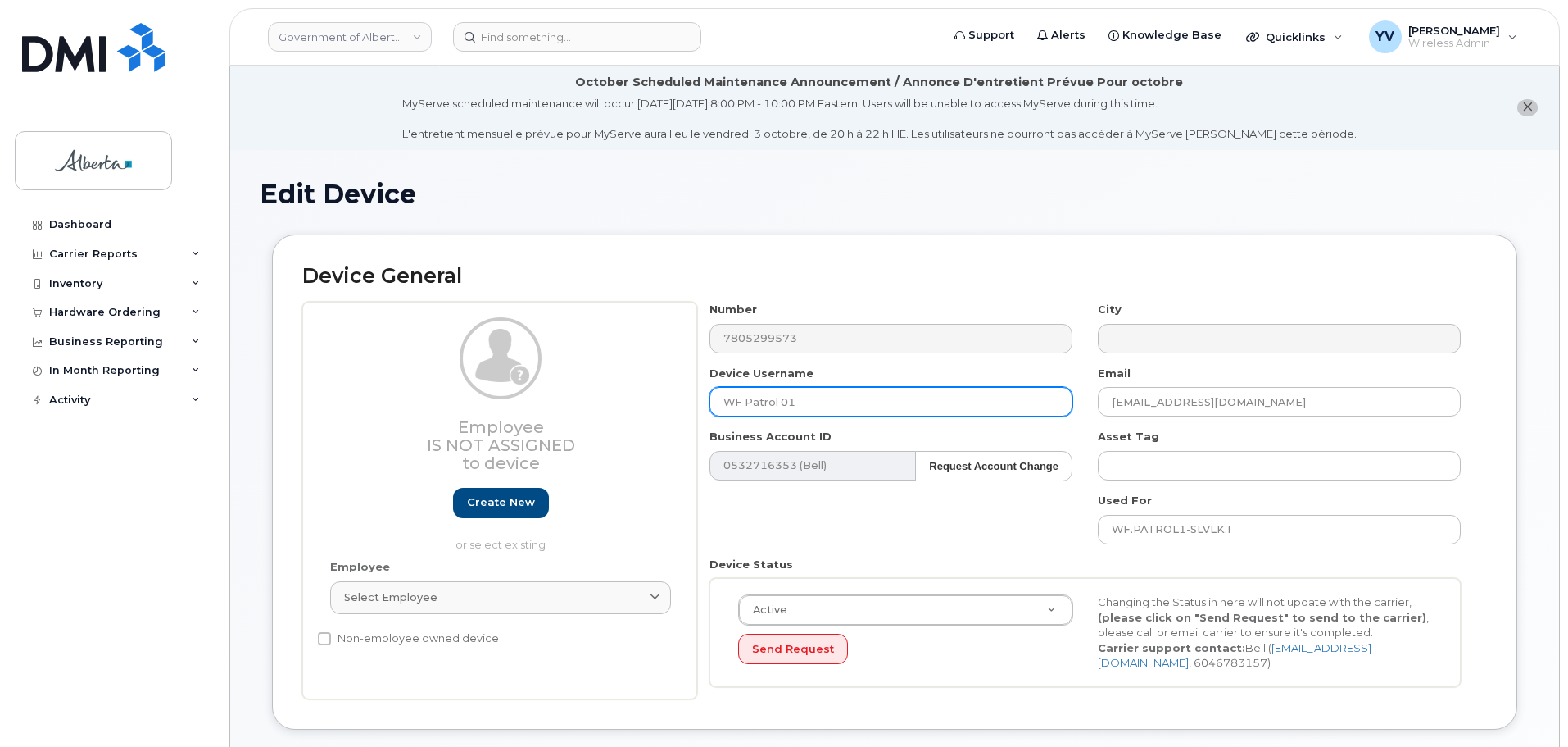
drag, startPoint x: 802, startPoint y: 397, endPoint x: 672, endPoint y: 404, distance: 130.2
click at [672, 404] on div "Employee Is not assigned to device Create new or select existing Employee Selec…" at bounding box center [894, 500] width 1184 height 398
paste input "Jillian Hutchings"
type input "Jillian Hutchings"
drag, startPoint x: 1279, startPoint y: 402, endPoint x: 974, endPoint y: 404, distance: 305.0
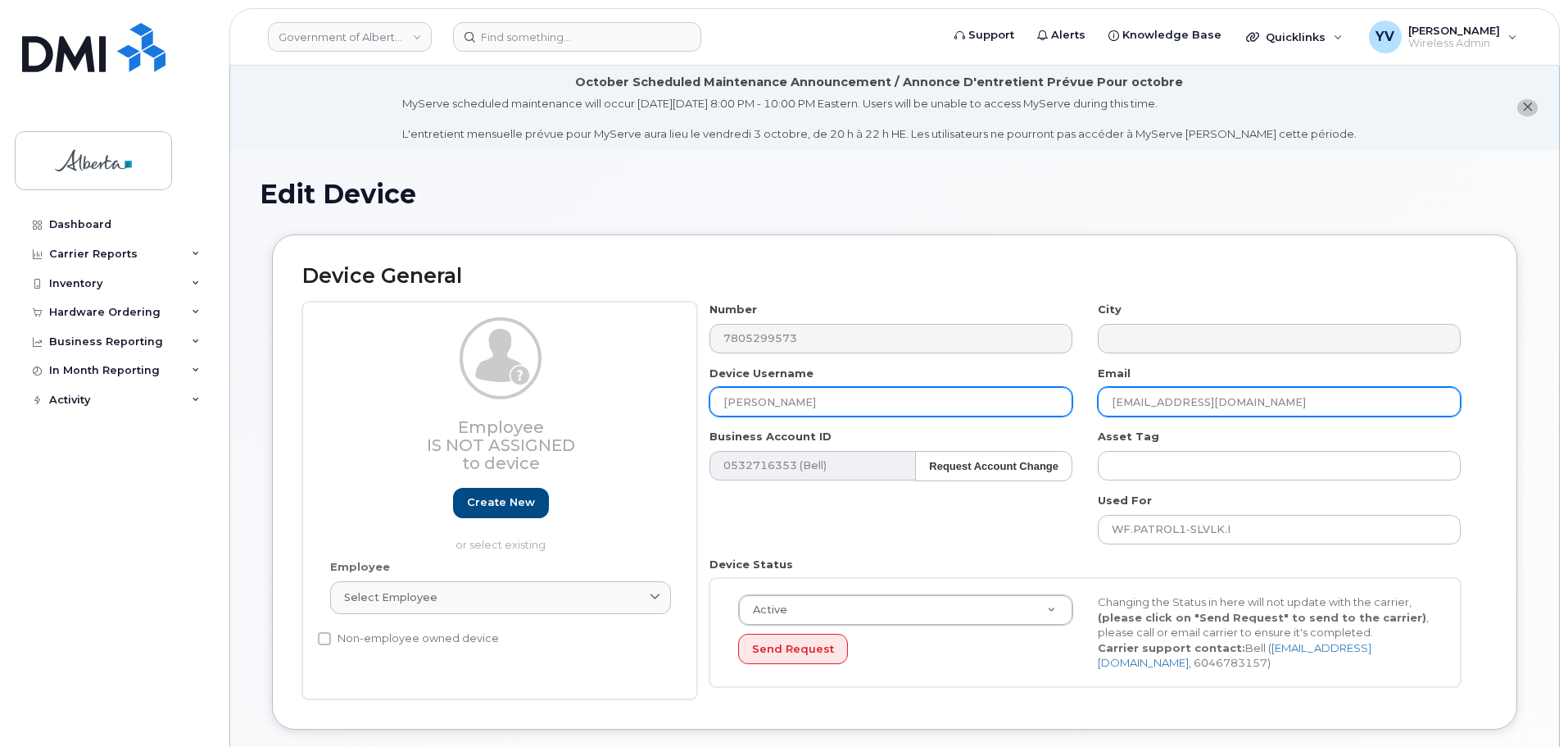
click at [974, 404] on div "Number 7805299573 City Device Username Jillian Hutchings Email aep.finance-slvl…" at bounding box center [1085, 500] width 777 height 398
paste input "Jillian.Hutchings"
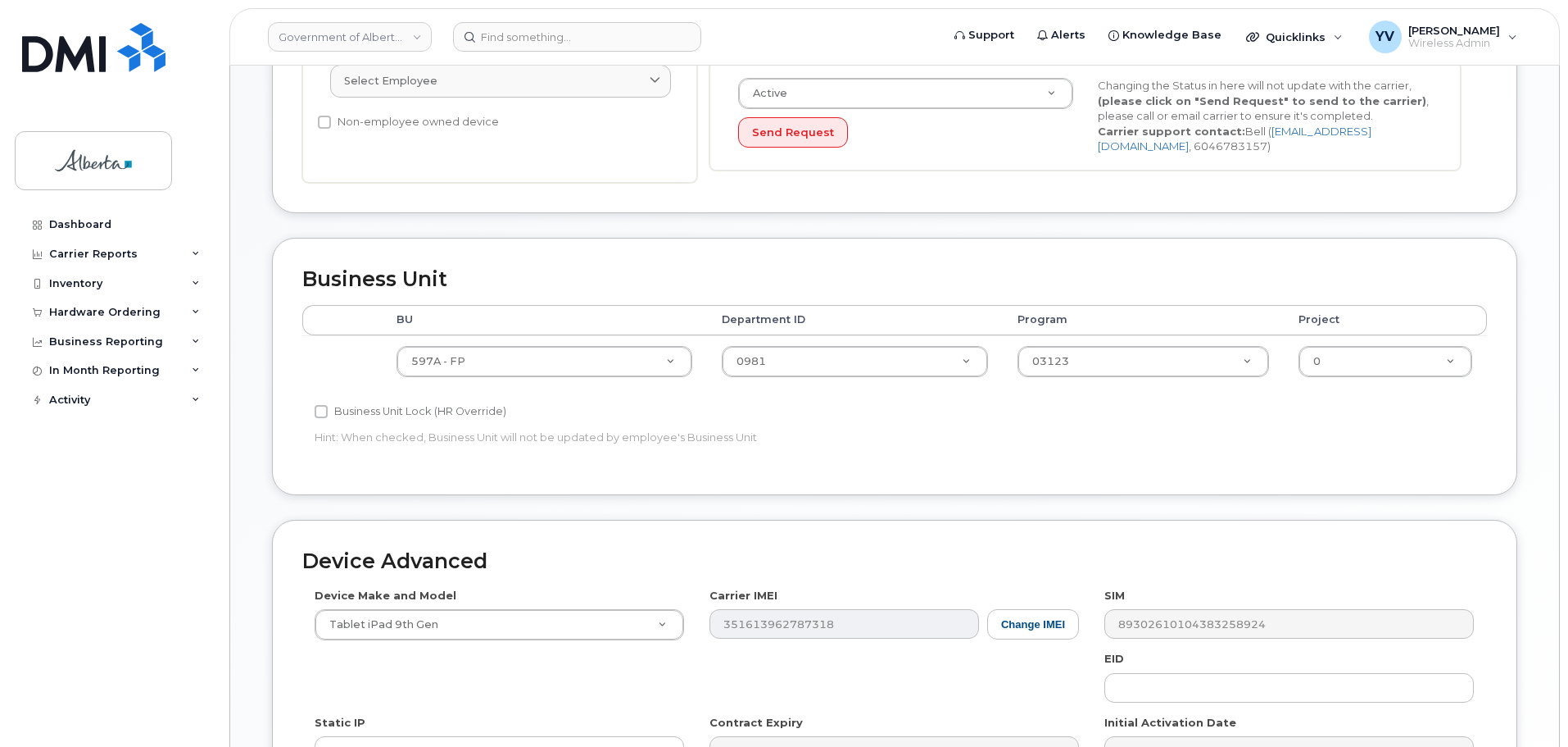
scroll to position [529, 0]
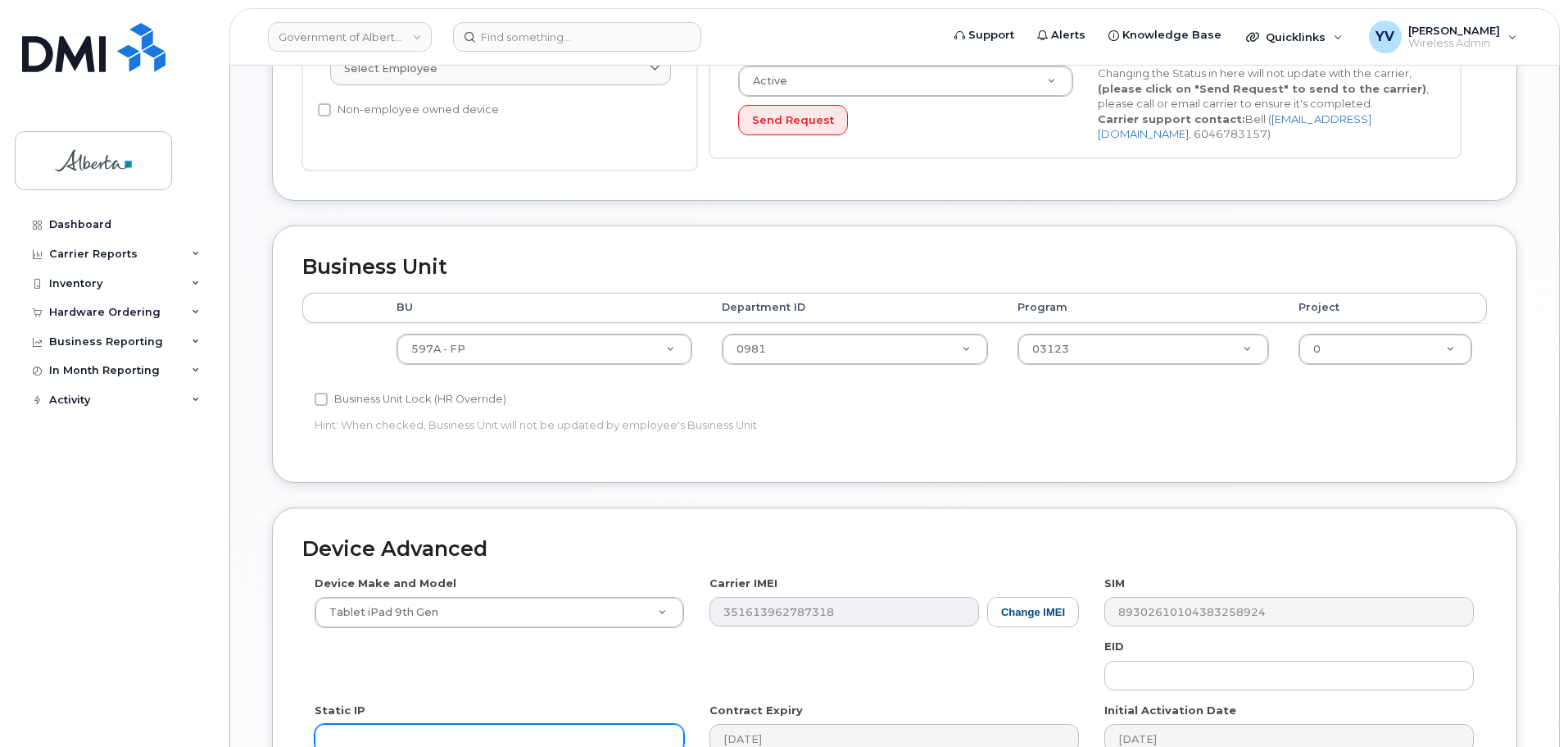
type input "Jillian.Hutchings@gov.ab.ca"
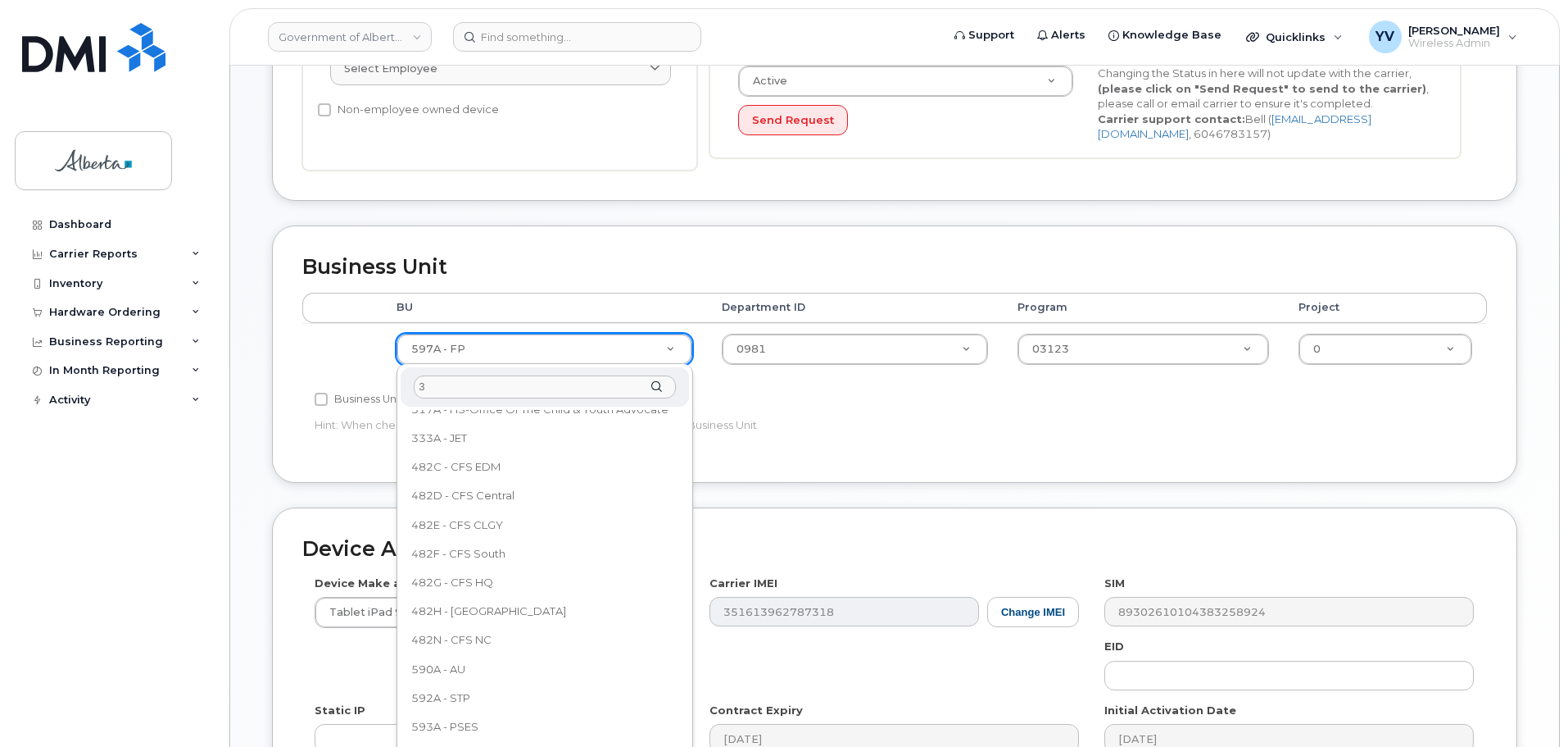
scroll to position [0, 0]
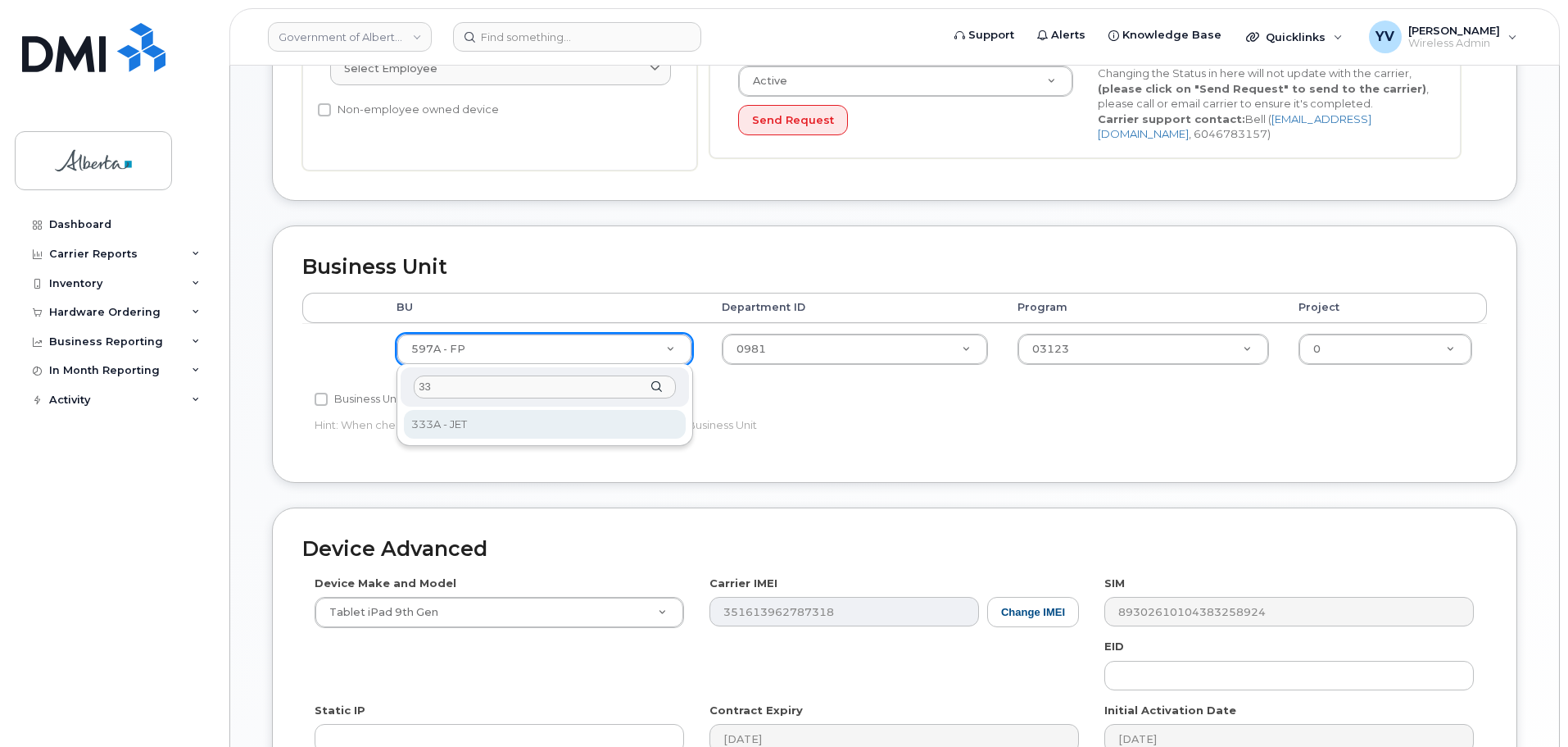
type input "33"
select select "4206363"
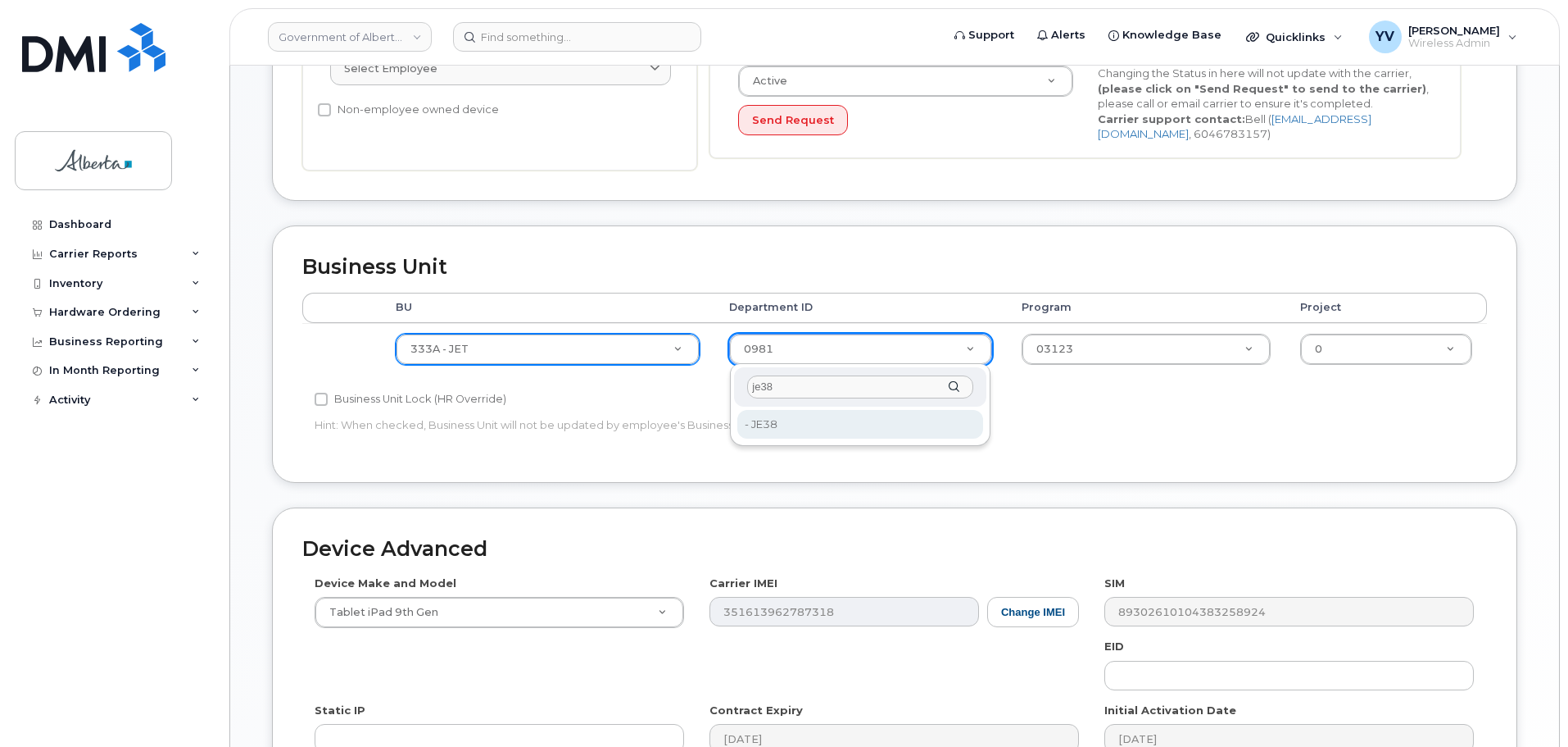
type input "je38"
type input "7502247"
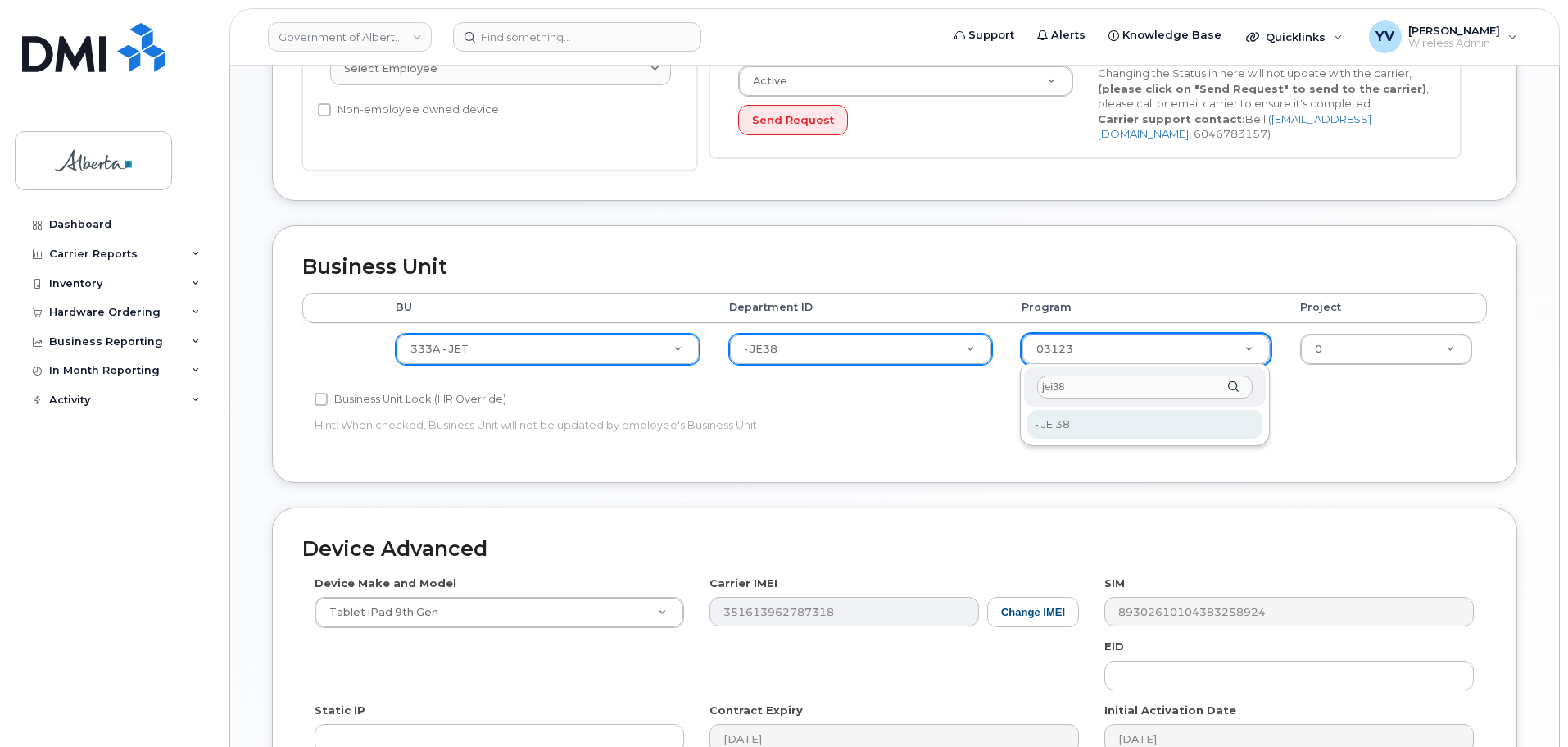
type input "jei38"
type input "7502248"
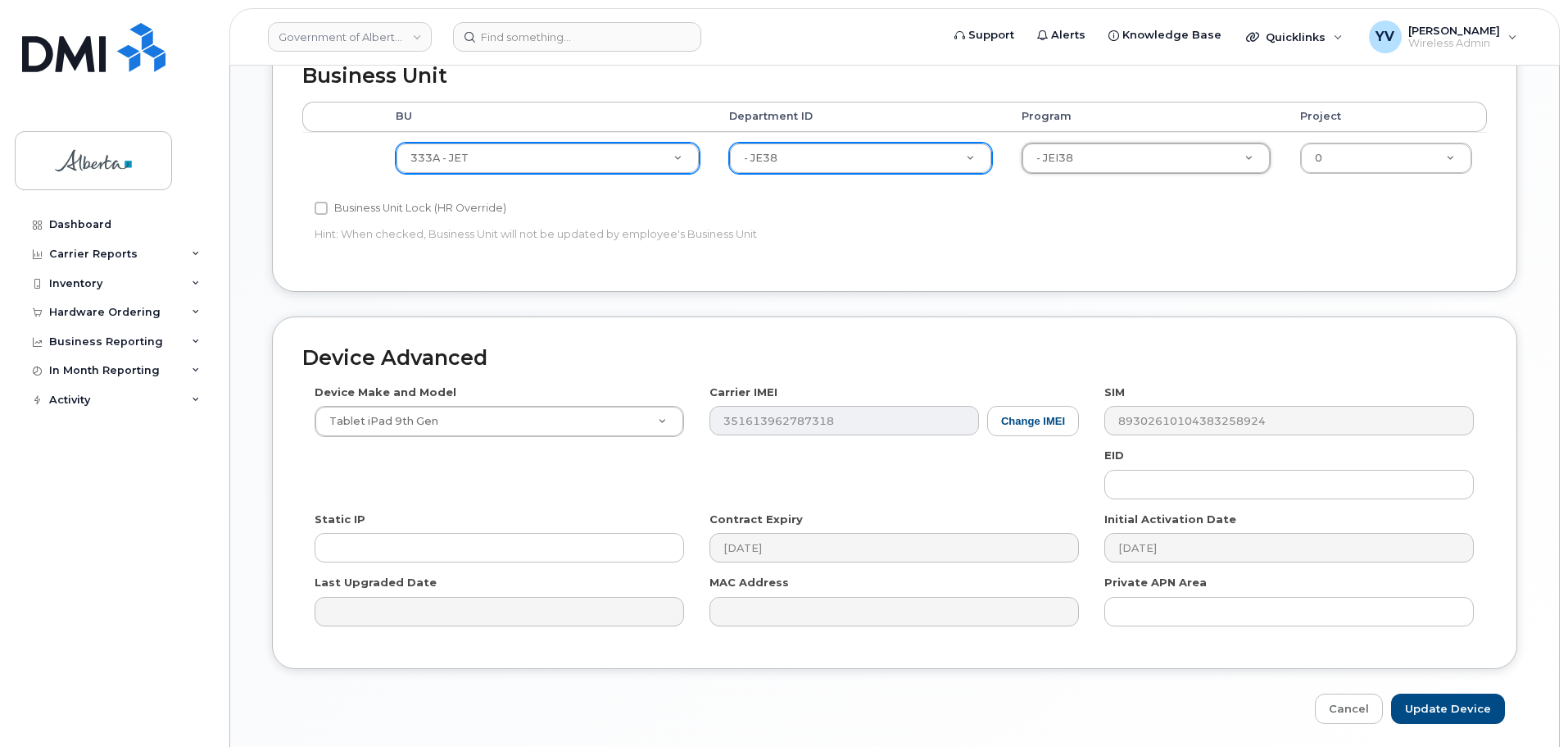
scroll to position [730, 0]
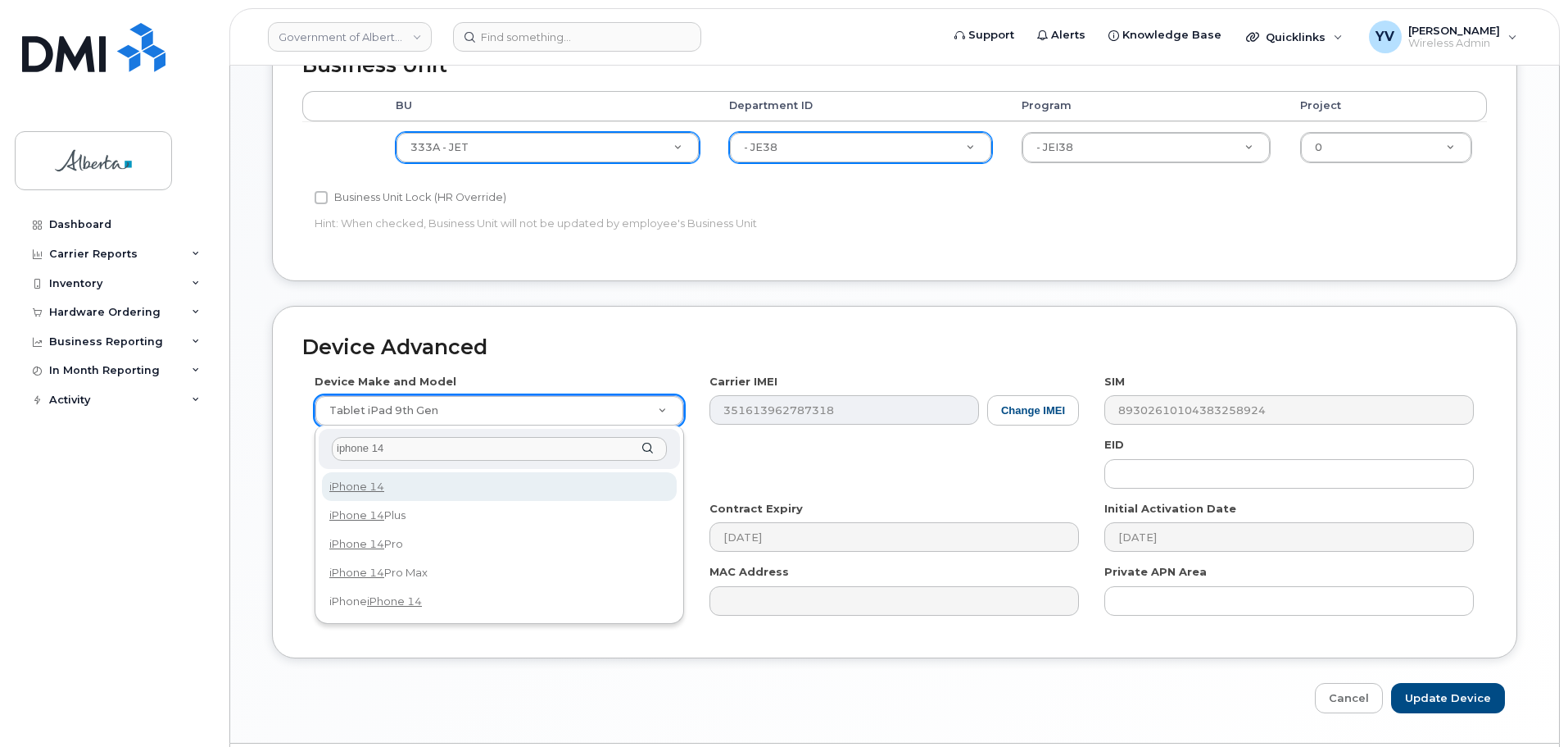
type input "iphone 14"
select select "2778"
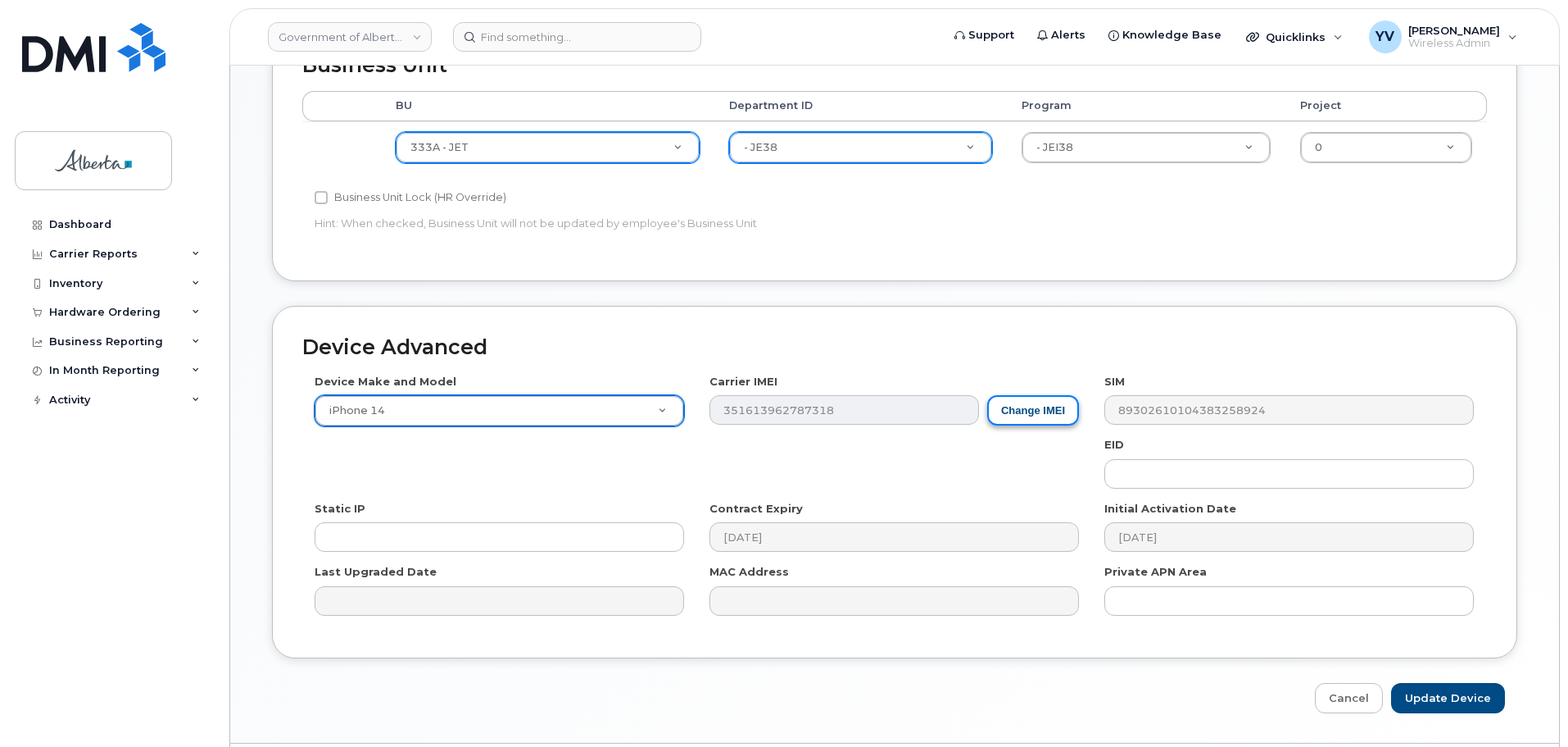
click at [1042, 403] on button "Change IMEI" at bounding box center [1033, 410] width 92 height 30
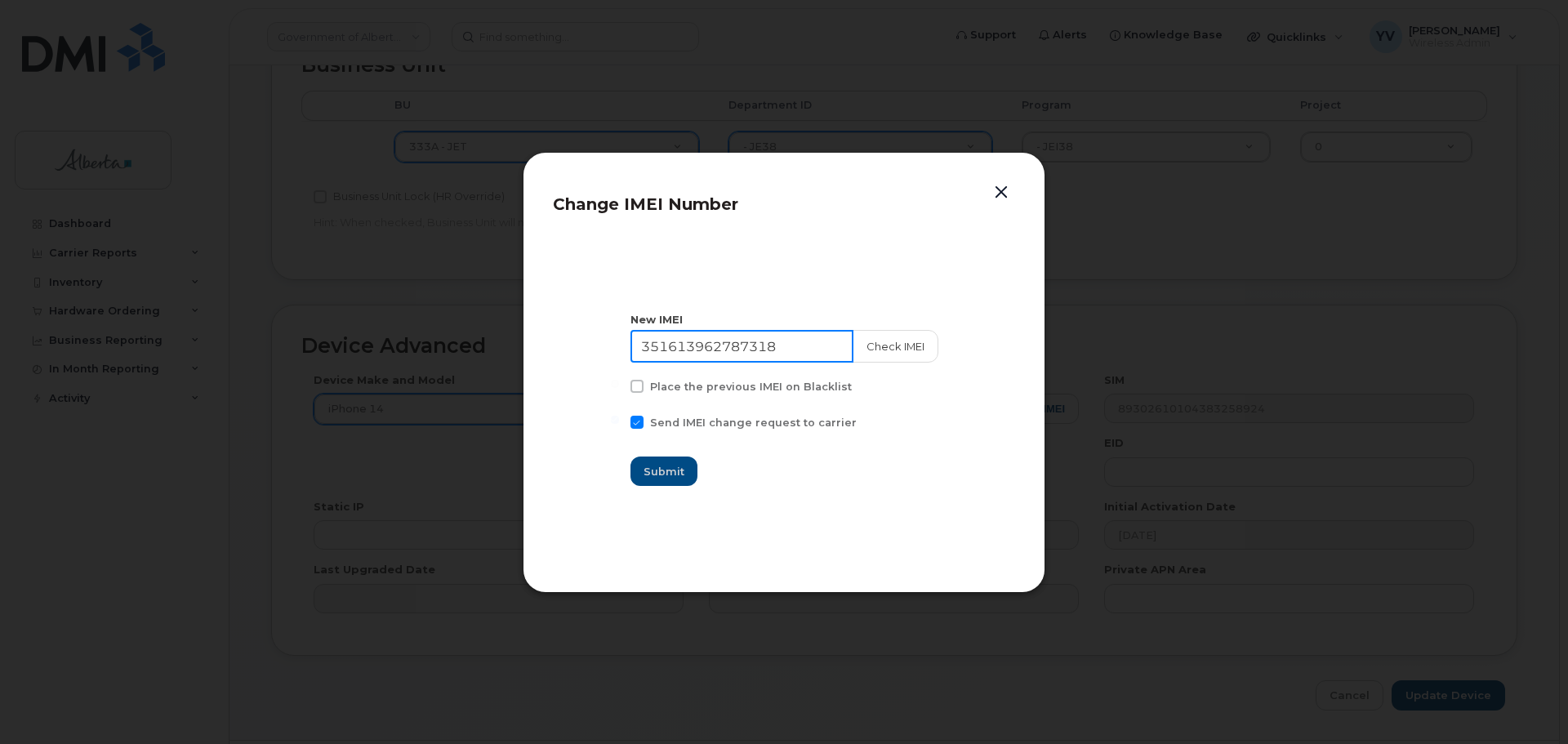
drag, startPoint x: 786, startPoint y: 346, endPoint x: 610, endPoint y: 355, distance: 176.2
click at [610, 355] on section "New IMEI 351613962787318 Check IMEI Place the previous IMEI on Blacklist Send I…" at bounding box center [784, 399] width 462 height 326
click at [1002, 193] on button "button" at bounding box center [1001, 192] width 24 height 23
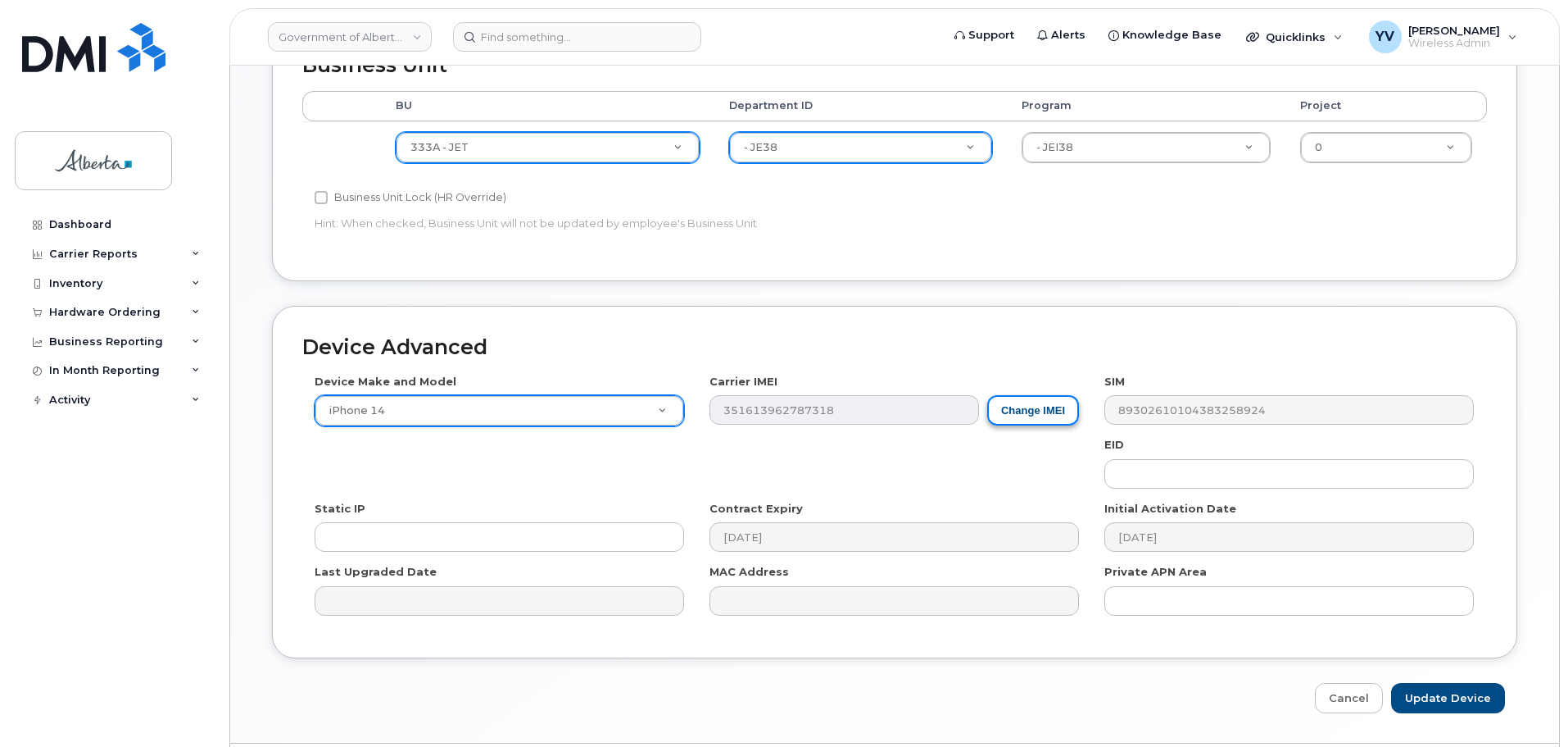
click at [1036, 410] on button "Change IMEI" at bounding box center [1033, 410] width 92 height 30
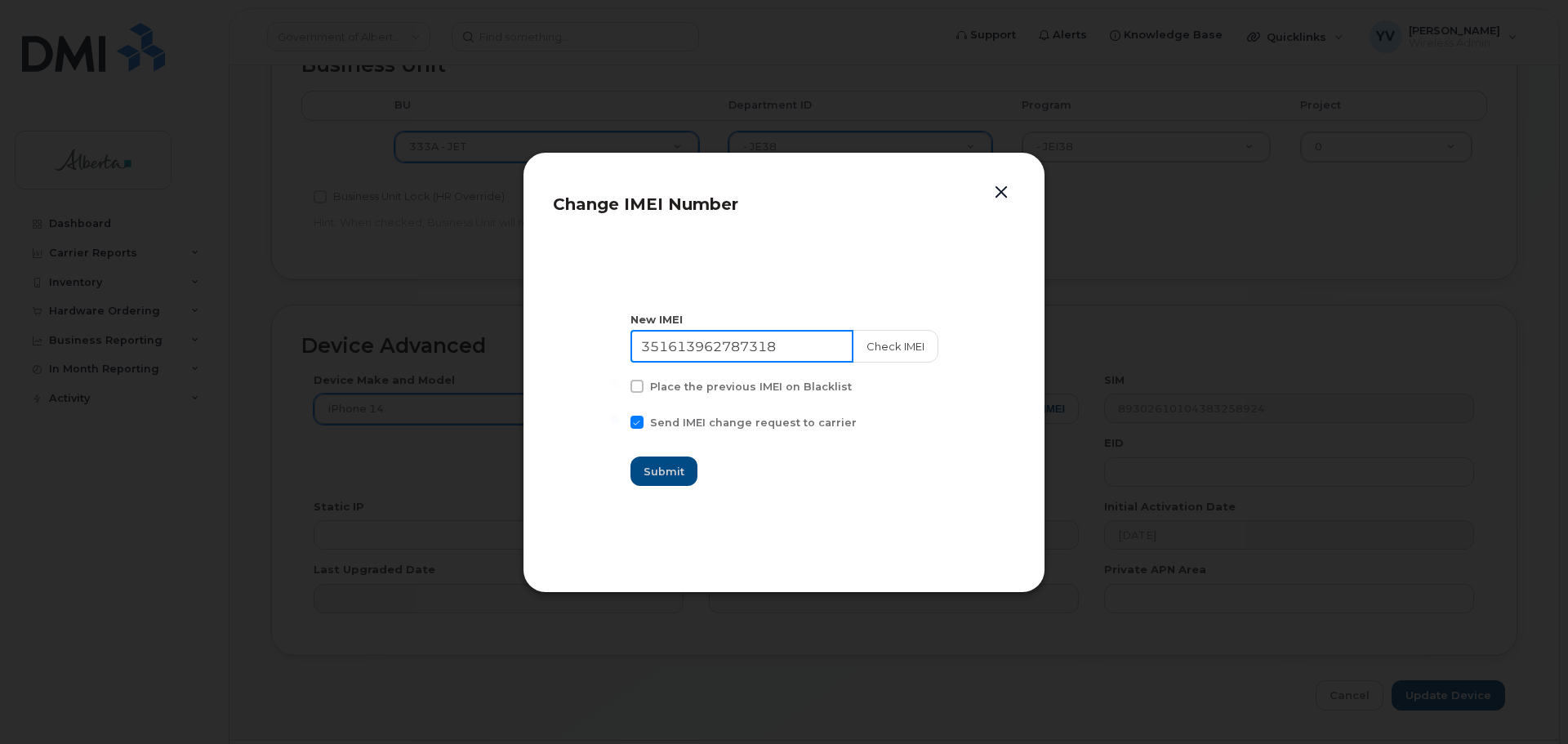
drag, startPoint x: 790, startPoint y: 346, endPoint x: 635, endPoint y: 347, distance: 155.0
click at [635, 347] on section "New IMEI 351613962787318 Check IMEI Place the previous IMEI on Blacklist Send I…" at bounding box center [784, 399] width 462 height 326
paste input "4355886885409"
type input "354355886885409"
click at [668, 470] on span "Submit" at bounding box center [665, 471] width 41 height 16
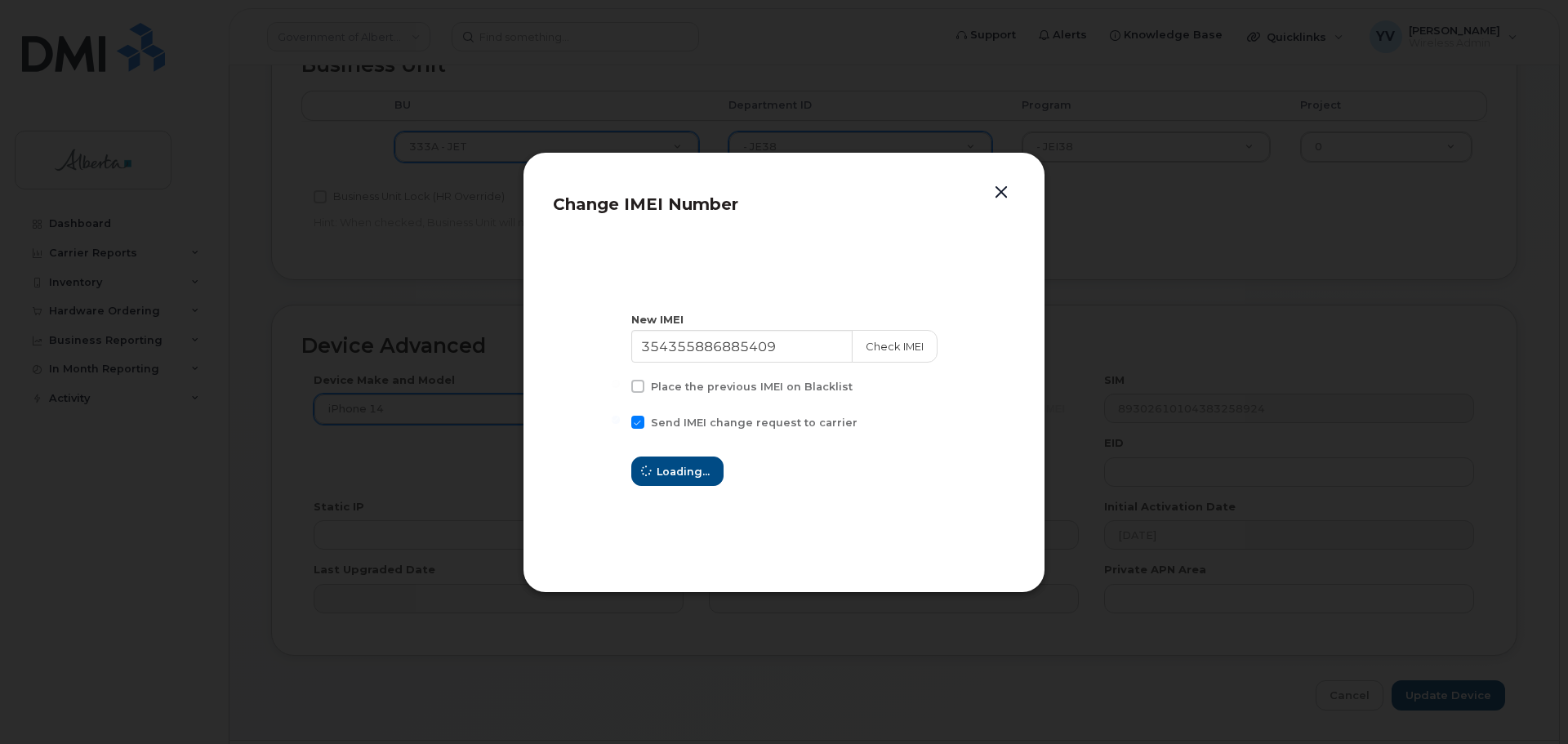
type input "354355886885409"
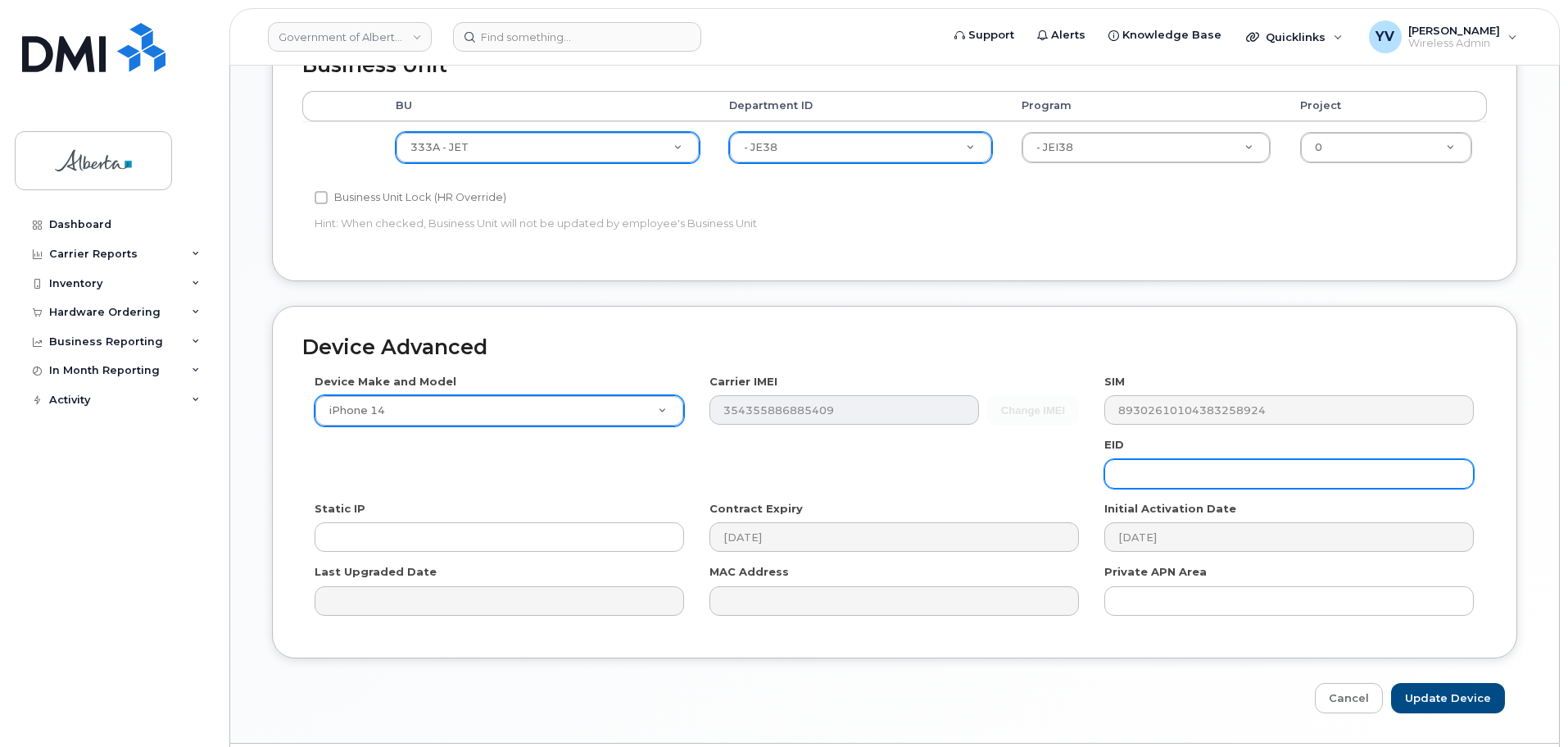
click at [1125, 467] on input "text" at bounding box center [1289, 474] width 370 height 30
paste input "89049032007108882600161578902016"
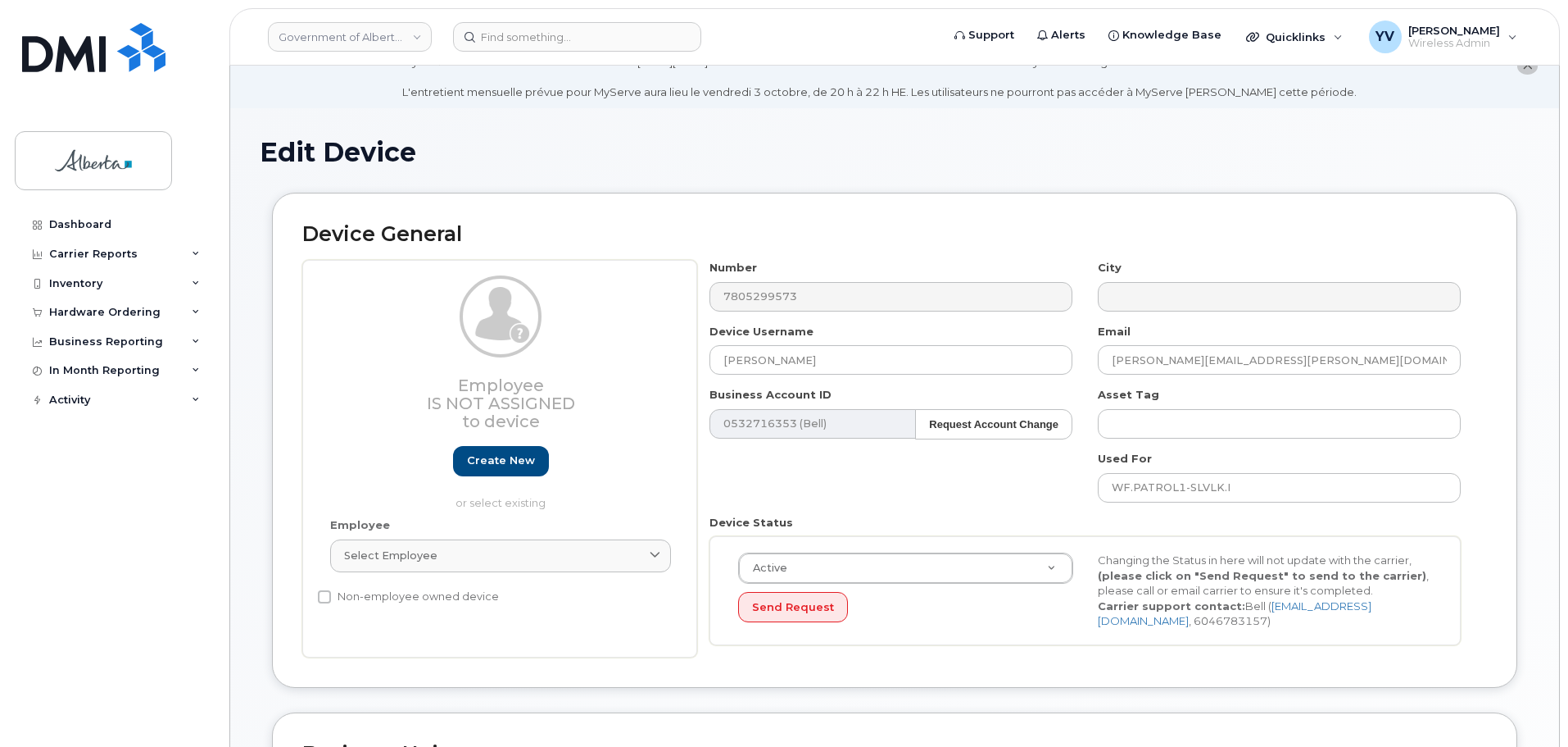
scroll to position [37, 0]
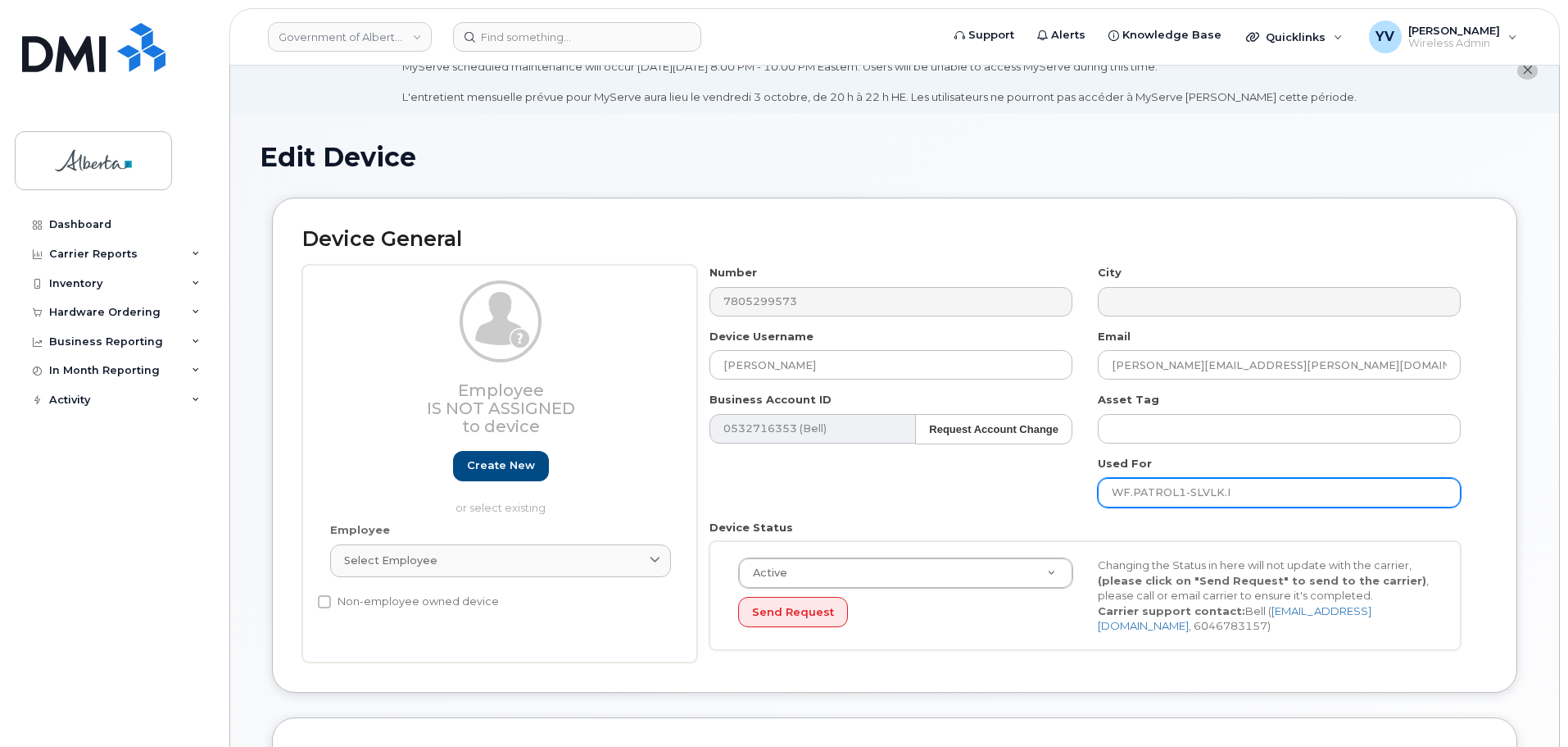
type input "89049032007108882600161578902016"
drag, startPoint x: 1238, startPoint y: 493, endPoint x: 1086, endPoint y: 496, distance: 152.0
click at [1086, 496] on div "Used For WF.PATROL1-SLVLK.I" at bounding box center [1280, 481] width 388 height 51
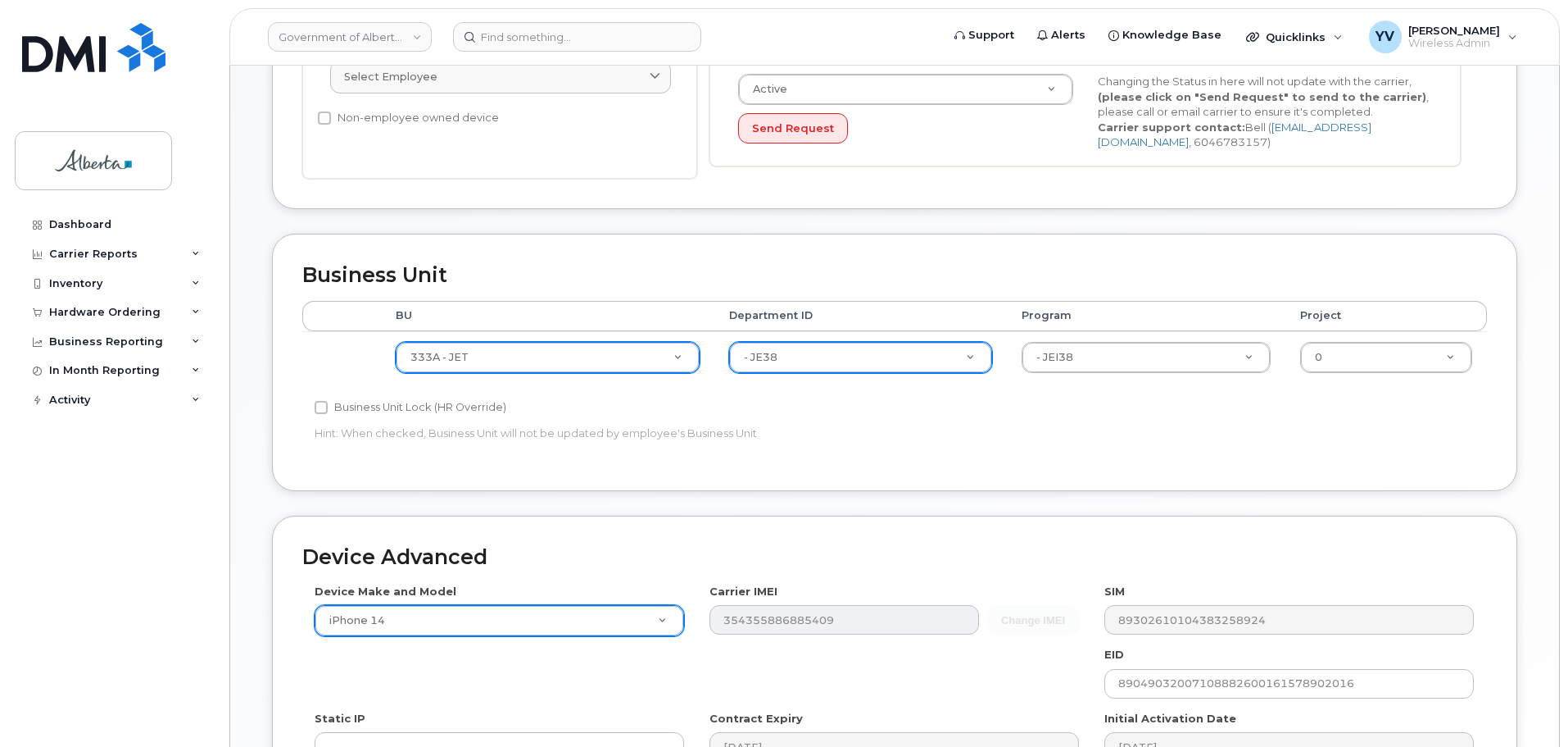
scroll to position [751, 0]
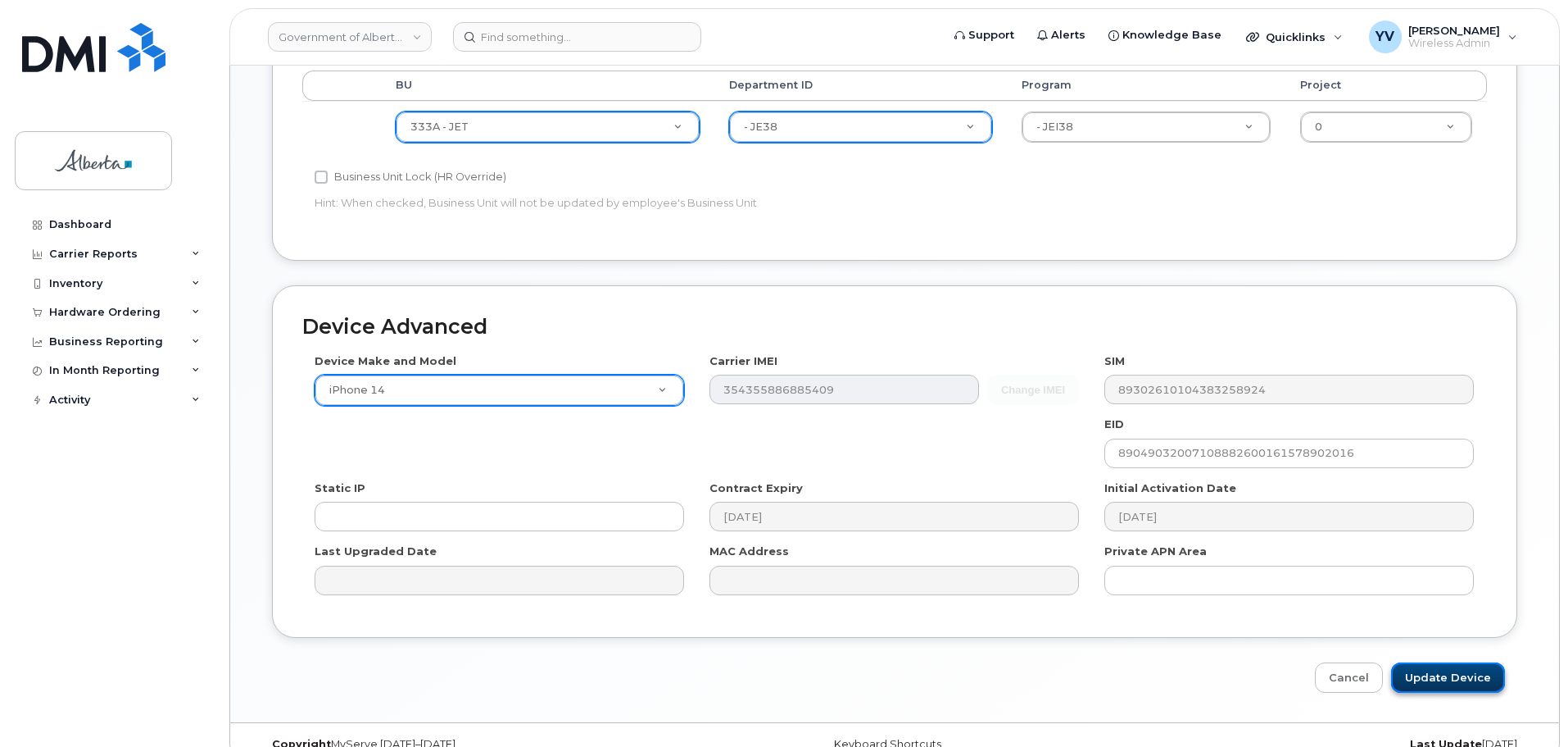
click at [1446, 673] on input "Update Device" at bounding box center [1448, 678] width 114 height 30
type input "Saving..."
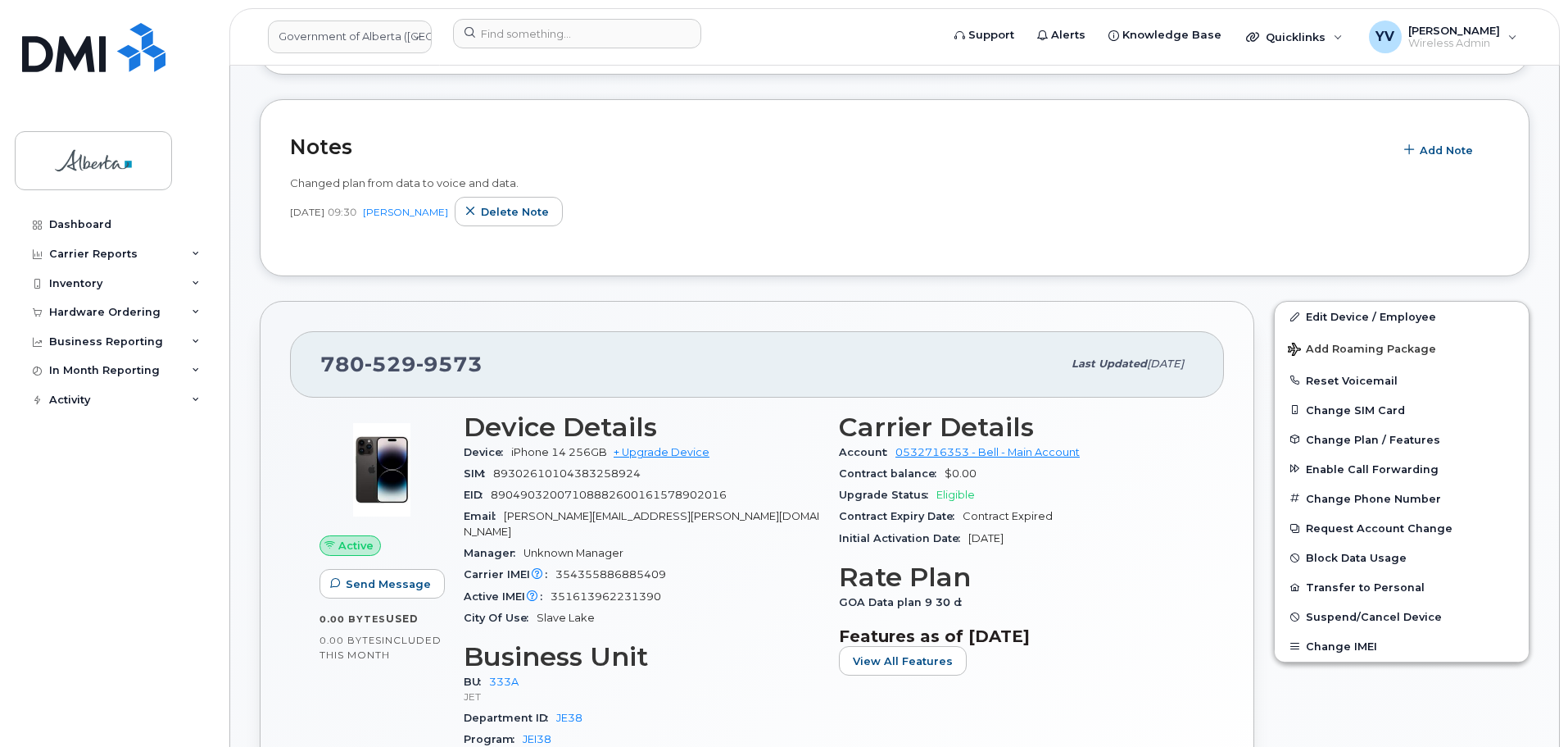
scroll to position [361, 0]
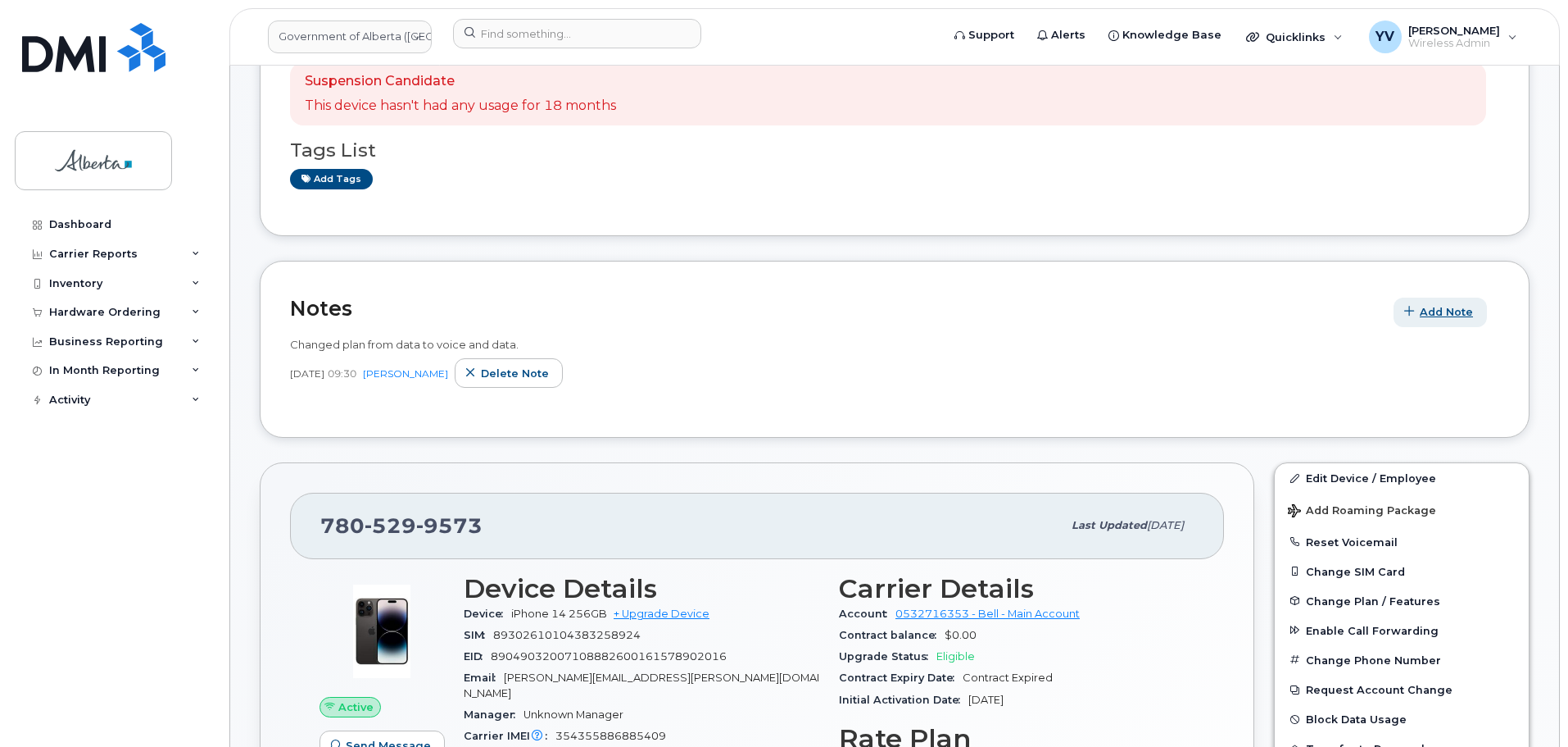
click at [1434, 306] on span "Add Note" at bounding box center [1446, 312] width 53 height 16
click at [1434, 303] on button "Add Note" at bounding box center [1441, 313] width 94 height 30
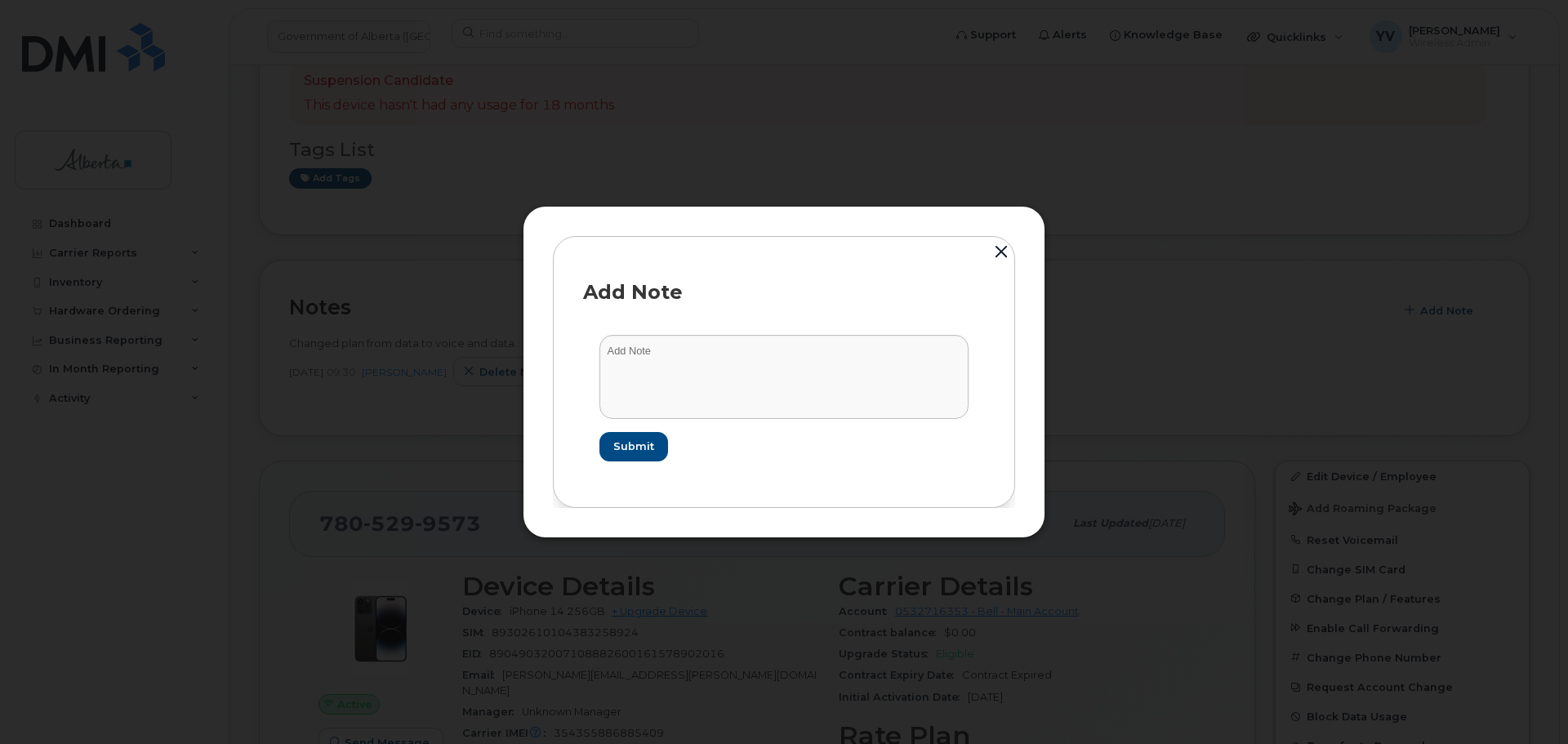
click at [338, 687] on div at bounding box center [784, 372] width 1568 height 744
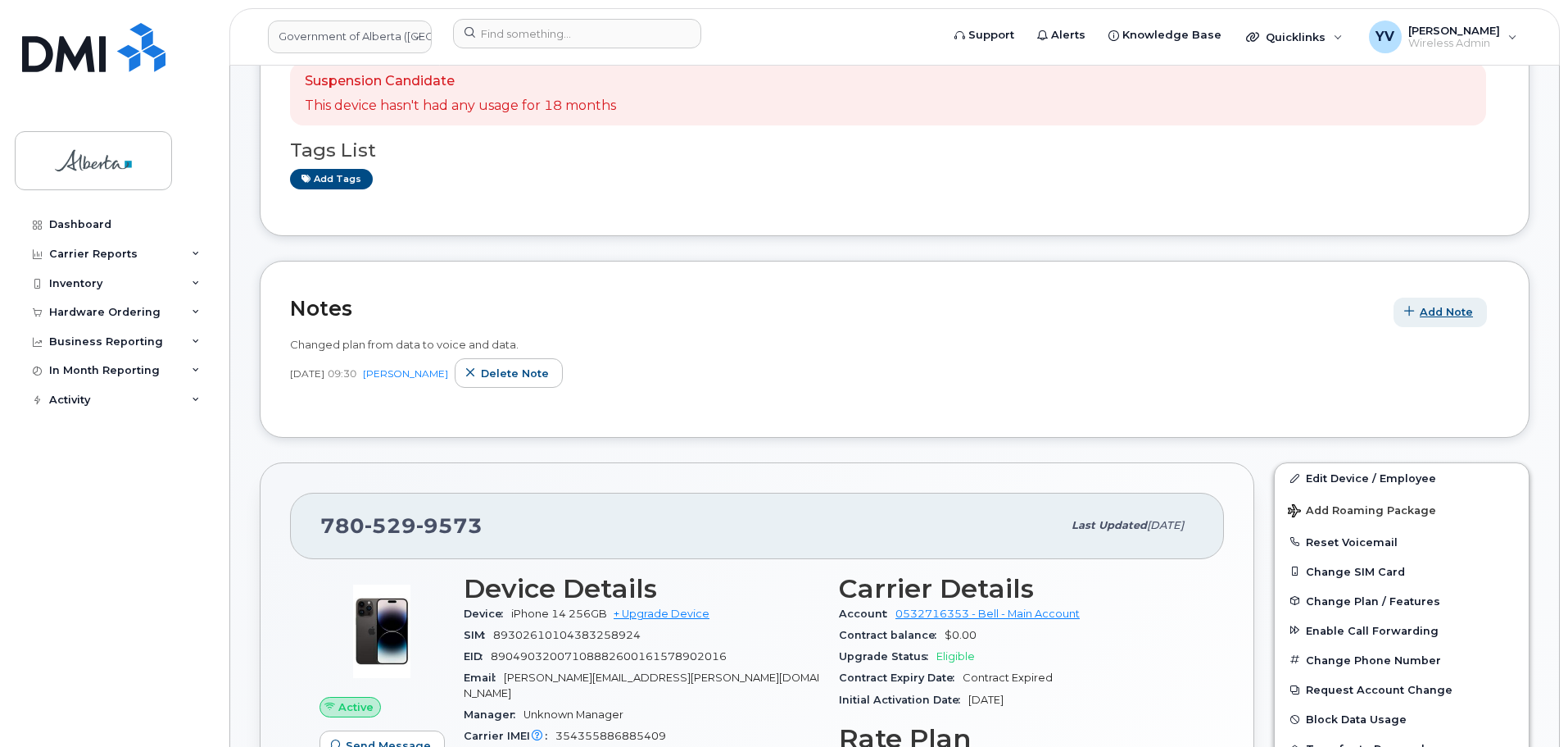
click at [1434, 307] on span "Add Note" at bounding box center [1446, 312] width 53 height 16
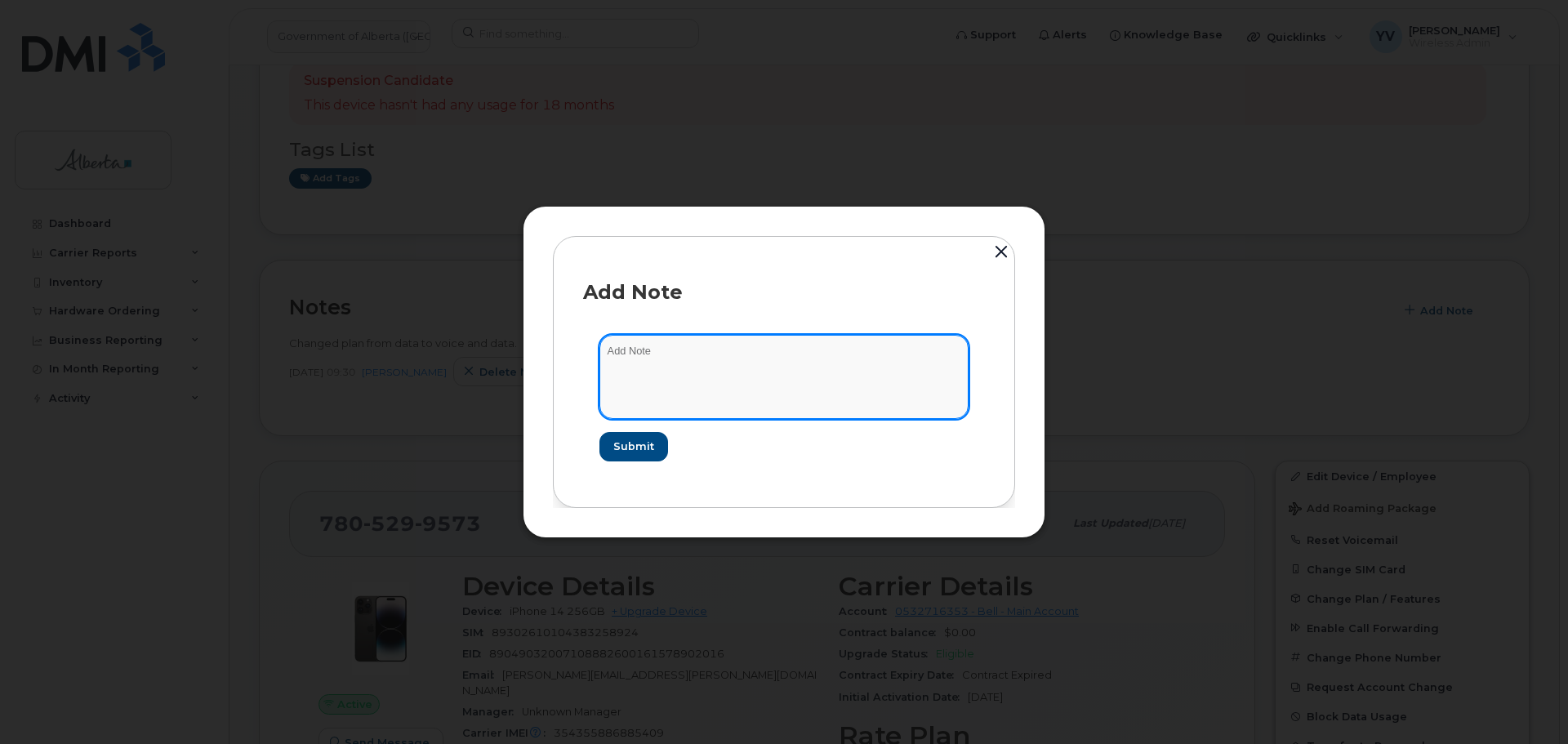
click at [648, 357] on textarea at bounding box center [784, 376] width 369 height 83
paste textarea "SCTASK0853338 7805299573 DO NOT DELETE - BEING REASSIGNED to Jillian Hutchings.…"
type textarea "SCTASK0853338 7805299573 DO NOT DELETE - BEING REASSIGNED to Jillian Hutchings.…"
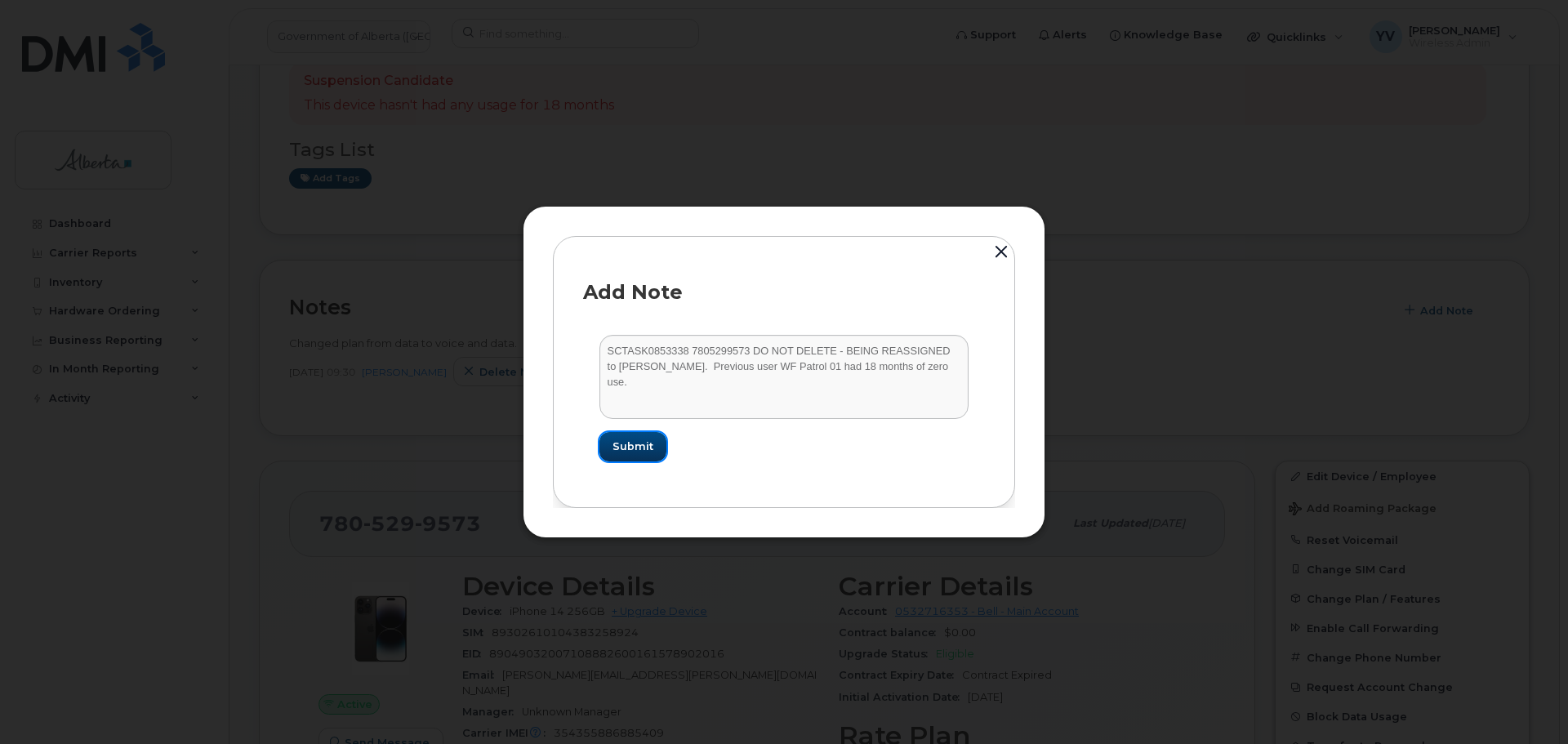
click at [615, 444] on span "Submit" at bounding box center [633, 446] width 41 height 16
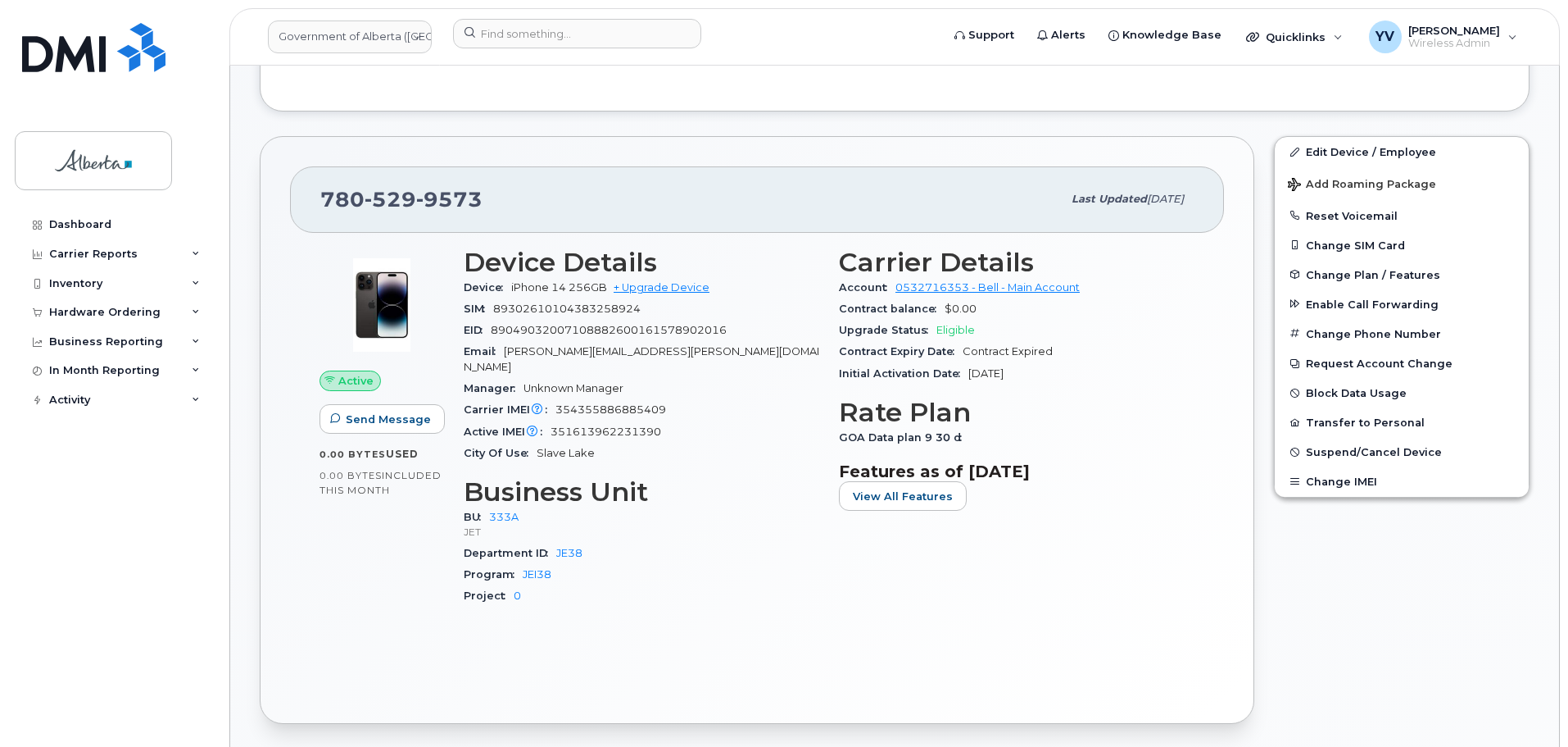
scroll to position [689, 0]
click at [386, 699] on div "780 529 9573 Last updated Sep 24, 2025 Active Send Message 0.00 Bytes  used 0.0…" at bounding box center [757, 430] width 995 height 588
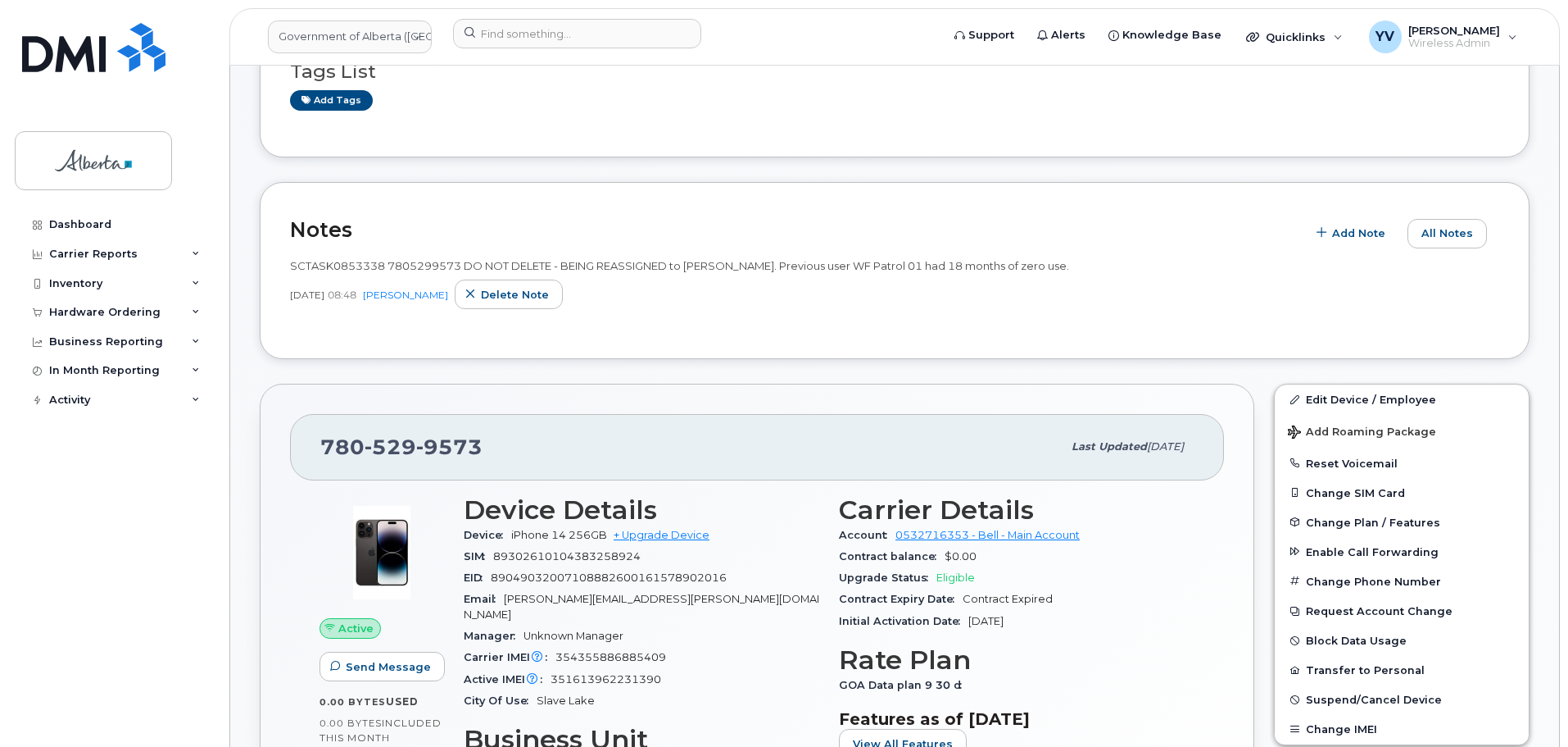
scroll to position [480, 0]
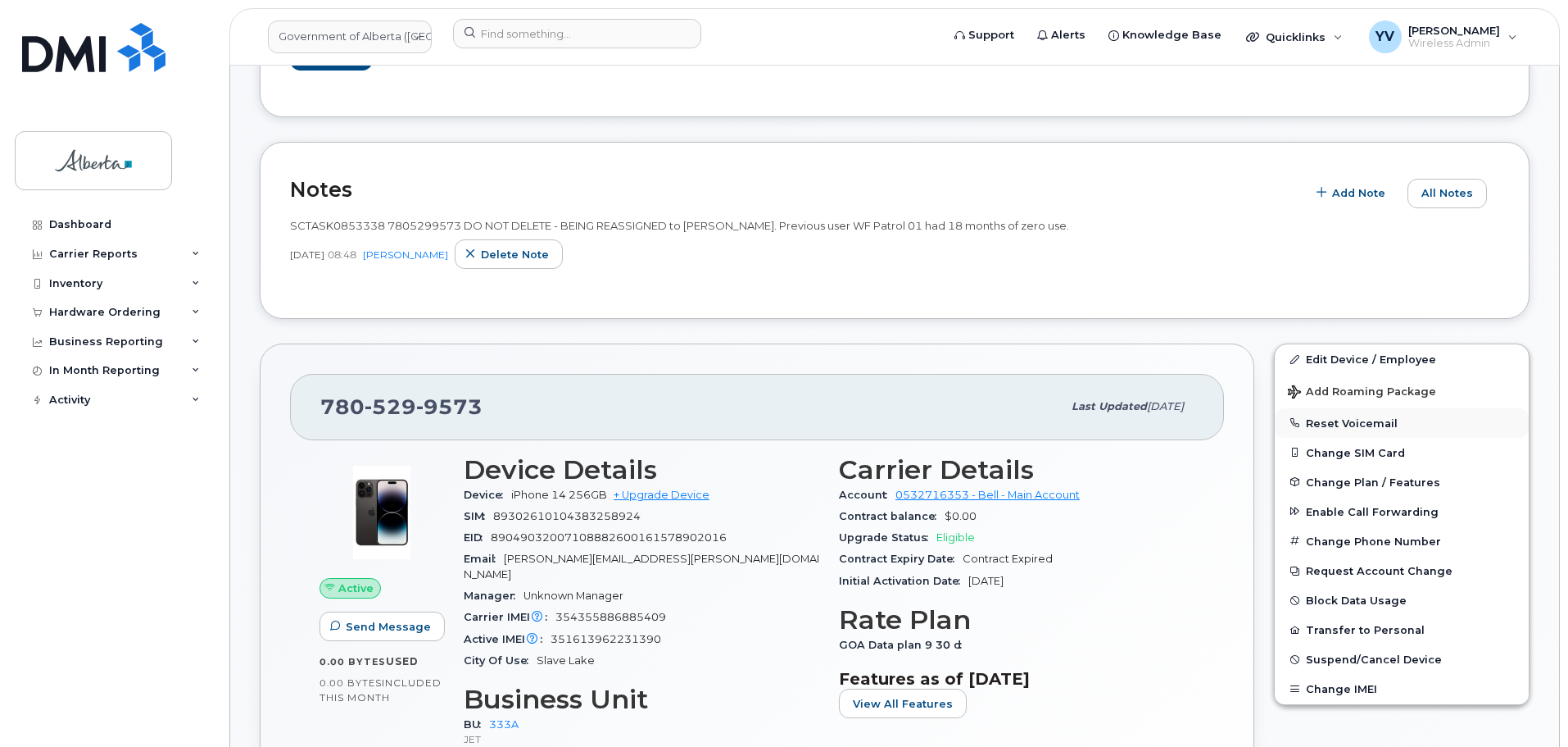
click at [1342, 419] on button "Reset Voicemail" at bounding box center [1402, 423] width 254 height 30
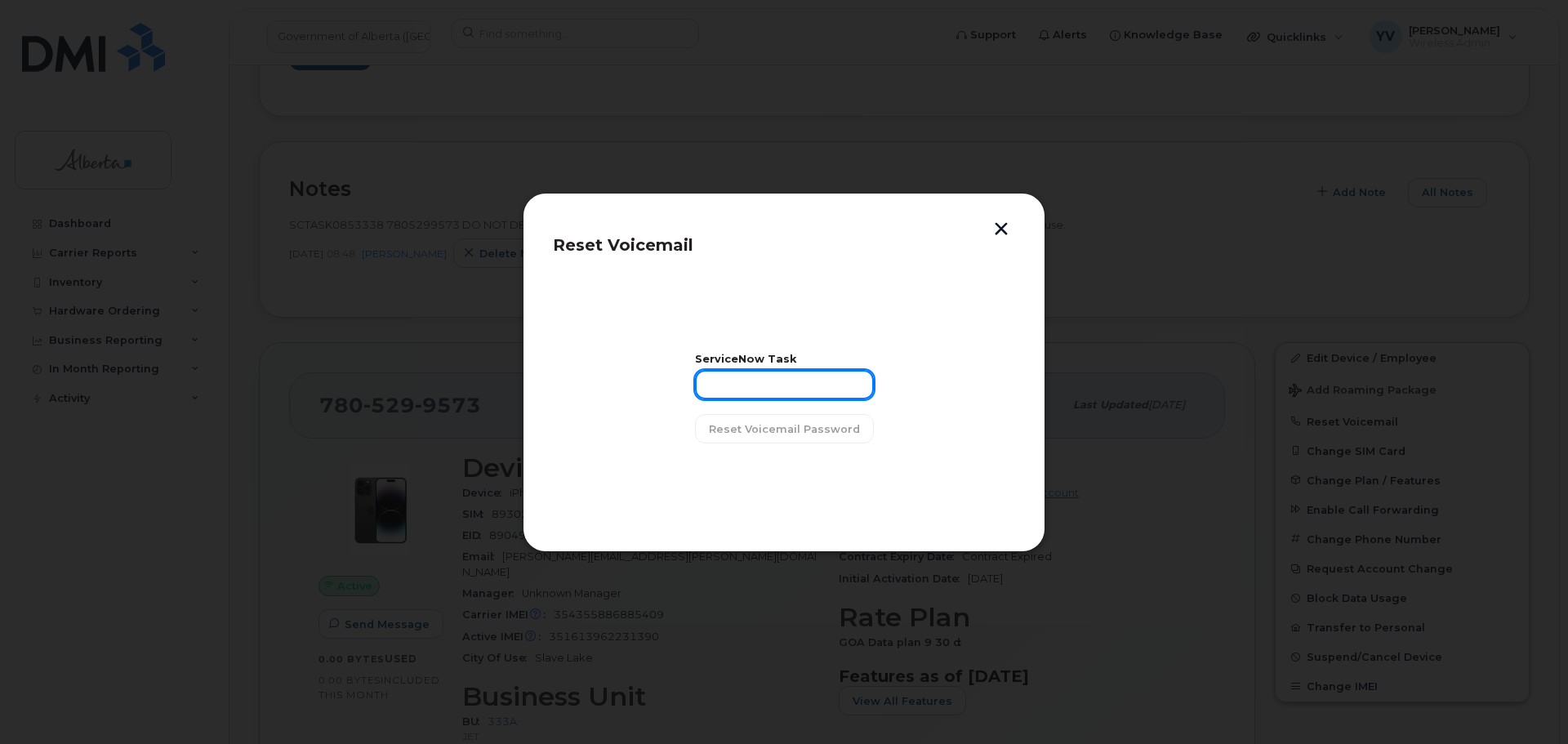
click at [733, 376] on input "text" at bounding box center [784, 385] width 179 height 30
paste input "SCTASK0853338"
type input "SCTASK0853338"
click at [782, 431] on span "Reset Voicemail Password" at bounding box center [784, 429] width 151 height 16
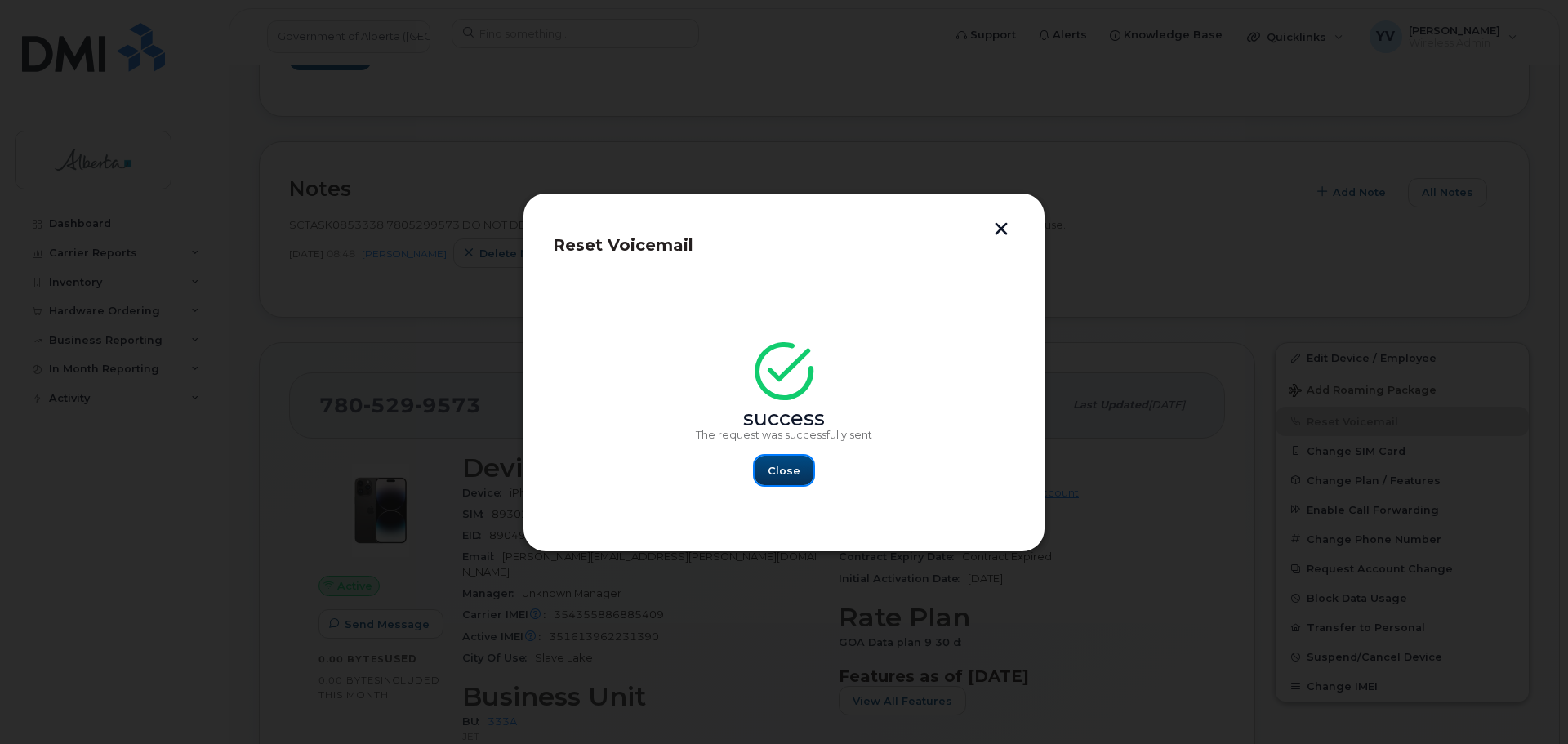
click at [772, 464] on span "Close" at bounding box center [783, 471] width 33 height 16
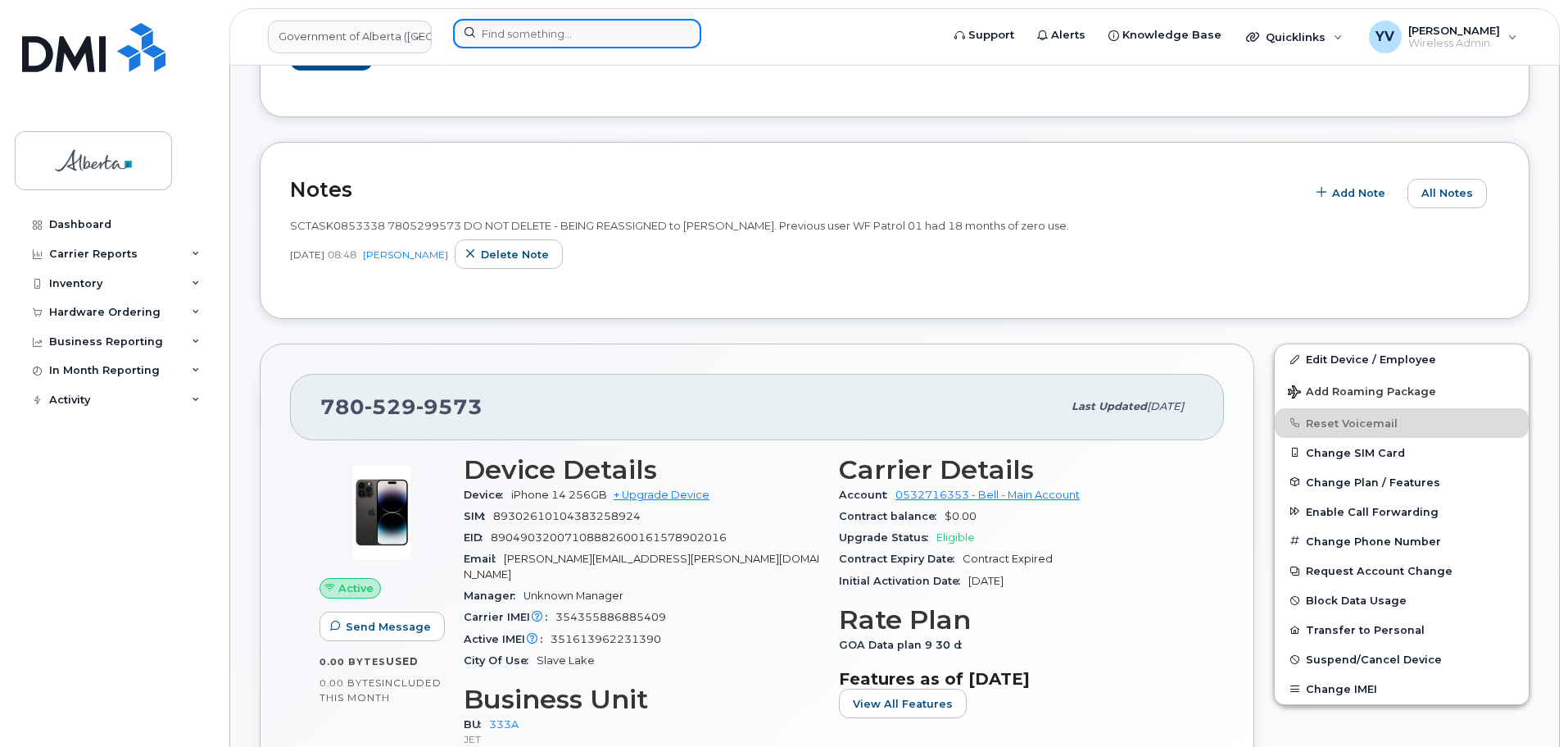
click at [501, 33] on input at bounding box center [576, 34] width 248 height 30
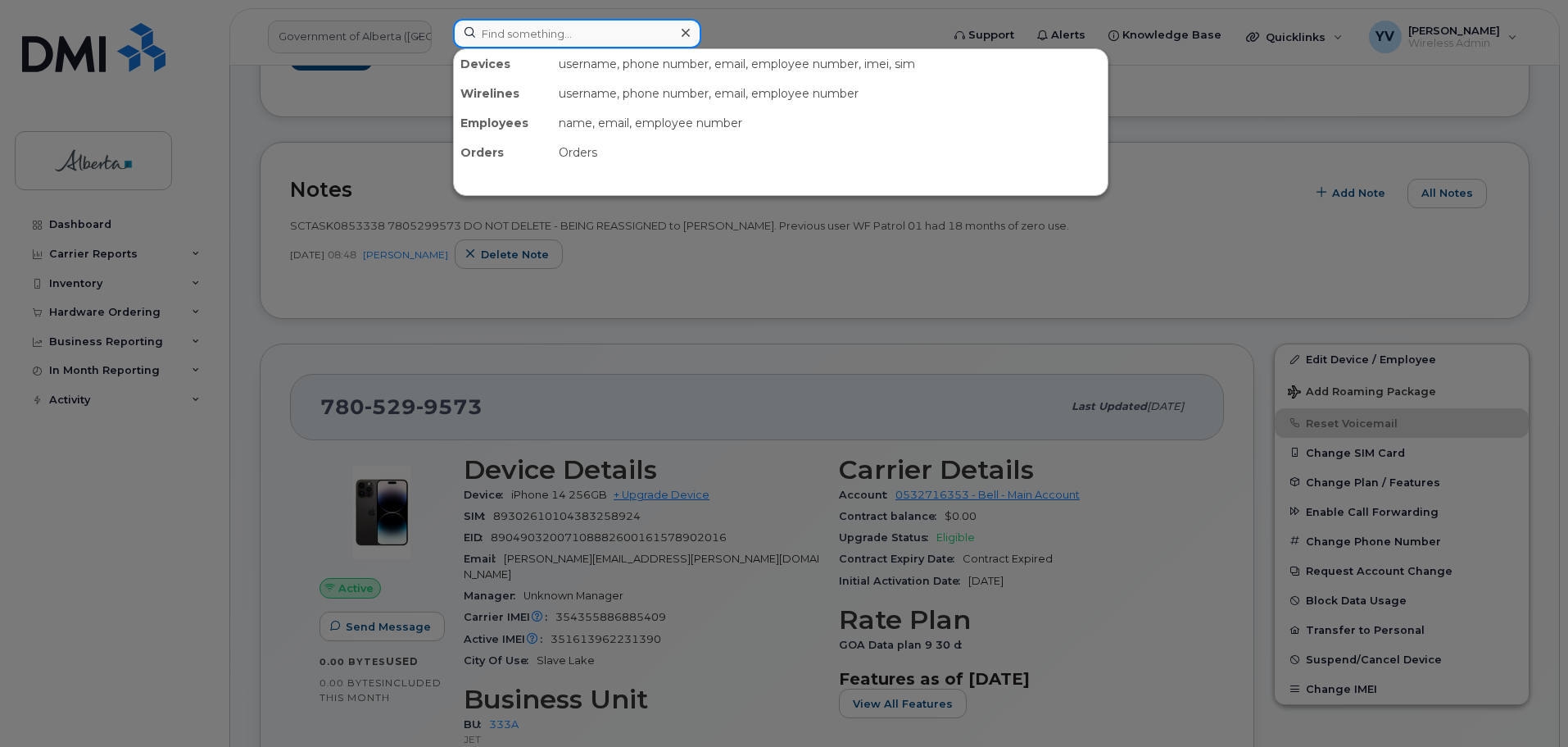
paste input "5874326139"
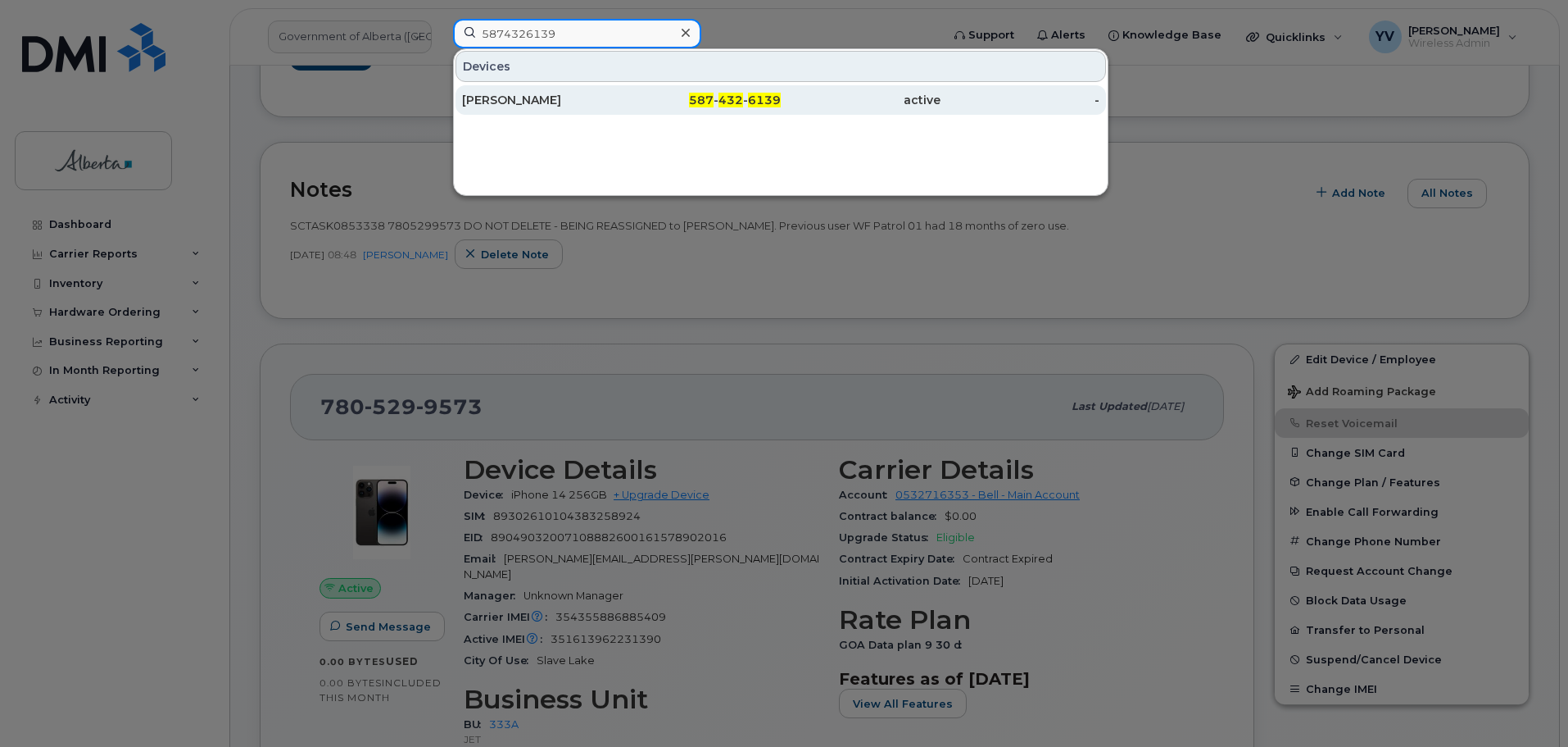
type input "5874326139"
click at [745, 100] on div "587 - 432 - 6139" at bounding box center [702, 100] width 160 height 17
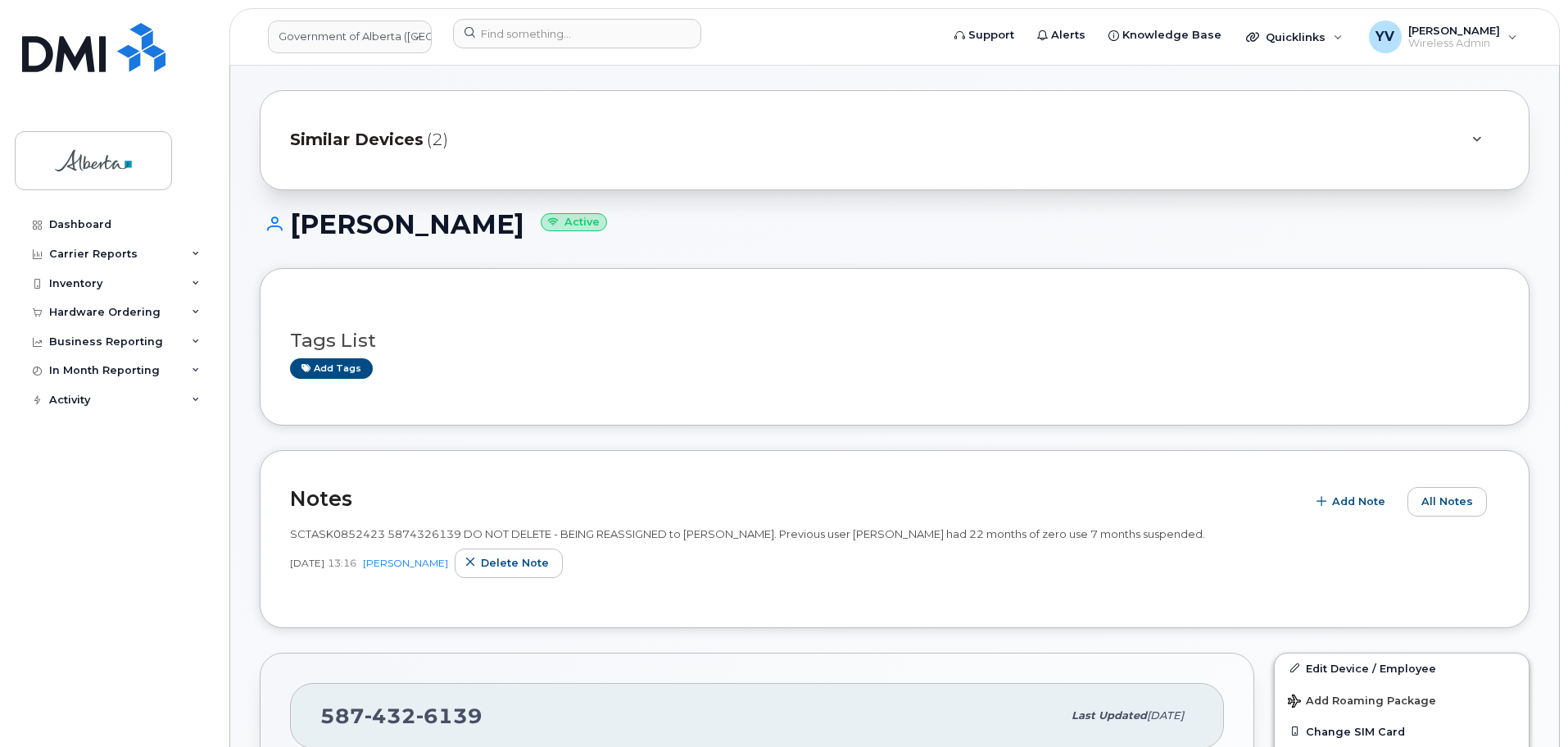
scroll to position [167, 0]
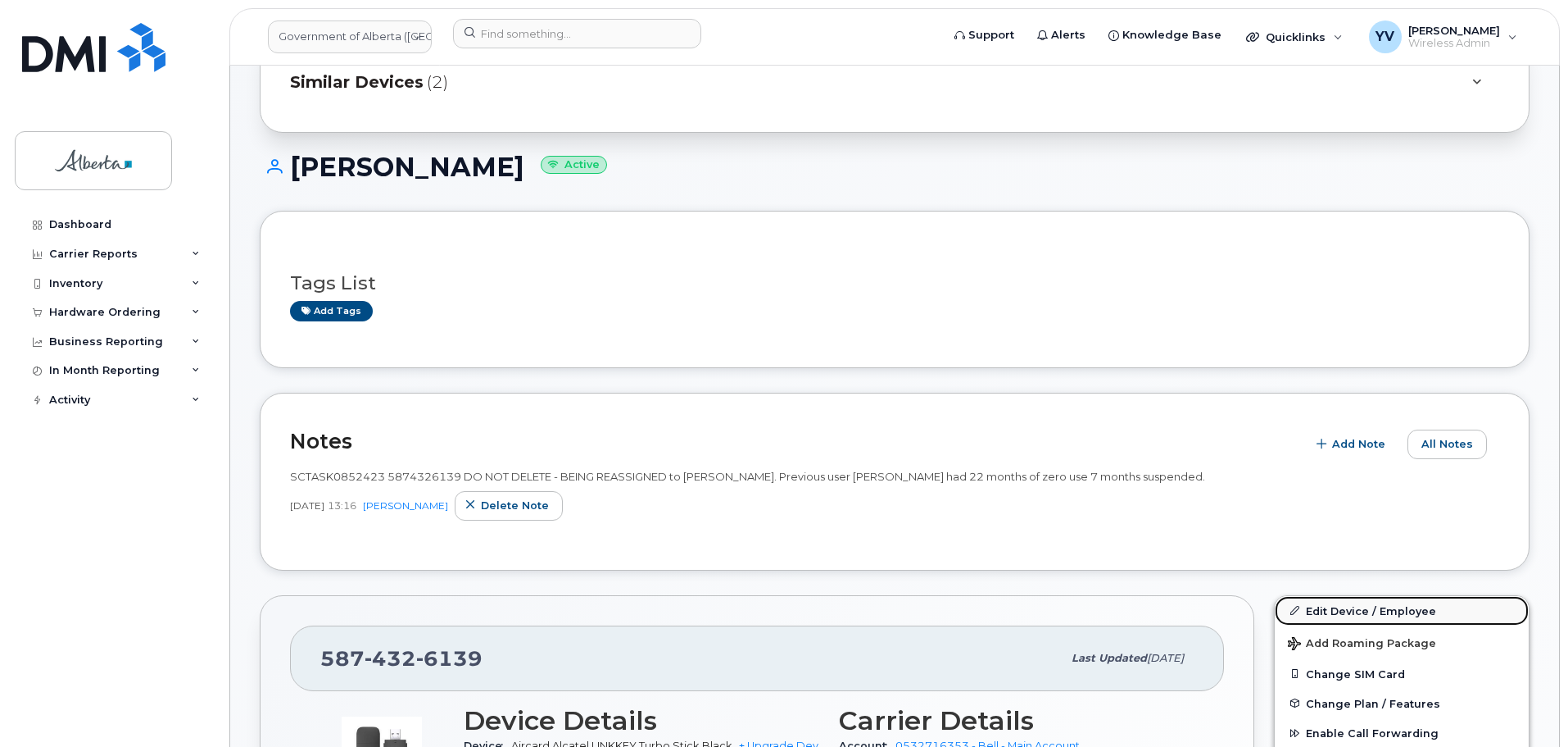
click at [1329, 606] on link "Edit Device / Employee" at bounding box center [1402, 611] width 254 height 30
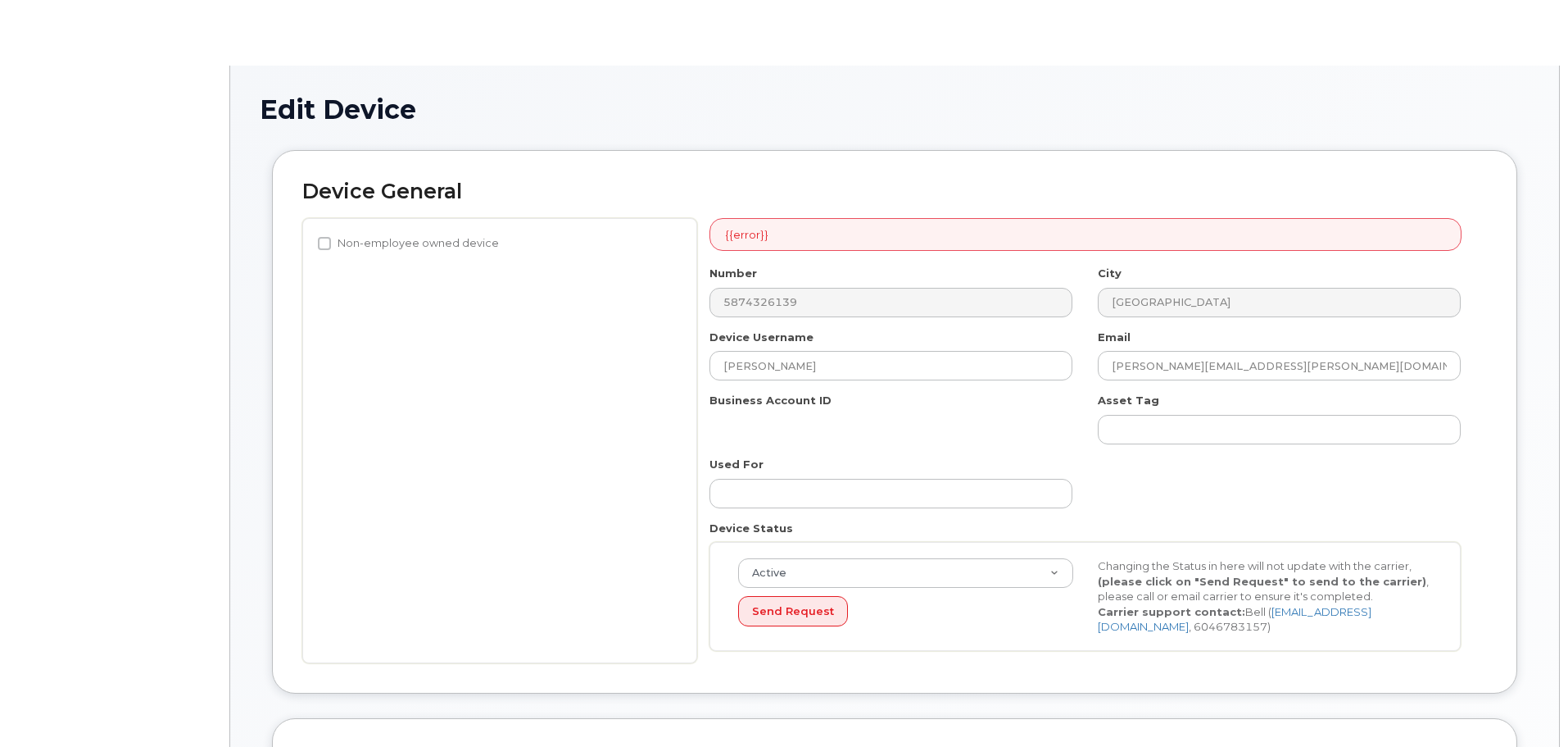
select select "4206363"
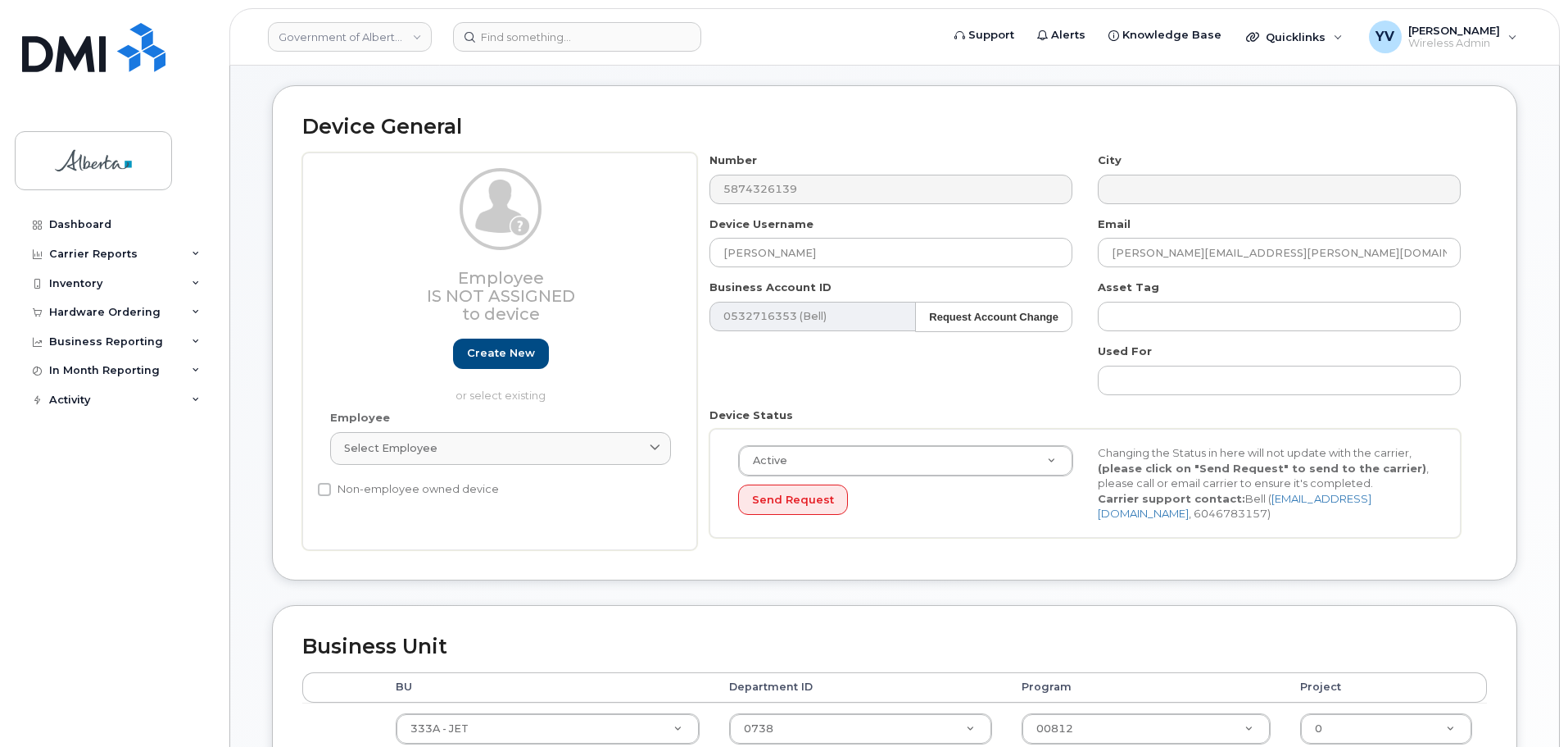
scroll to position [175, 0]
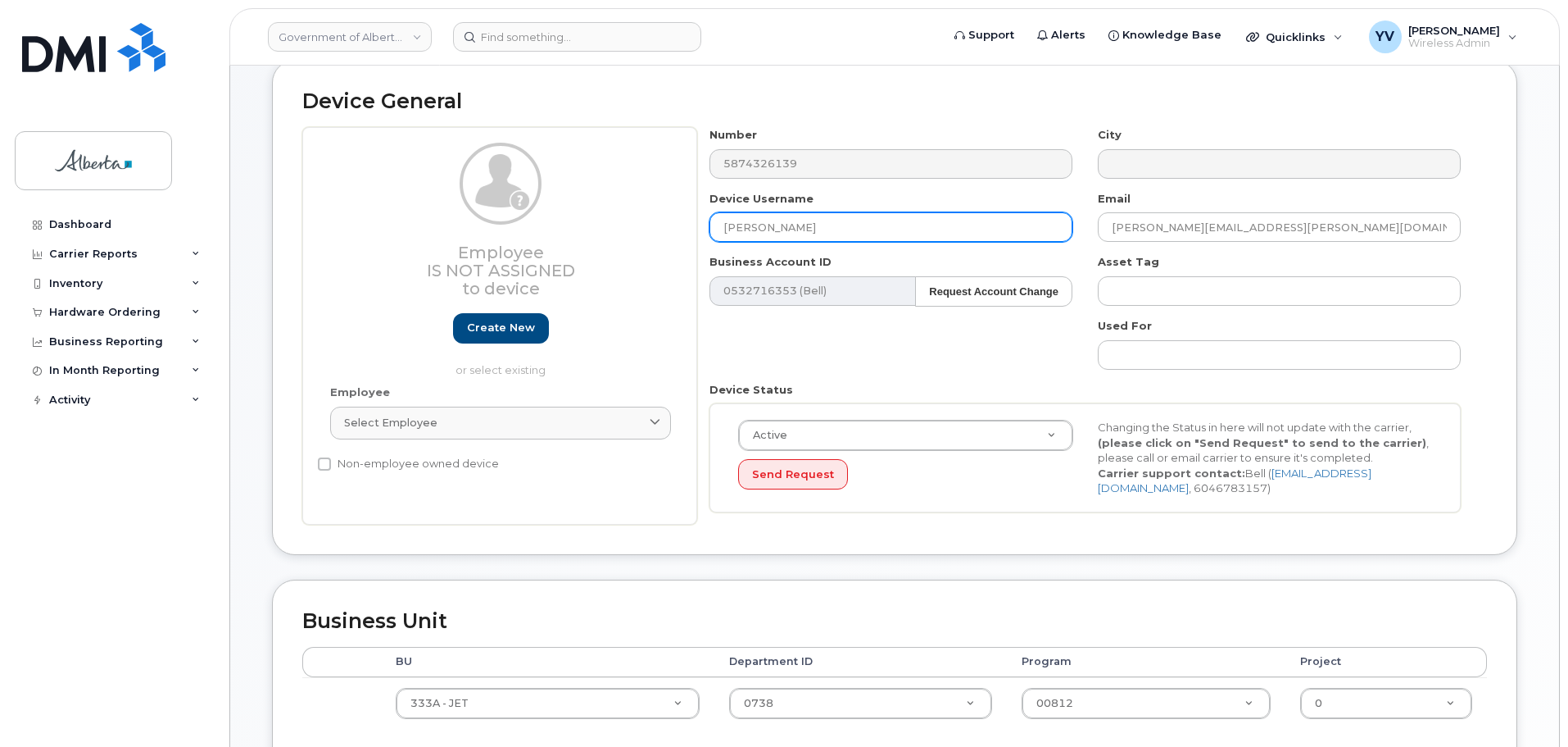
drag, startPoint x: 834, startPoint y: 226, endPoint x: 694, endPoint y: 231, distance: 140.1
click at [694, 230] on div "Employee Is not assigned to device Create new or select existing Employee Selec…" at bounding box center [894, 326] width 1184 height 398
paste input "[PERSON_NAME]"
type input "[PERSON_NAME]"
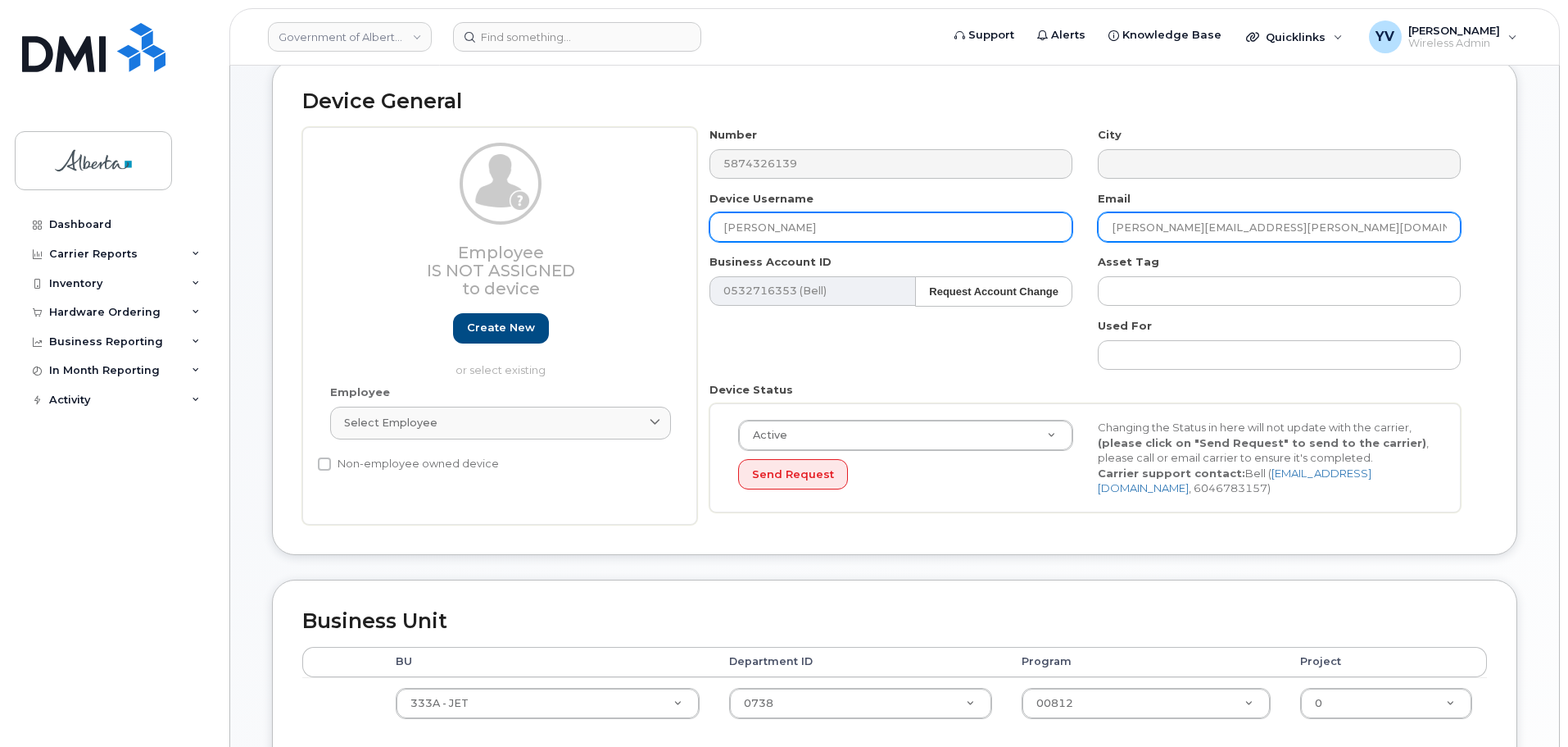
drag, startPoint x: 1302, startPoint y: 219, endPoint x: 1066, endPoint y: 228, distance: 236.2
click at [1066, 228] on div "Number 5874326139 City Device Username [PERSON_NAME] Email [PERSON_NAME][EMAIL_…" at bounding box center [1085, 326] width 777 height 398
paste input "[PERSON_NAME].[PERSON_NAME]"
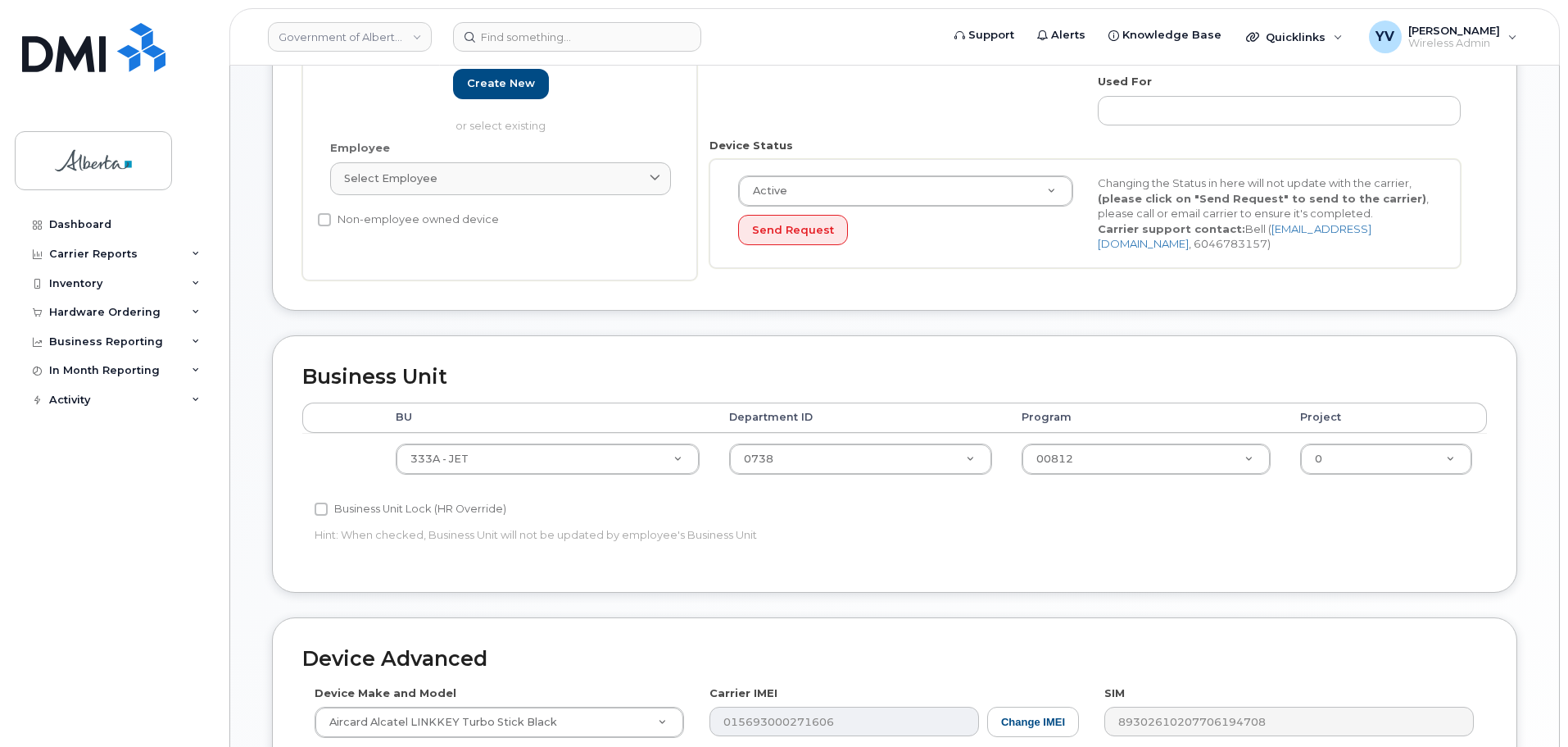
scroll to position [490, 0]
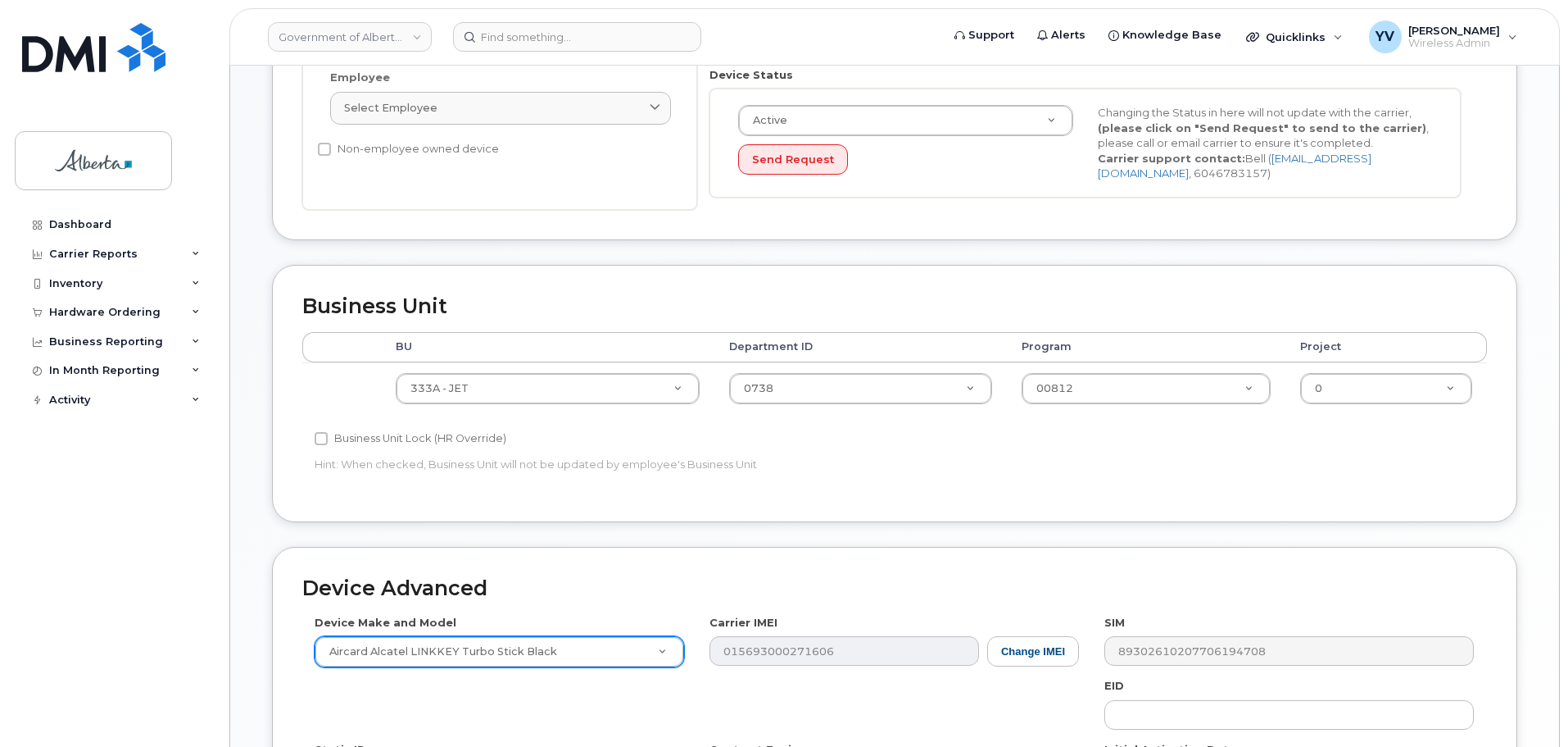
type input "[PERSON_NAME][EMAIL_ADDRESS][PERSON_NAME][DOMAIN_NAME]"
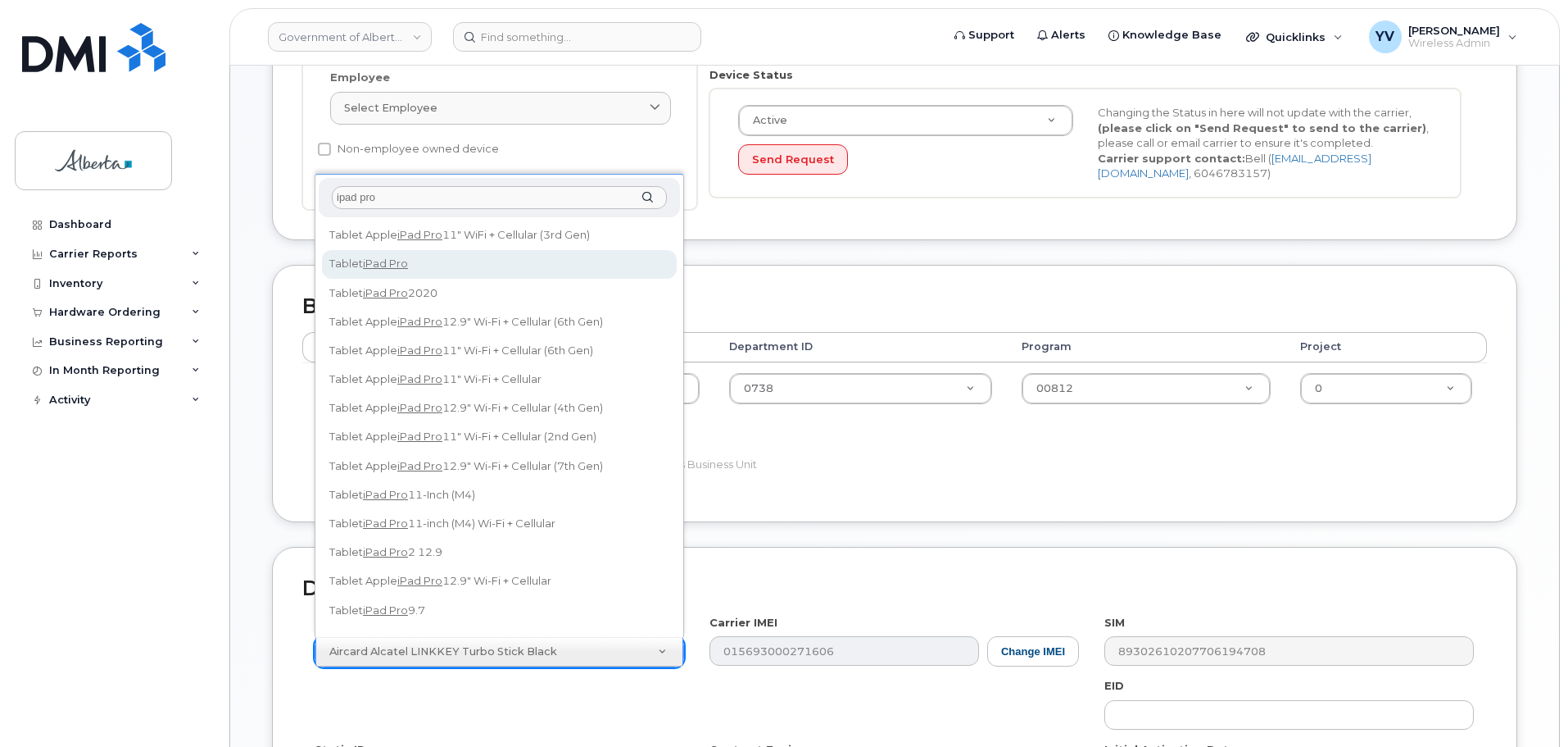
type input "ipad pro"
select select "526"
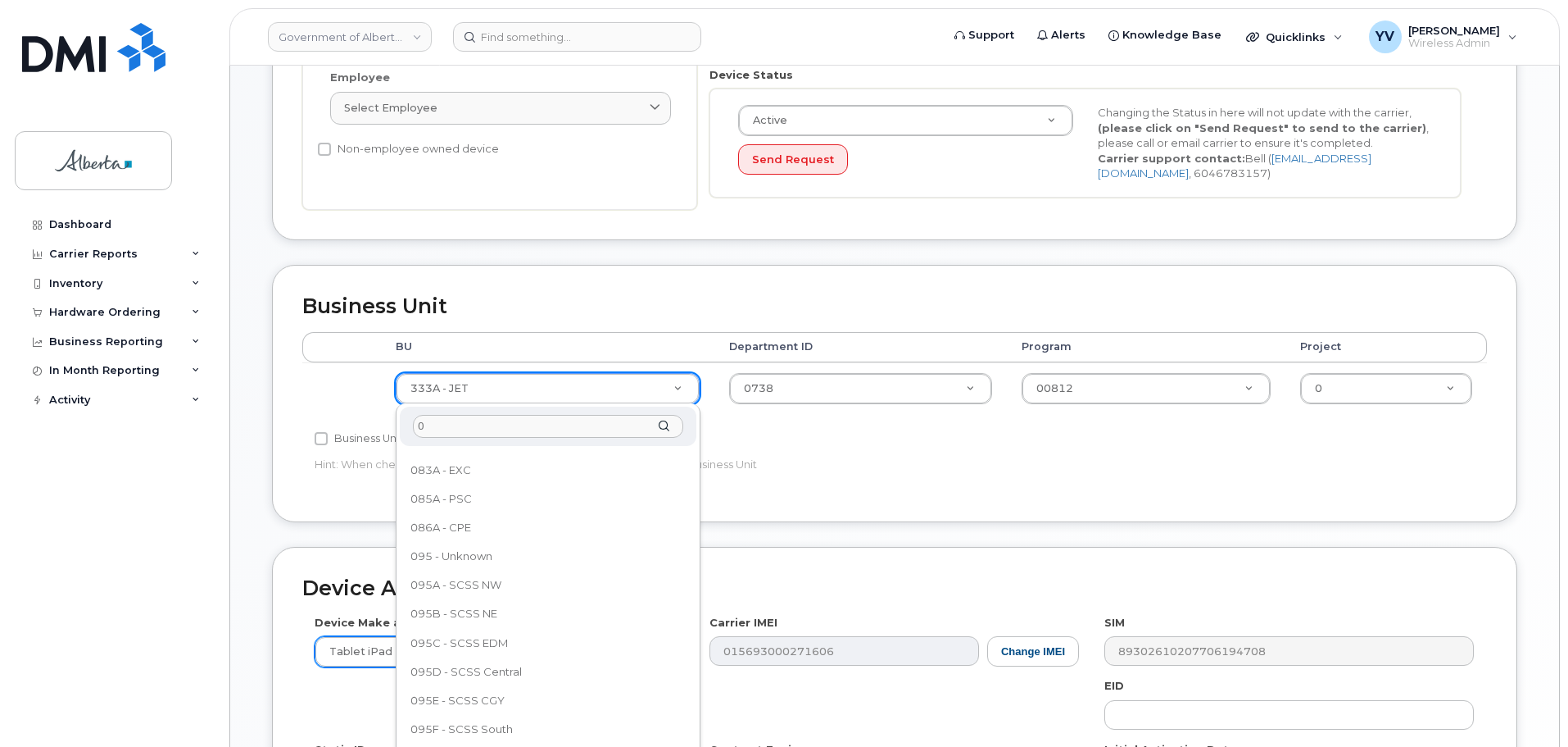
scroll to position [0, 0]
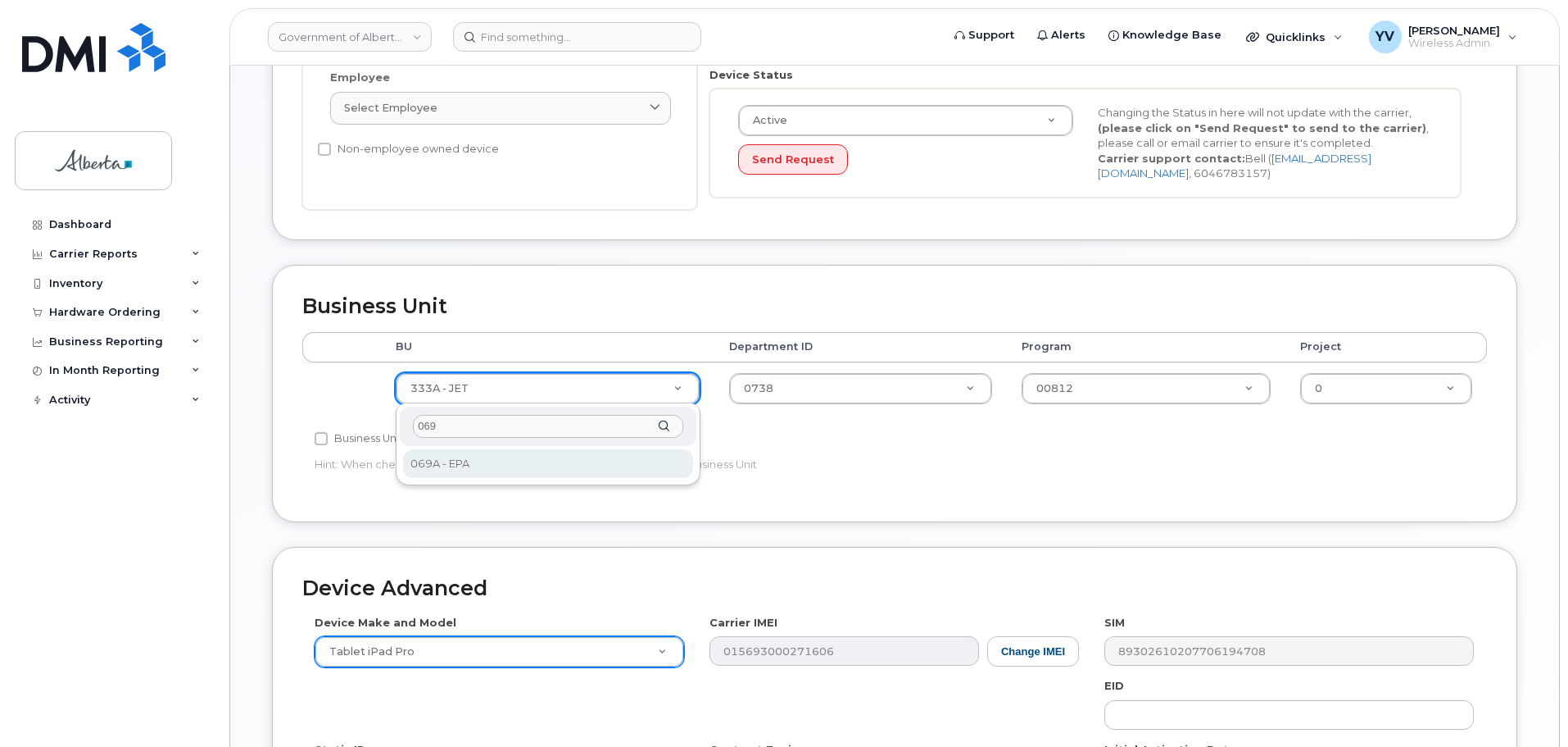
type input "069"
select select "4120331"
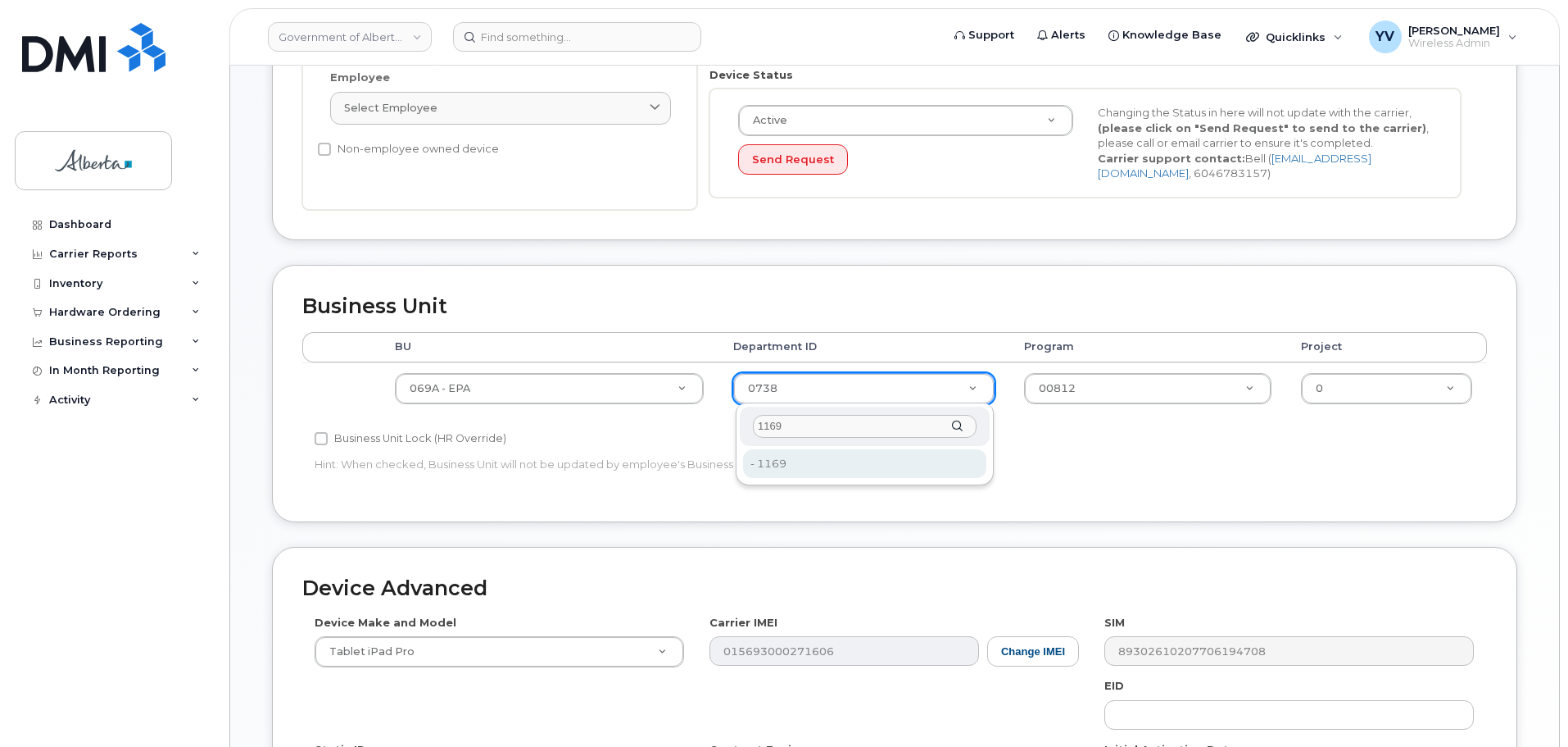
type input "1169"
type input "4751951"
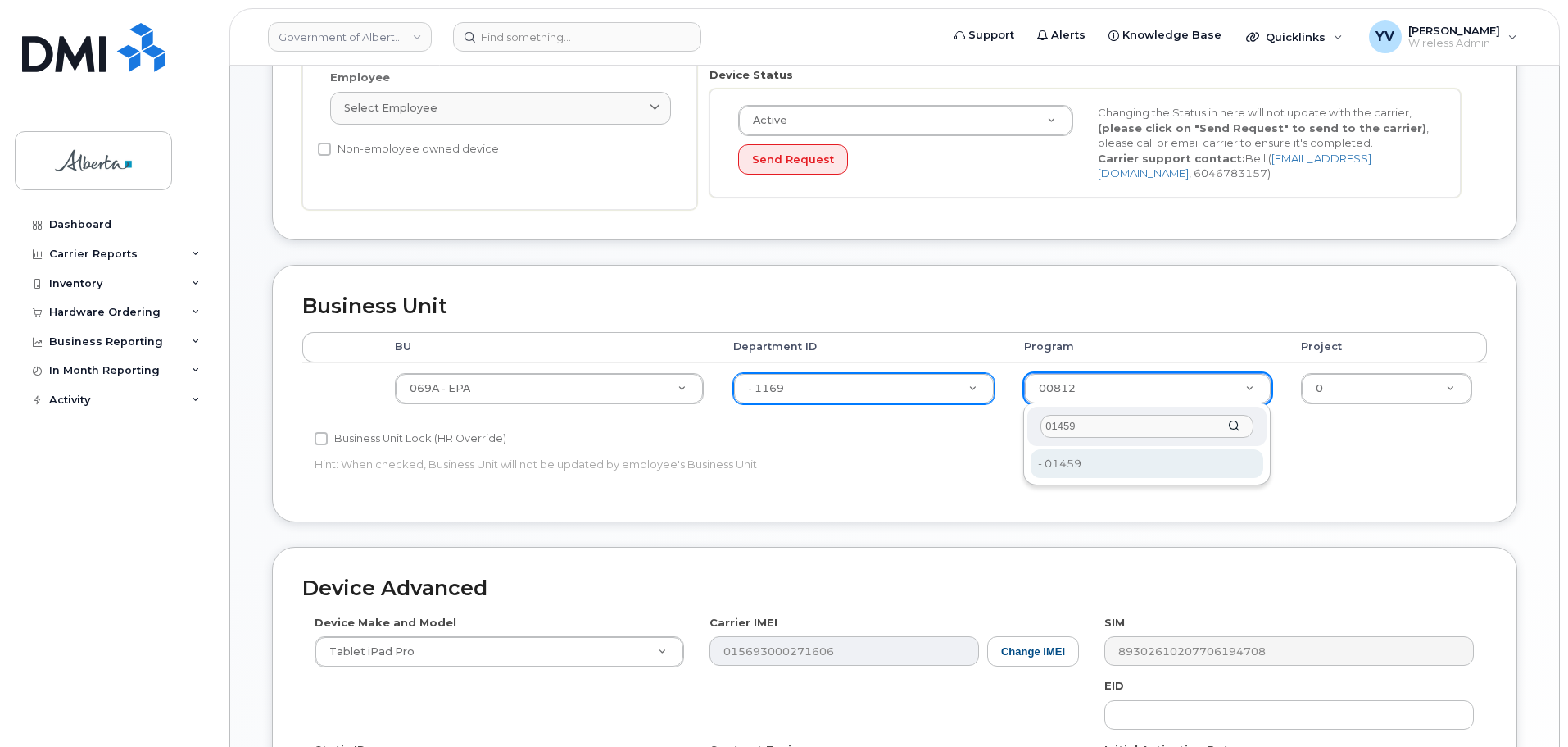
type input "01459"
type input "4753181"
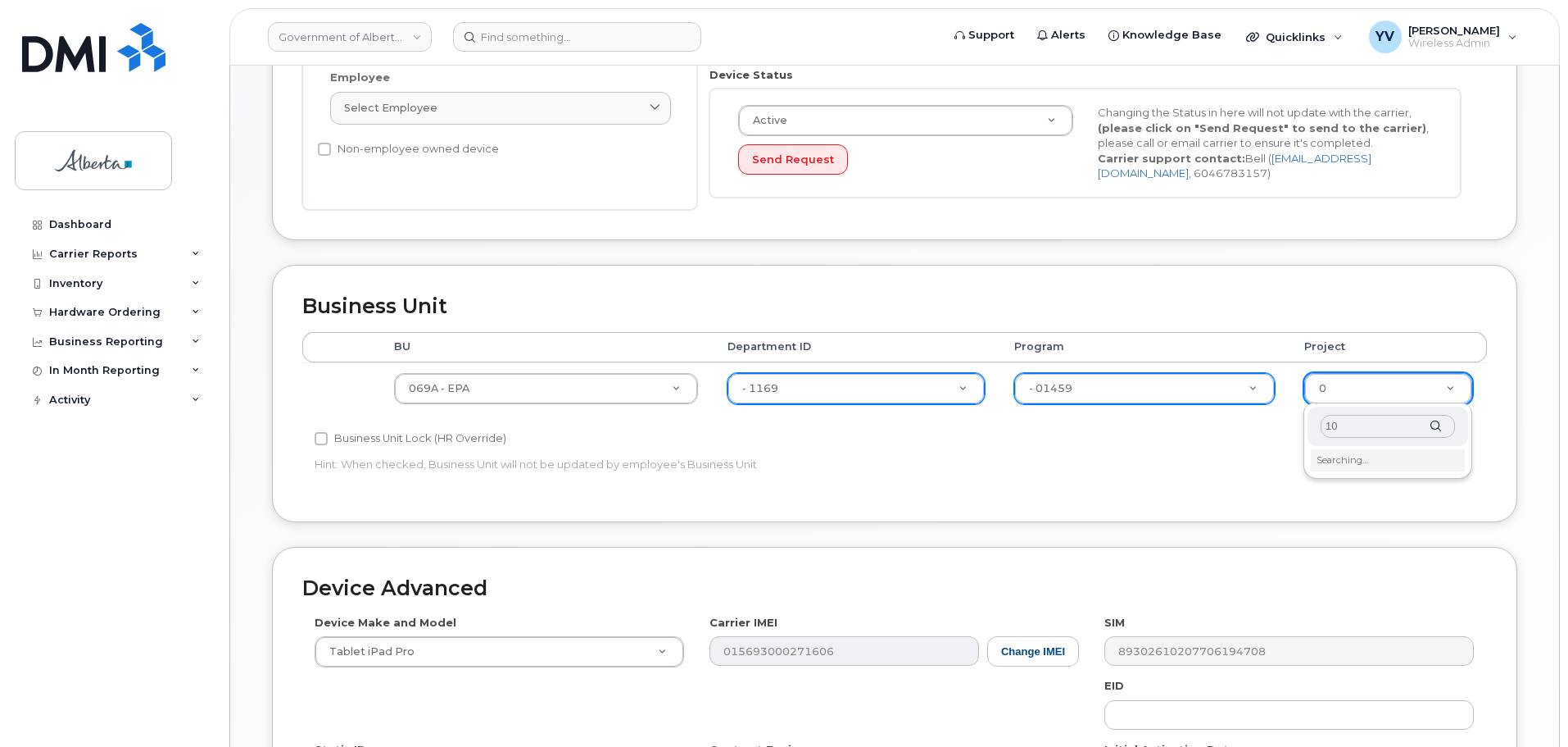
type input "1"
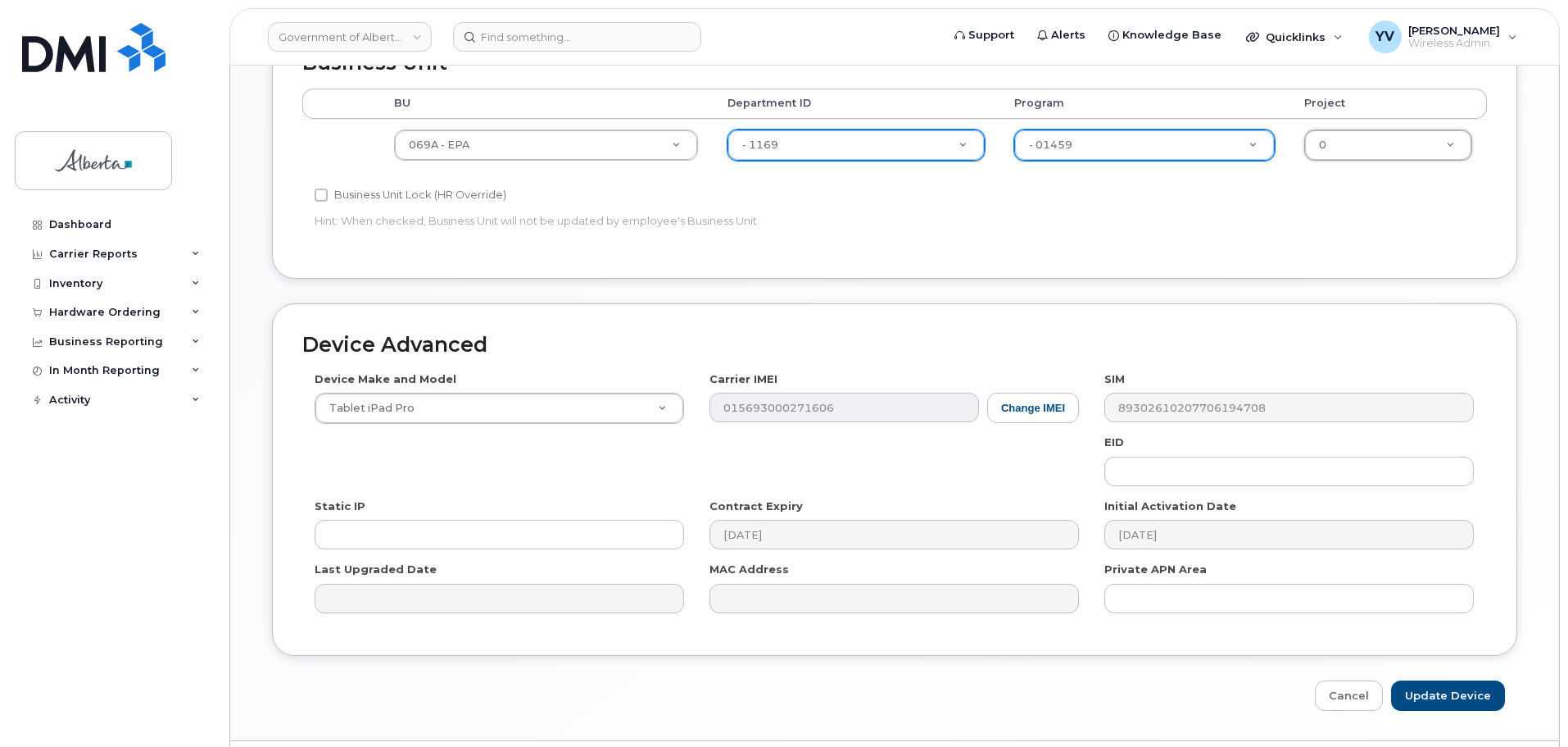
scroll to position [779, 0]
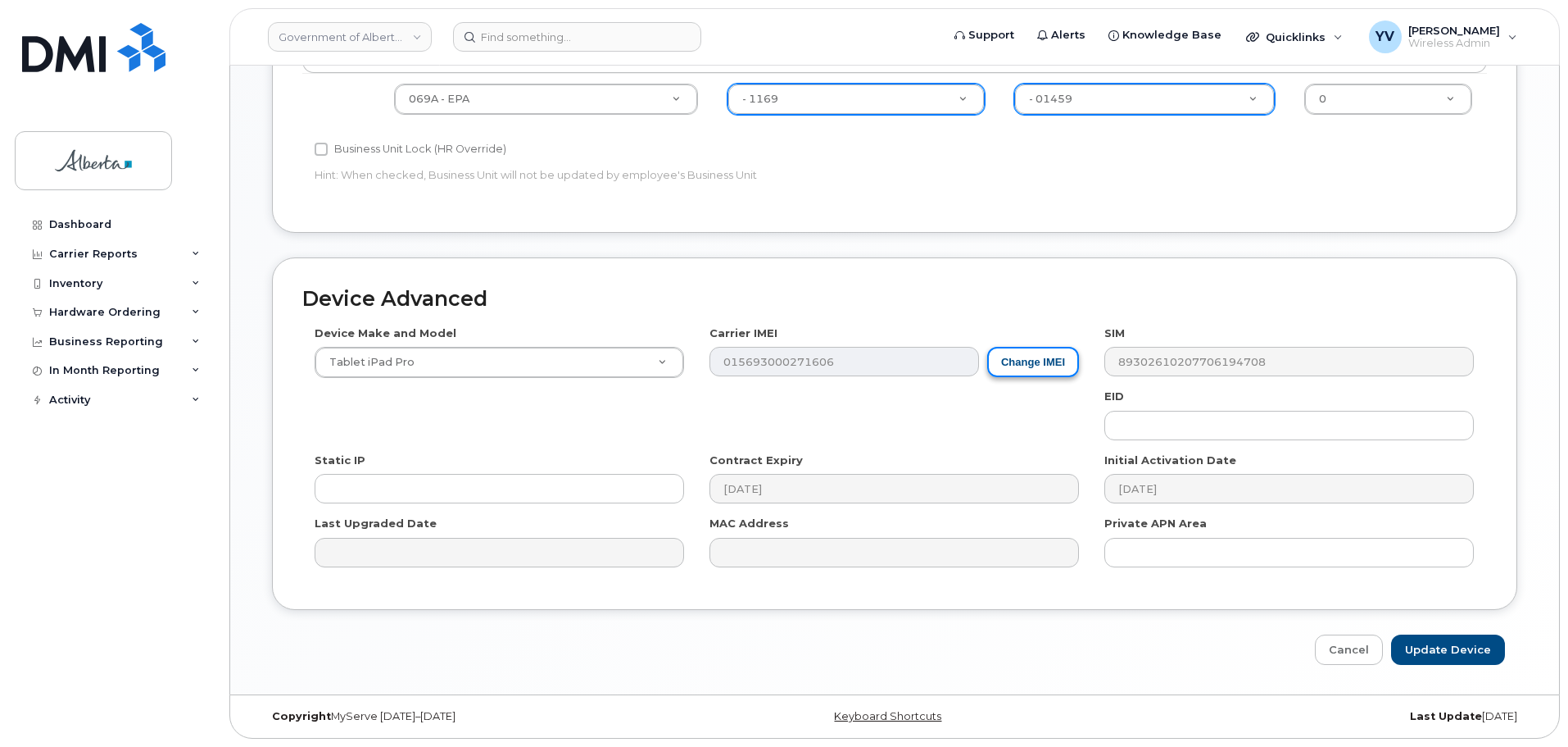
click at [1030, 358] on button "Change IMEI" at bounding box center [1033, 361] width 92 height 30
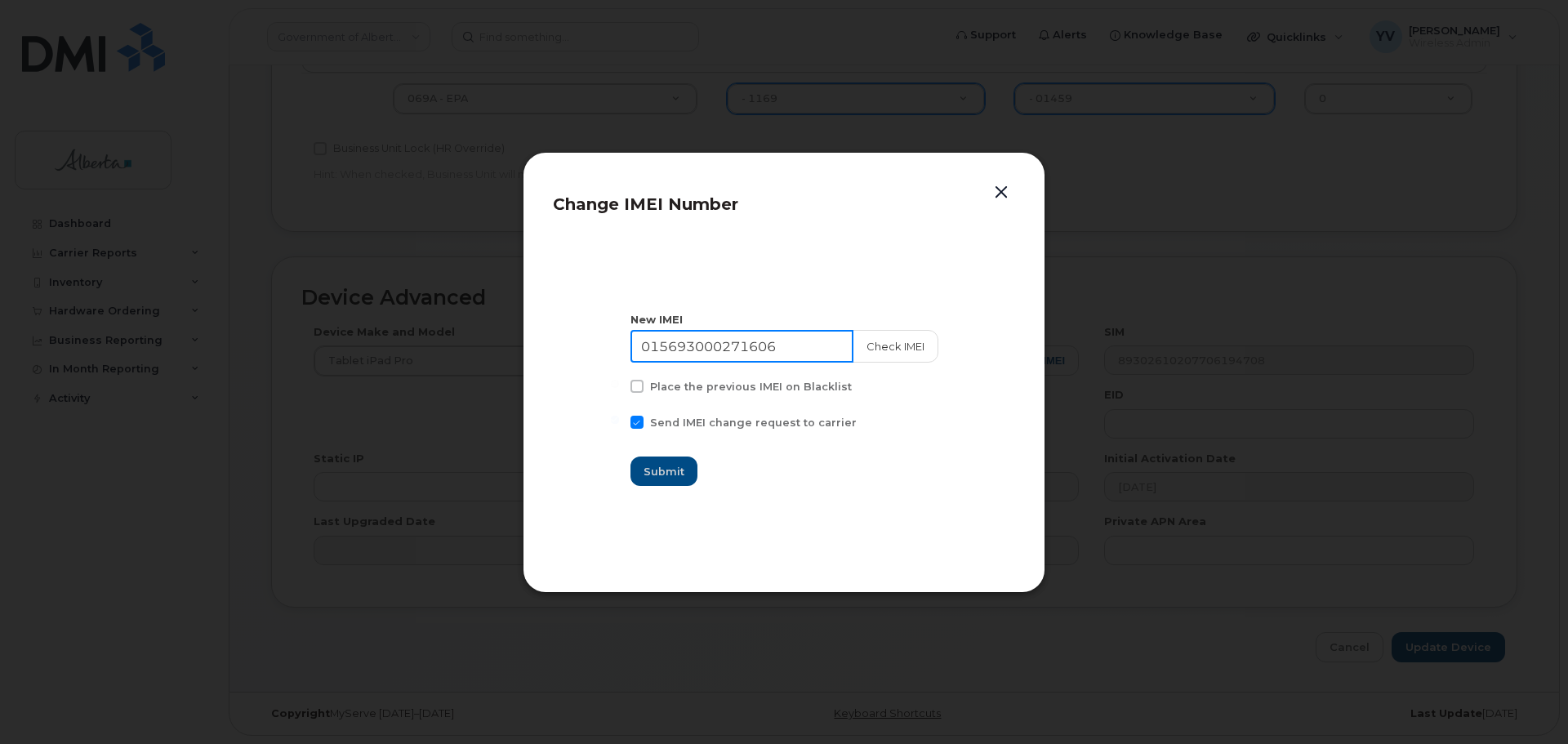
drag, startPoint x: 795, startPoint y: 345, endPoint x: 626, endPoint y: 351, distance: 169.1
click at [626, 351] on section "New IMEI 015693000271606 Check IMEI Place the previous IMEI on Blacklist Send I…" at bounding box center [784, 399] width 462 height 326
paste input "352628750885644"
type input "352628750885644"
click at [665, 472] on span "Submit" at bounding box center [665, 471] width 41 height 16
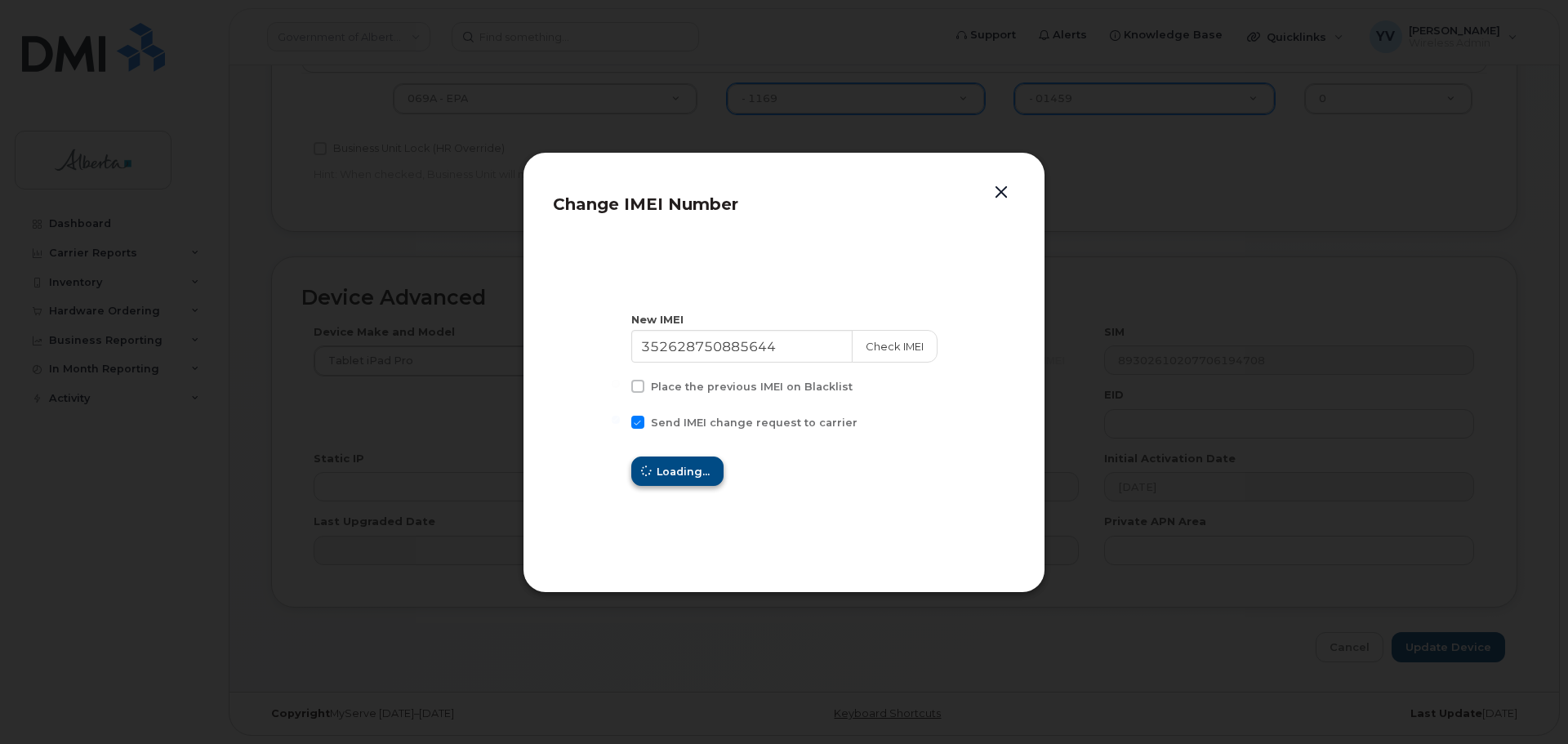
type input "352628750885644"
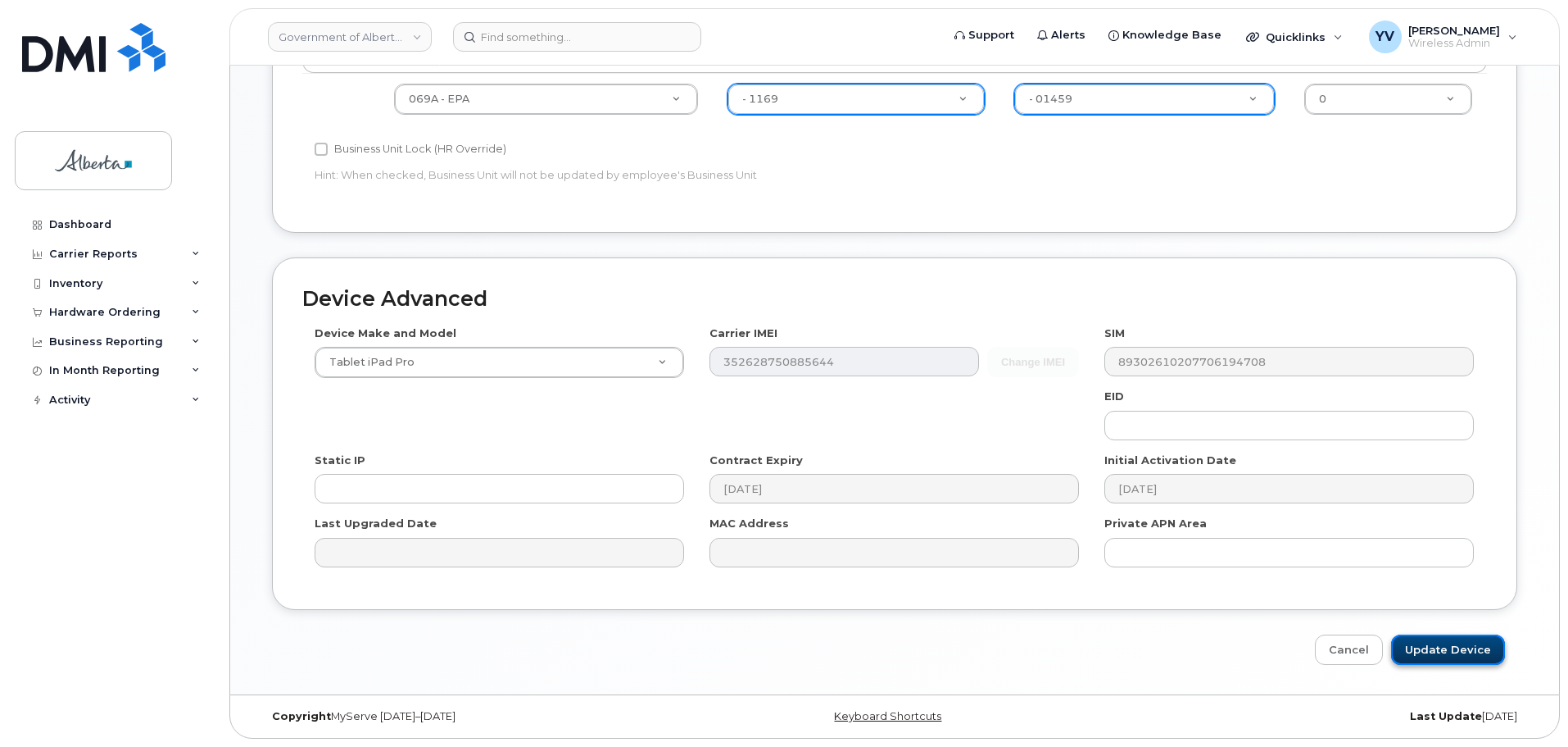
click at [1462, 651] on input "Update Device" at bounding box center [1448, 650] width 114 height 30
type input "Saving..."
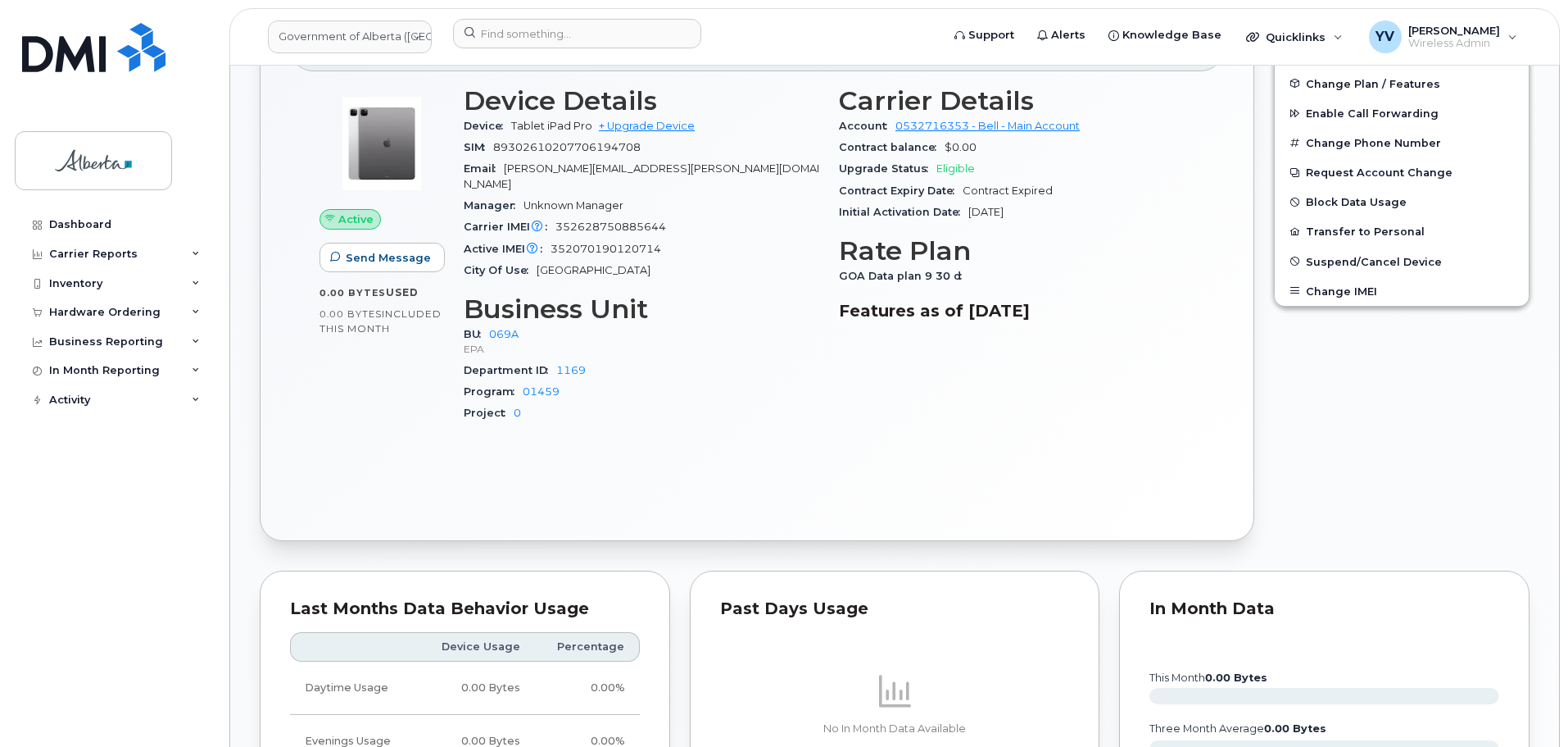
scroll to position [491, 0]
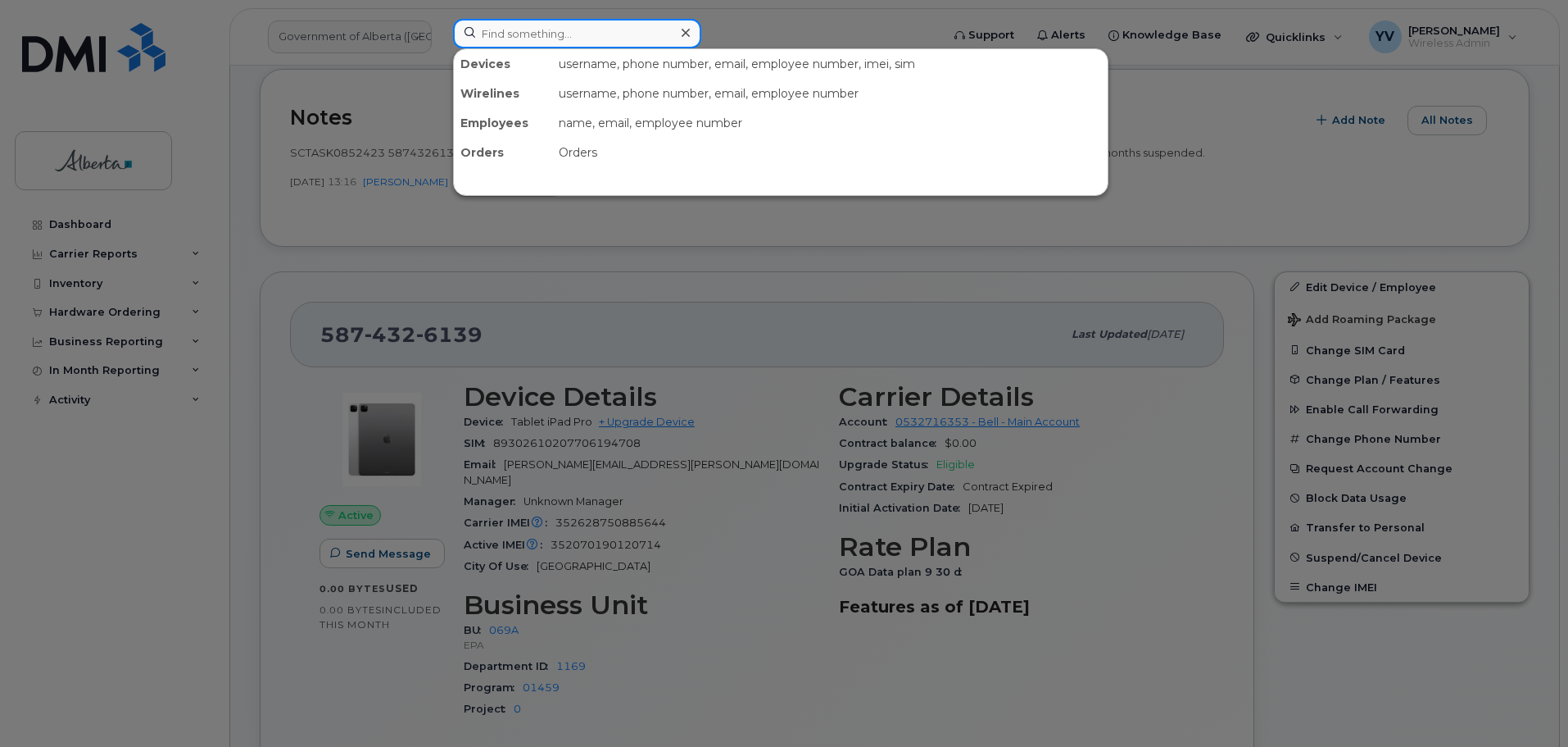
click at [510, 23] on input at bounding box center [576, 34] width 248 height 30
paste input "5878345760"
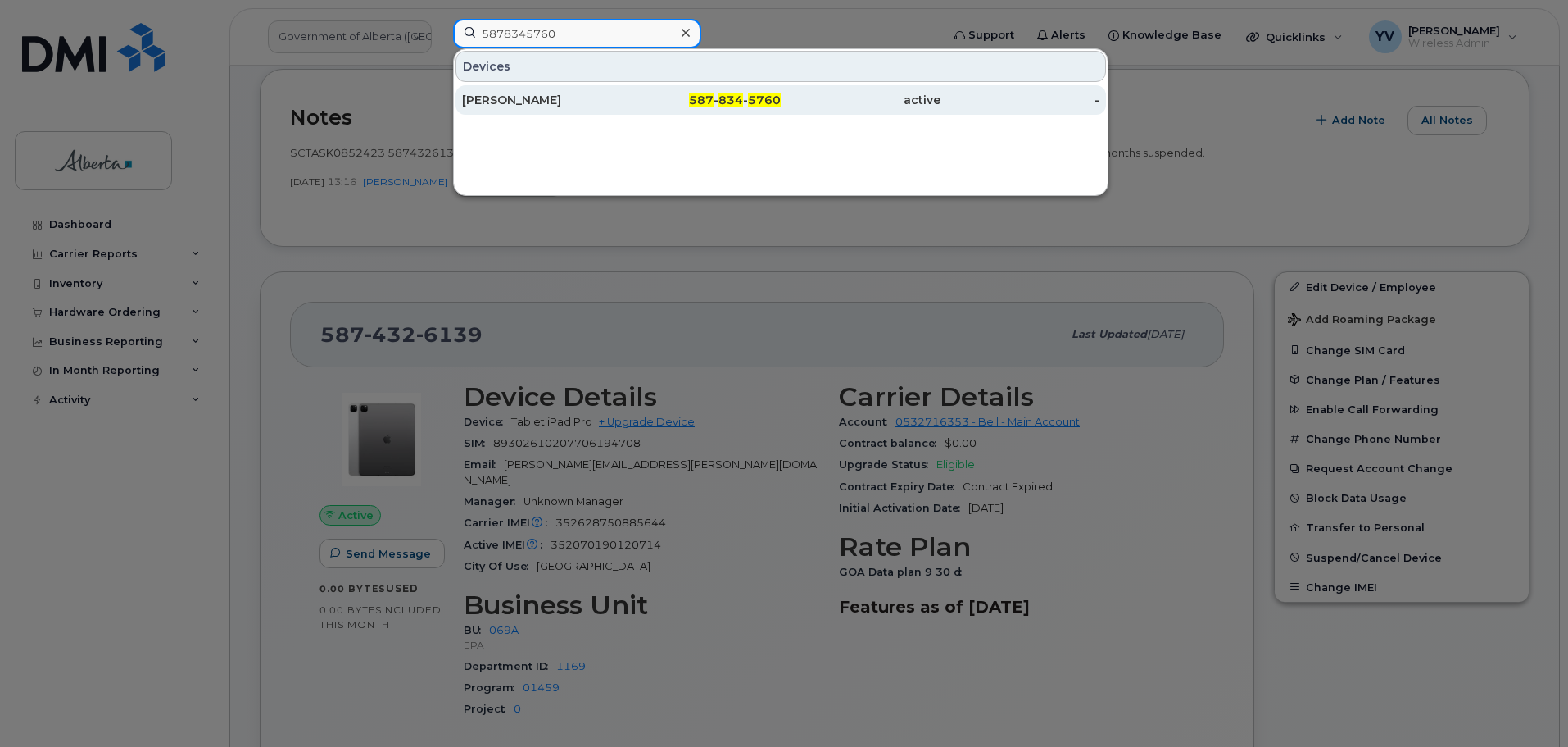
type input "5878345760"
click at [742, 98] on span "834" at bounding box center [731, 100] width 24 height 15
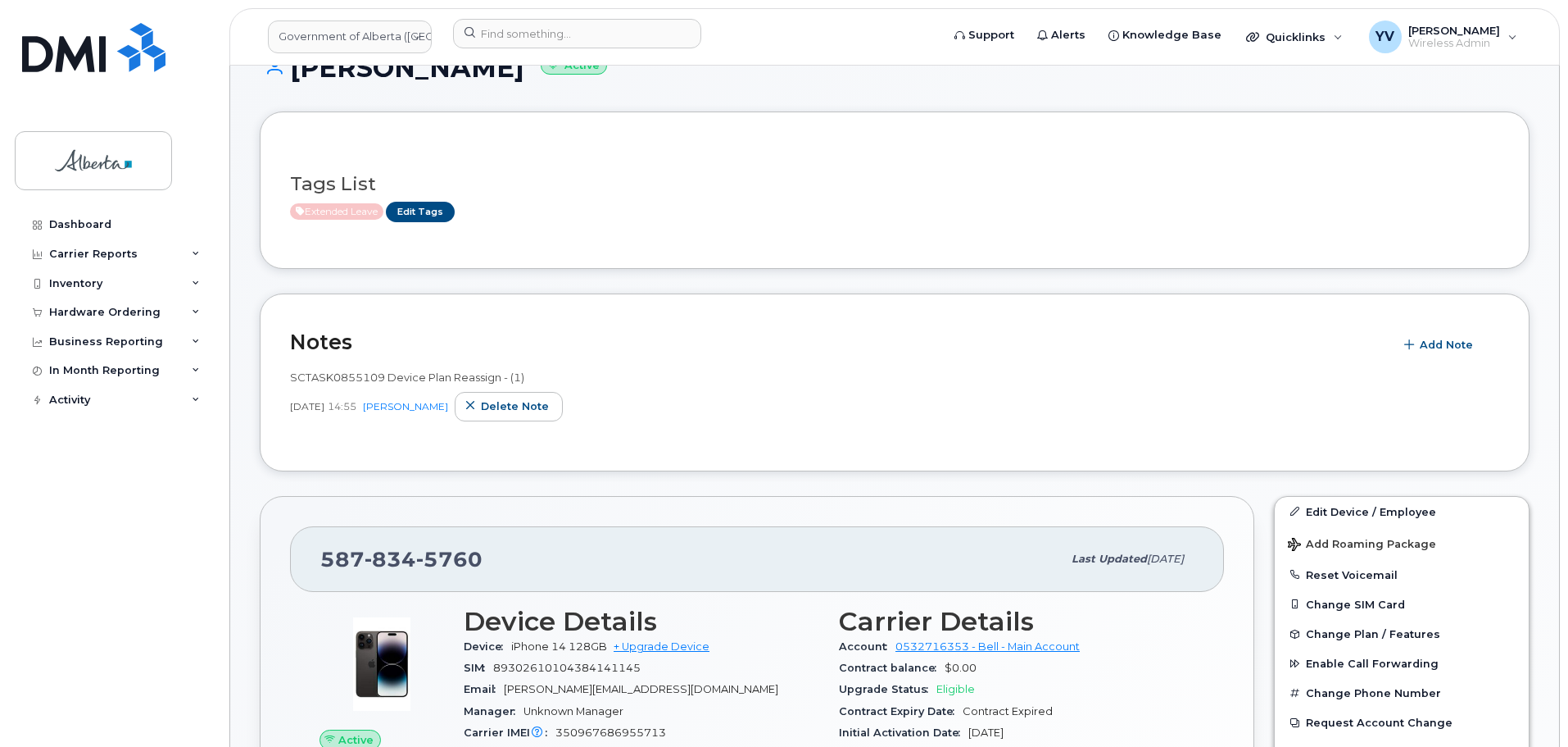
scroll to position [146, 0]
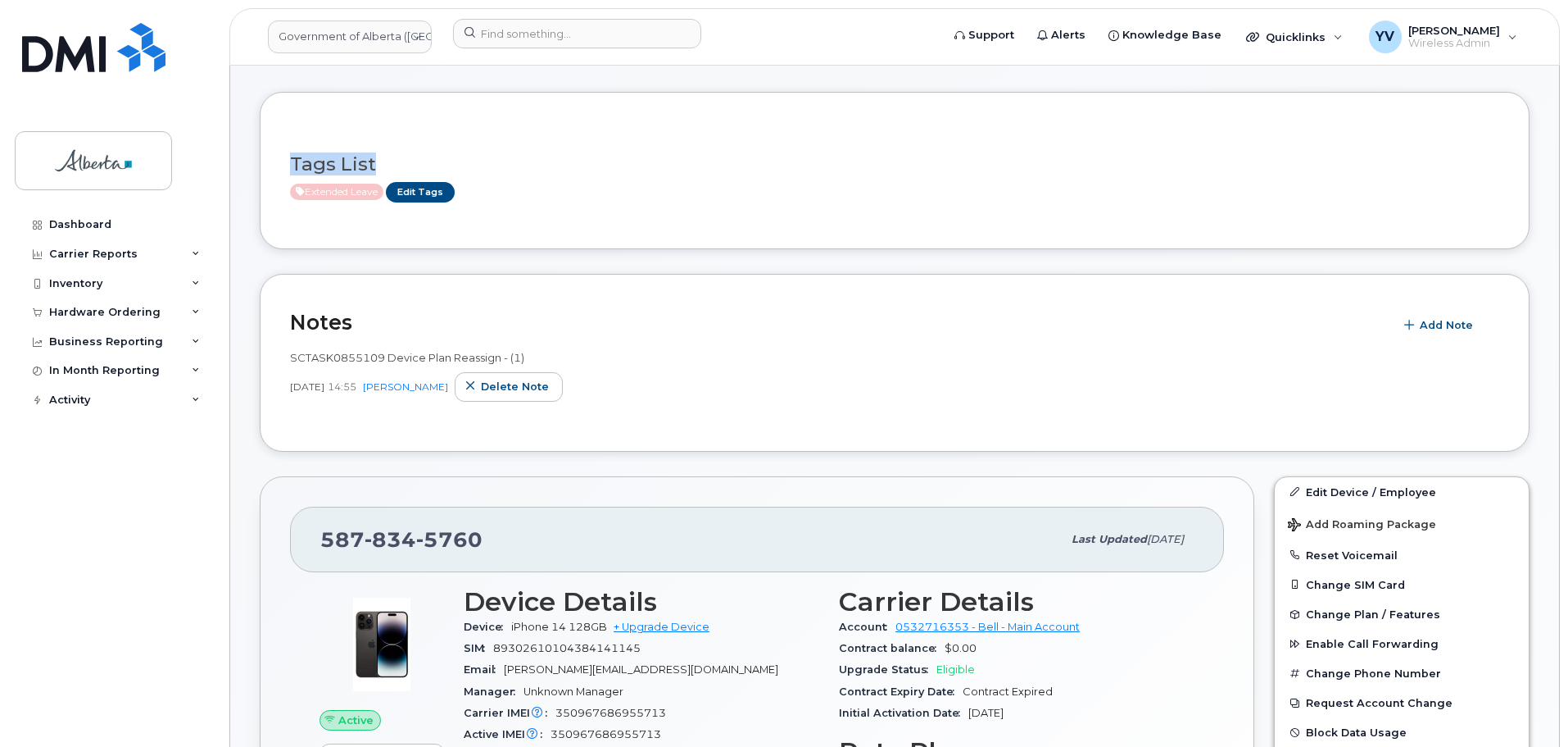
drag, startPoint x: 1568, startPoint y: 186, endPoint x: 1572, endPoint y: 64, distance: 122.1
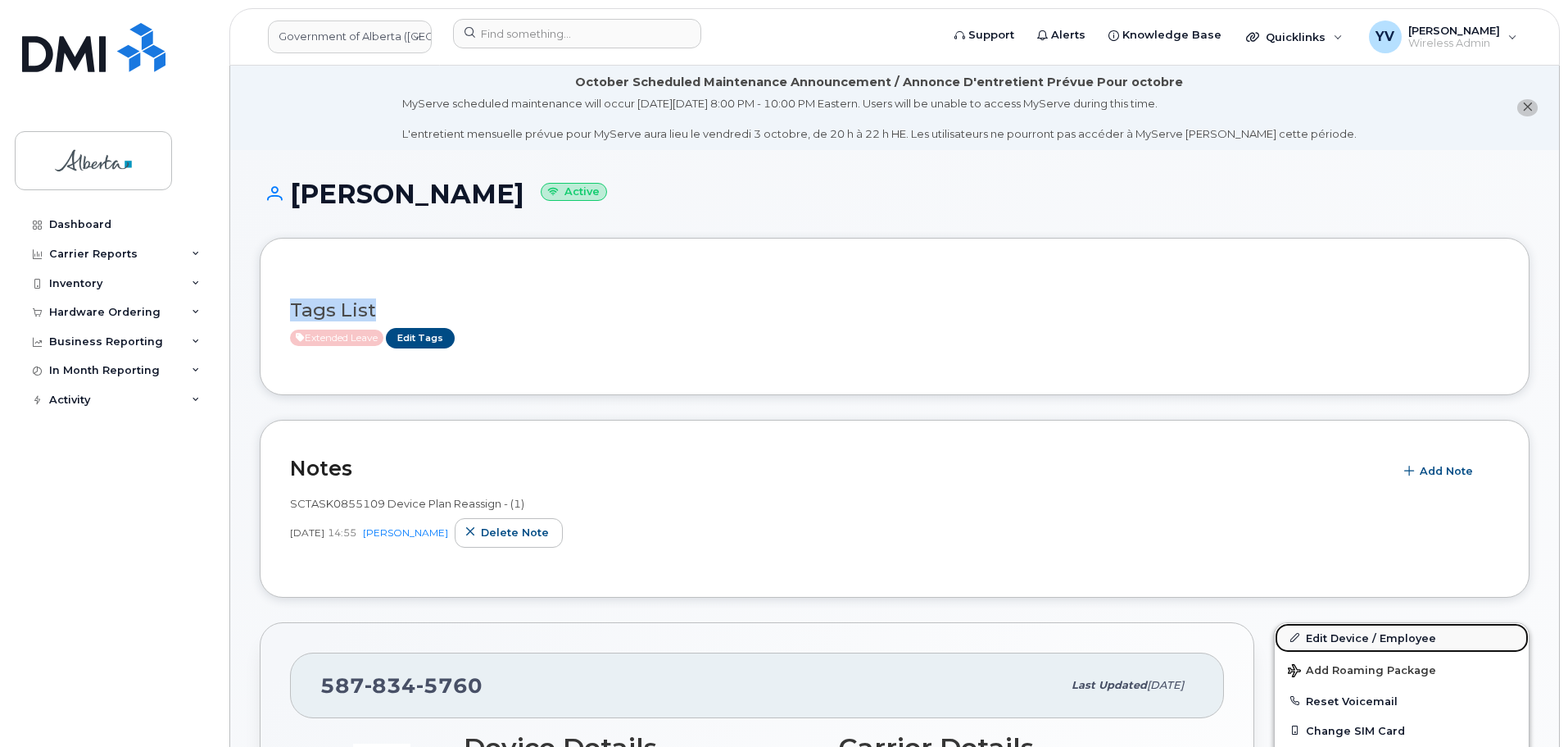
click at [1317, 632] on link "Edit Device / Employee" at bounding box center [1402, 638] width 254 height 30
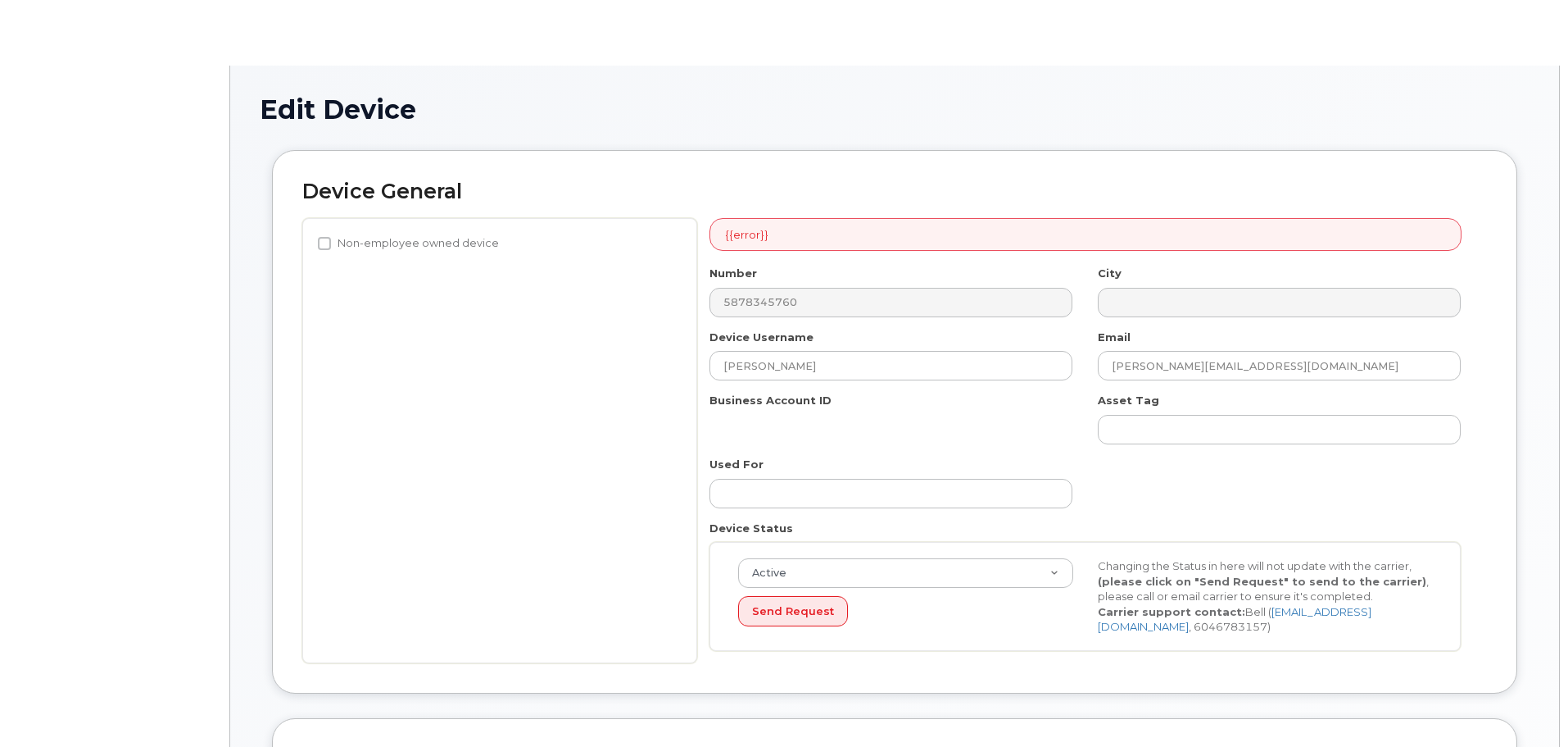
select select "4206362"
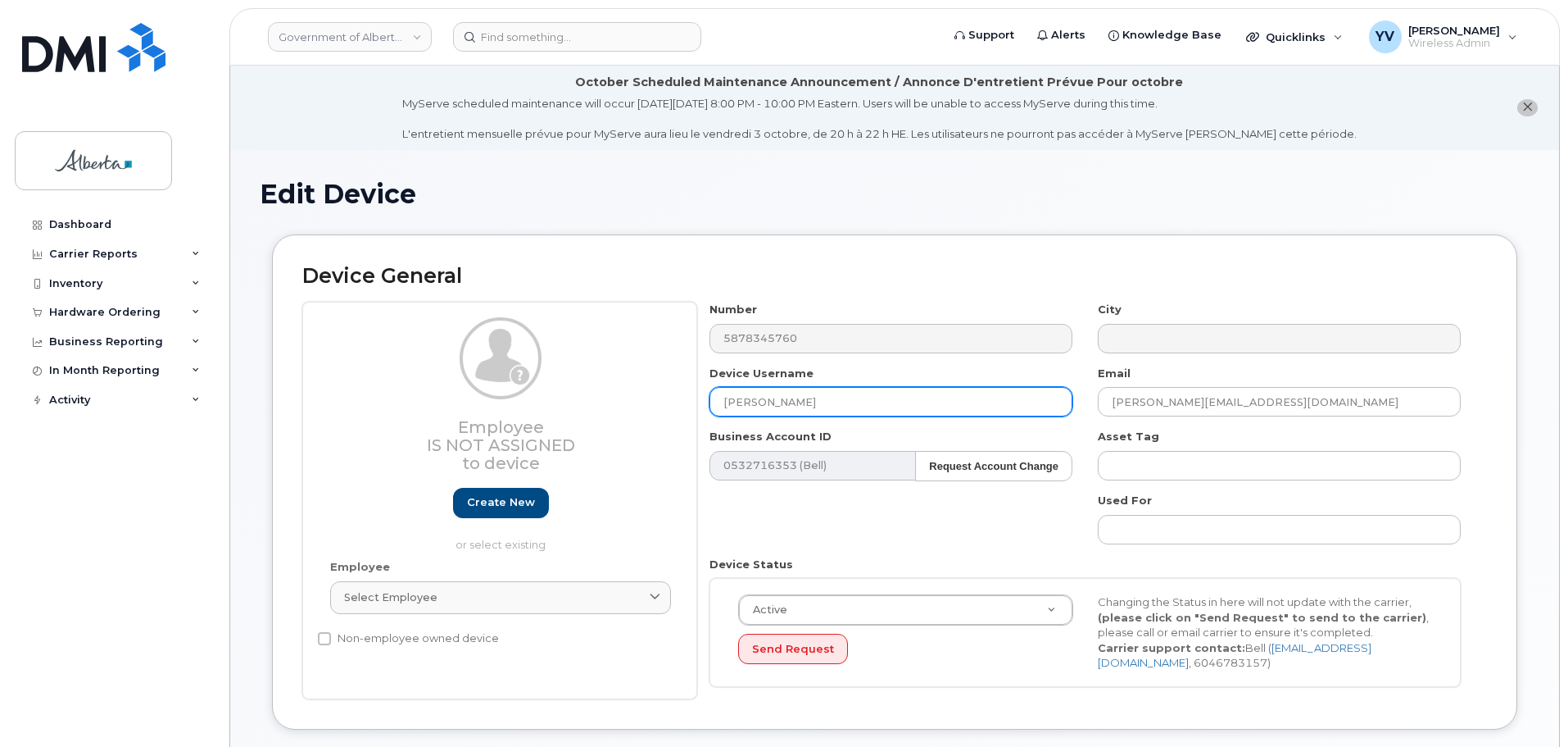
drag, startPoint x: 826, startPoint y: 409, endPoint x: 704, endPoint y: 413, distance: 122.1
click at [704, 413] on div "Device Username [PERSON_NAME]" at bounding box center [891, 391] width 388 height 51
paste input "[PERSON_NAME]"
type input "[PERSON_NAME]"
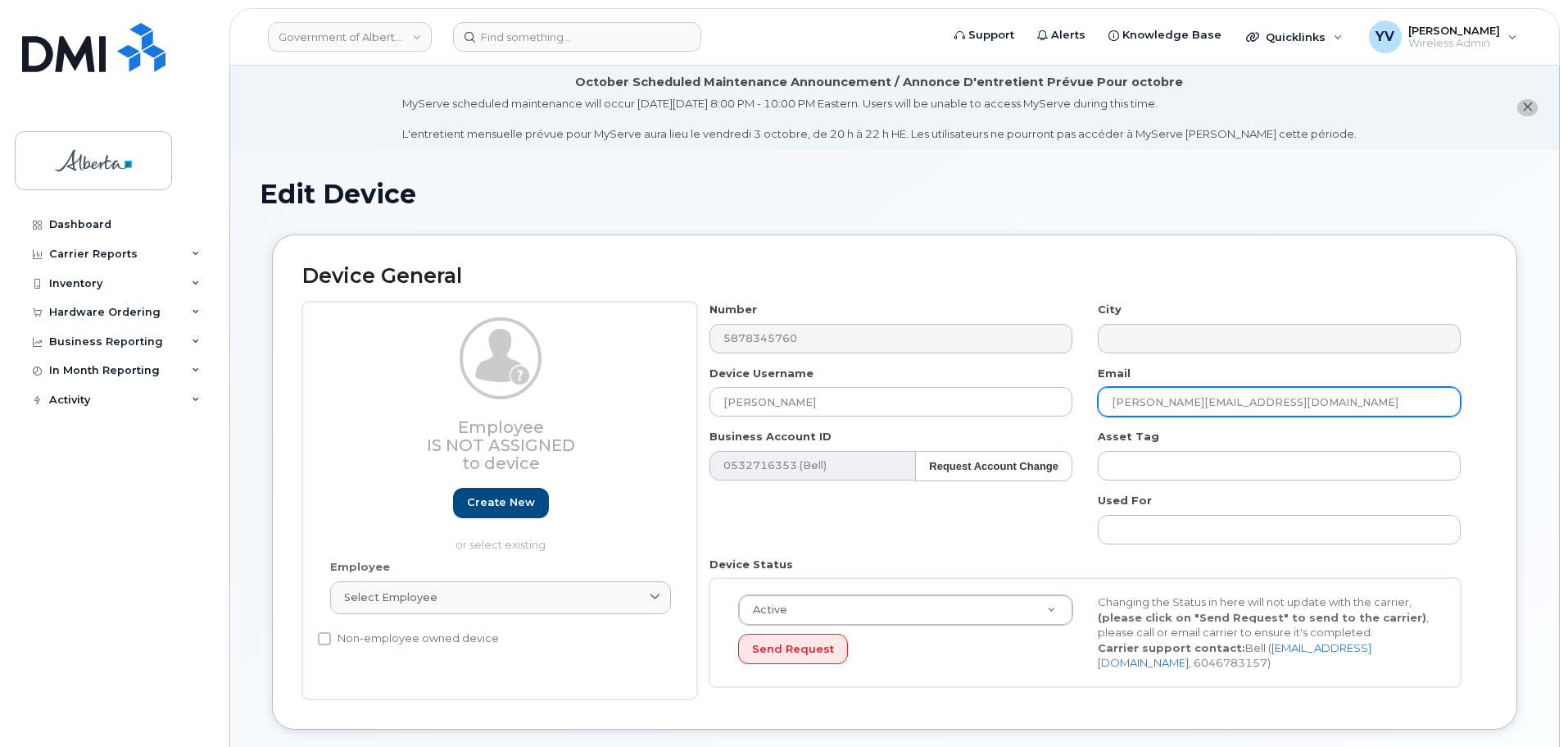
drag, startPoint x: 1286, startPoint y: 399, endPoint x: 1102, endPoint y: 404, distance: 184.1
click at [1102, 404] on input "[PERSON_NAME][EMAIL_ADDRESS][DOMAIN_NAME]" at bounding box center [1280, 402] width 363 height 30
paste input "[PERSON_NAME].[PERSON_NAME]"
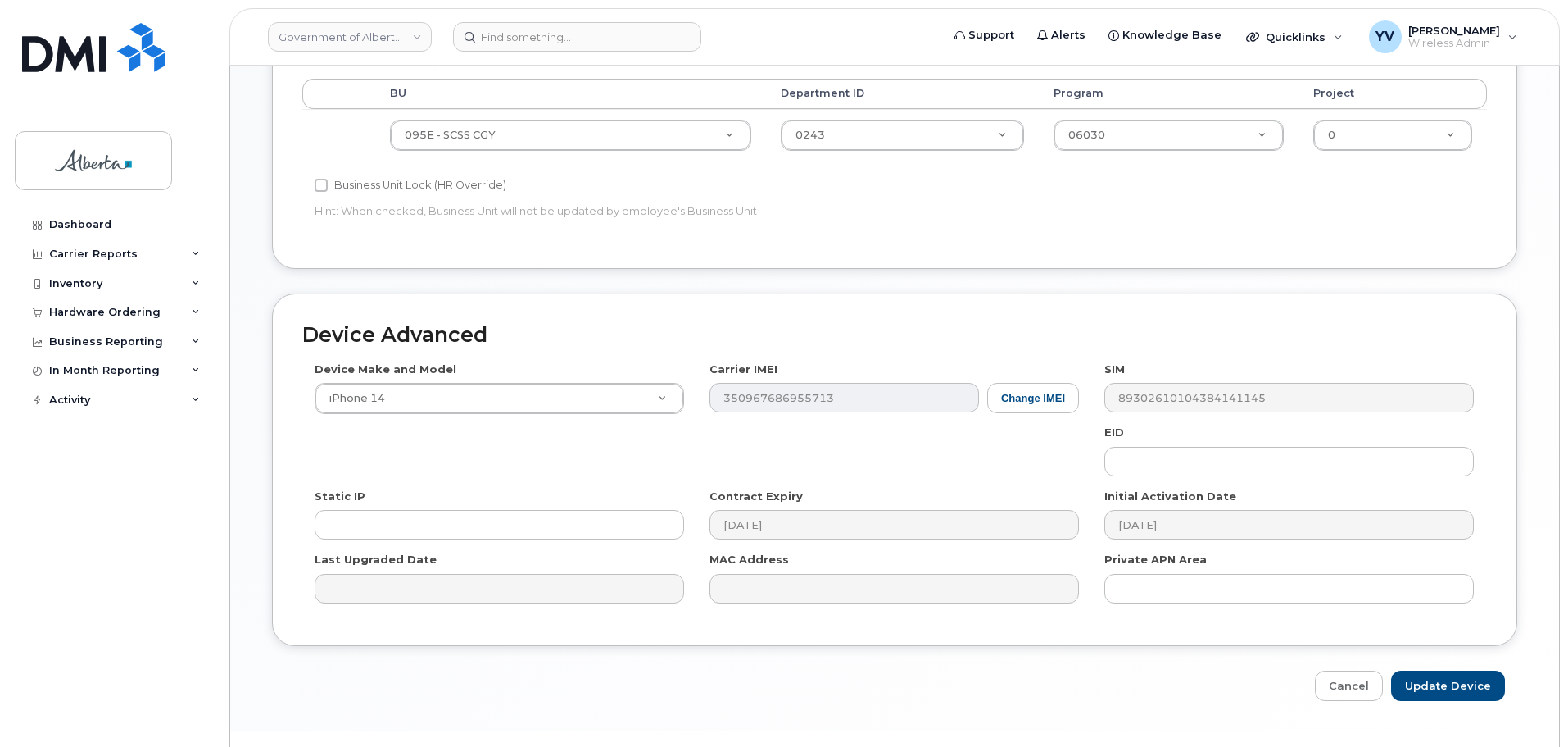
scroll to position [779, 0]
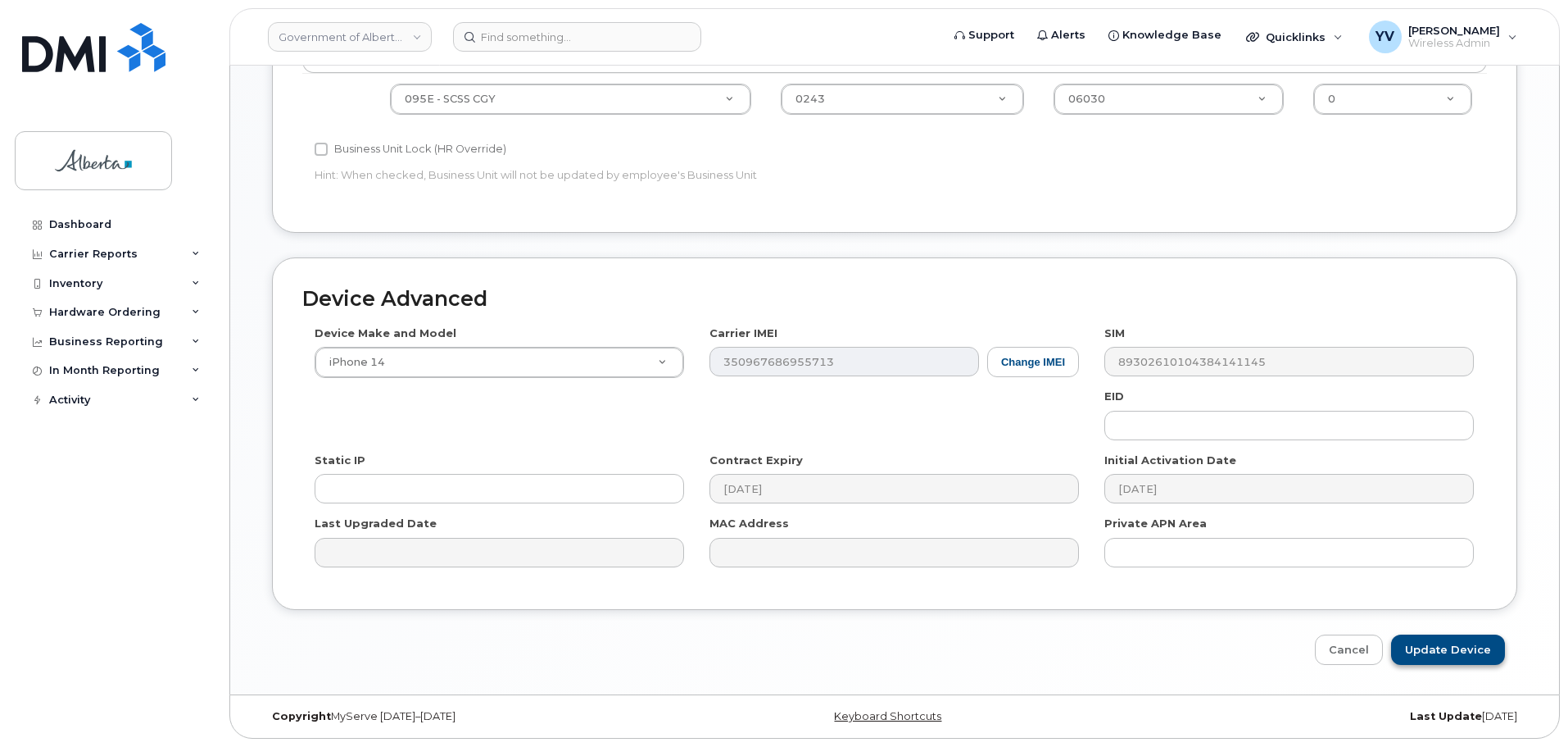
type input "[PERSON_NAME][EMAIL_ADDRESS][PERSON_NAME][DOMAIN_NAME]"
click at [1449, 647] on input "Update Device" at bounding box center [1448, 650] width 114 height 30
type input "Saving..."
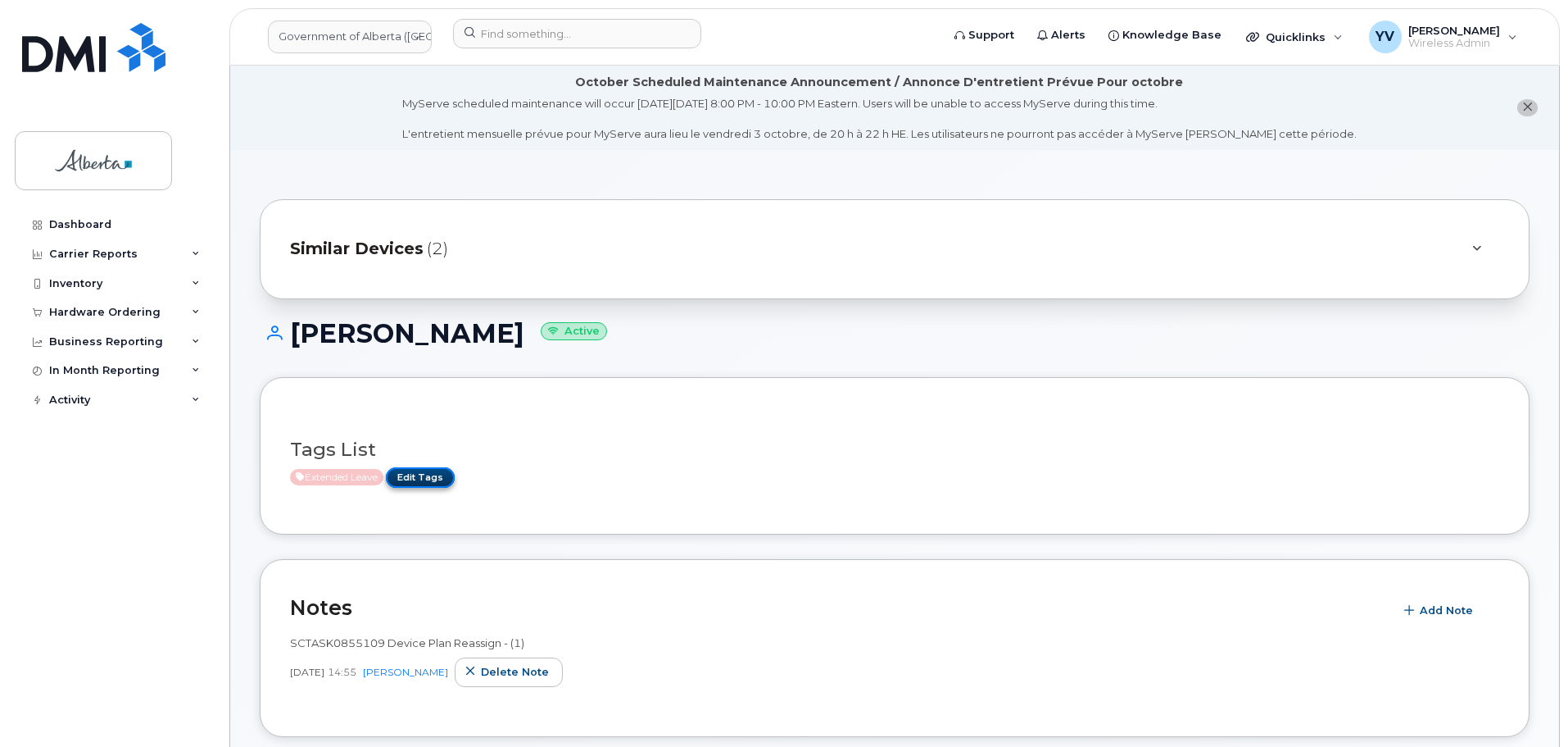
click at [421, 478] on link "Edit Tags" at bounding box center [421, 477] width 69 height 21
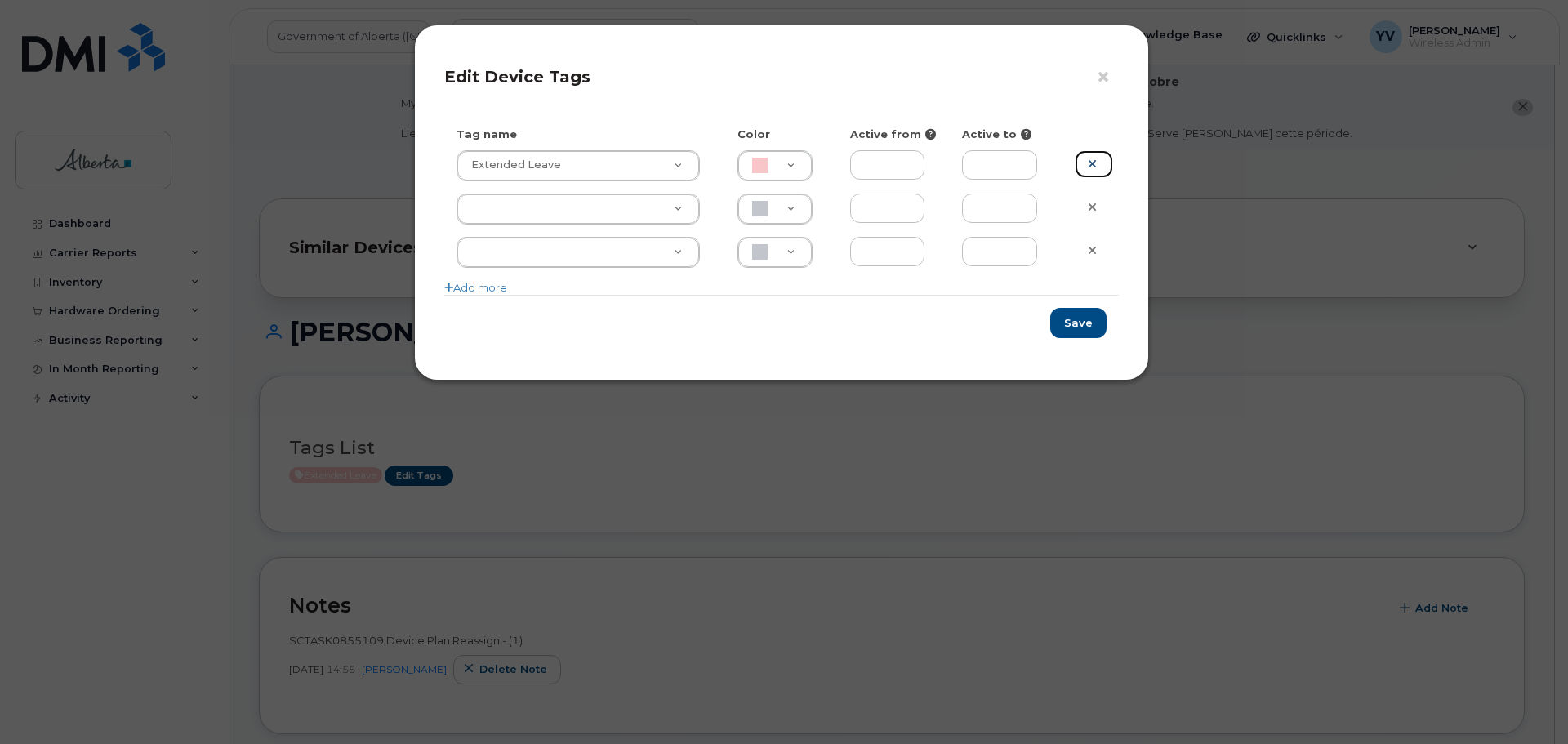
click at [1098, 164] on link at bounding box center [1093, 164] width 38 height 29
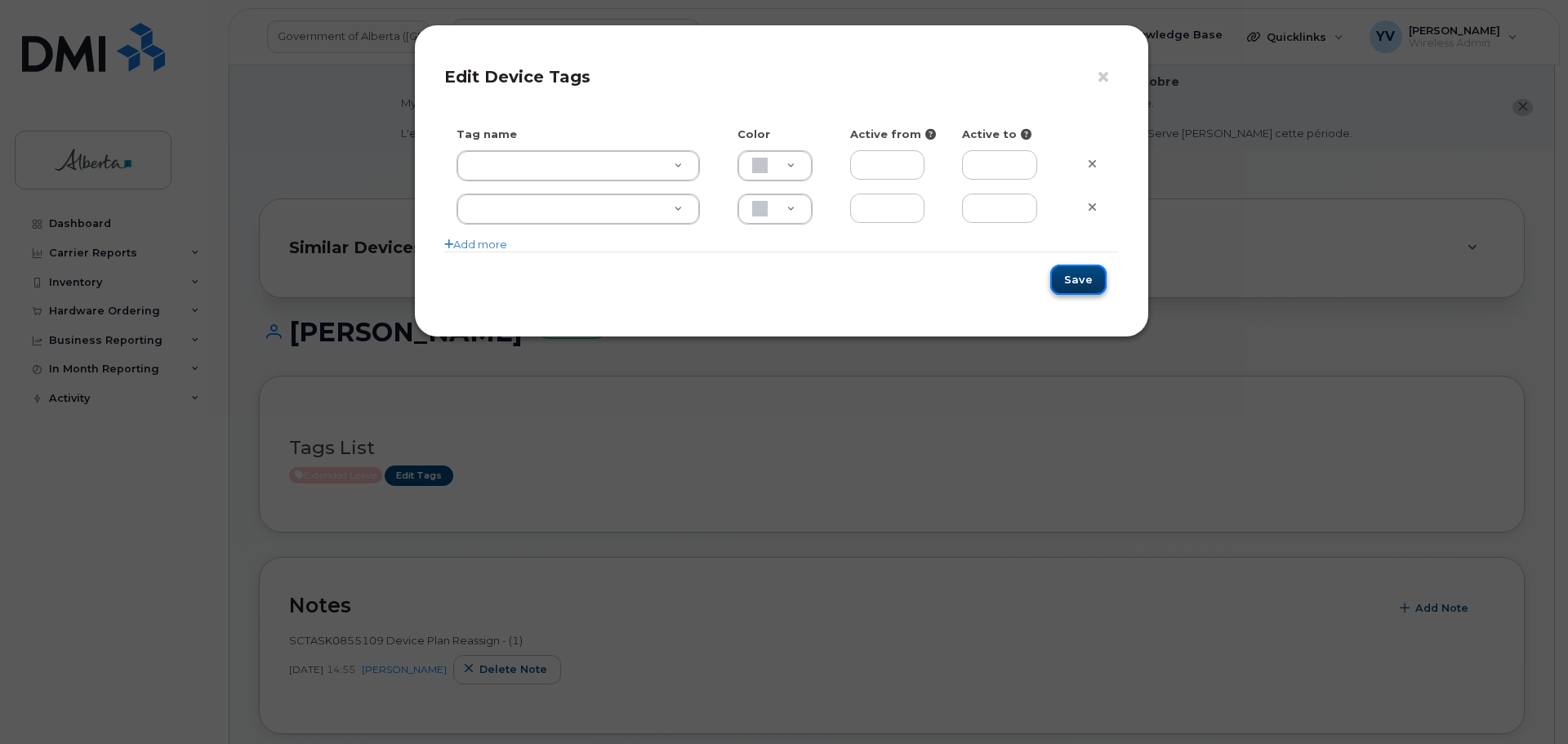
click at [1071, 278] on button "Save" at bounding box center [1078, 280] width 56 height 30
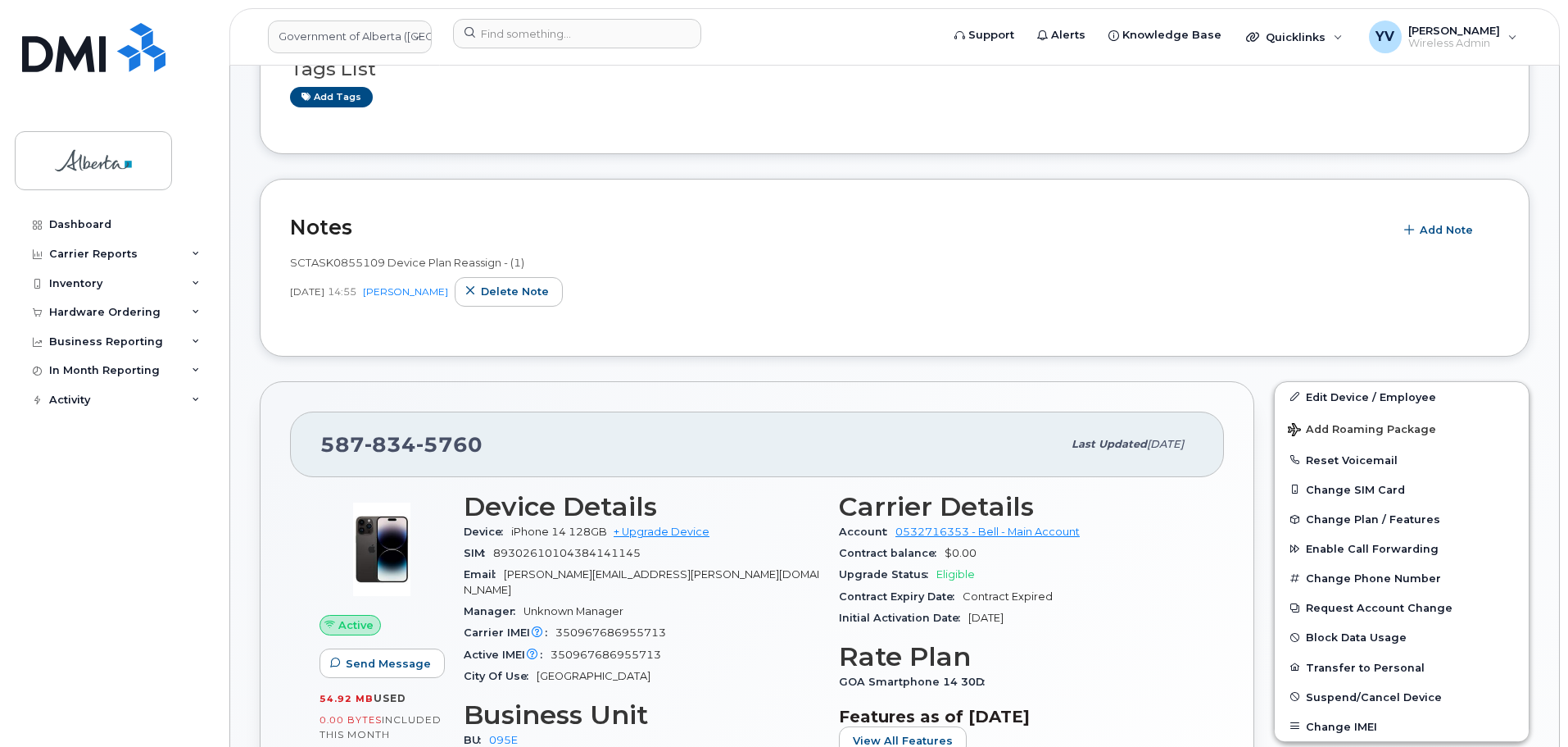
scroll to position [401, 0]
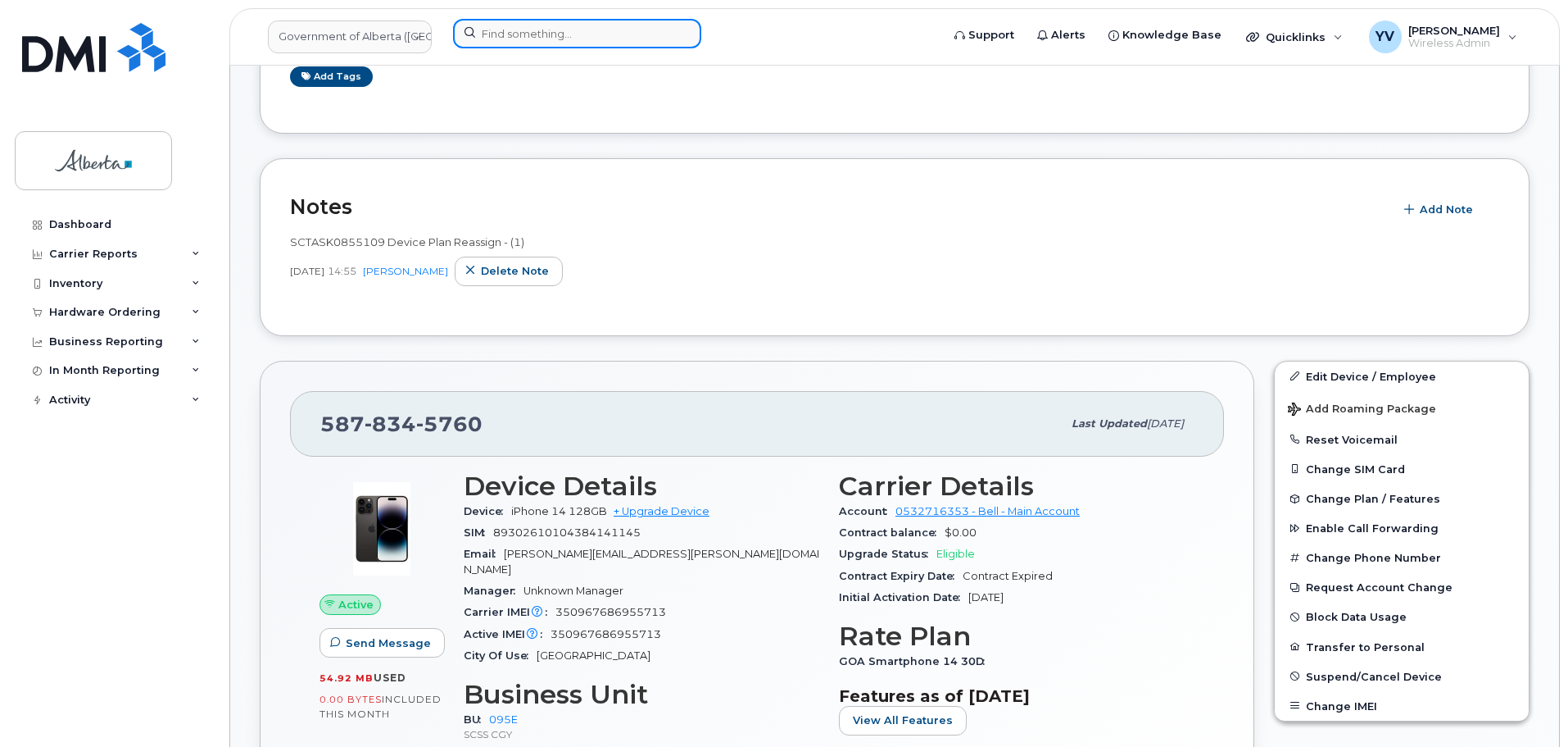
click at [503, 37] on input at bounding box center [576, 34] width 248 height 30
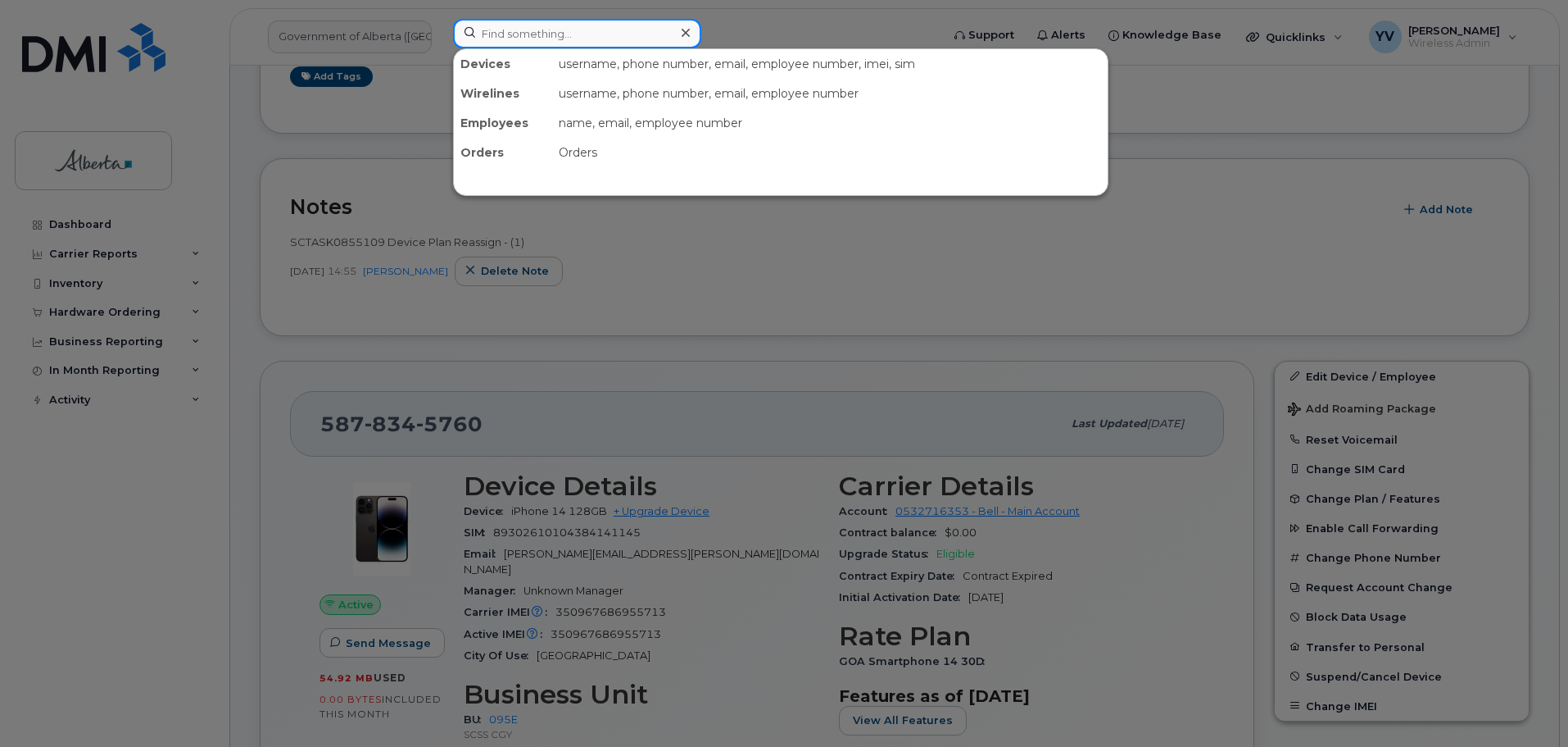
paste input "4033521962"
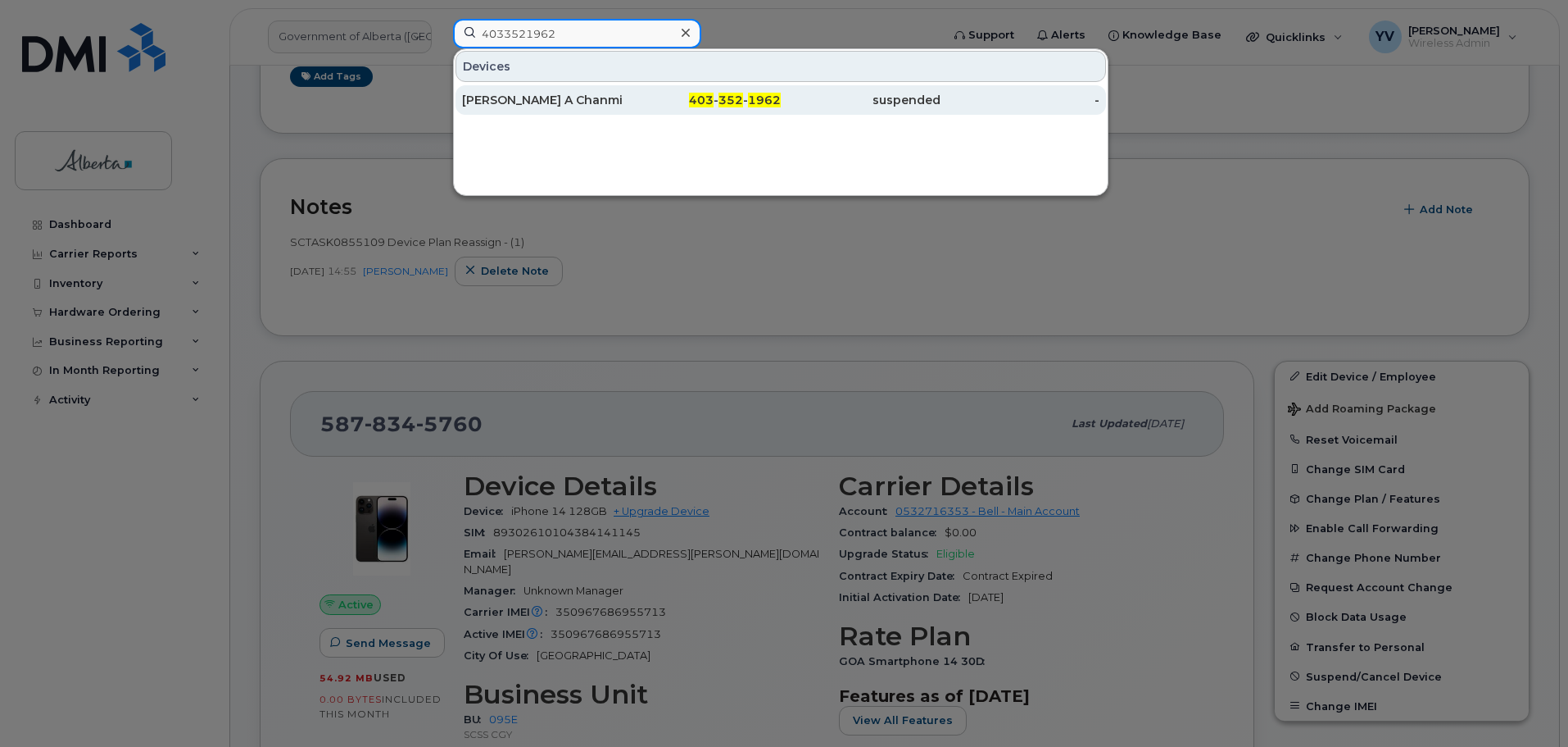
type input "4033521962"
click at [753, 95] on span "1962" at bounding box center [764, 100] width 33 height 15
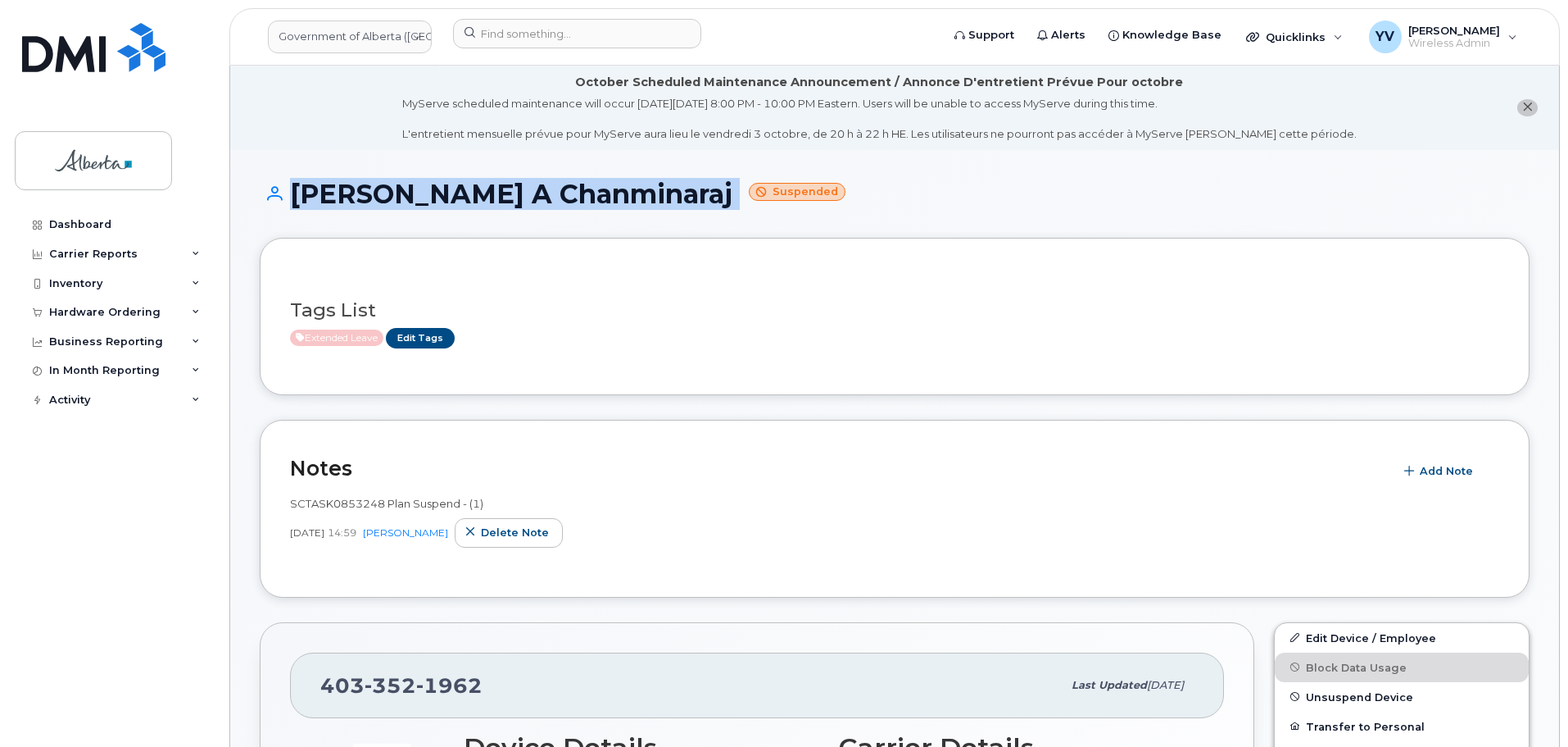
drag, startPoint x: 1568, startPoint y: 102, endPoint x: 1573, endPoint y: 154, distance: 52.2
